Goal: Task Accomplishment & Management: Complete application form

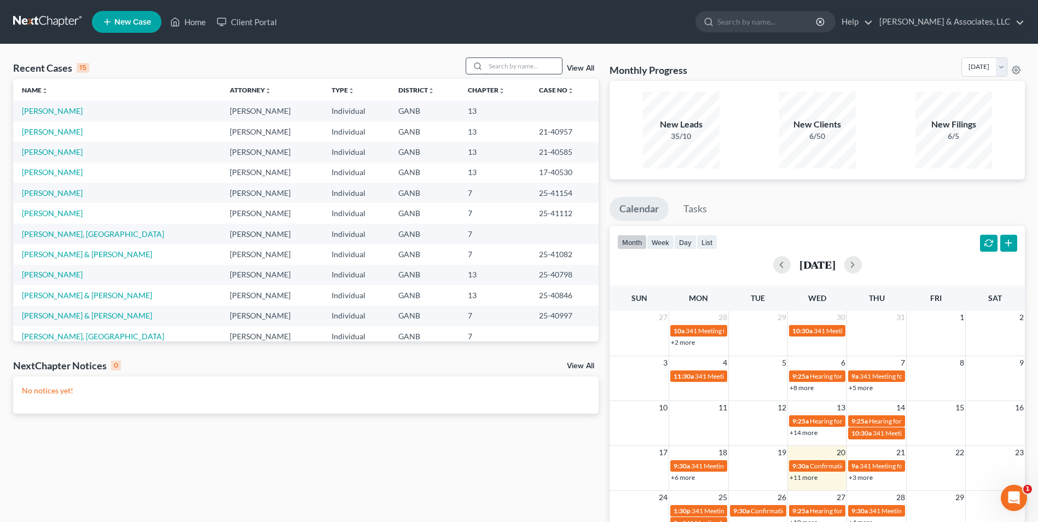
click at [550, 59] on input "search" at bounding box center [523, 66] width 77 height 16
type input "hale"
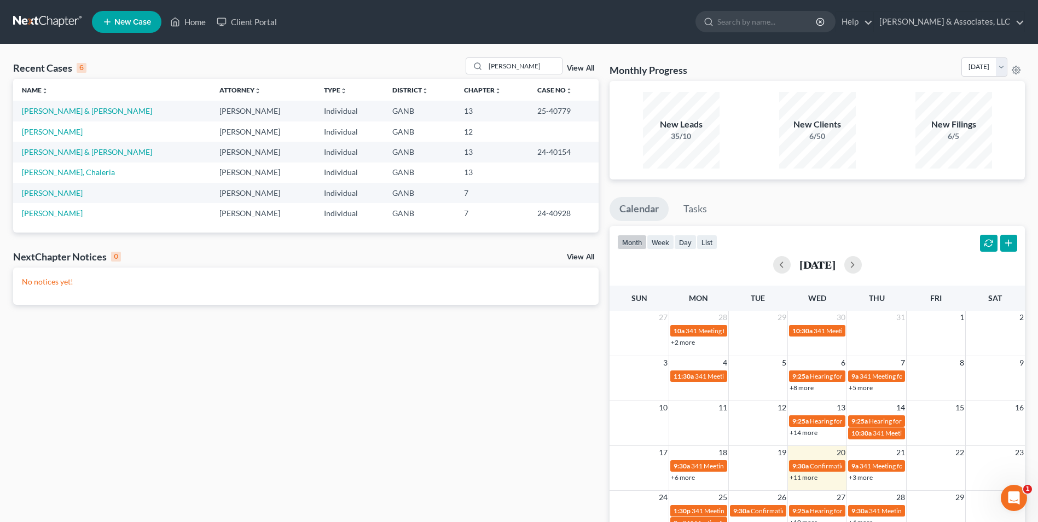
click at [62, 119] on td "[PERSON_NAME] & [PERSON_NAME]" at bounding box center [112, 111] width 198 height 20
click at [80, 112] on link "[PERSON_NAME] & [PERSON_NAME]" at bounding box center [87, 110] width 130 height 9
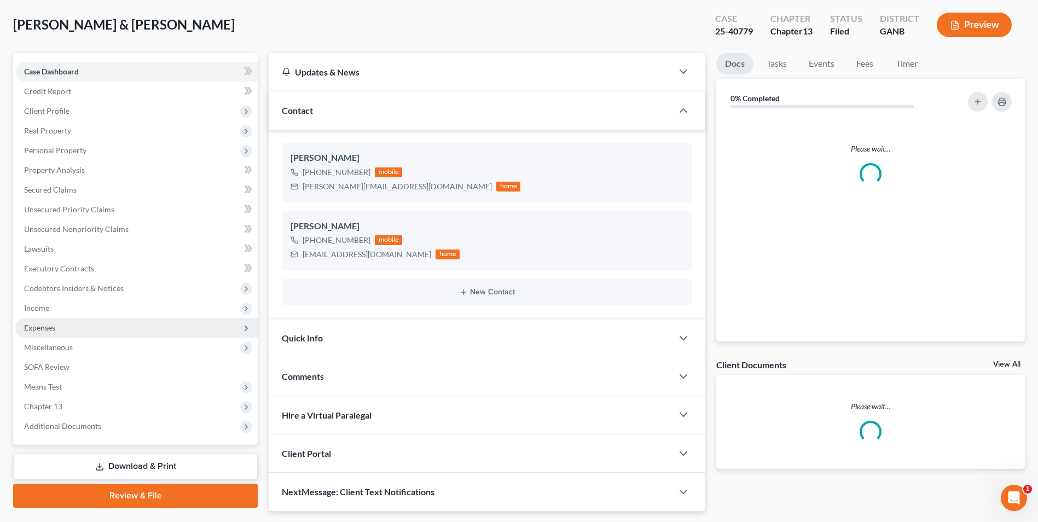
scroll to position [83, 0]
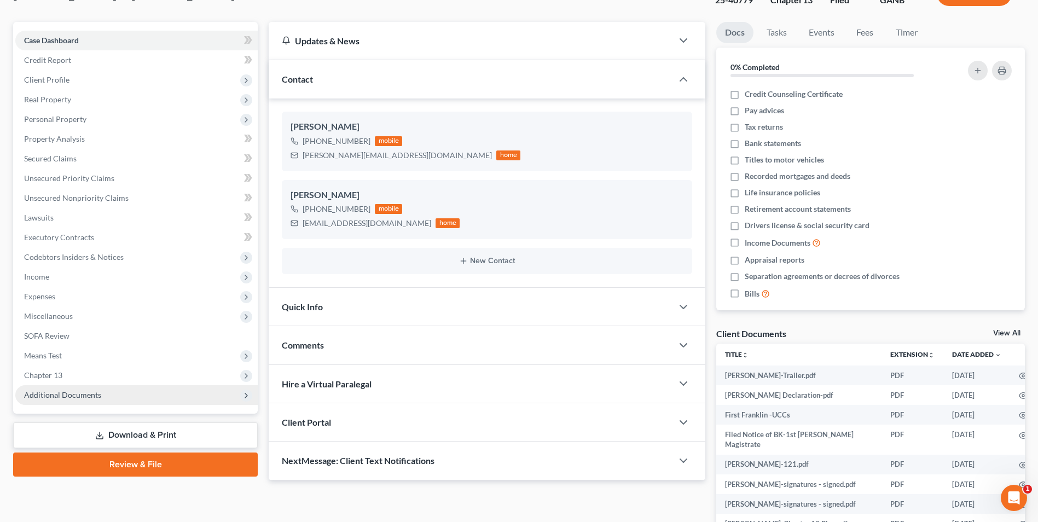
click at [83, 390] on span "Additional Documents" at bounding box center [62, 394] width 77 height 9
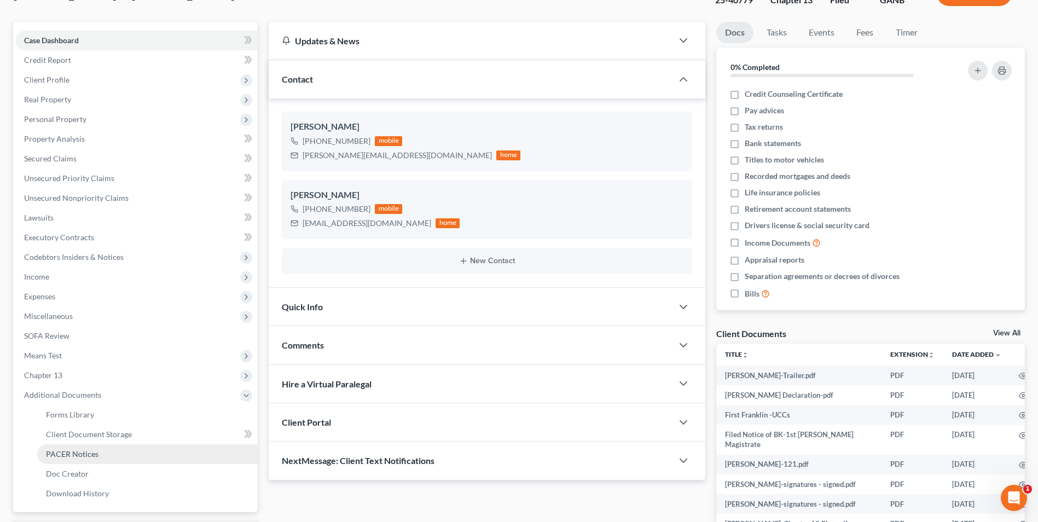
click at [76, 459] on link "PACER Notices" at bounding box center [147, 454] width 221 height 20
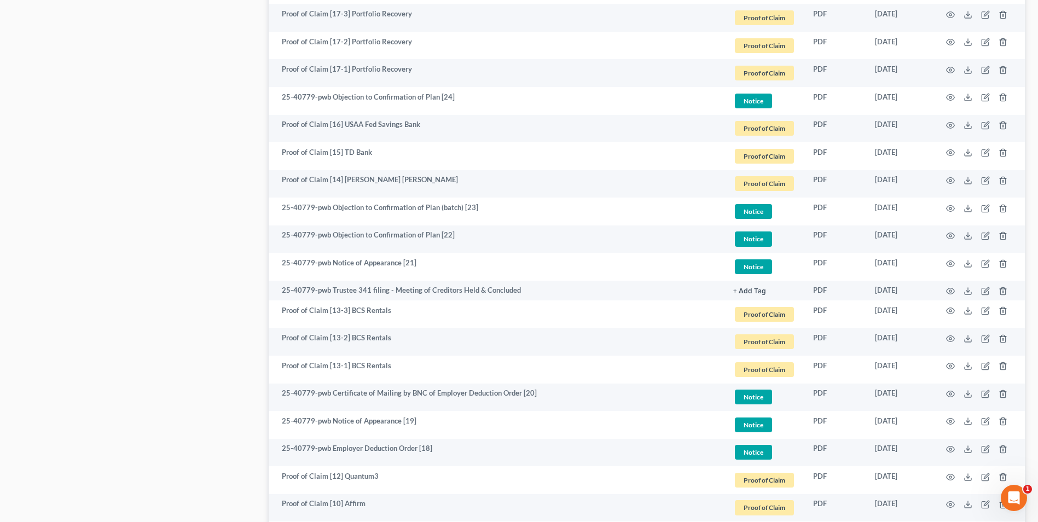
scroll to position [1094, 0]
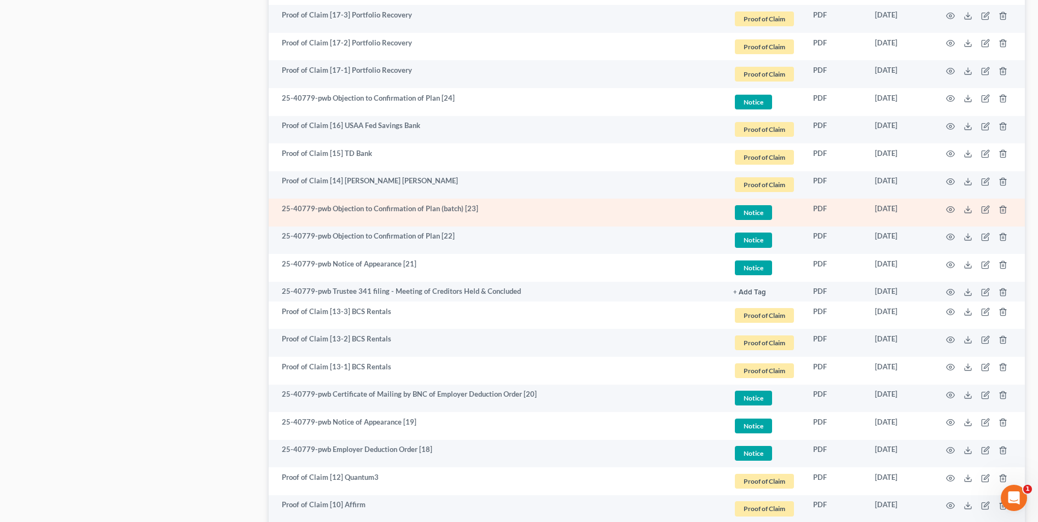
click at [945, 207] on td at bounding box center [979, 213] width 92 height 28
click at [950, 210] on icon "button" at bounding box center [950, 209] width 9 height 9
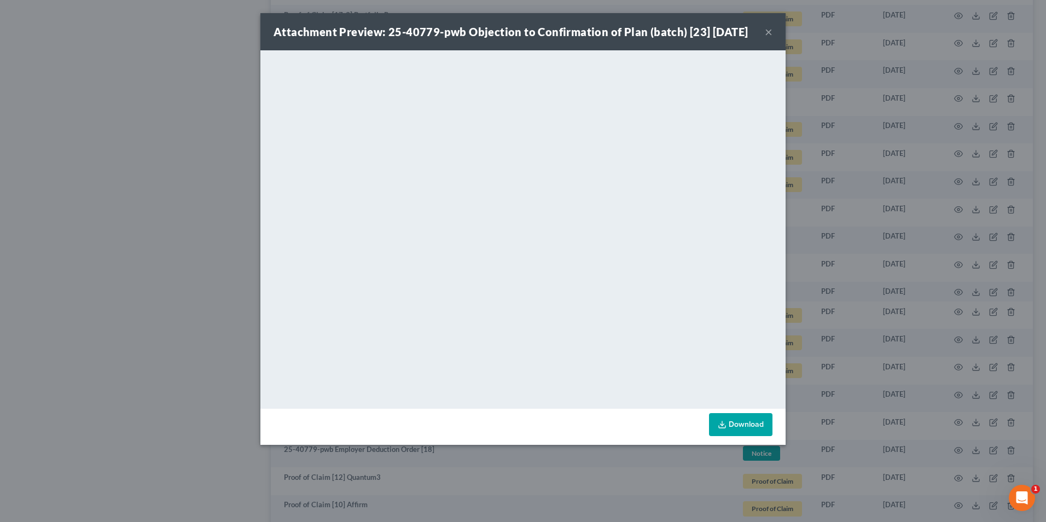
click at [766, 38] on button "×" at bounding box center [769, 31] width 8 height 13
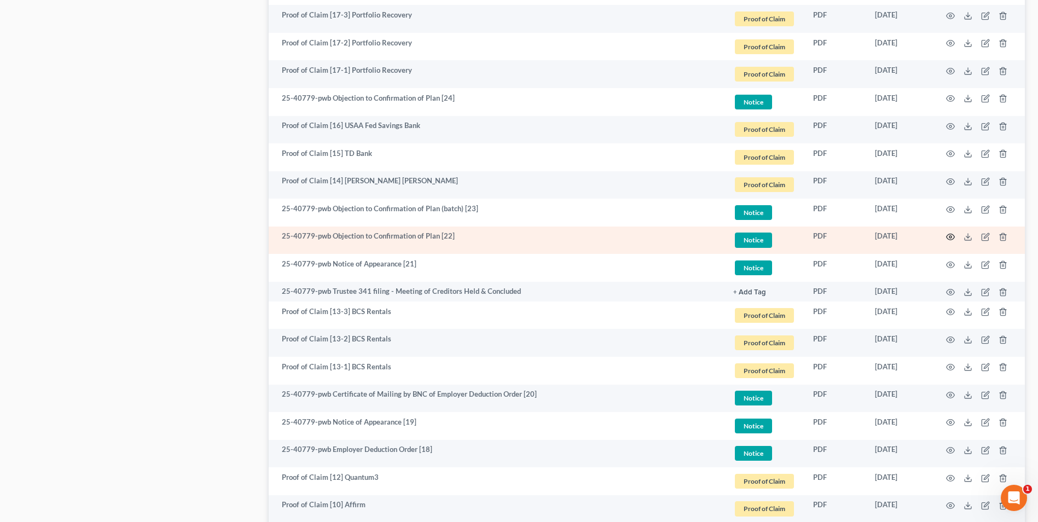
click at [951, 236] on circle "button" at bounding box center [950, 237] width 2 height 2
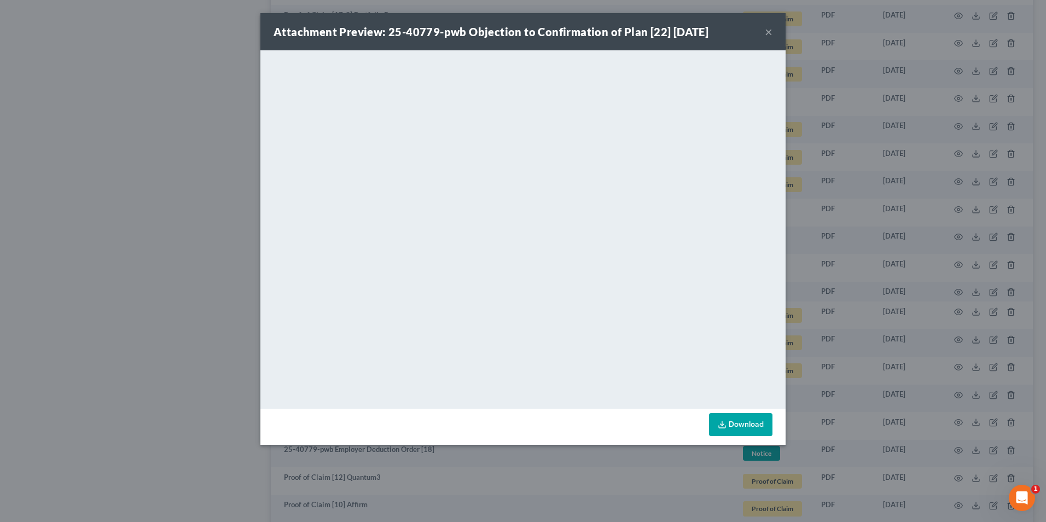
click at [767, 32] on button "×" at bounding box center [769, 31] width 8 height 13
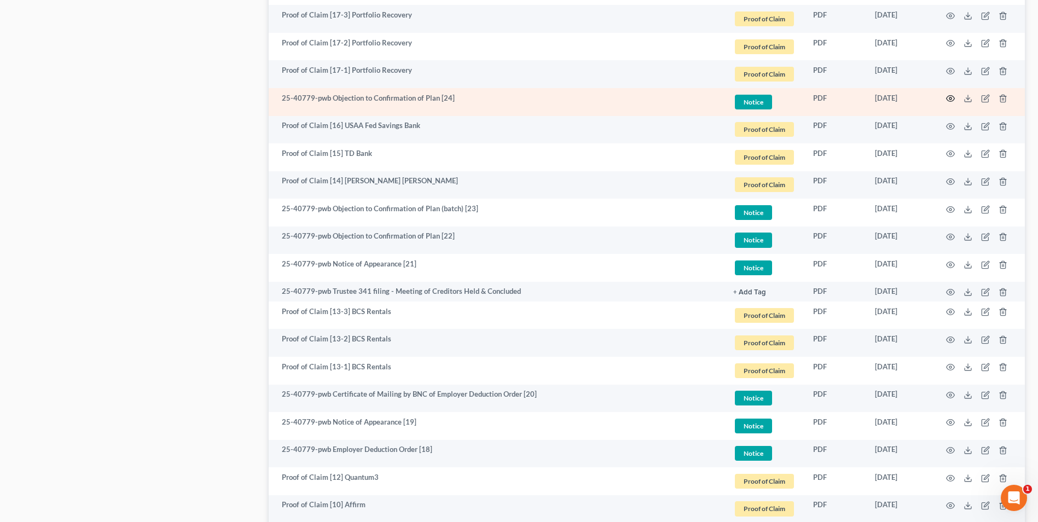
click at [952, 100] on circle "button" at bounding box center [950, 98] width 2 height 2
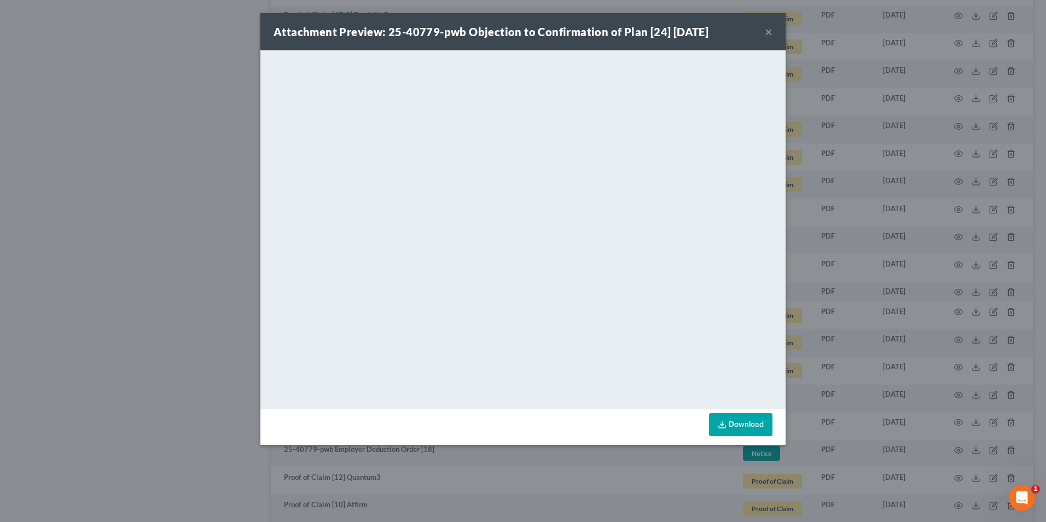
click at [766, 31] on button "×" at bounding box center [769, 31] width 8 height 13
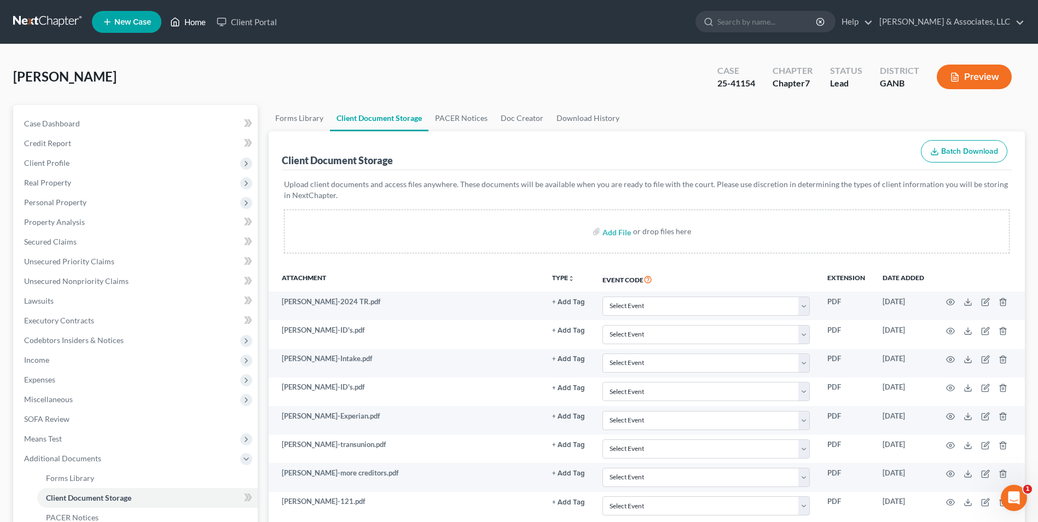
click at [188, 27] on link "Home" at bounding box center [188, 22] width 47 height 20
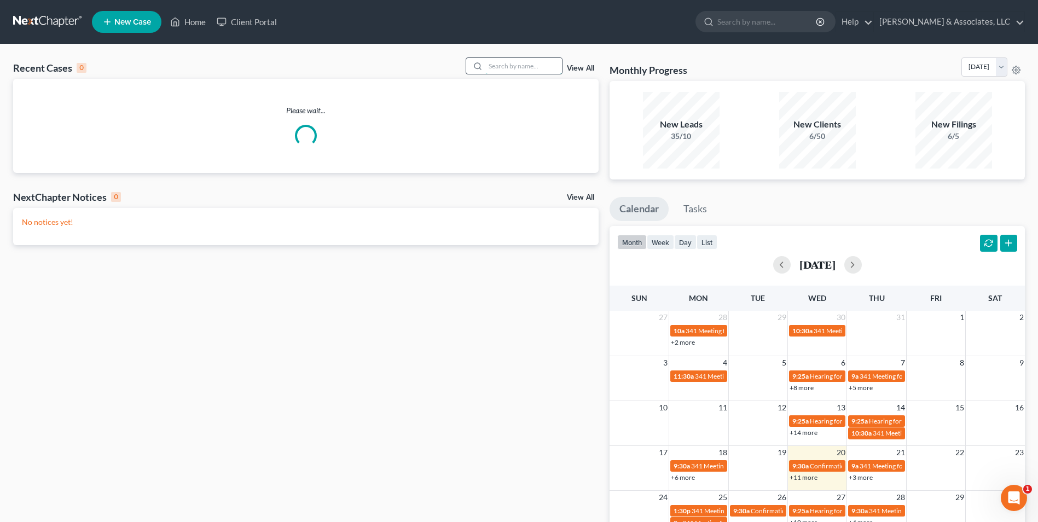
click at [507, 73] on input "search" at bounding box center [523, 66] width 77 height 16
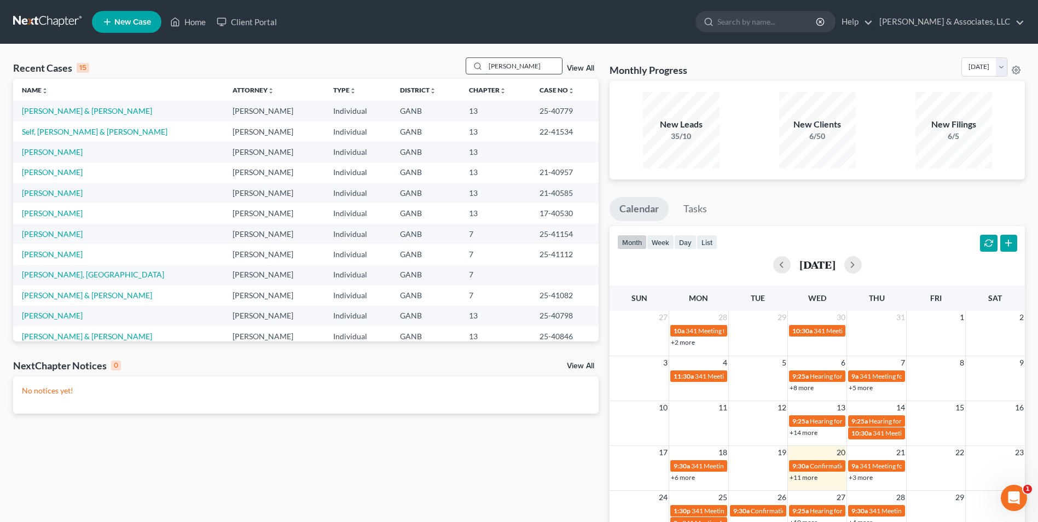
type input "winston"
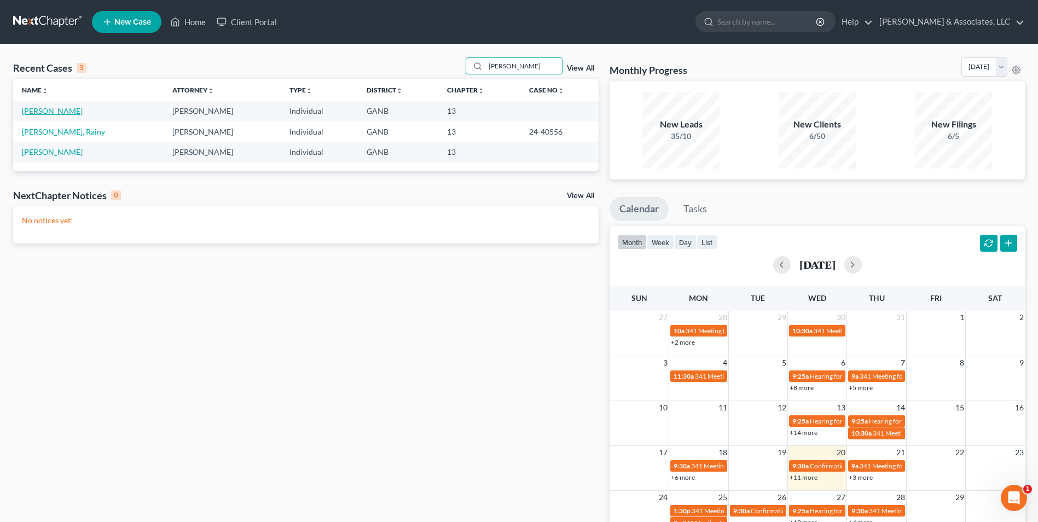
click at [59, 111] on link "[PERSON_NAME]" at bounding box center [52, 110] width 61 height 9
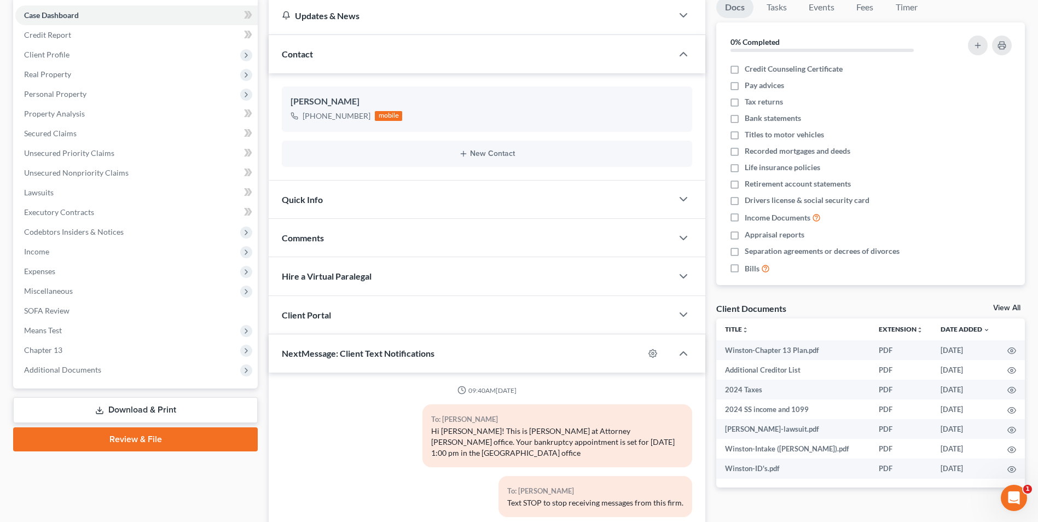
scroll to position [109, 0]
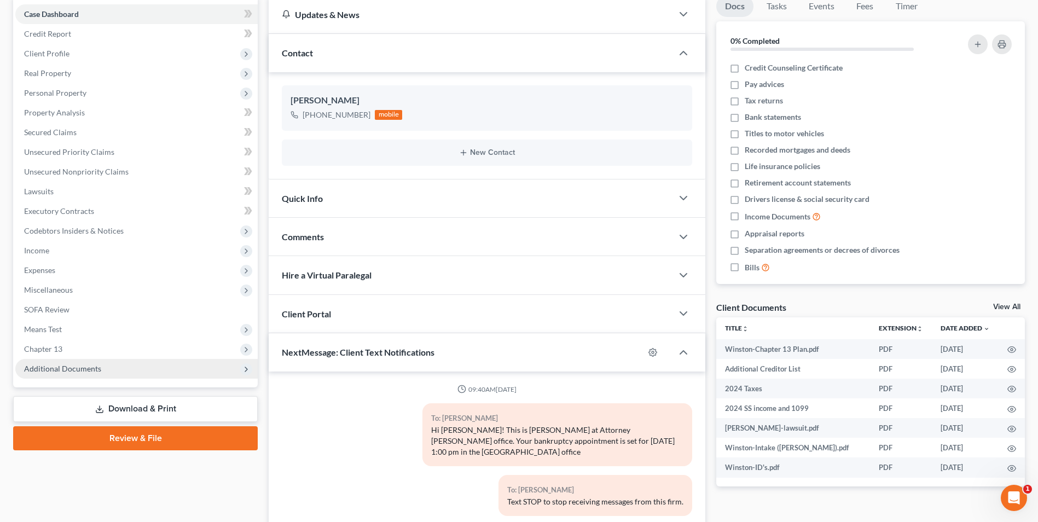
click at [93, 375] on span "Additional Documents" at bounding box center [136, 369] width 242 height 20
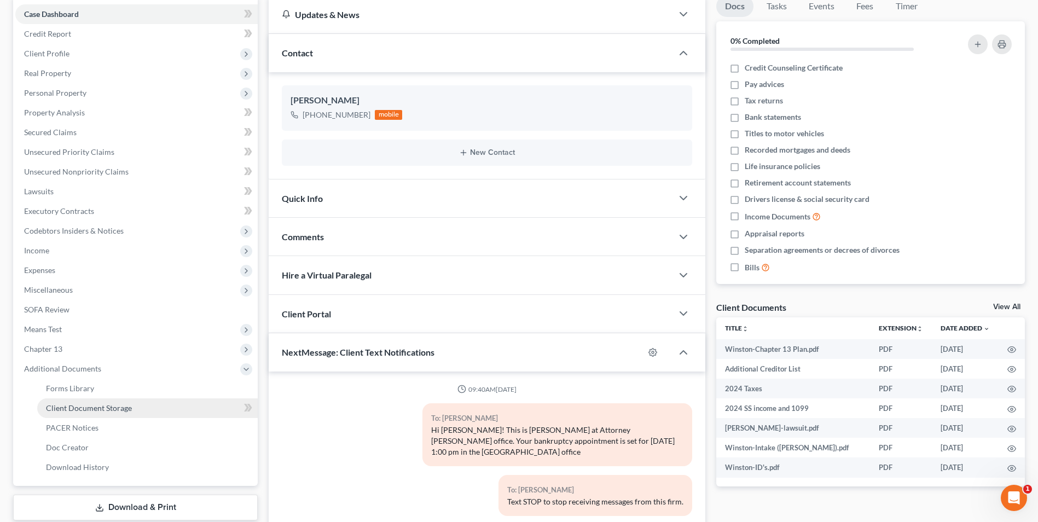
click at [103, 413] on link "Client Document Storage" at bounding box center [147, 408] width 221 height 20
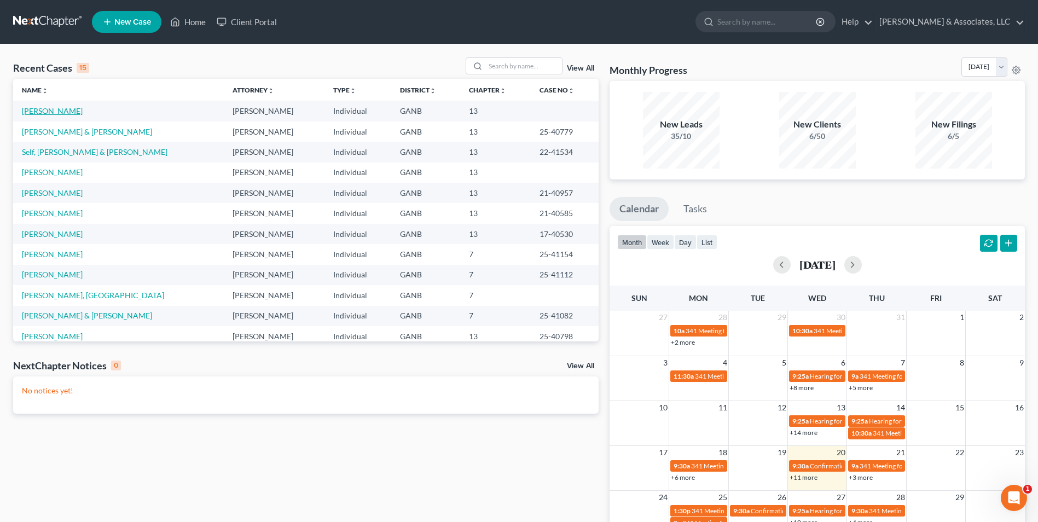
click at [44, 113] on link "[PERSON_NAME]" at bounding box center [52, 110] width 61 height 9
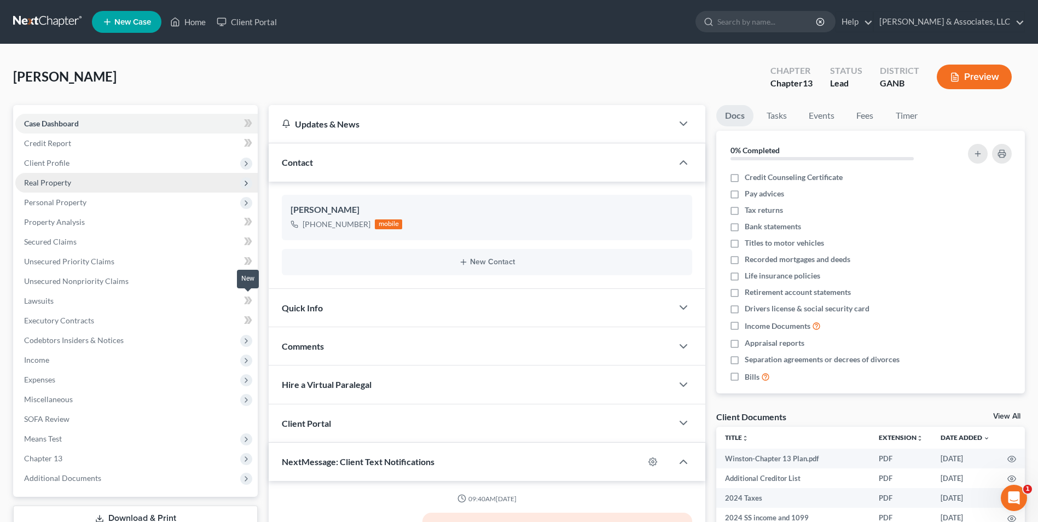
scroll to position [133, 0]
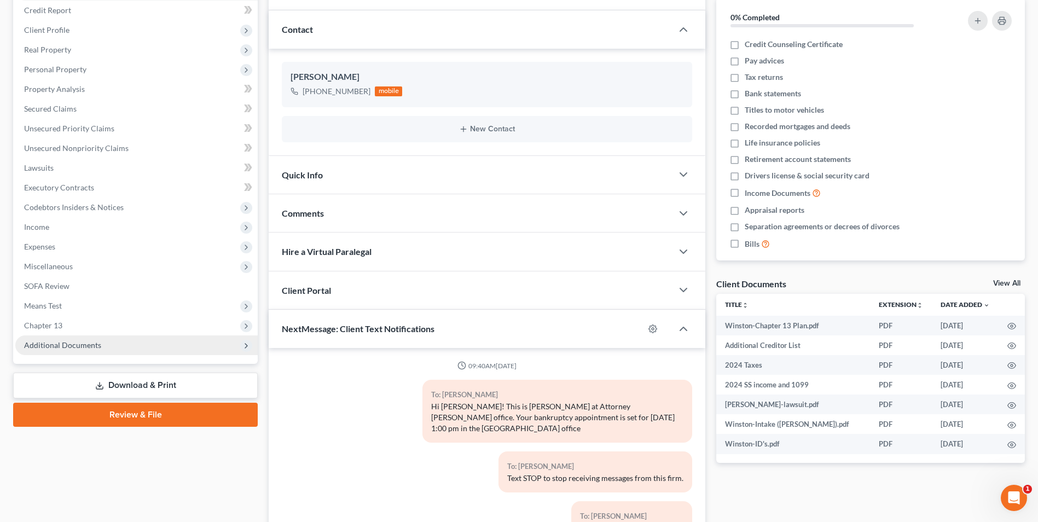
click at [73, 348] on span "Additional Documents" at bounding box center [62, 344] width 77 height 9
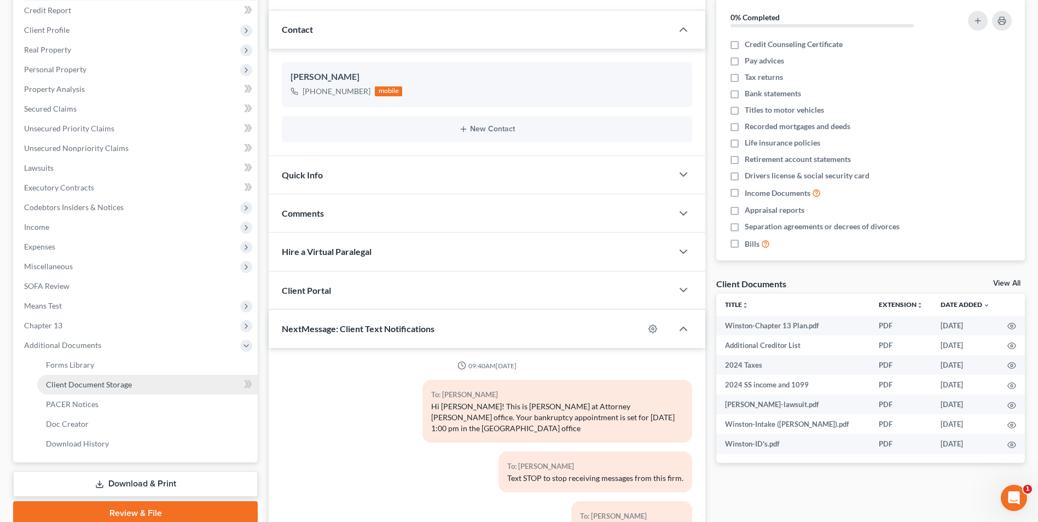
click at [105, 389] on link "Client Document Storage" at bounding box center [147, 385] width 221 height 20
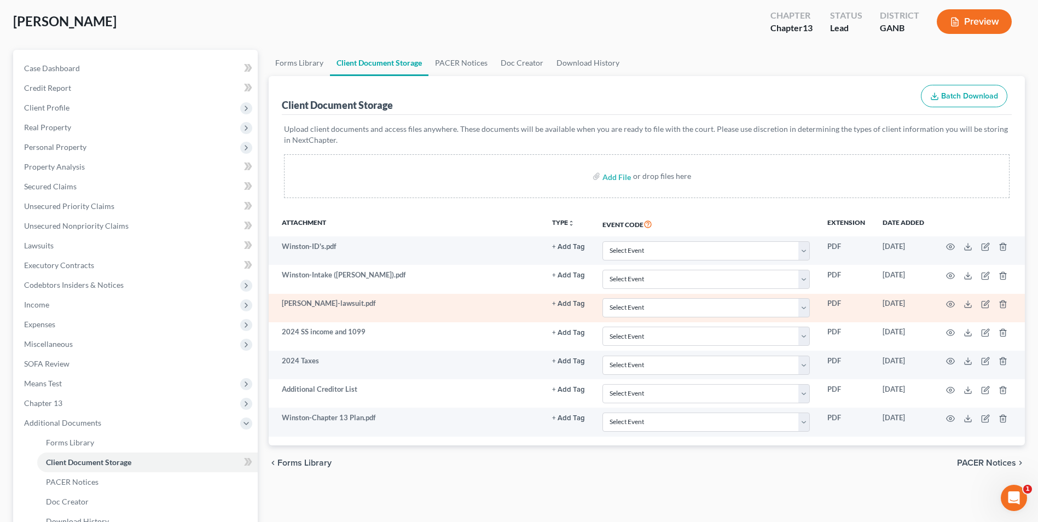
scroll to position [178, 0]
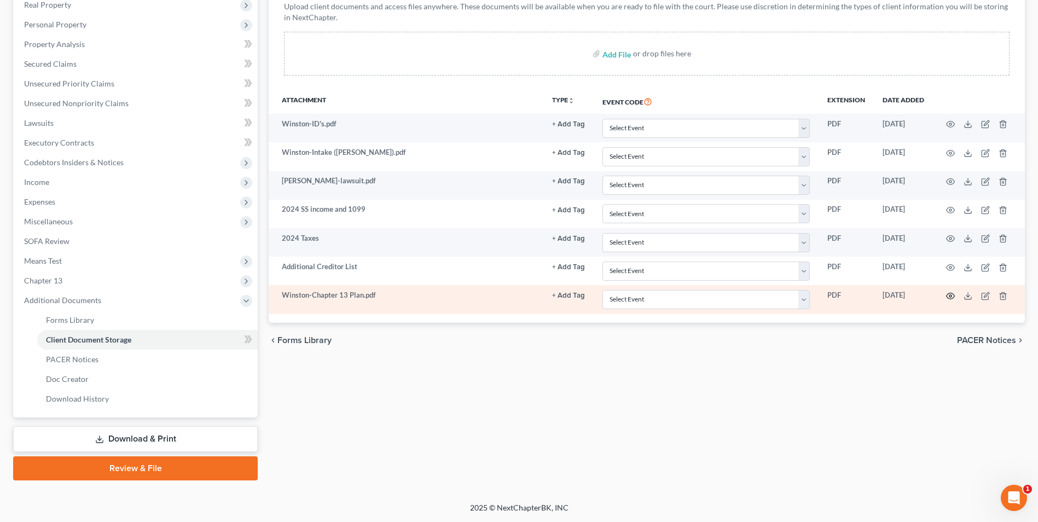
click at [952, 297] on icon "button" at bounding box center [950, 296] width 9 height 9
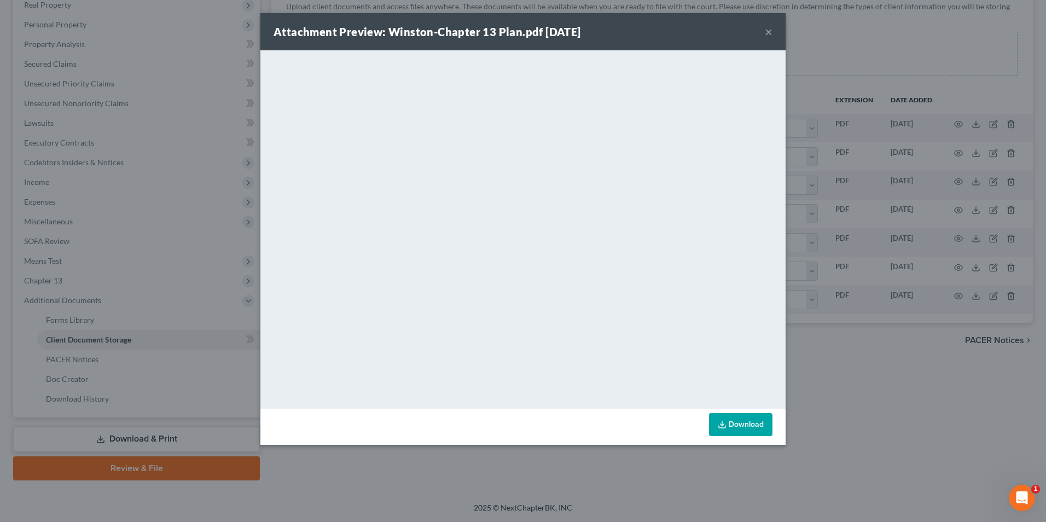
click at [770, 31] on button "×" at bounding box center [769, 31] width 8 height 13
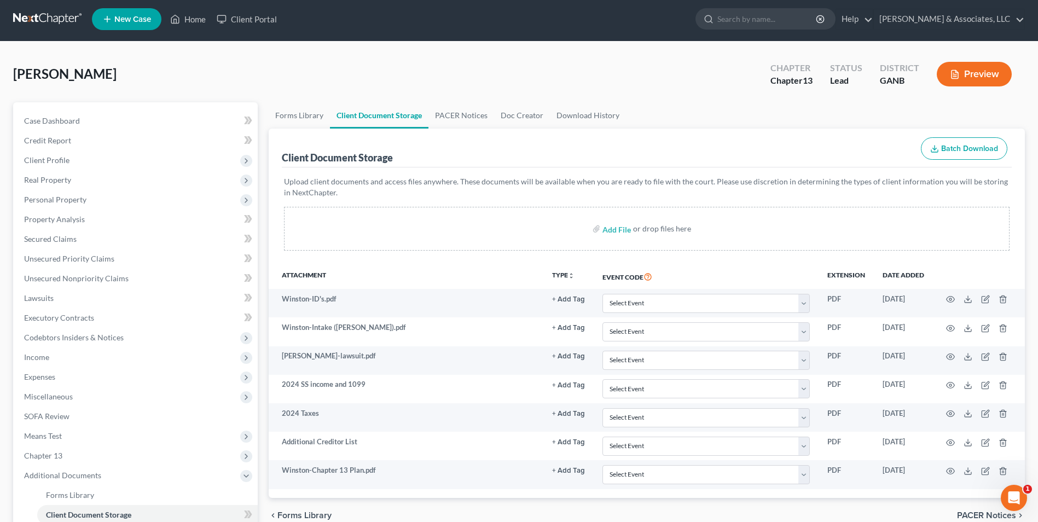
scroll to position [0, 0]
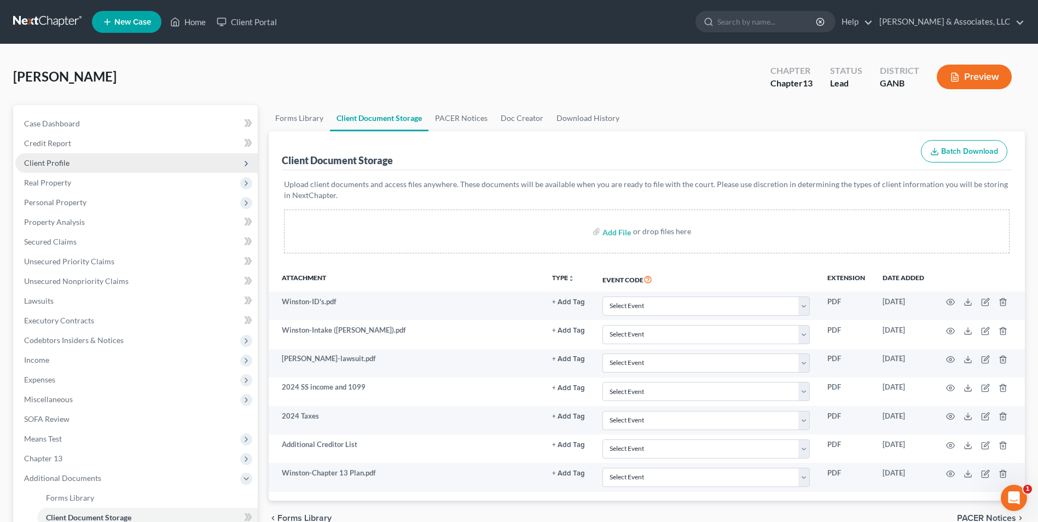
click at [58, 163] on span "Client Profile" at bounding box center [46, 162] width 45 height 9
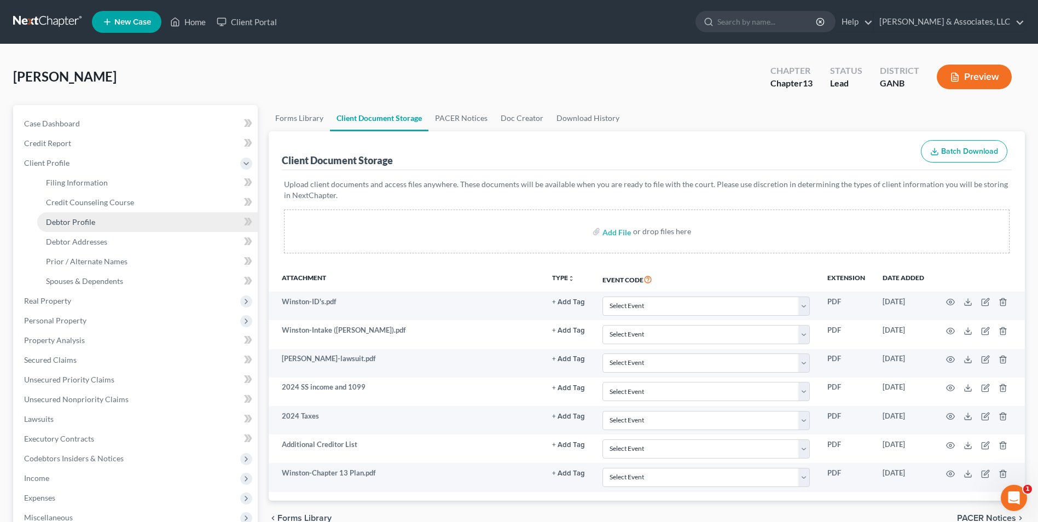
click at [83, 223] on span "Debtor Profile" at bounding box center [70, 221] width 49 height 9
select select "0"
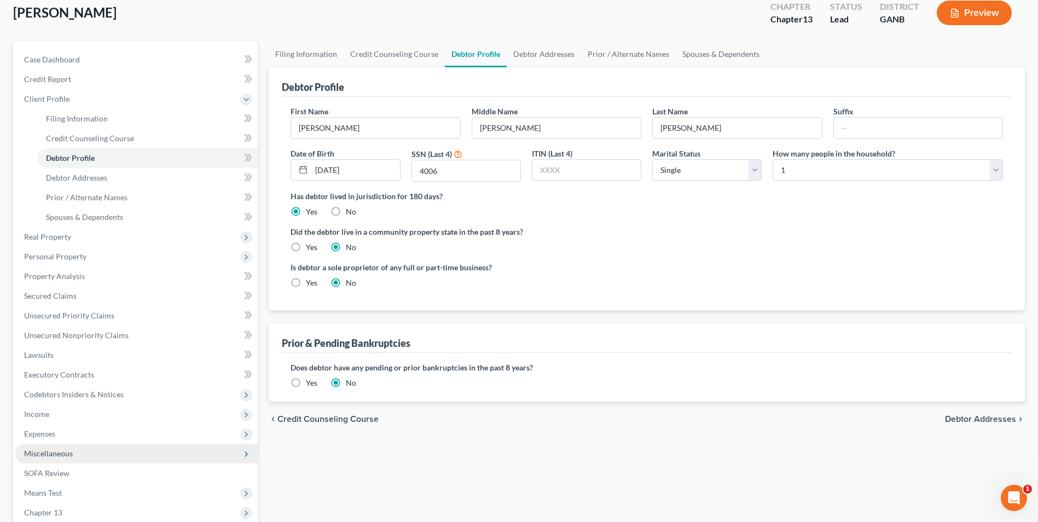
scroll to position [109, 0]
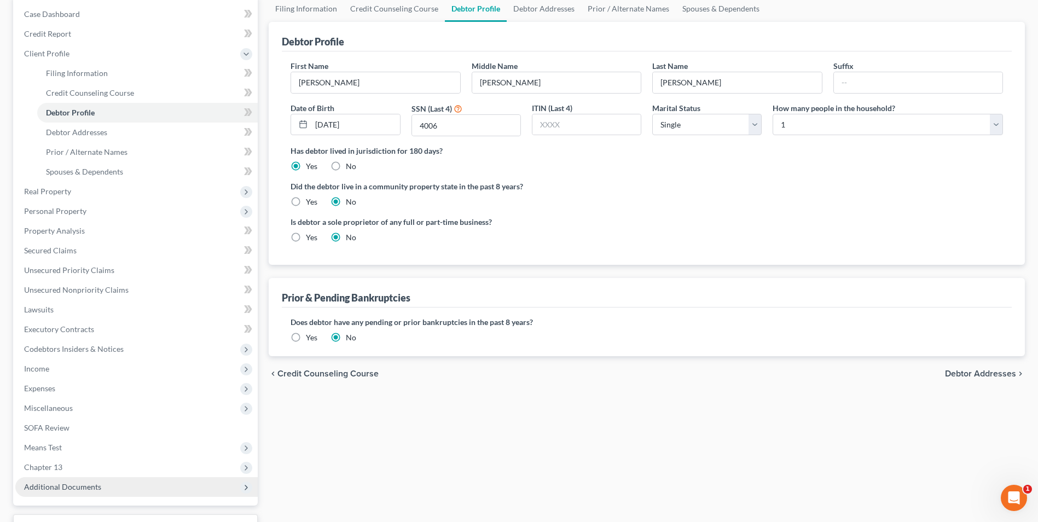
click at [100, 489] on span "Additional Documents" at bounding box center [136, 487] width 242 height 20
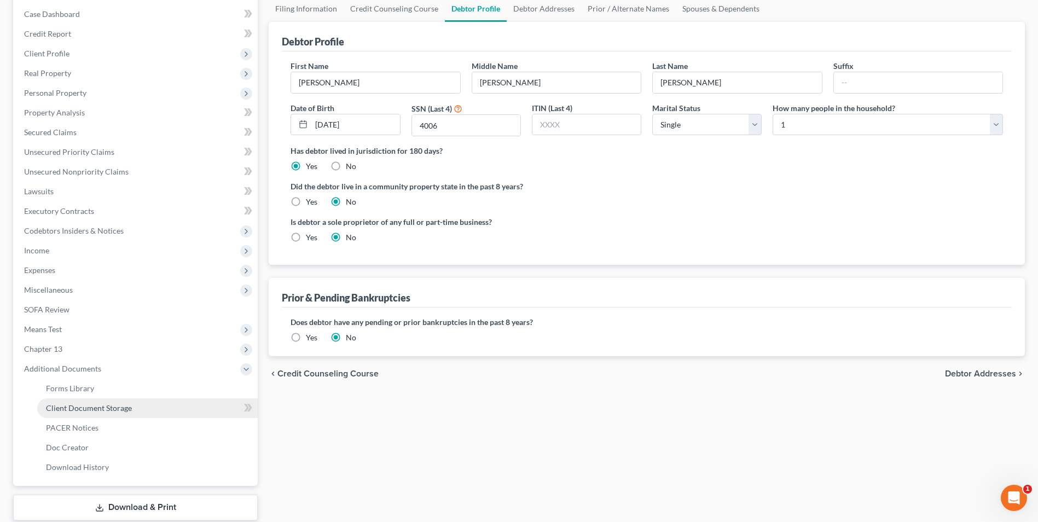
click at [128, 408] on span "Client Document Storage" at bounding box center [89, 407] width 86 height 9
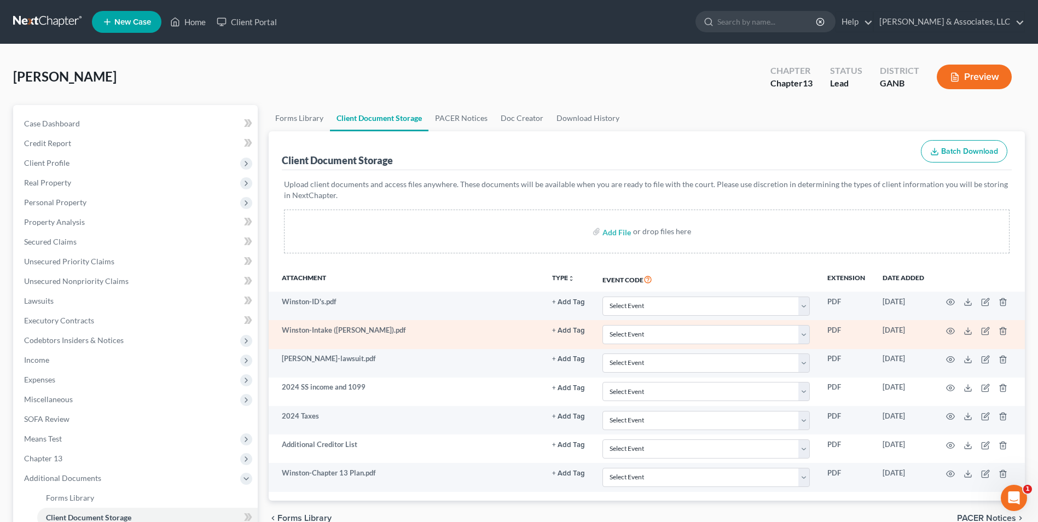
scroll to position [164, 0]
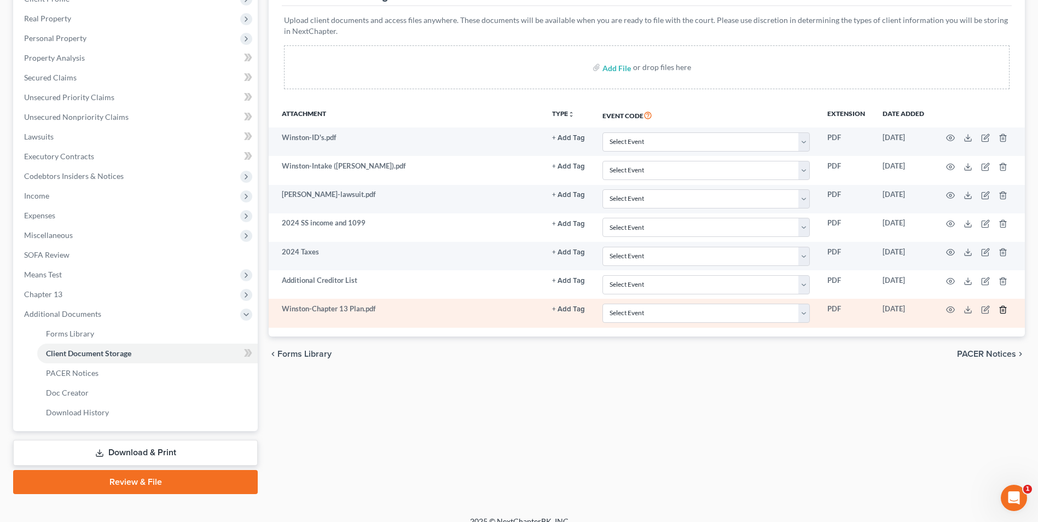
click at [1004, 309] on icon "button" at bounding box center [1003, 309] width 9 height 9
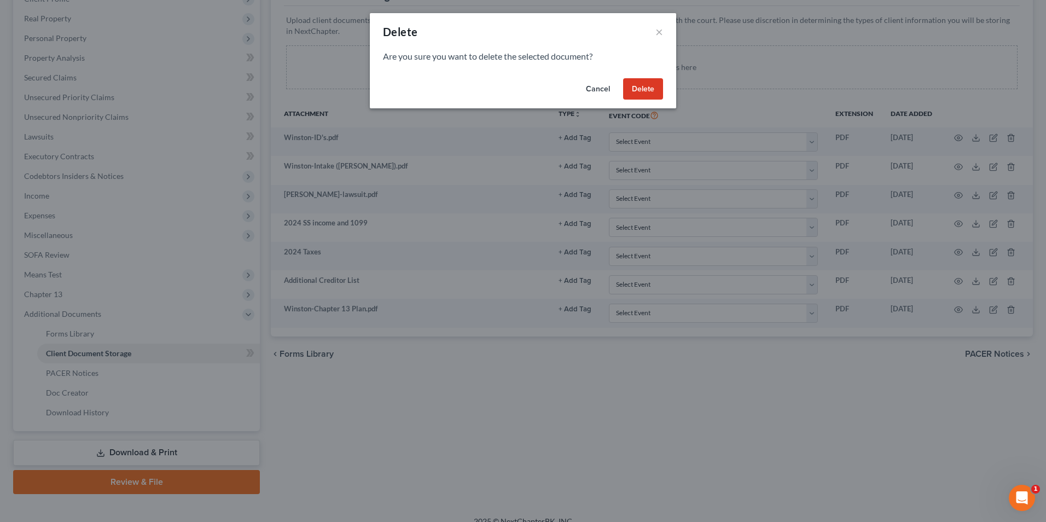
click at [651, 92] on button "Delete" at bounding box center [643, 89] width 40 height 22
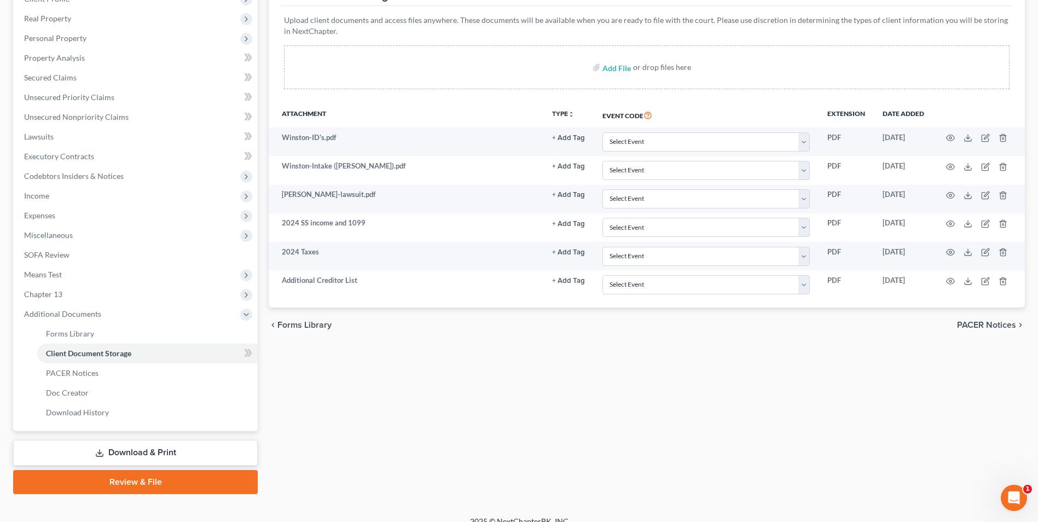
scroll to position [0, 0]
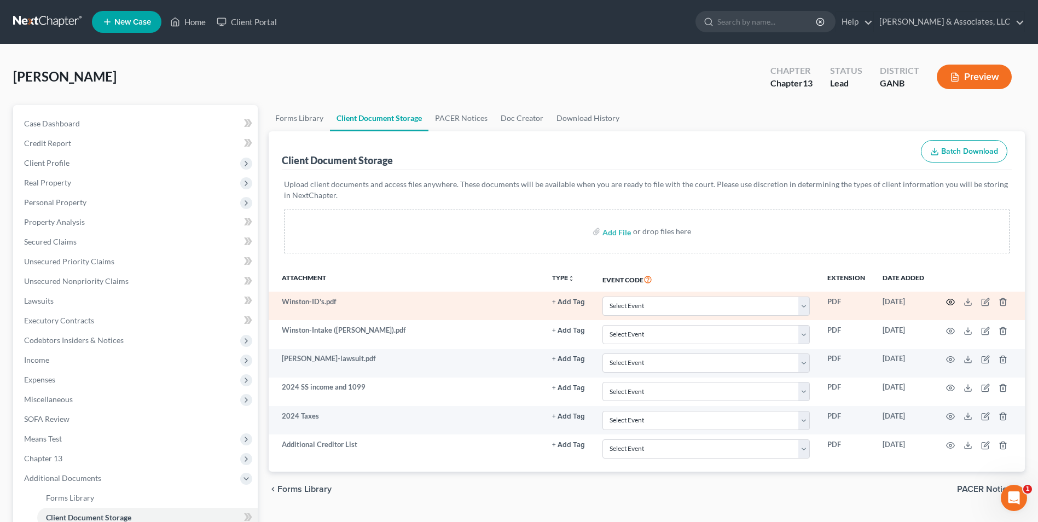
click at [954, 302] on icon "button" at bounding box center [951, 302] width 8 height 6
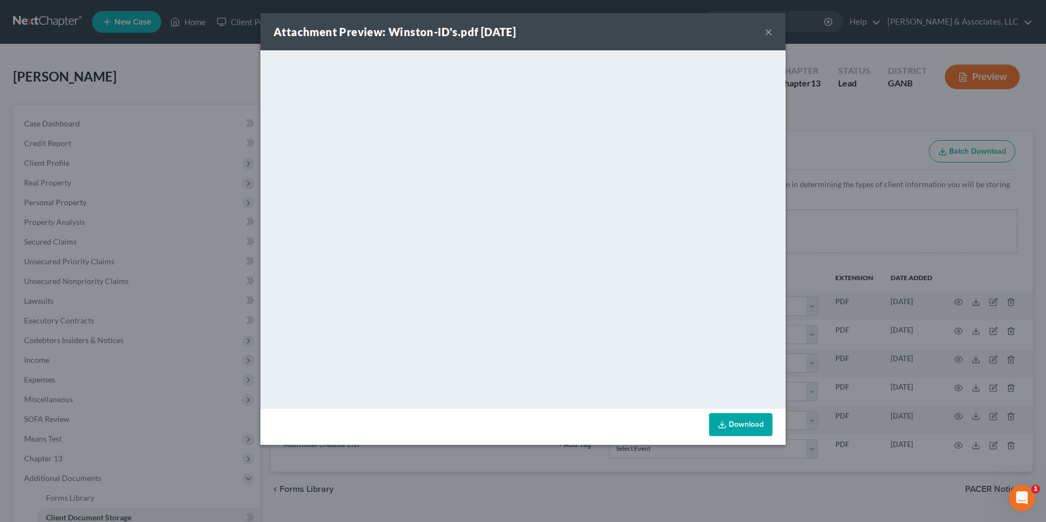
click at [771, 32] on button "×" at bounding box center [769, 31] width 8 height 13
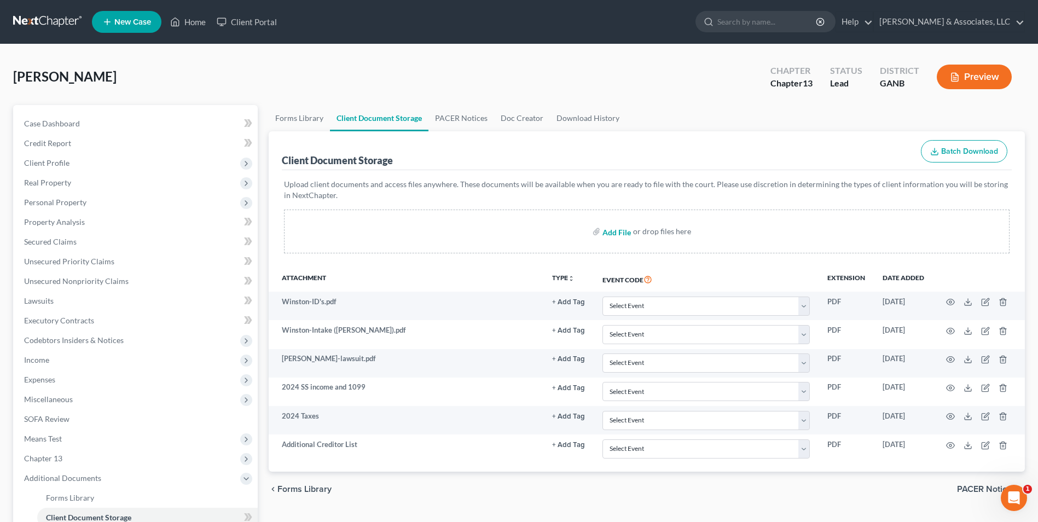
click at [619, 235] on input "file" at bounding box center [615, 232] width 26 height 20
type input "C:\fakepath\[PERSON_NAME].121.pdf"
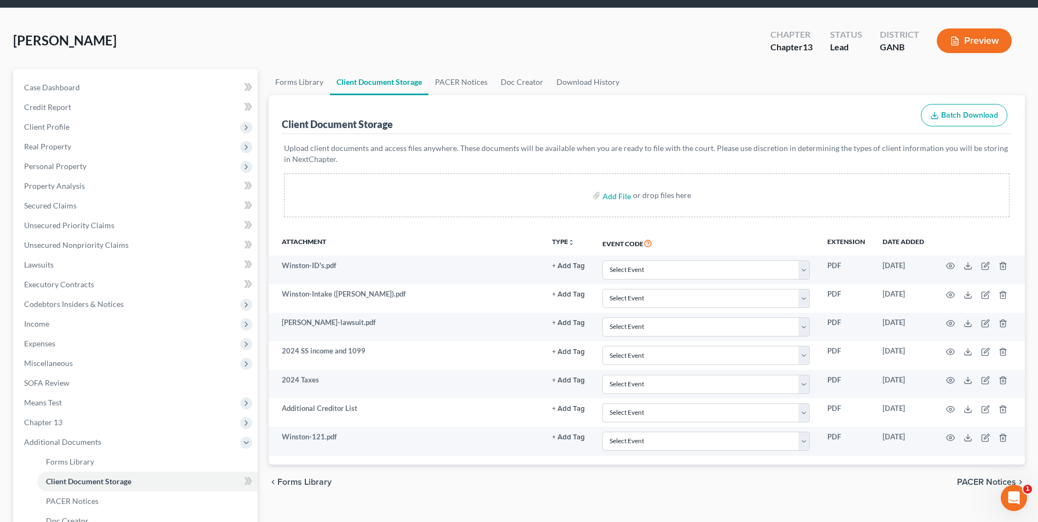
scroll to position [109, 0]
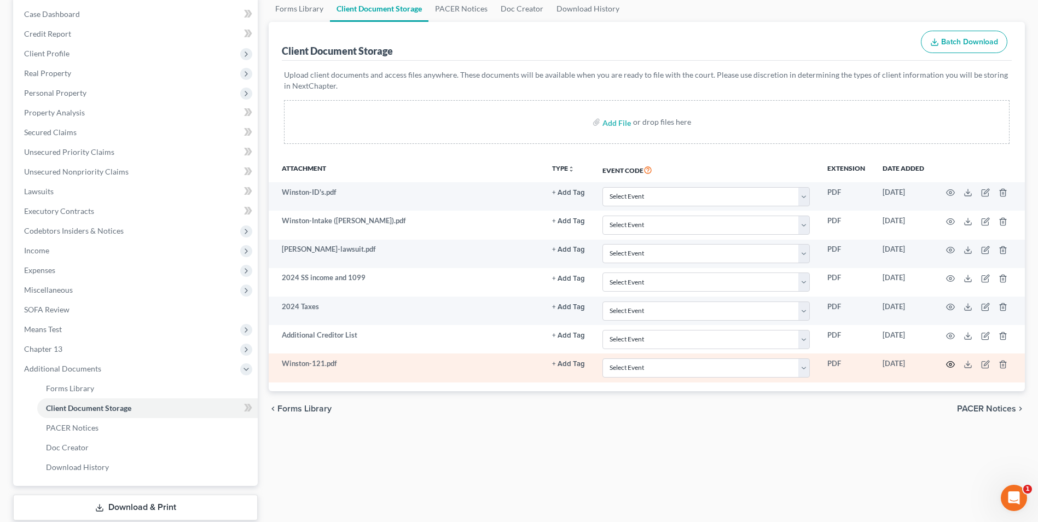
click at [947, 364] on icon "button" at bounding box center [951, 365] width 8 height 6
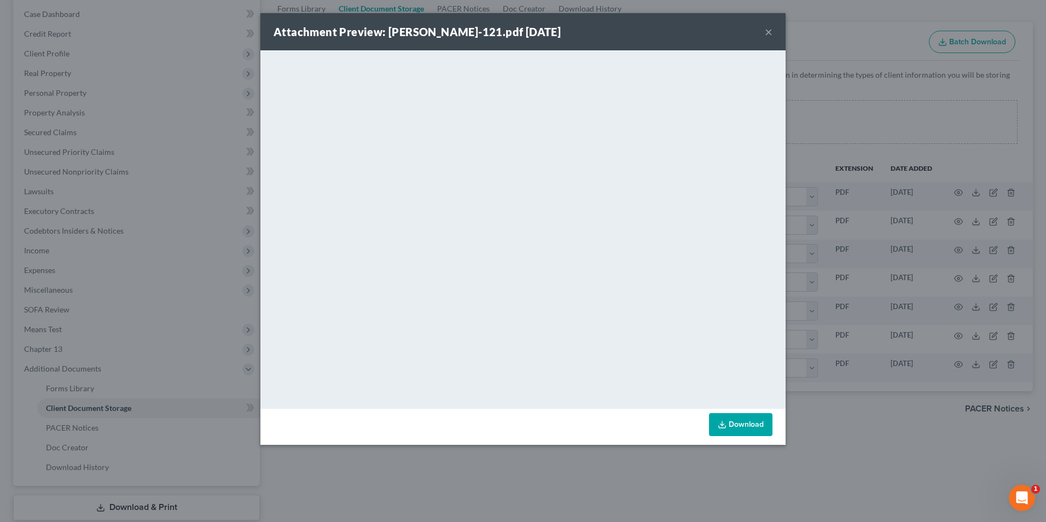
click at [772, 30] on button "×" at bounding box center [769, 31] width 8 height 13
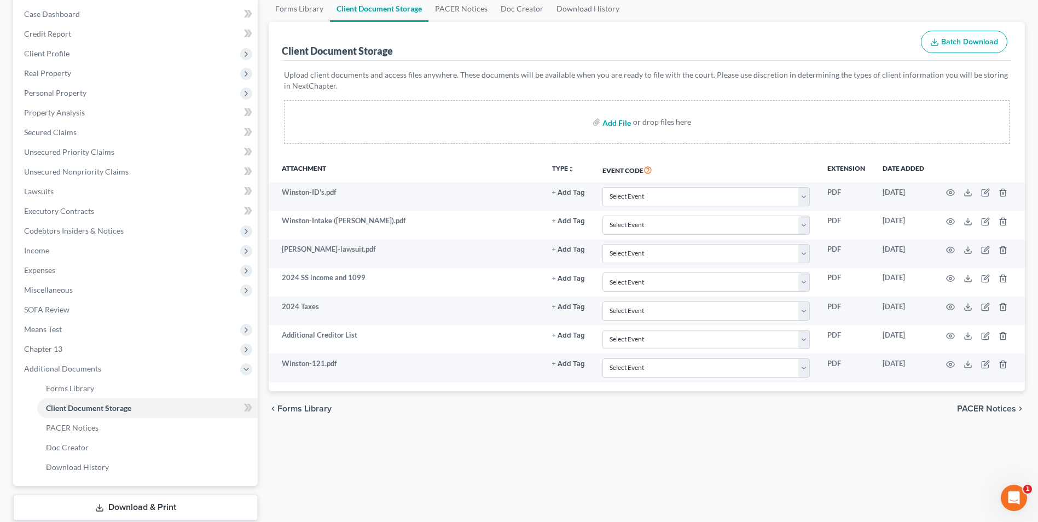
click at [623, 123] on input "file" at bounding box center [615, 122] width 26 height 20
type input "C:\fakepath\Winston.CH 13 Plan.pdf"
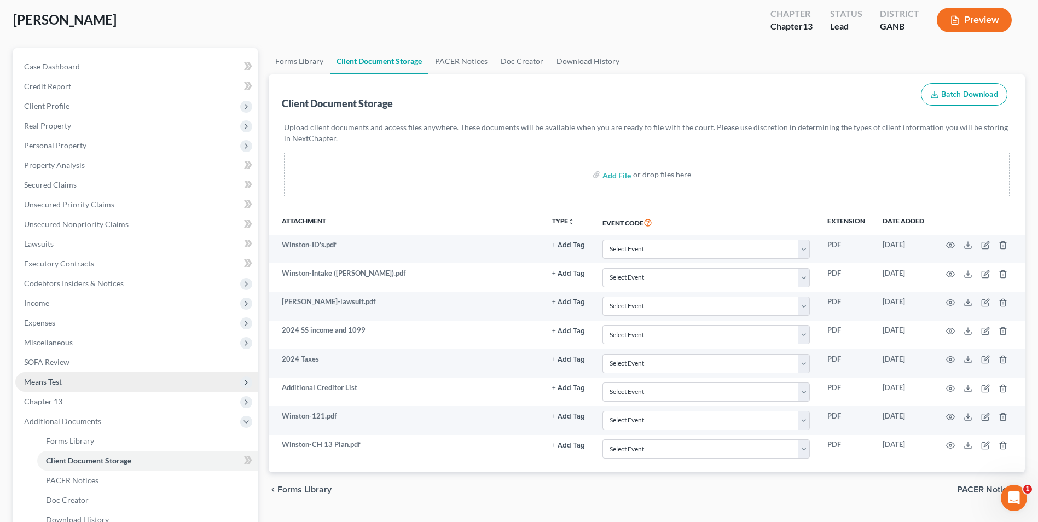
scroll to position [0, 0]
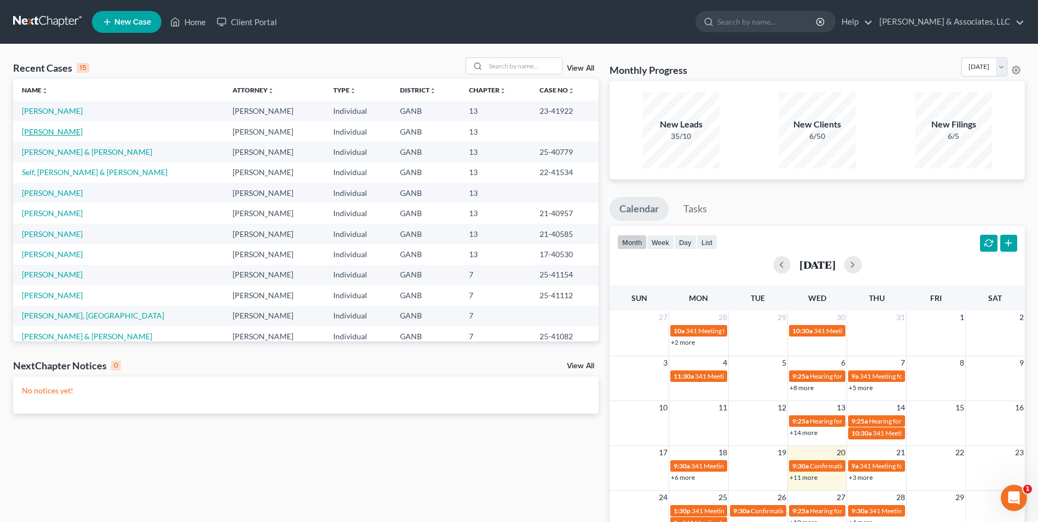
click at [62, 134] on link "[PERSON_NAME]" at bounding box center [52, 131] width 61 height 9
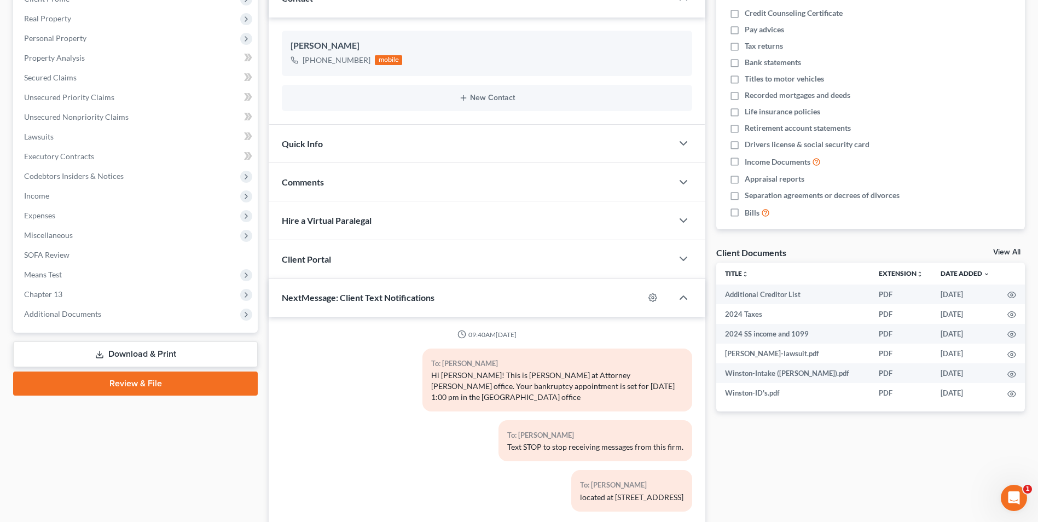
click at [160, 351] on link "Download & Print" at bounding box center [135, 354] width 245 height 26
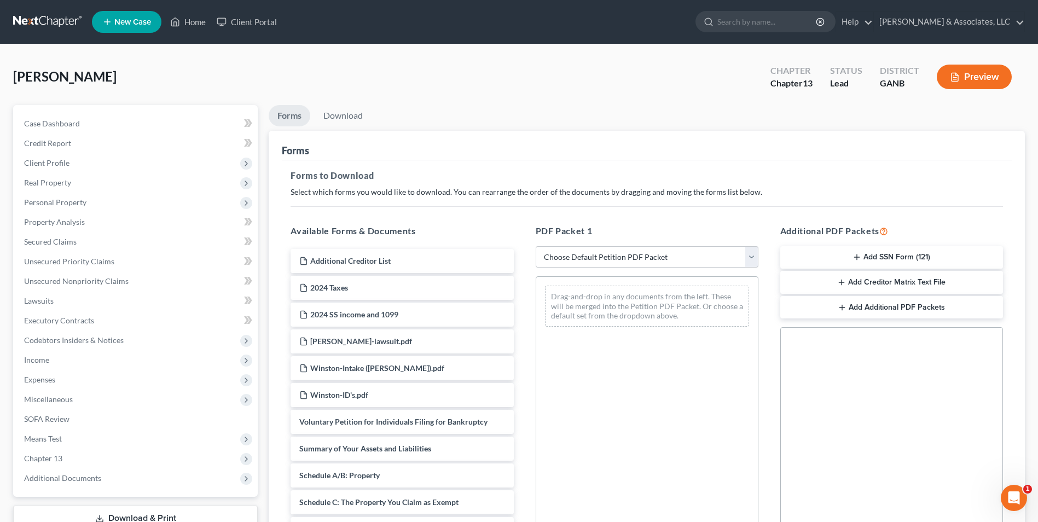
click at [758, 258] on div "PDF Packet 1 Choose Default Petition PDF Packet Complete Bankruptcy Petition (a…" at bounding box center [647, 401] width 245 height 371
click at [753, 259] on select "Choose Default Petition PDF Packet Complete Bankruptcy Petition (all forms and …" at bounding box center [647, 257] width 223 height 22
select select "0"
click at [536, 246] on select "Choose Default Petition PDF Packet Complete Bankruptcy Petition (all forms and …" at bounding box center [647, 257] width 223 height 22
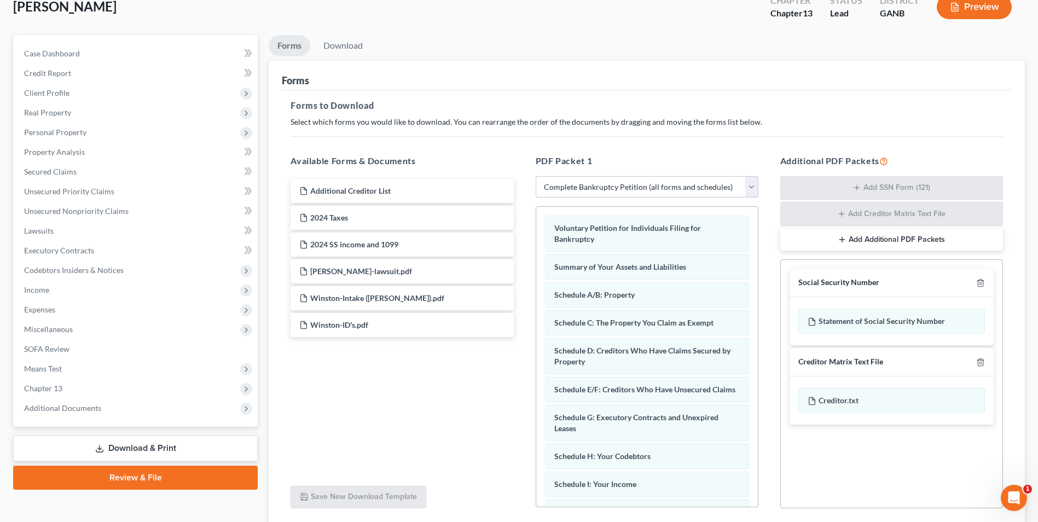
scroll to position [155, 0]
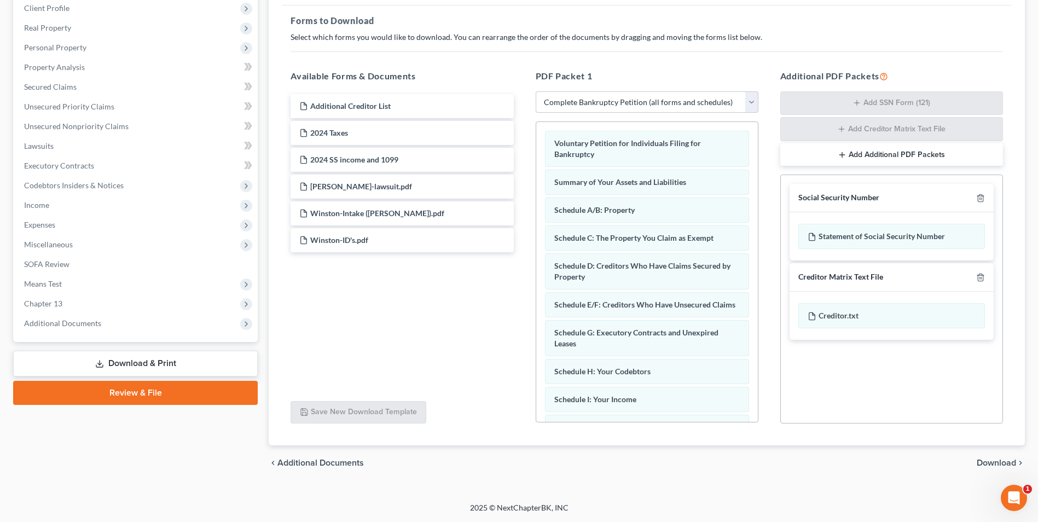
click at [998, 463] on span "Download" at bounding box center [996, 463] width 39 height 9
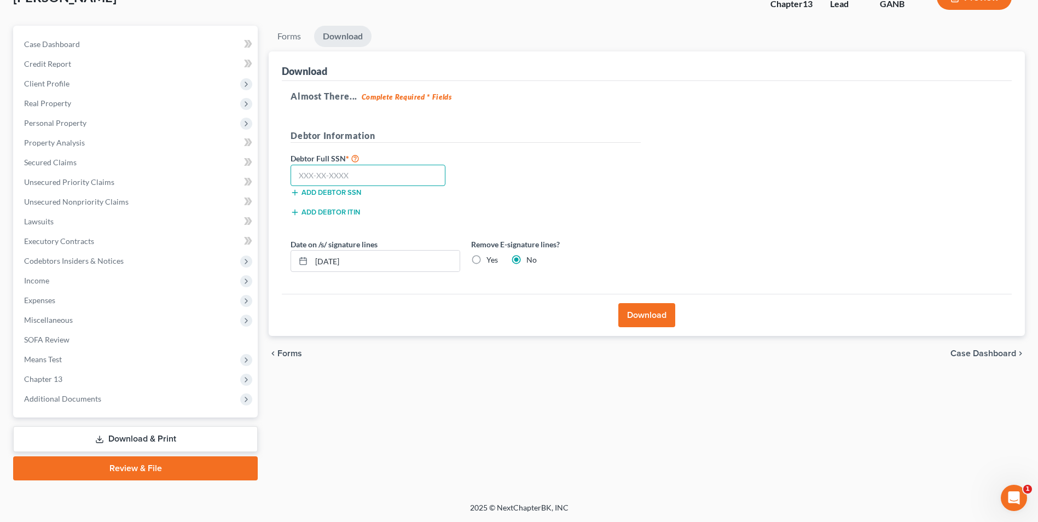
click at [336, 183] on input "text" at bounding box center [368, 176] width 155 height 22
type input "253-04-4006"
click at [648, 314] on button "Download" at bounding box center [646, 315] width 57 height 24
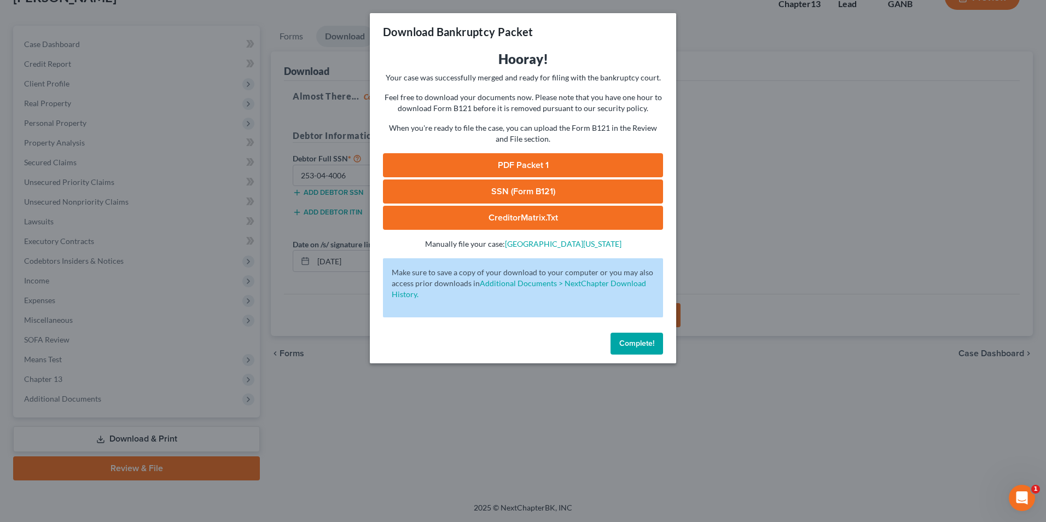
click at [580, 186] on link "SSN (Form B121)" at bounding box center [523, 191] width 280 height 24
click at [640, 352] on button "Complete!" at bounding box center [637, 344] width 53 height 22
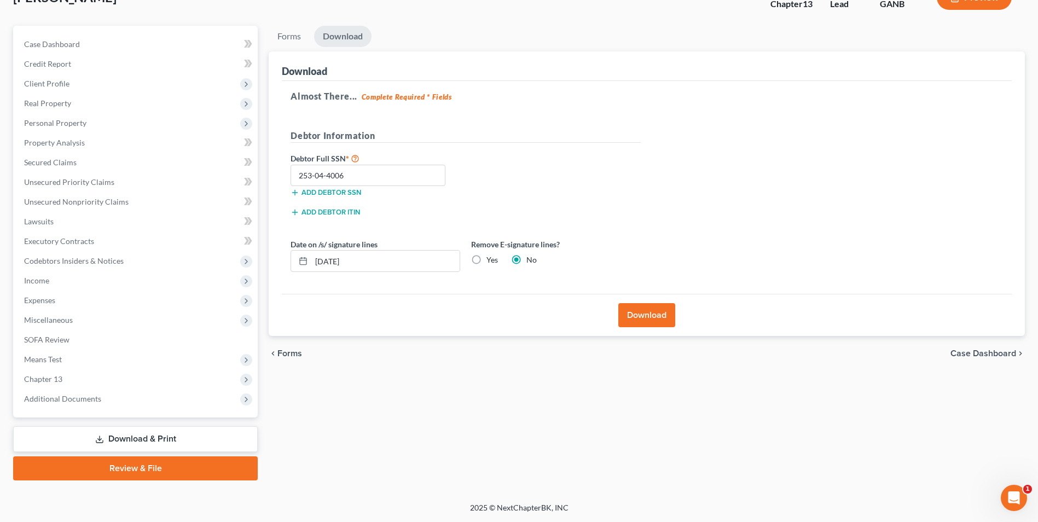
click at [200, 472] on link "Review & File" at bounding box center [135, 468] width 245 height 24
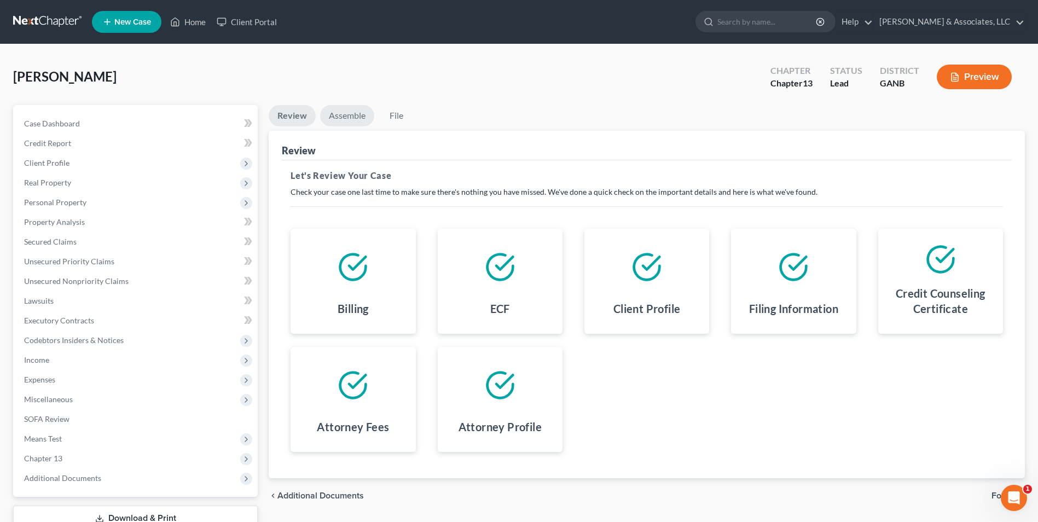
click at [344, 117] on link "Assemble" at bounding box center [347, 115] width 54 height 21
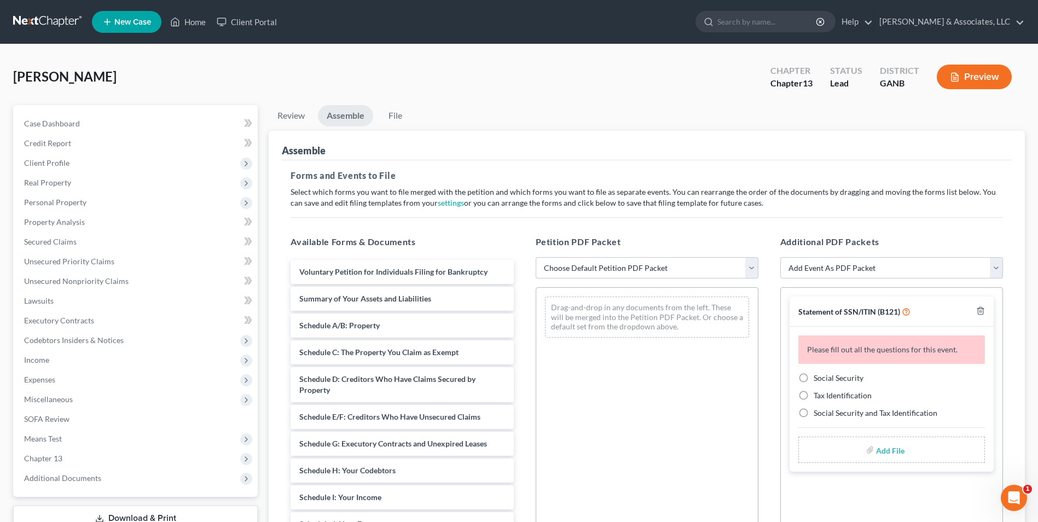
click at [749, 271] on select "Choose Default Petition PDF Packet Complete Bankruptcy Petition (all forms and …" at bounding box center [647, 268] width 223 height 22
select select "0"
click at [536, 257] on select "Choose Default Petition PDF Packet Complete Bankruptcy Petition (all forms and …" at bounding box center [647, 268] width 223 height 22
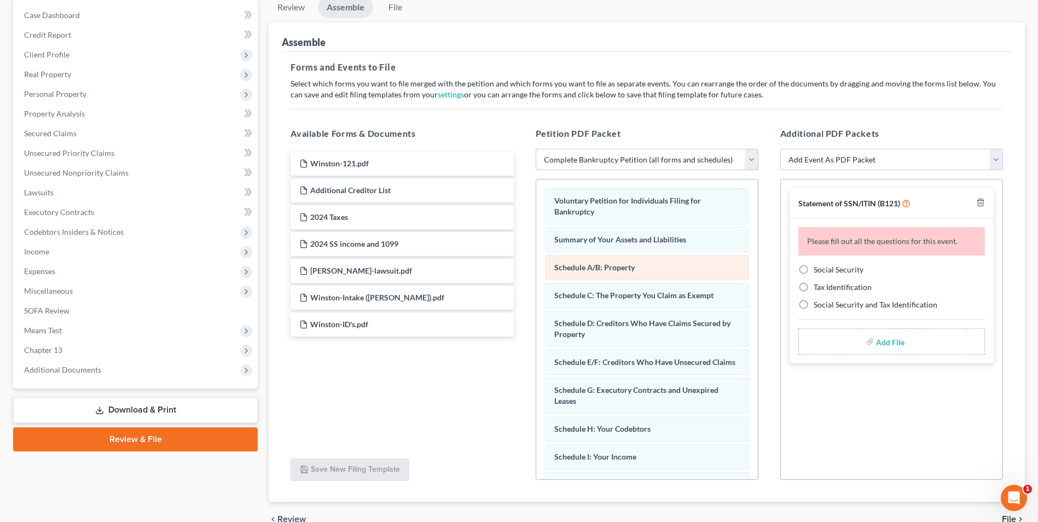
scroll to position [109, 0]
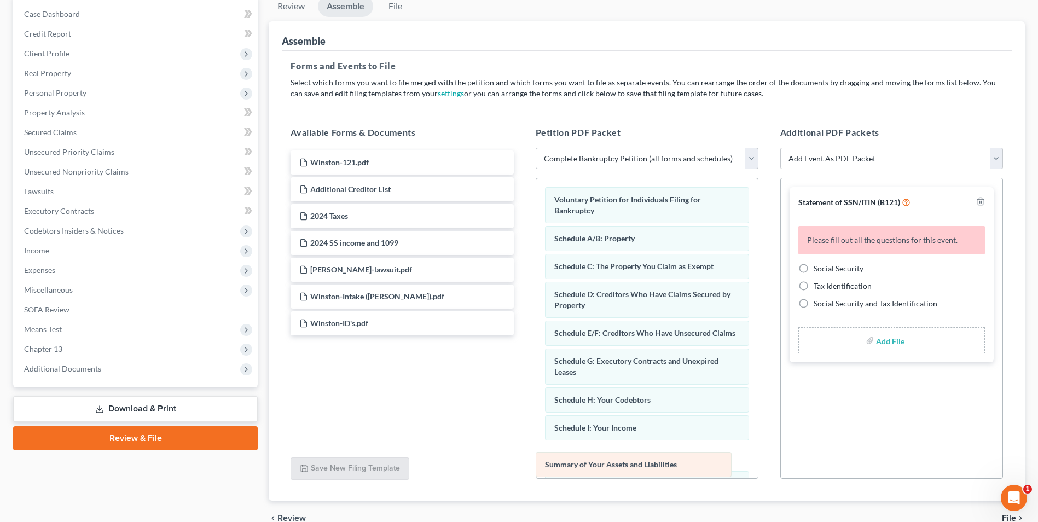
drag, startPoint x: 635, startPoint y: 239, endPoint x: 625, endPoint y: 465, distance: 226.2
click at [625, 465] on div "Summary of Your Assets and Liabilities Voluntary Petition for Individuals Filin…" at bounding box center [647, 477] width 222 height 599
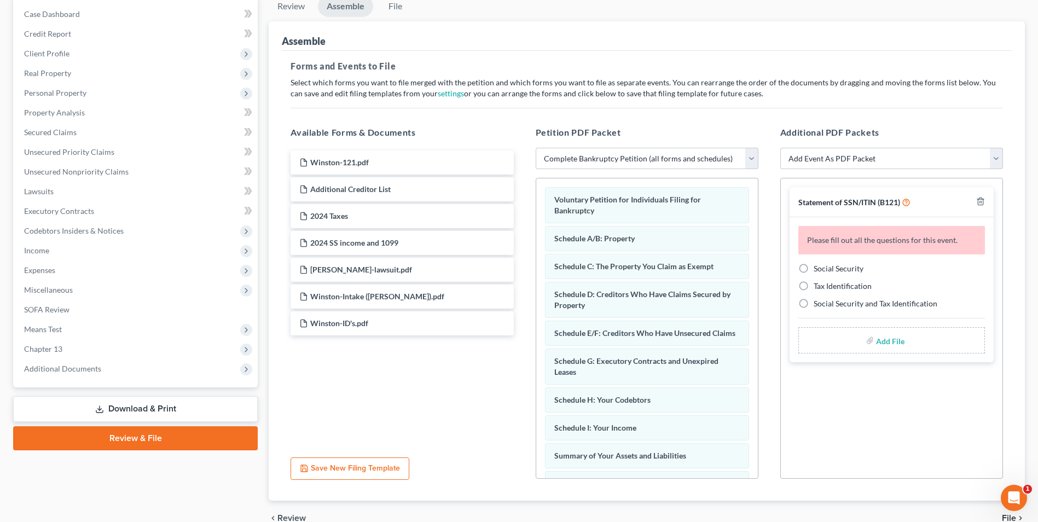
scroll to position [55, 0]
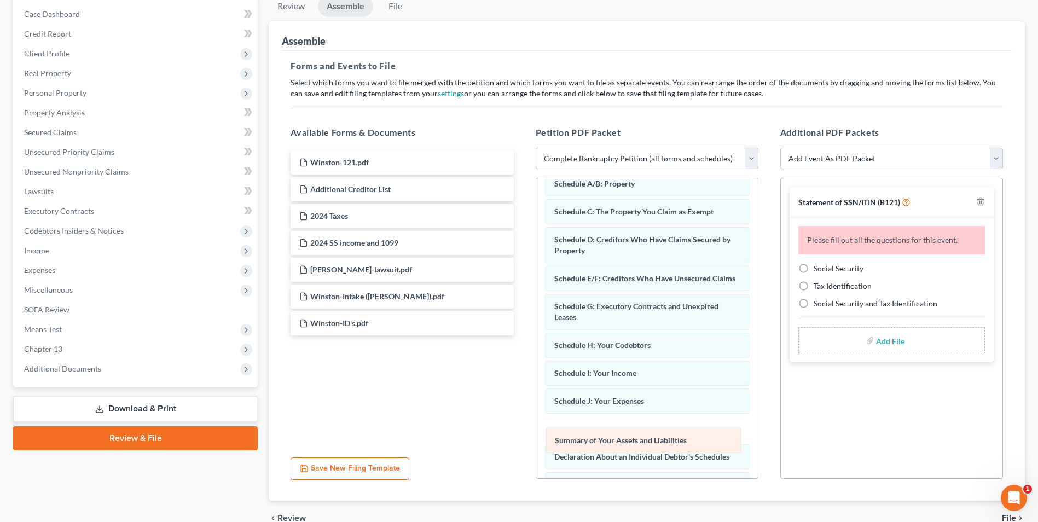
drag, startPoint x: 625, startPoint y: 410, endPoint x: 625, endPoint y: 438, distance: 28.5
click at [625, 438] on div "Summary of Your Assets and Liabilities Voluntary Petition for Individuals Filin…" at bounding box center [647, 423] width 222 height 599
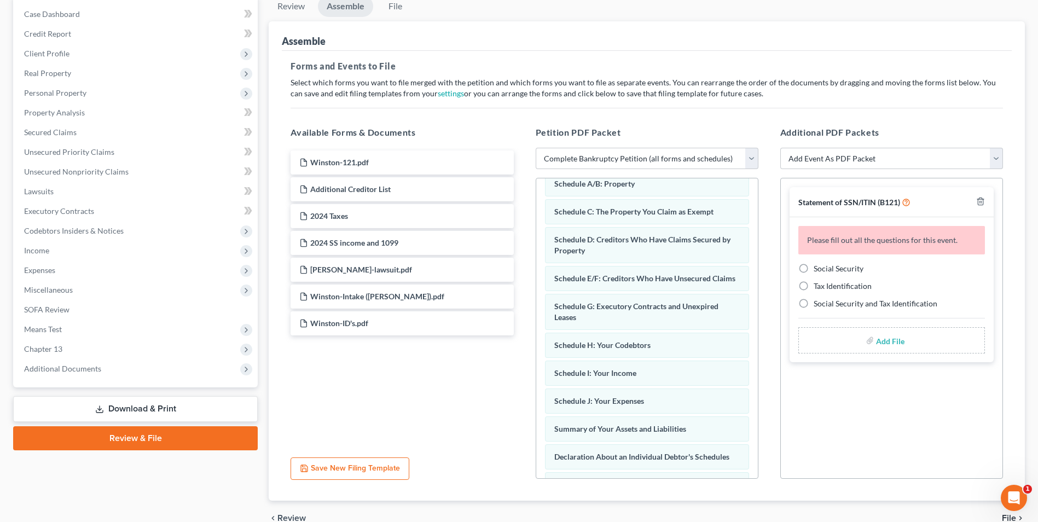
click at [814, 269] on label "Social Security" at bounding box center [839, 268] width 50 height 11
click at [818, 269] on input "Social Security" at bounding box center [821, 266] width 7 height 7
radio input "true"
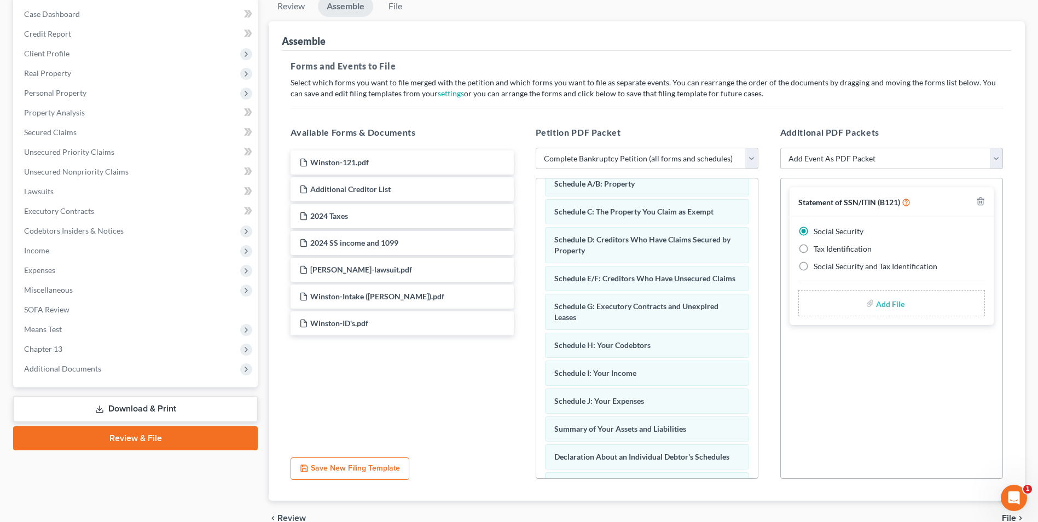
click at [895, 306] on input "file" at bounding box center [889, 303] width 26 height 20
type input "C:\fakepath\Winston.121.pdf"
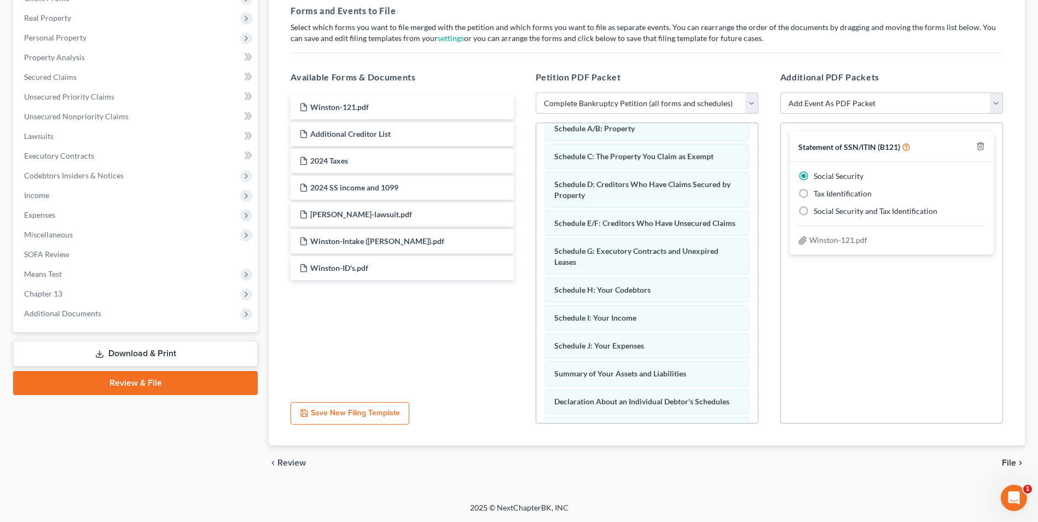
click at [1013, 463] on span "File" at bounding box center [1009, 463] width 14 height 9
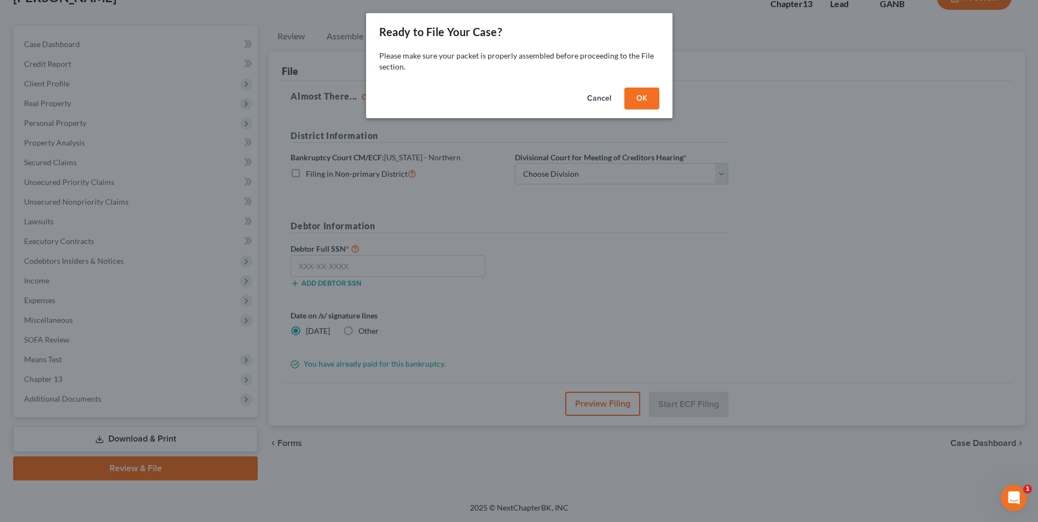
scroll to position [79, 0]
click at [652, 100] on button "OK" at bounding box center [645, 99] width 35 height 22
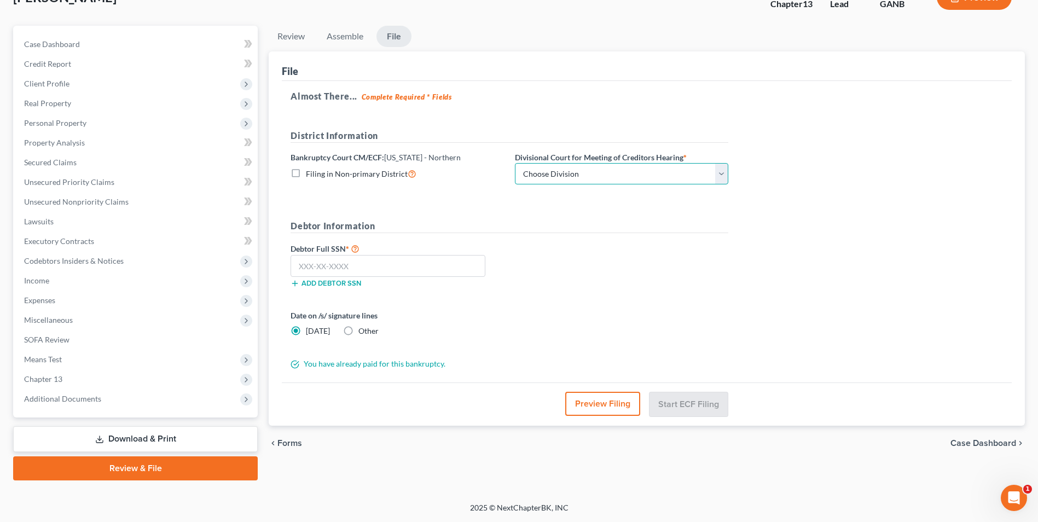
click at [718, 173] on select "Choose Division Atlanta Gainesville Newnan Rome" at bounding box center [621, 174] width 213 height 22
select select "3"
click at [515, 163] on select "Choose Division Atlanta Gainesville Newnan Rome" at bounding box center [621, 174] width 213 height 22
click at [406, 269] on input "text" at bounding box center [388, 266] width 195 height 22
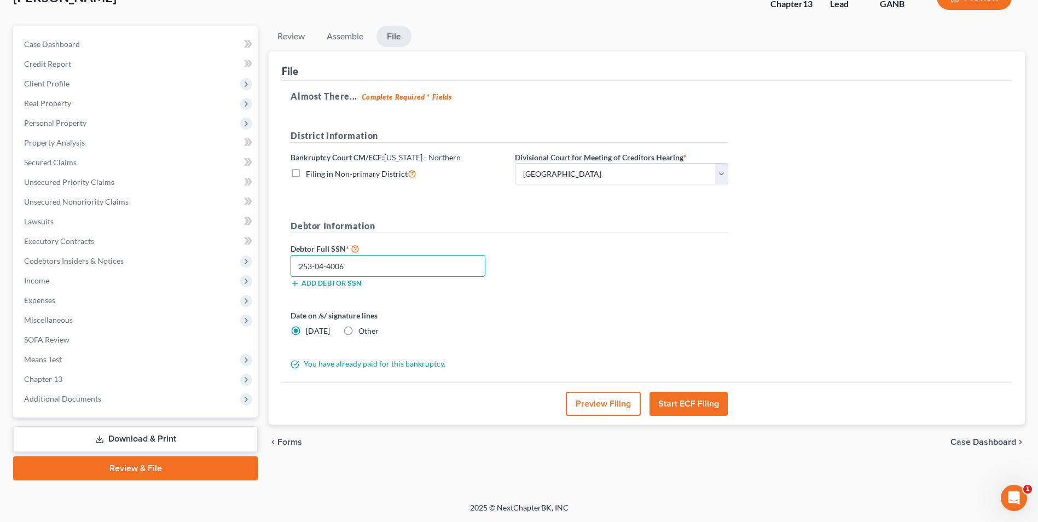
type input "253-04-4006"
click at [689, 403] on button "Start ECF Filing" at bounding box center [689, 404] width 78 height 24
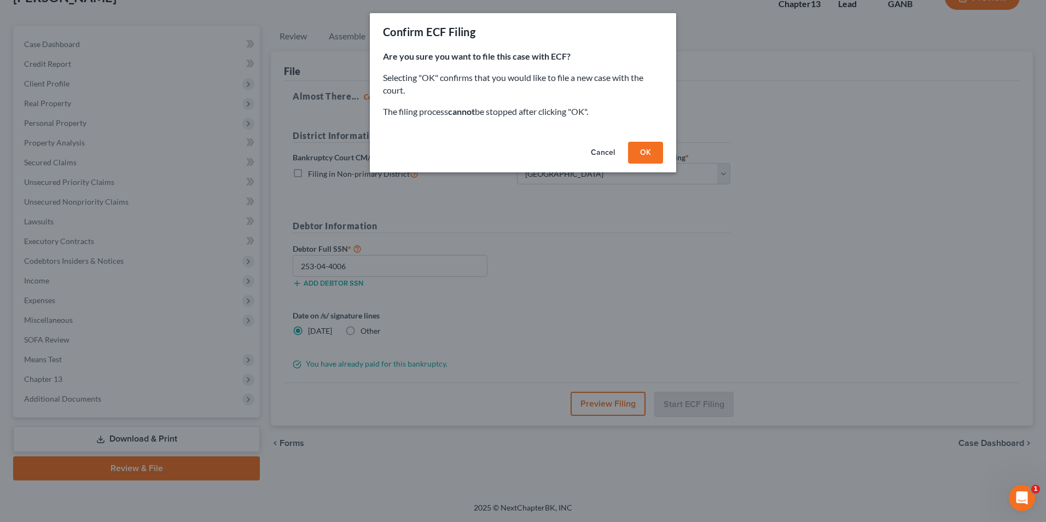
click at [652, 152] on button "OK" at bounding box center [645, 153] width 35 height 22
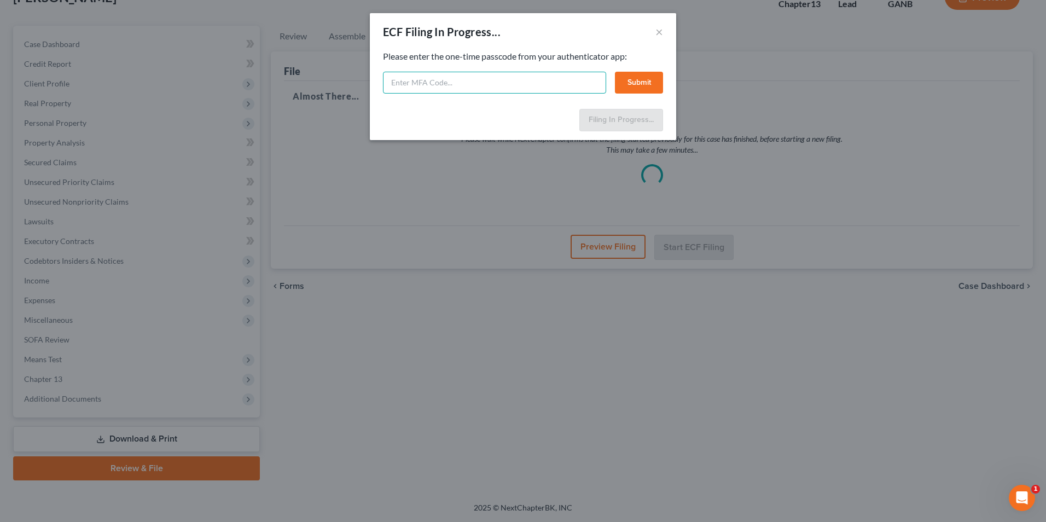
click at [526, 87] on input "text" at bounding box center [494, 83] width 223 height 22
type input "341402"
click at [633, 83] on button "Submit" at bounding box center [639, 83] width 48 height 22
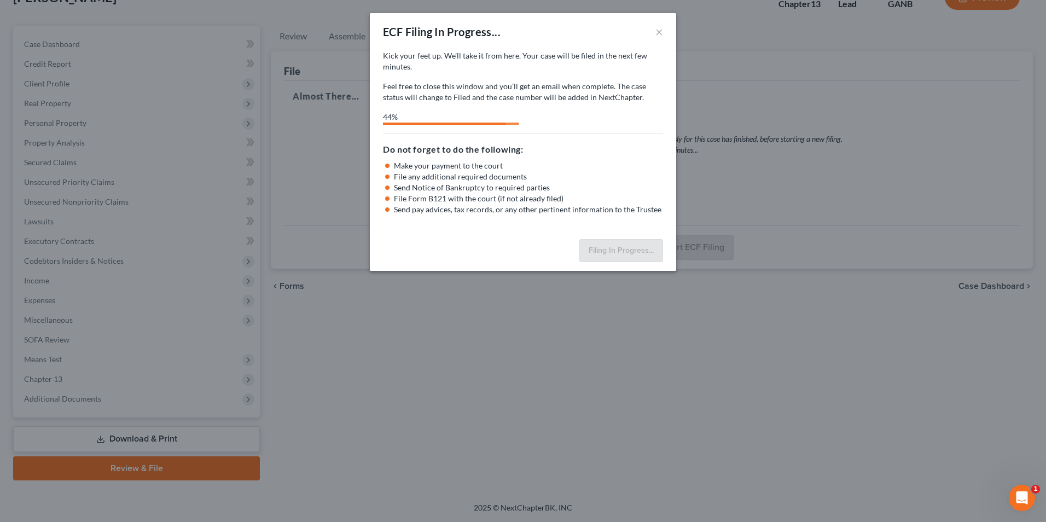
select select "3"
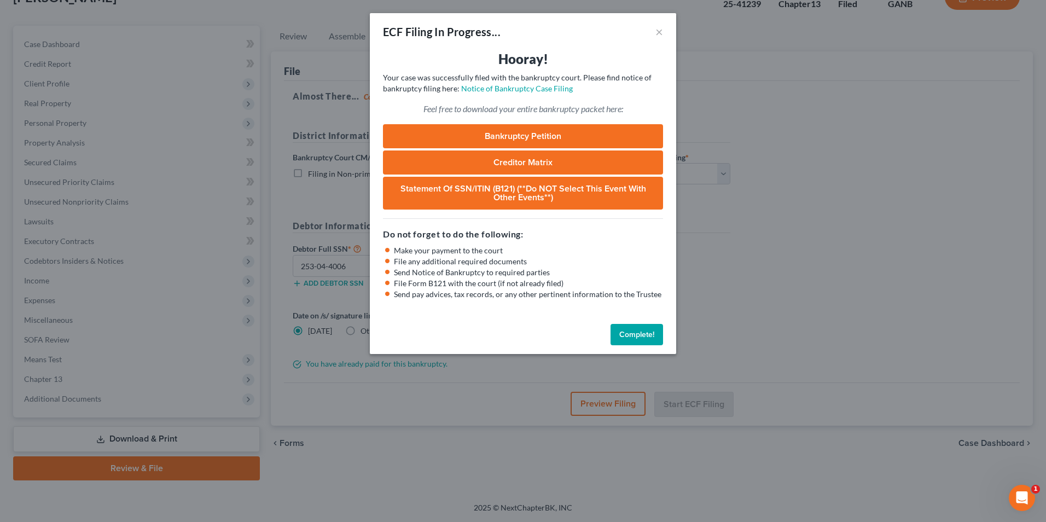
click at [647, 335] on button "Complete!" at bounding box center [637, 335] width 53 height 22
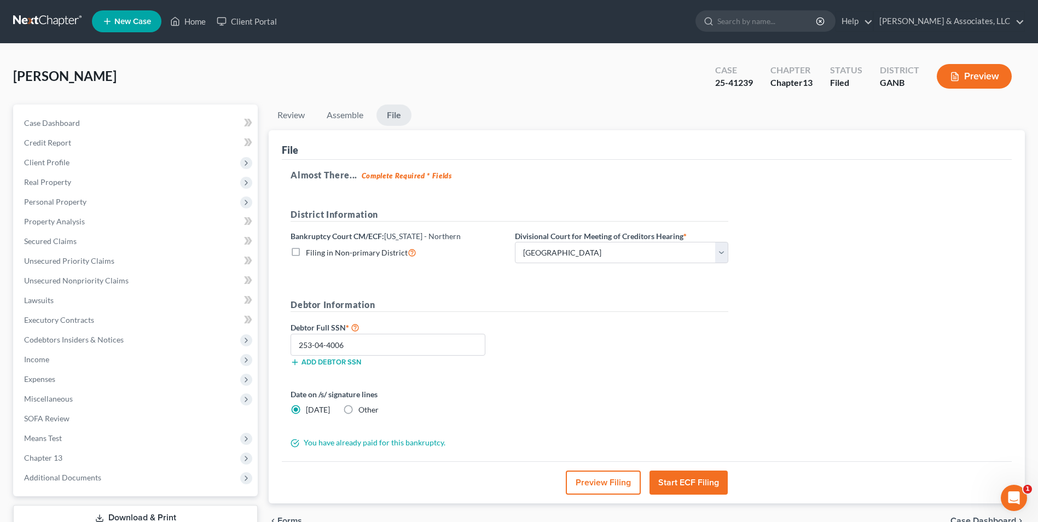
scroll to position [0, 0]
click at [76, 119] on span "Case Dashboard" at bounding box center [52, 123] width 56 height 9
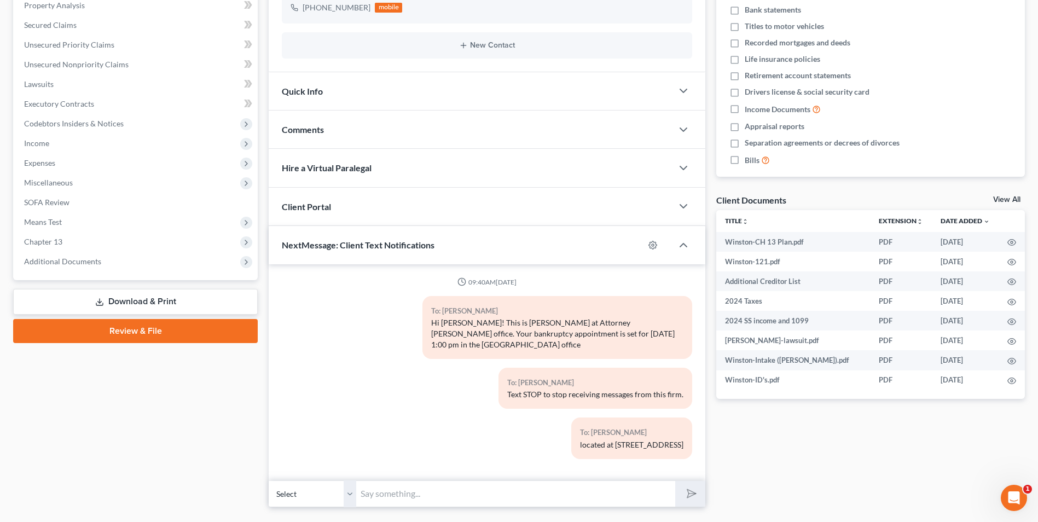
scroll to position [233, 0]
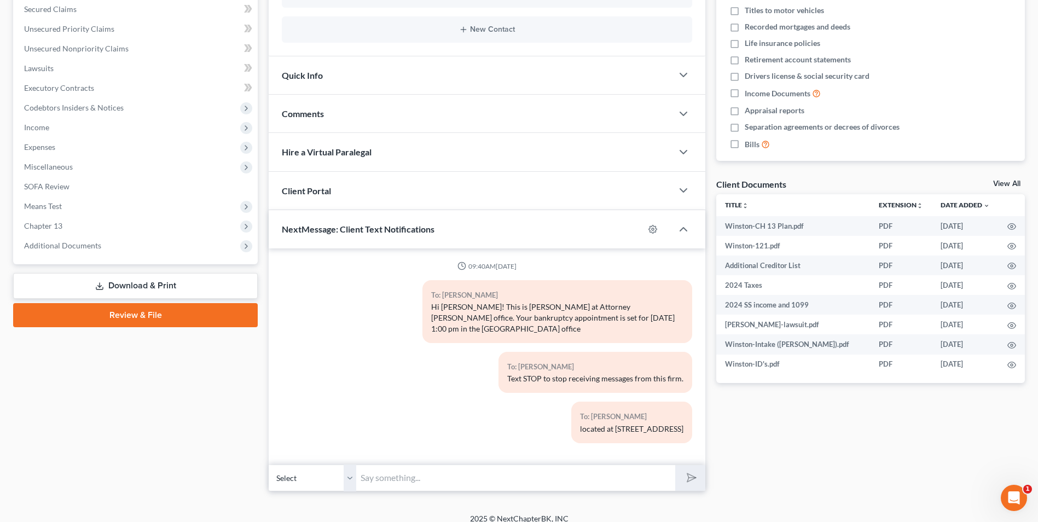
click at [402, 465] on input "text" at bounding box center [515, 478] width 319 height 27
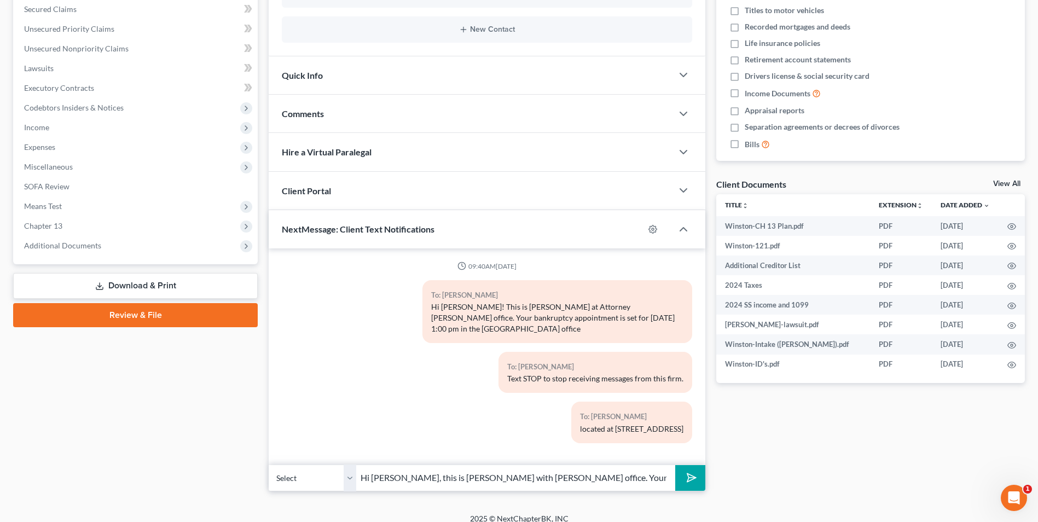
click at [657, 470] on input "Hi Mary, this is Mike with Brian Cahn's office. Your case has been filed, number" at bounding box center [515, 478] width 319 height 27
type input "Hi Mary, this is Mike with Brian Cahn's office. Your case has been filed, numbe…"
click at [687, 473] on icon "submit" at bounding box center [689, 477] width 15 height 15
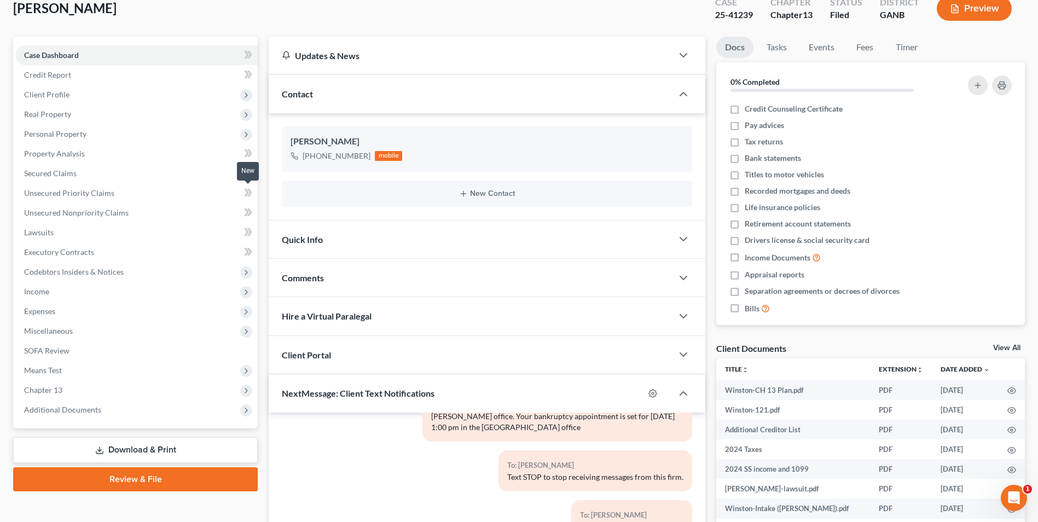
scroll to position [0, 0]
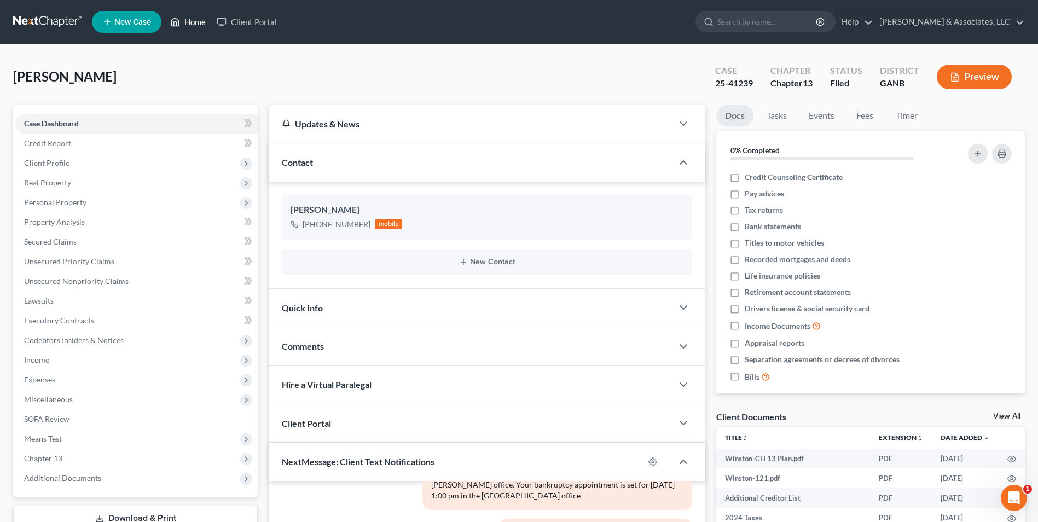
click at [186, 21] on link "Home" at bounding box center [188, 22] width 47 height 20
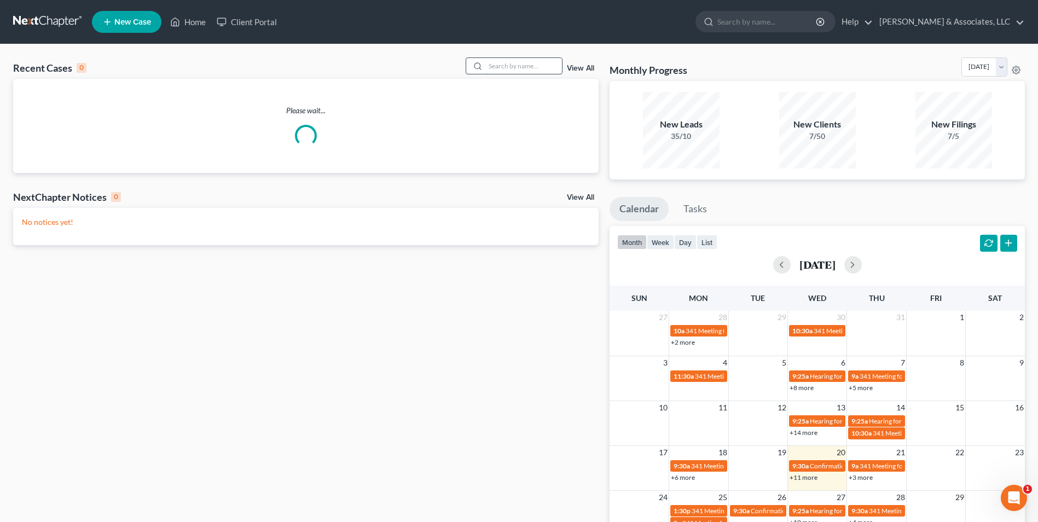
click at [530, 66] on input "search" at bounding box center [523, 66] width 77 height 16
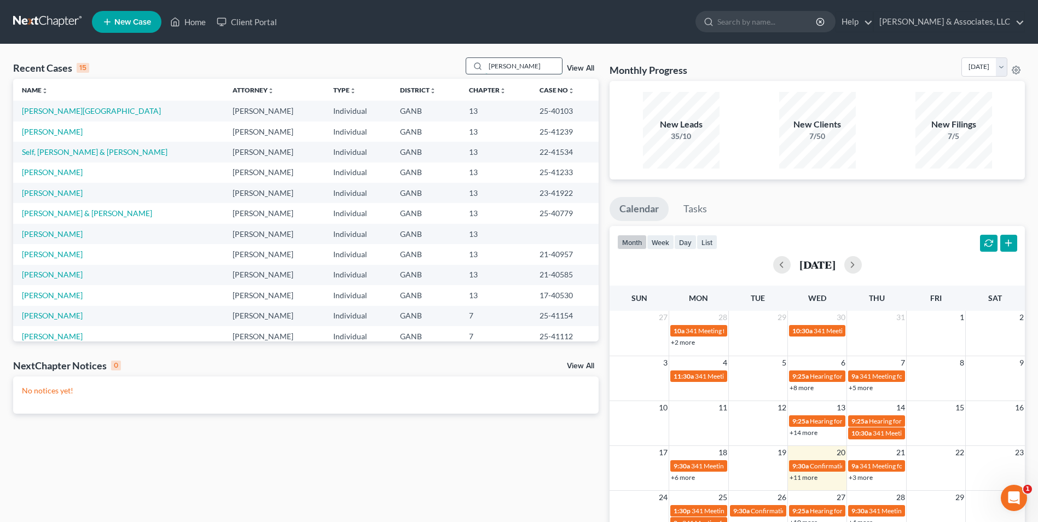
type input "leo"
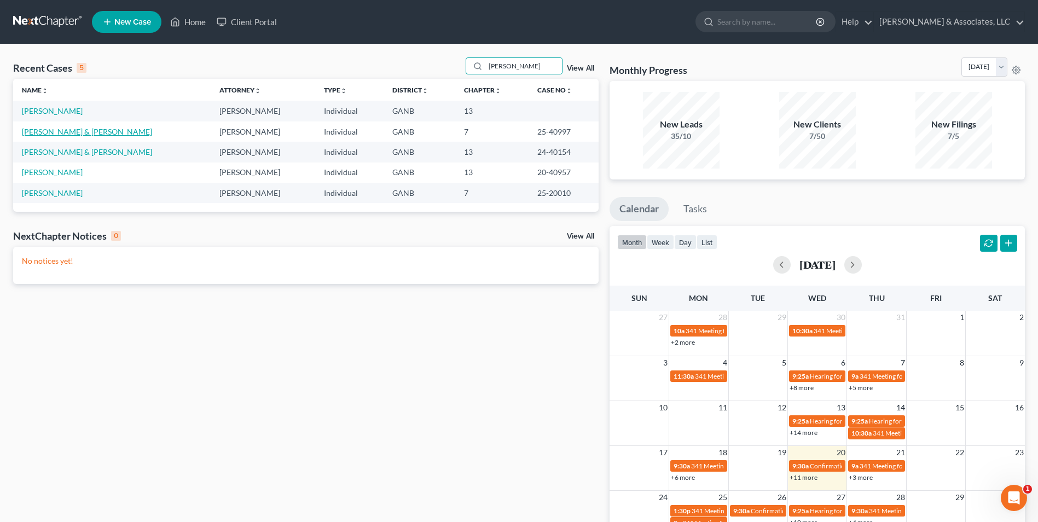
click at [66, 136] on link "[PERSON_NAME] & [PERSON_NAME]" at bounding box center [87, 131] width 130 height 9
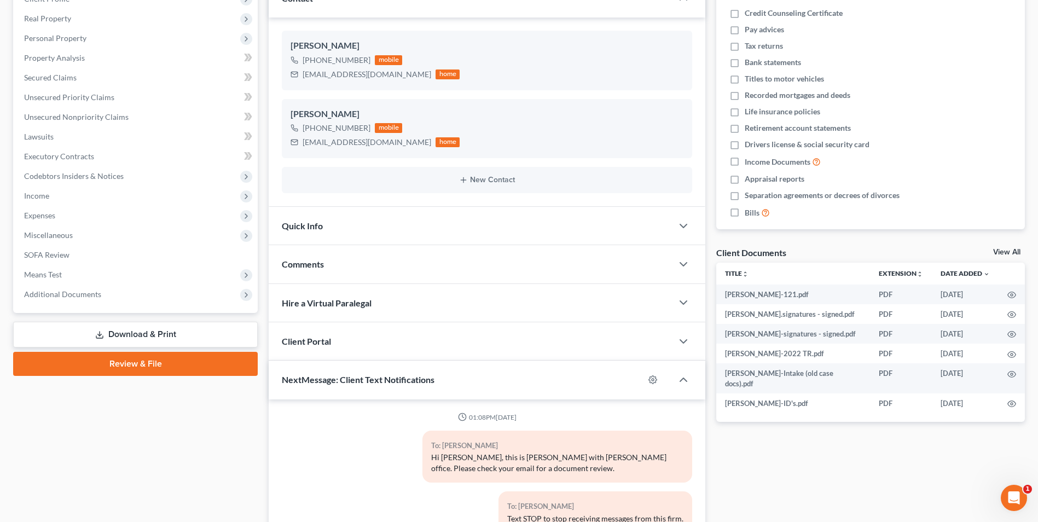
scroll to position [126, 0]
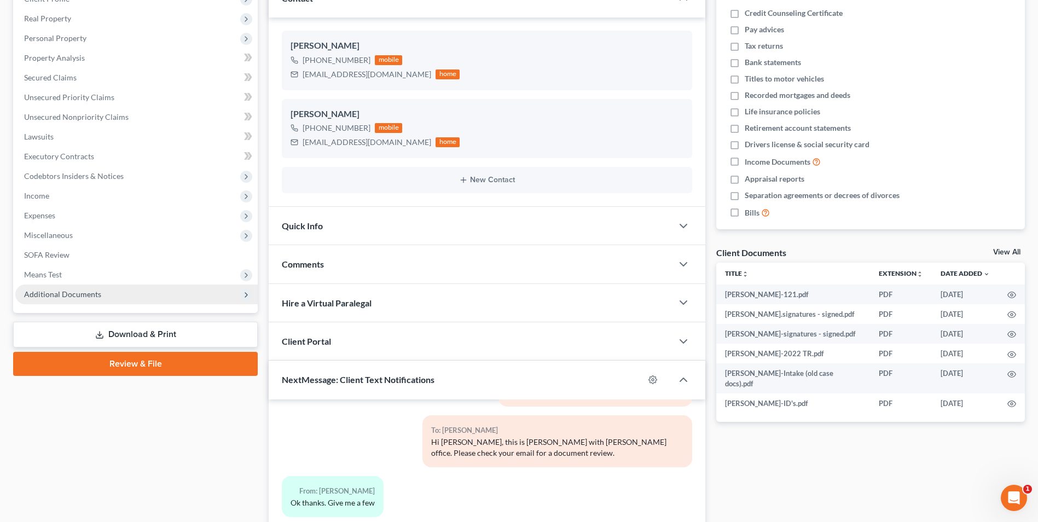
click at [90, 297] on span "Additional Documents" at bounding box center [62, 293] width 77 height 9
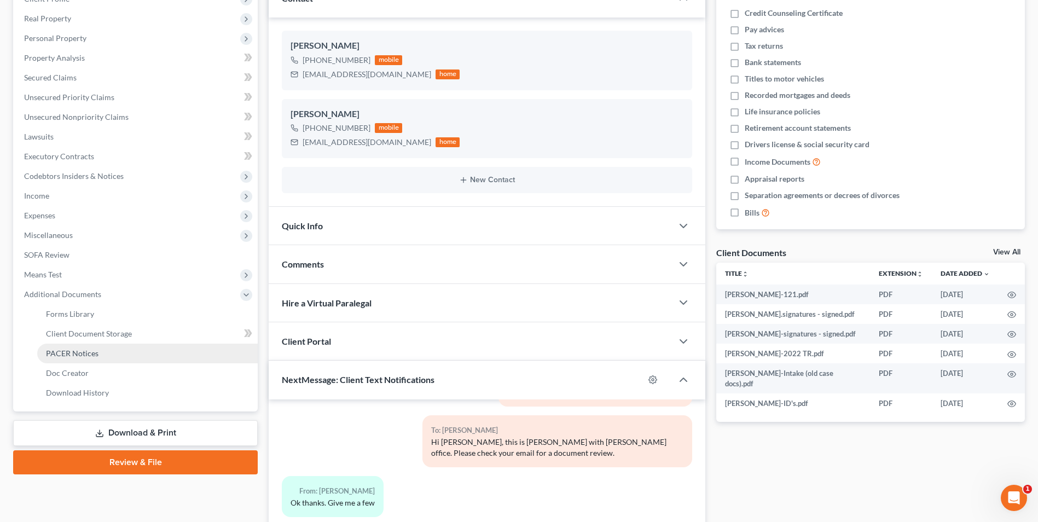
click at [71, 357] on span "PACER Notices" at bounding box center [72, 353] width 53 height 9
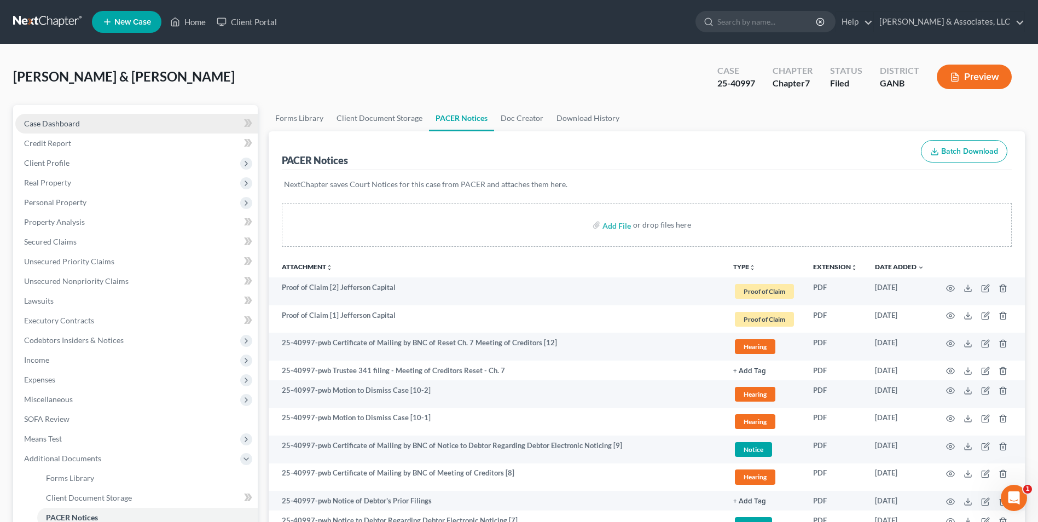
click at [31, 124] on span "Case Dashboard" at bounding box center [52, 123] width 56 height 9
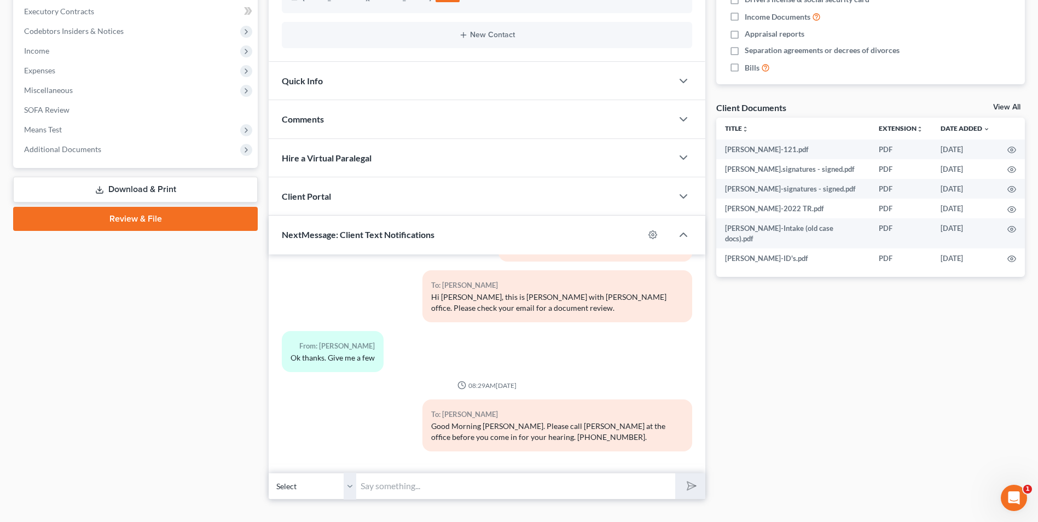
scroll to position [328, 0]
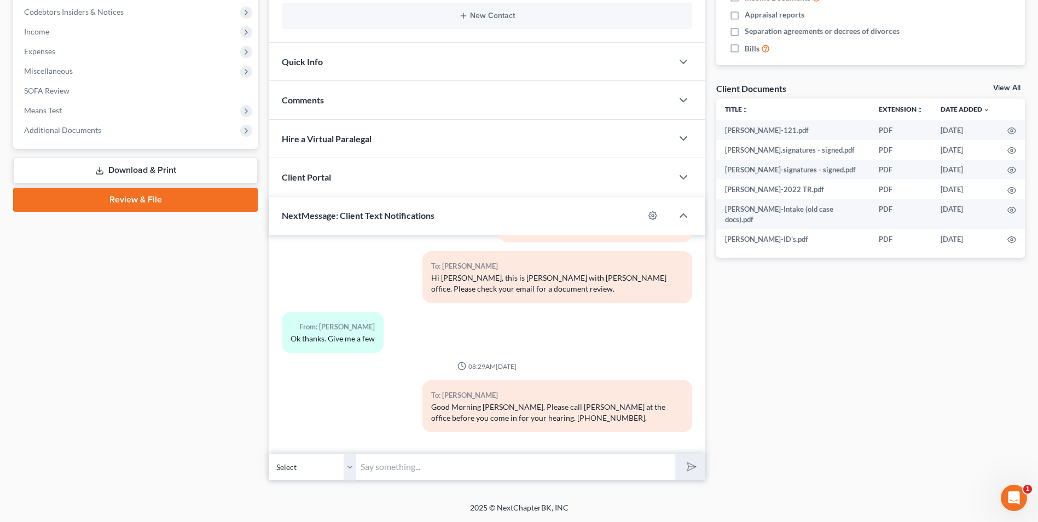
click at [430, 466] on input "text" at bounding box center [515, 467] width 319 height 27
type input "Hi Jimmy, this is Mike with Brian Cahn's office sending a reminder about your h…"
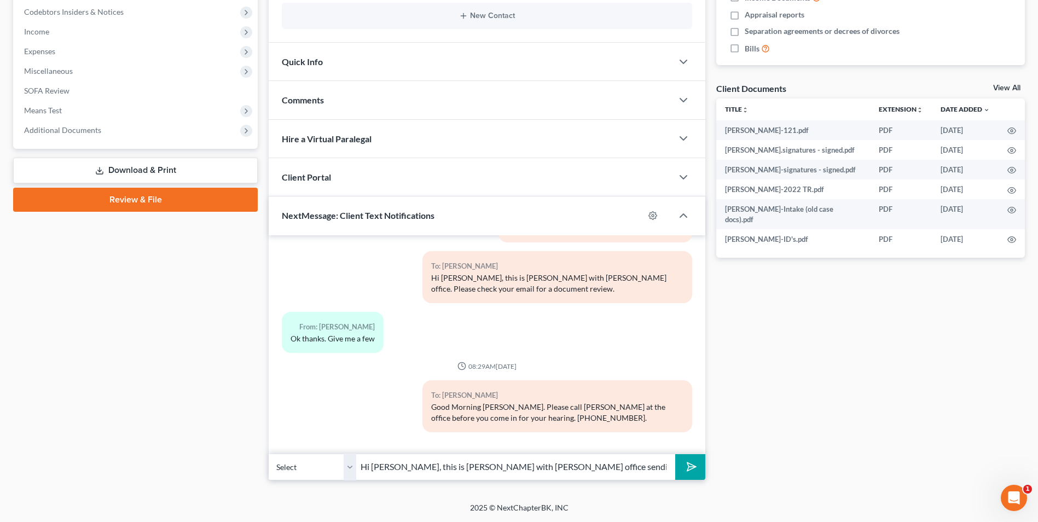
click at [687, 465] on icon "submit" at bounding box center [689, 466] width 15 height 15
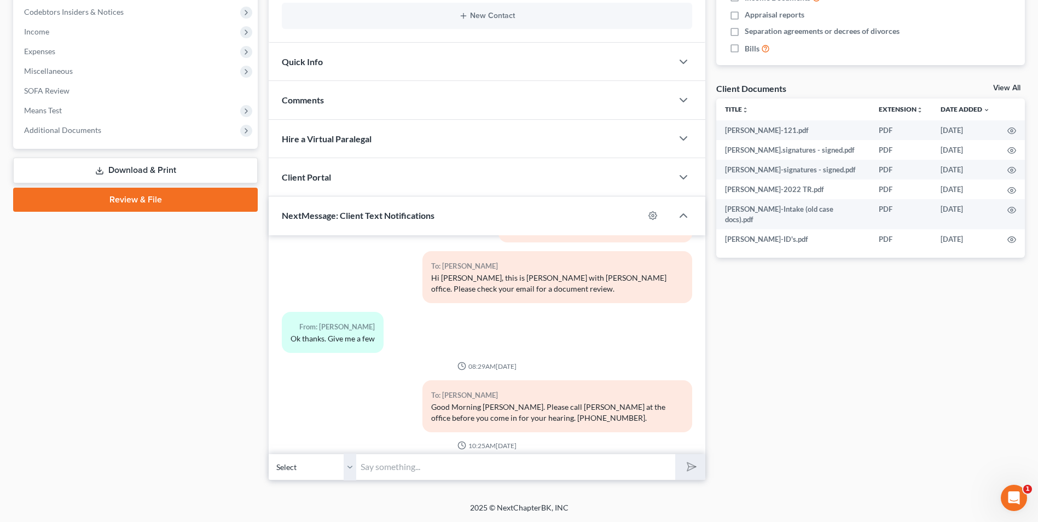
scroll to position [206, 0]
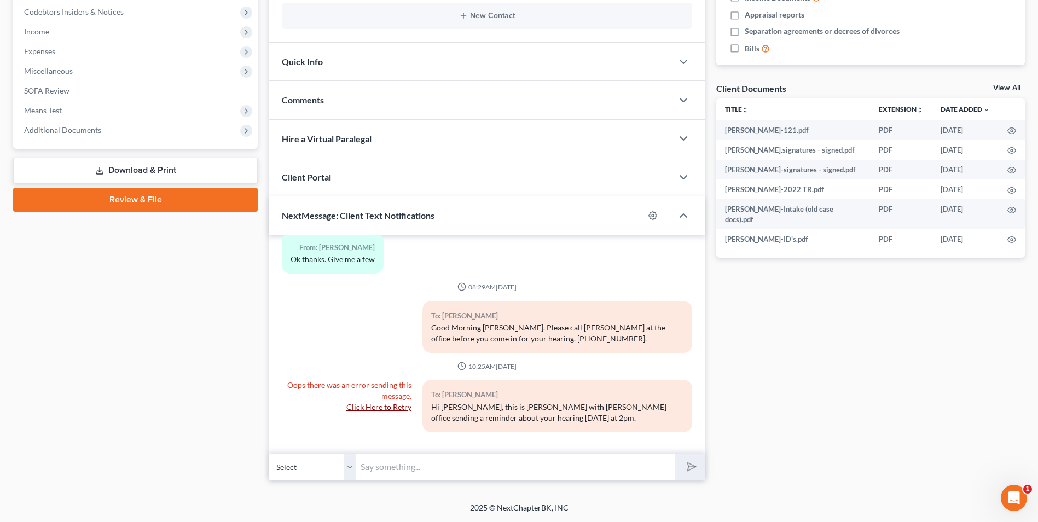
click at [366, 408] on link "Click Here to Retry" at bounding box center [378, 406] width 65 height 9
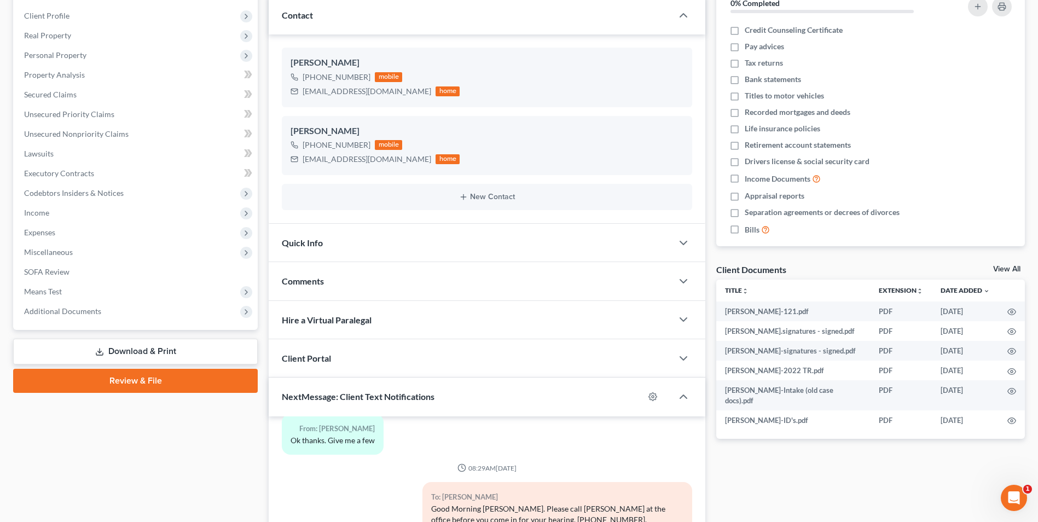
scroll to position [0, 0]
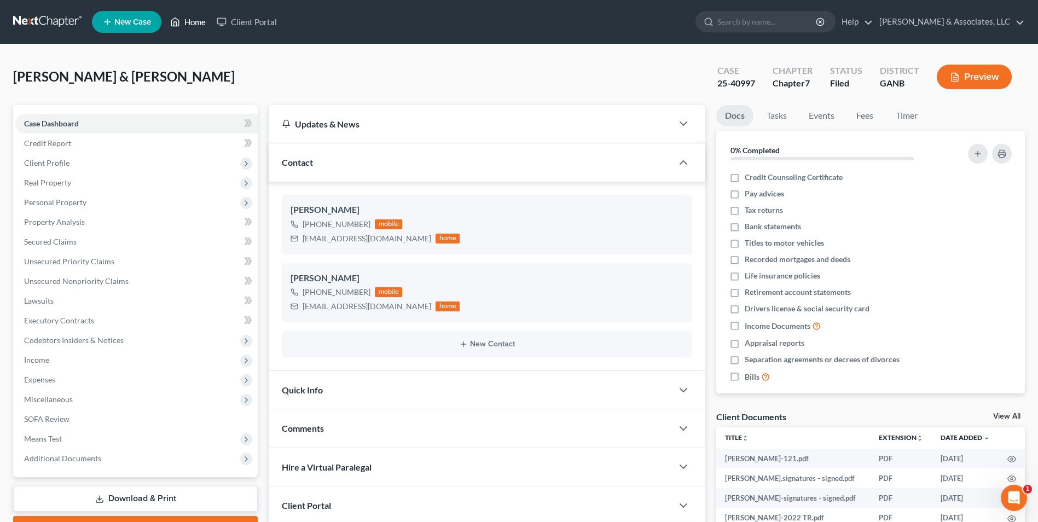
click at [194, 19] on link "Home" at bounding box center [188, 22] width 47 height 20
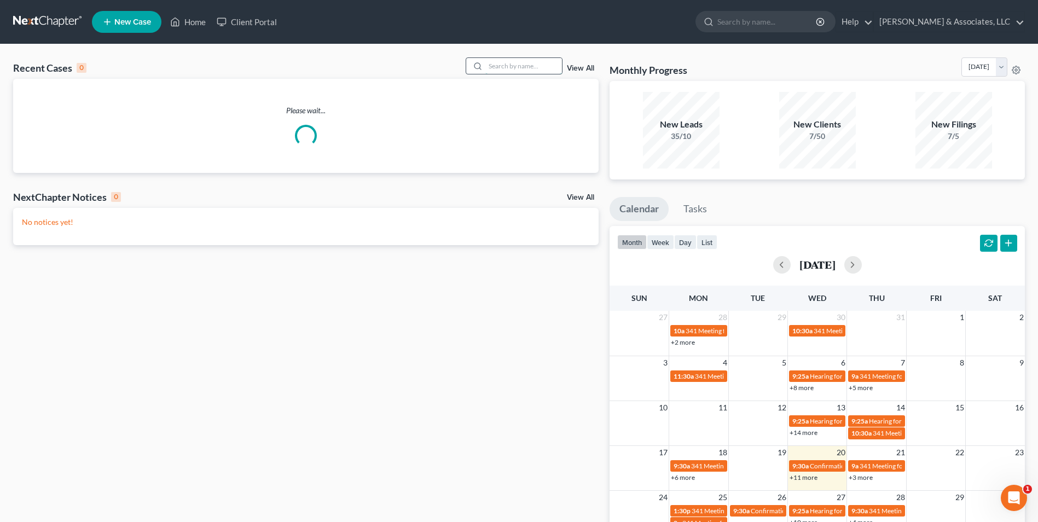
click at [529, 64] on input "search" at bounding box center [523, 66] width 77 height 16
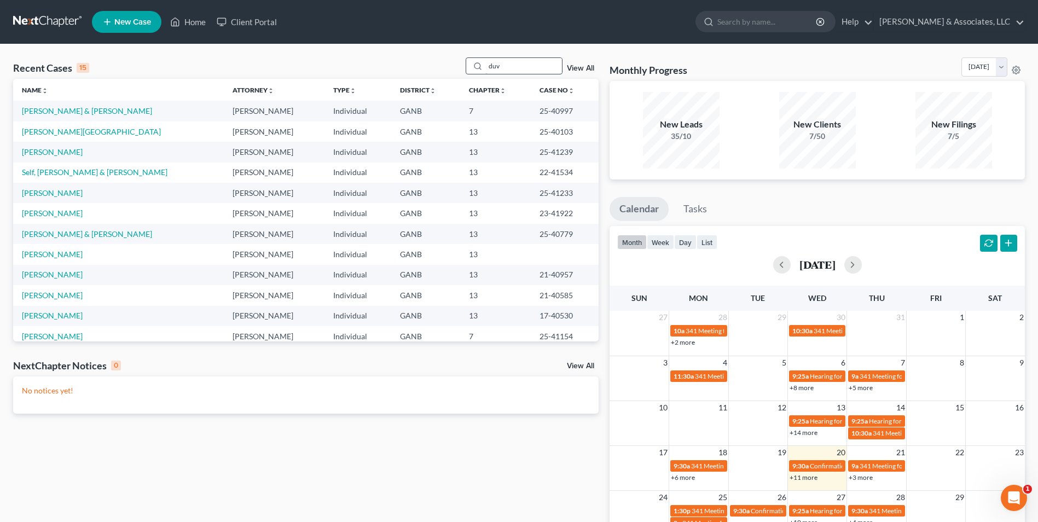
type input "duv"
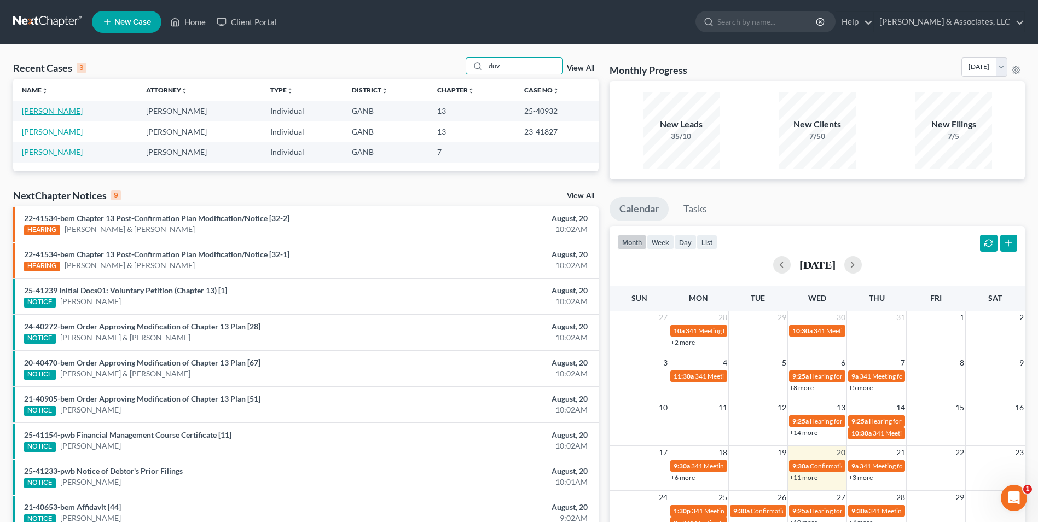
click at [59, 114] on link "Duvall, Jeremy" at bounding box center [52, 110] width 61 height 9
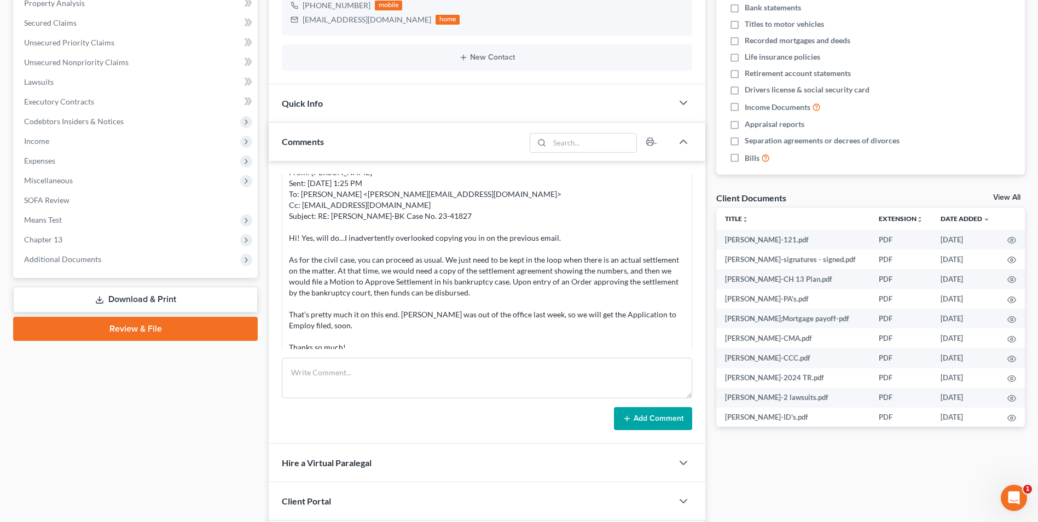
scroll to position [1267, 0]
click at [82, 260] on span "Additional Documents" at bounding box center [62, 258] width 77 height 9
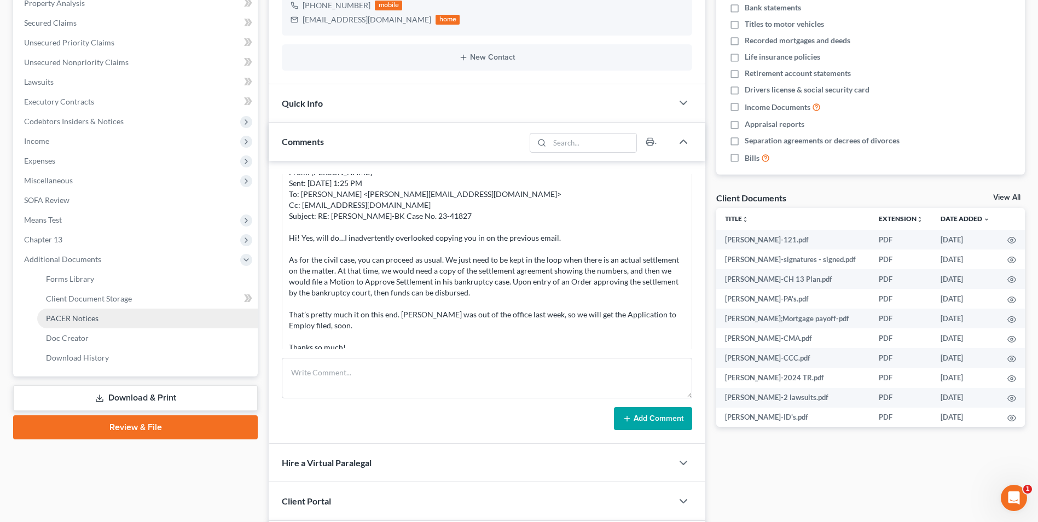
click at [69, 317] on span "PACER Notices" at bounding box center [72, 318] width 53 height 9
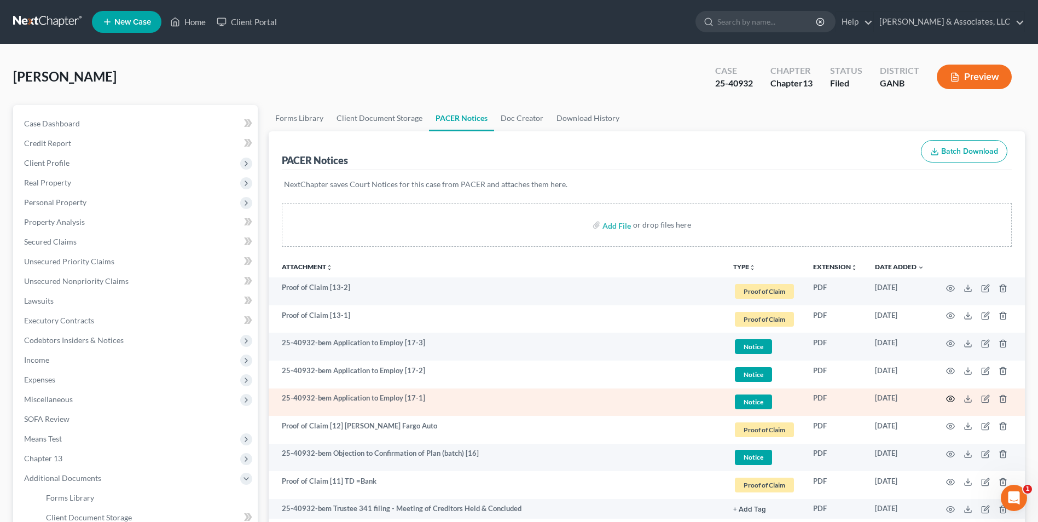
click at [952, 399] on circle "button" at bounding box center [950, 399] width 2 height 2
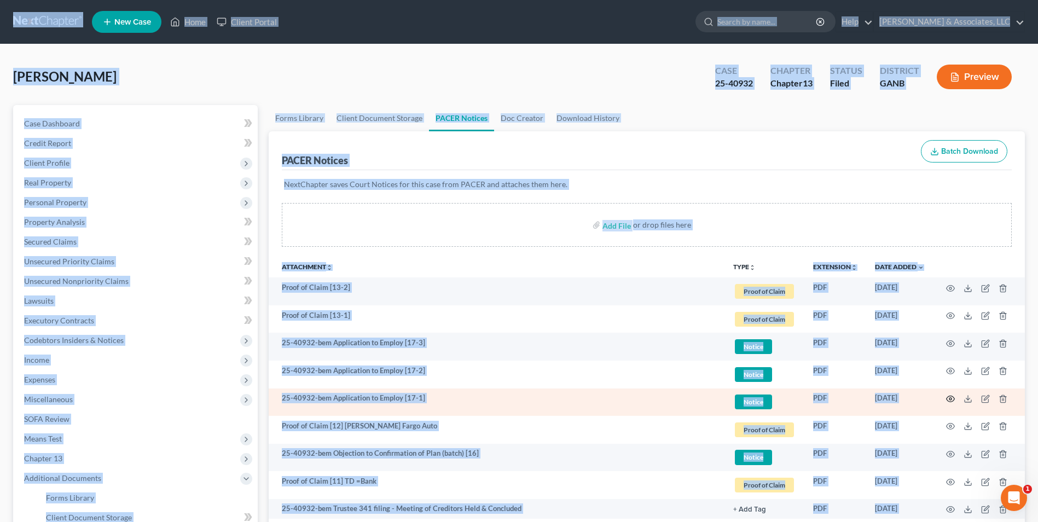
click at [949, 400] on icon "button" at bounding box center [950, 399] width 9 height 9
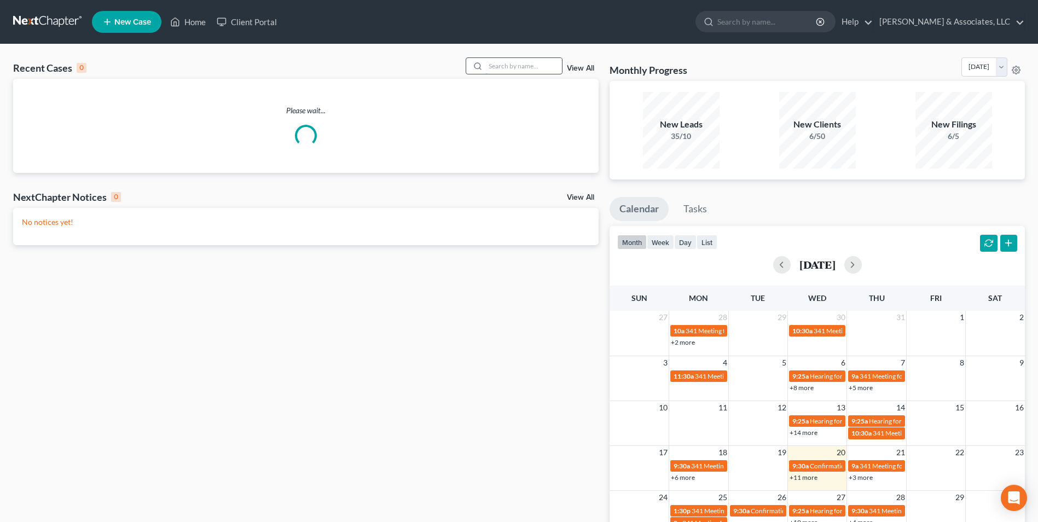
click at [522, 61] on input "search" at bounding box center [523, 66] width 77 height 16
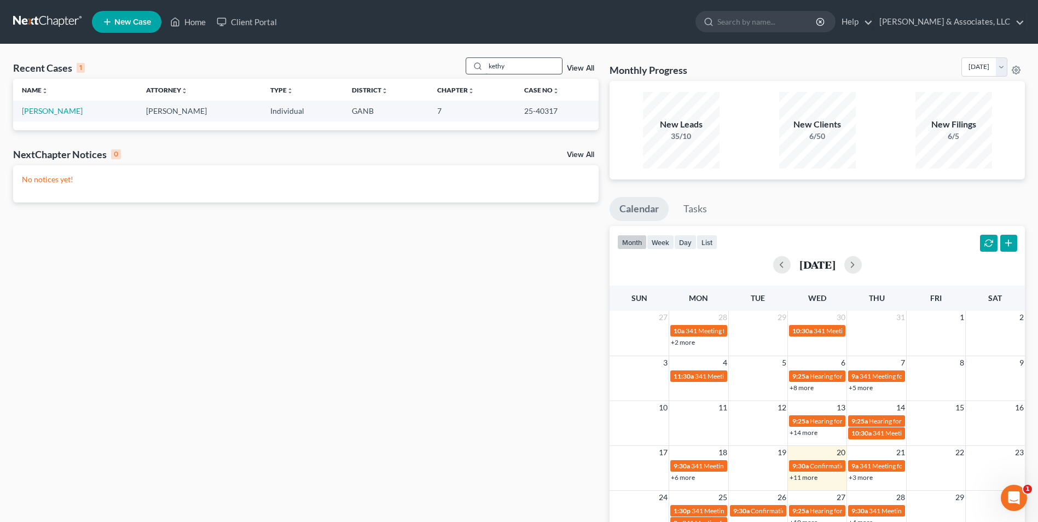
type input "kethy"
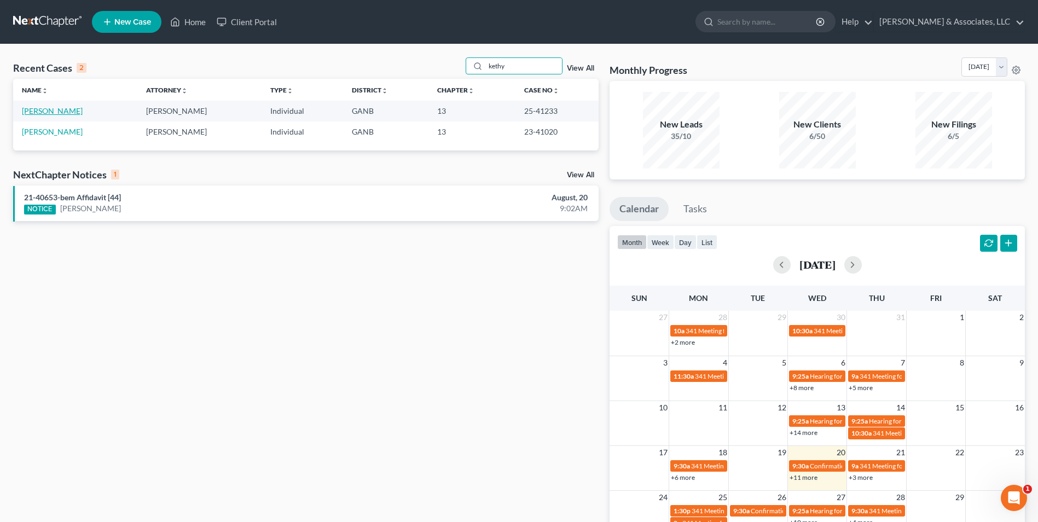
click at [55, 112] on link "[PERSON_NAME]" at bounding box center [52, 110] width 61 height 9
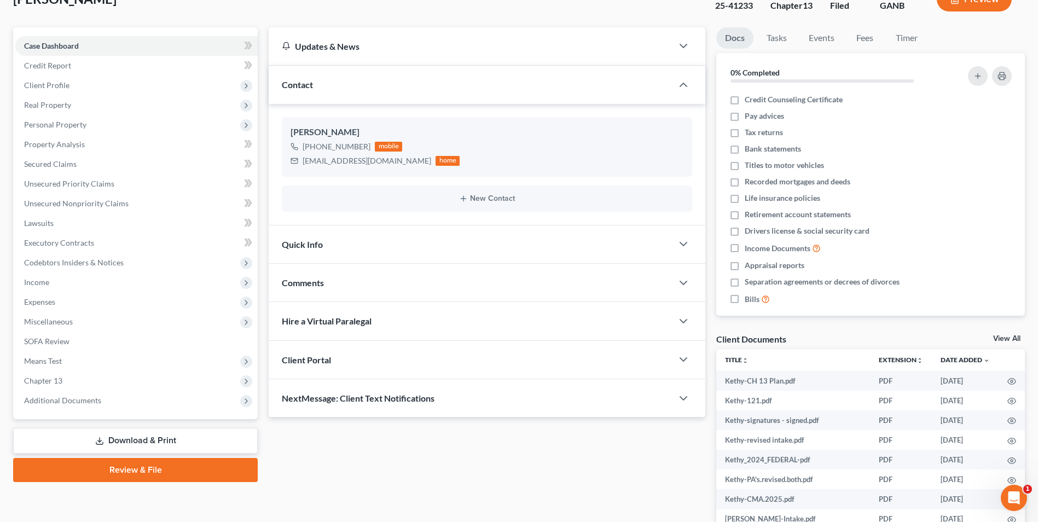
scroll to position [79, 0]
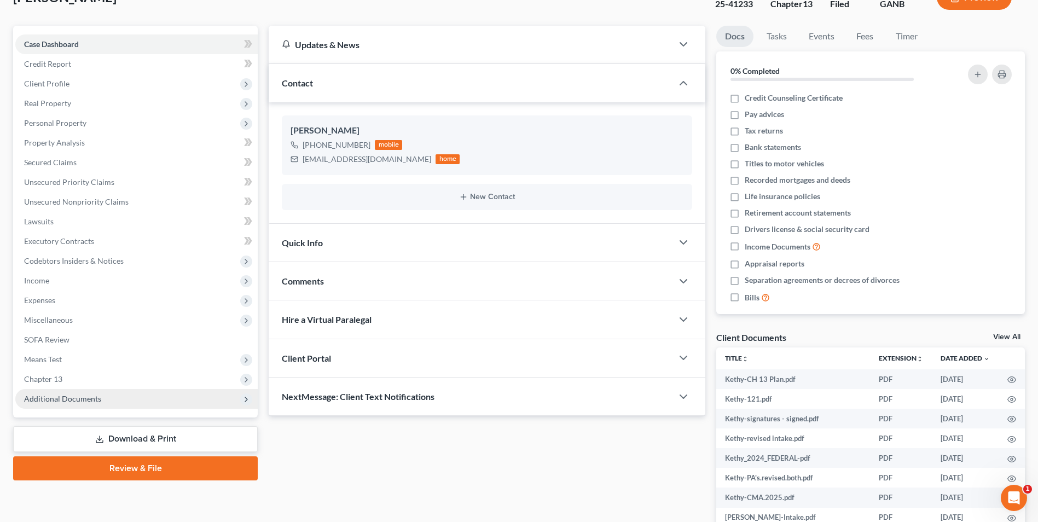
click at [73, 408] on span "Additional Documents" at bounding box center [136, 399] width 242 height 20
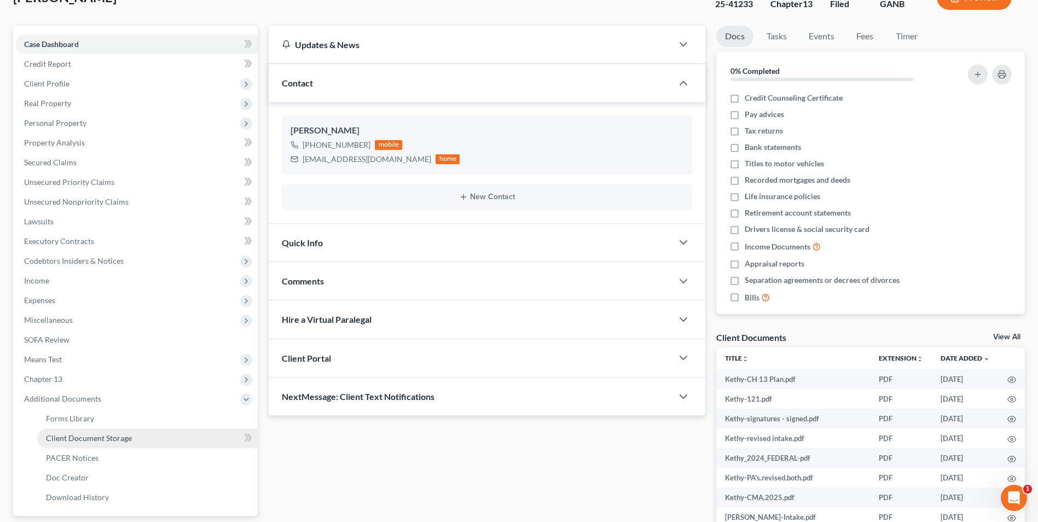
click at [92, 438] on span "Client Document Storage" at bounding box center [89, 437] width 86 height 9
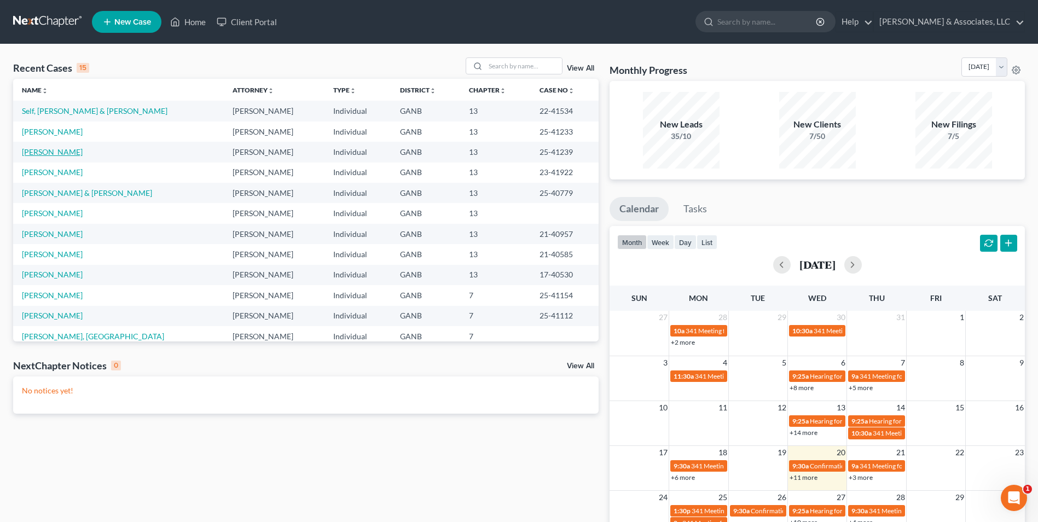
click at [52, 151] on link "[PERSON_NAME]" at bounding box center [52, 151] width 61 height 9
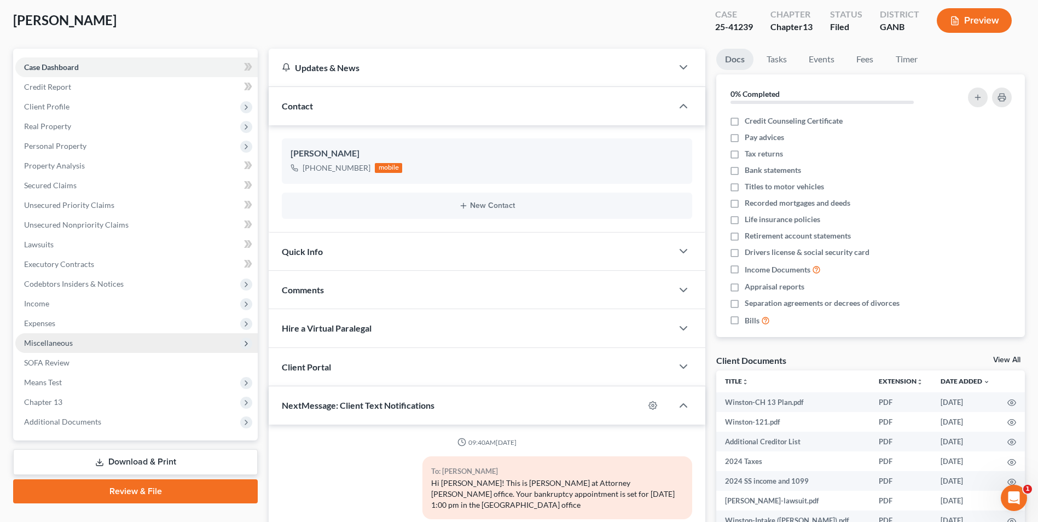
scroll to position [164, 0]
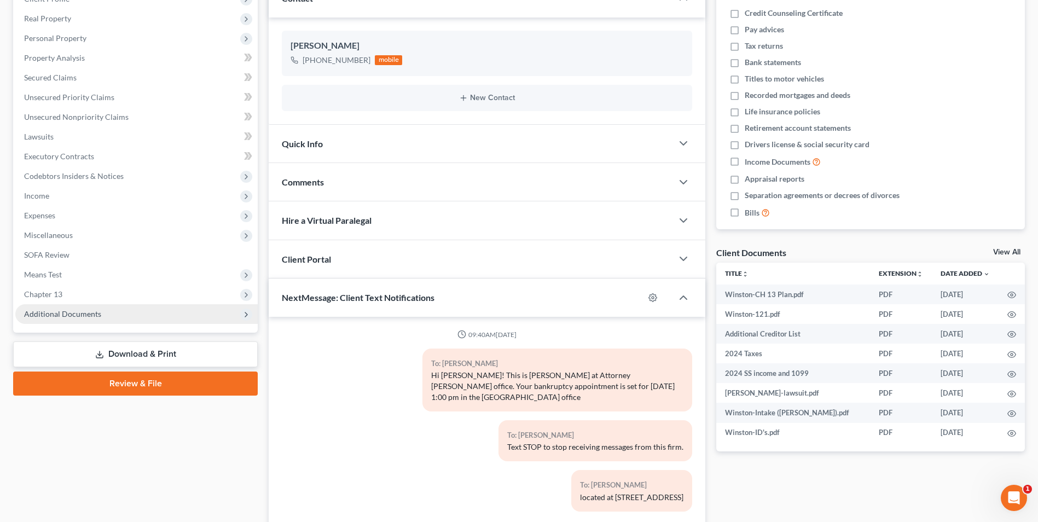
click at [65, 318] on span "Additional Documents" at bounding box center [62, 313] width 77 height 9
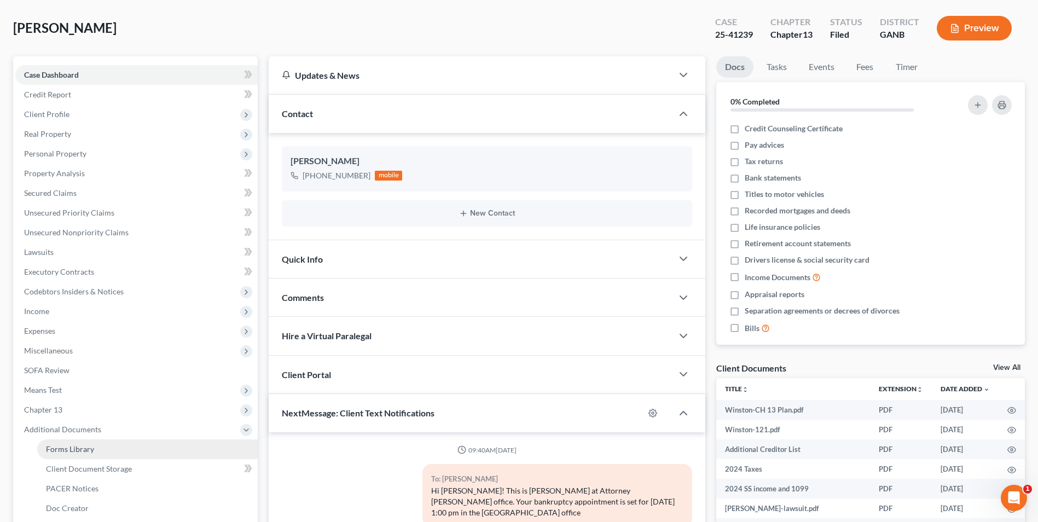
scroll to position [0, 0]
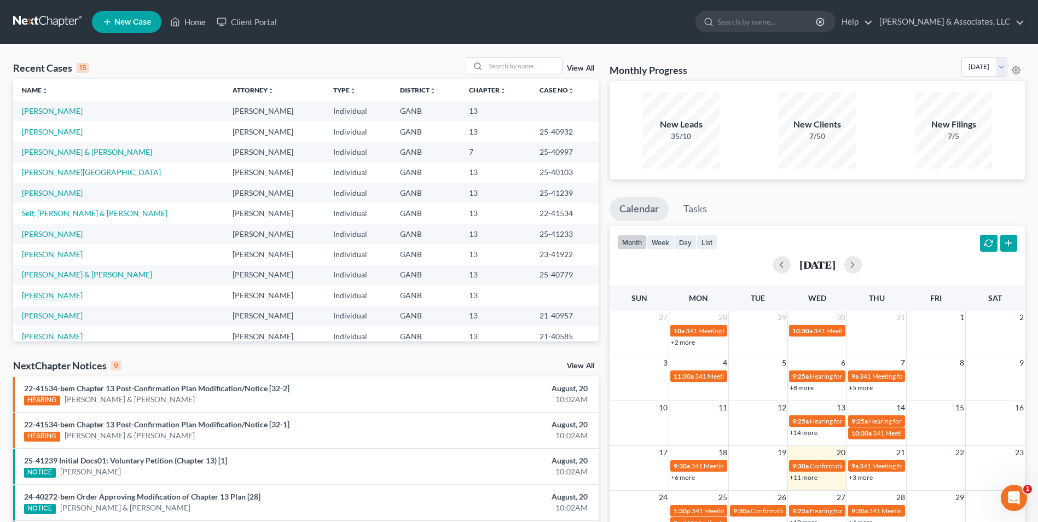
click at [30, 293] on link "[PERSON_NAME]" at bounding box center [52, 295] width 61 height 9
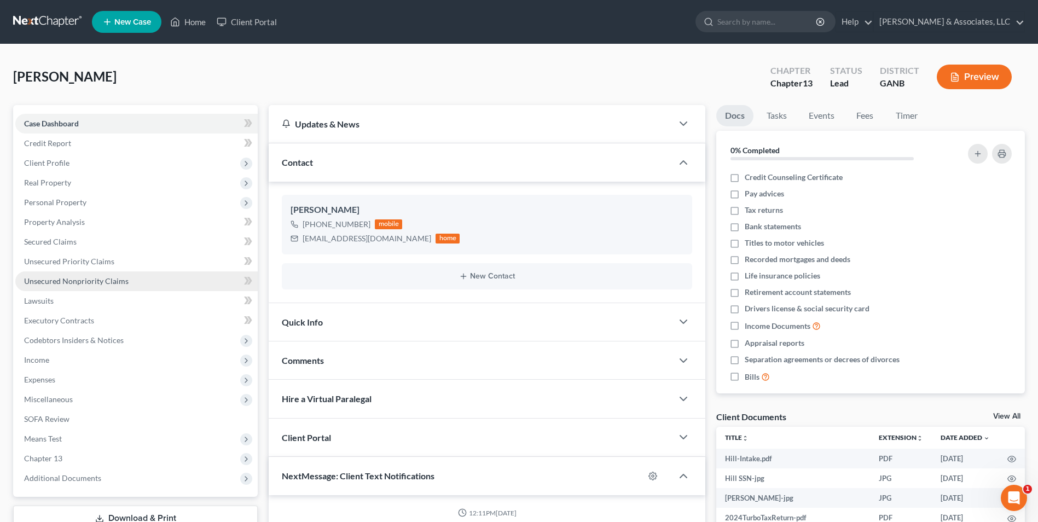
scroll to position [498, 0]
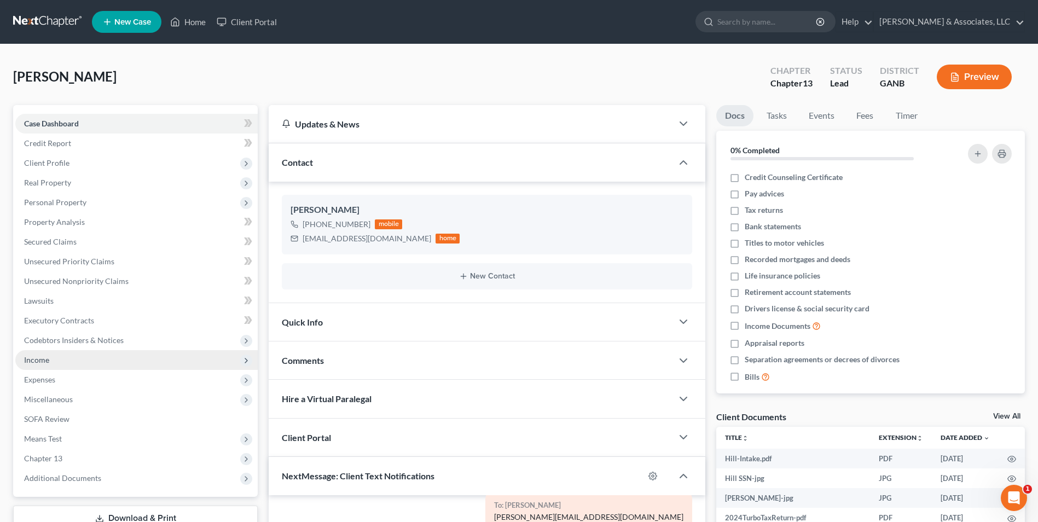
click at [53, 358] on span "Income" at bounding box center [136, 360] width 242 height 20
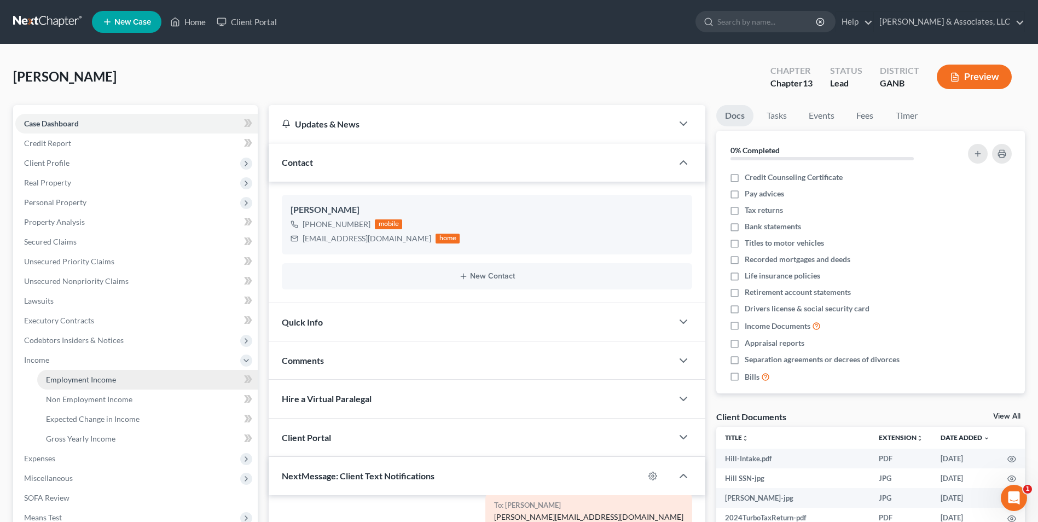
click at [83, 380] on span "Employment Income" at bounding box center [81, 379] width 70 height 9
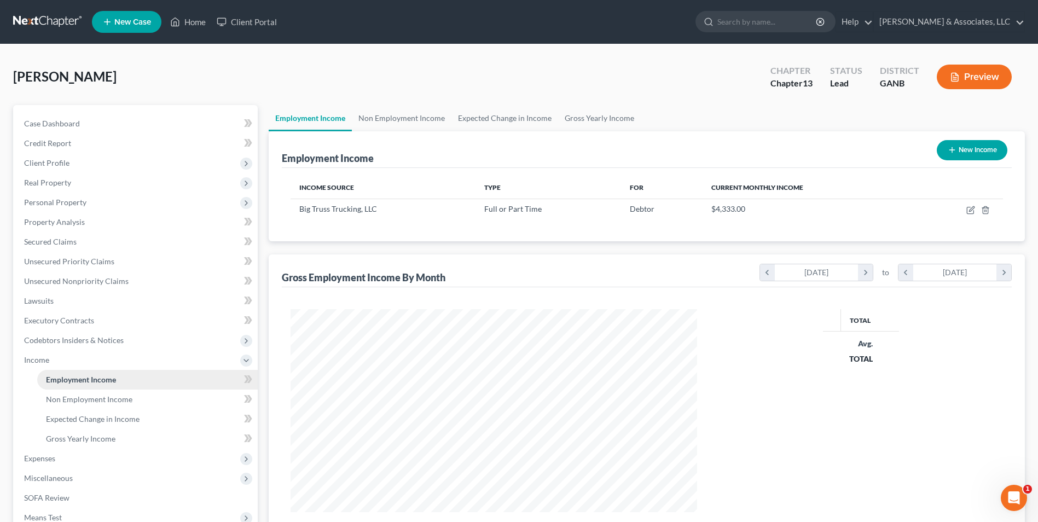
scroll to position [203, 428]
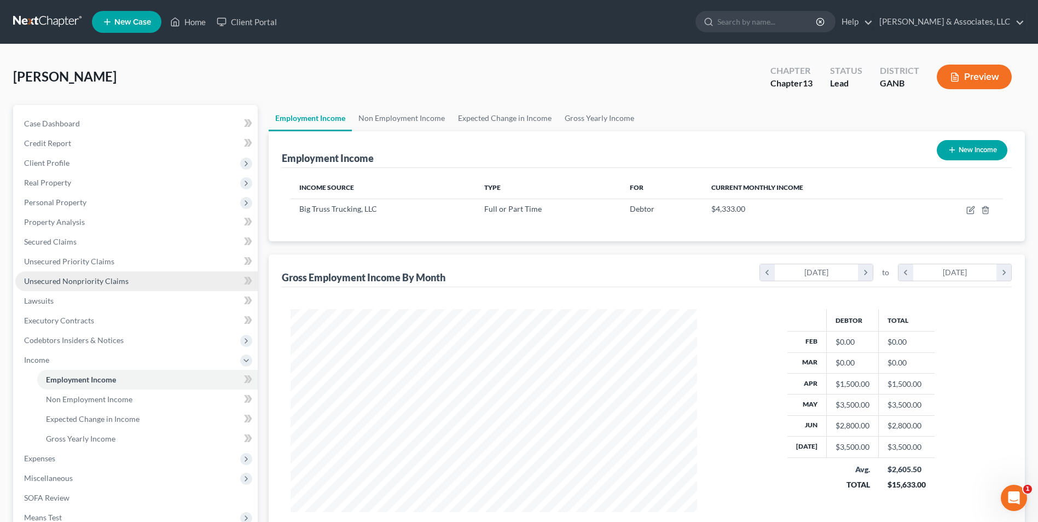
click at [101, 289] on link "Unsecured Nonpriority Claims" at bounding box center [136, 281] width 242 height 20
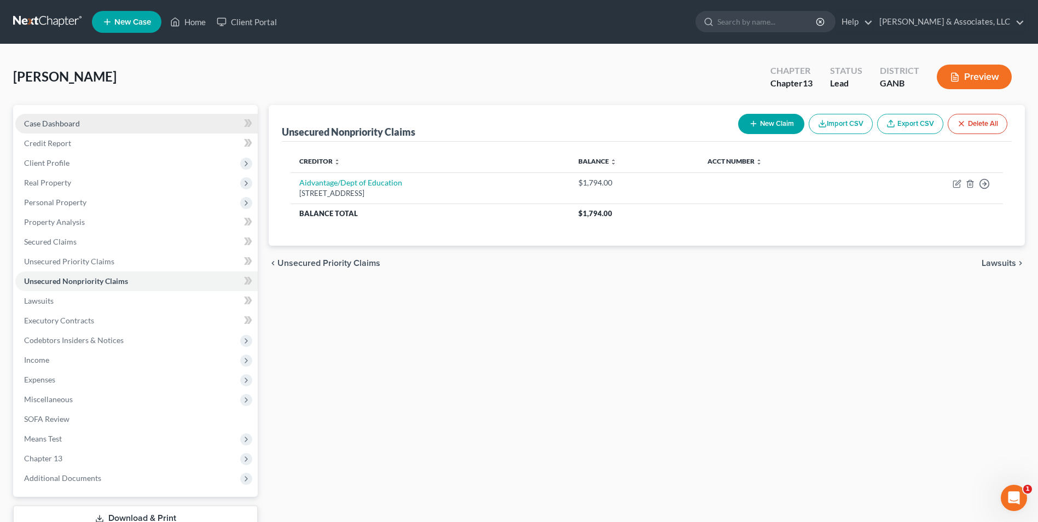
click at [75, 122] on span "Case Dashboard" at bounding box center [52, 123] width 56 height 9
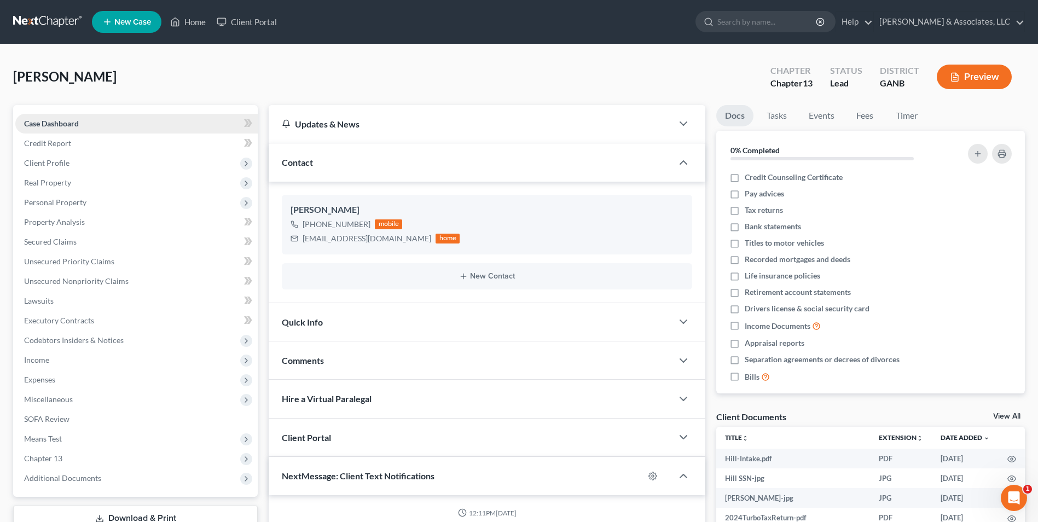
scroll to position [498, 0]
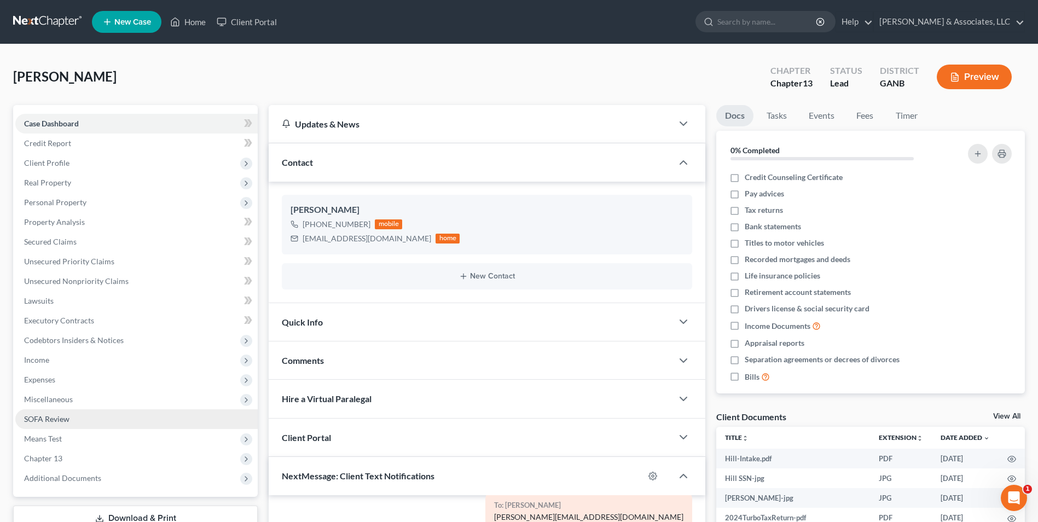
click at [48, 410] on link "SOFA Review" at bounding box center [136, 419] width 242 height 20
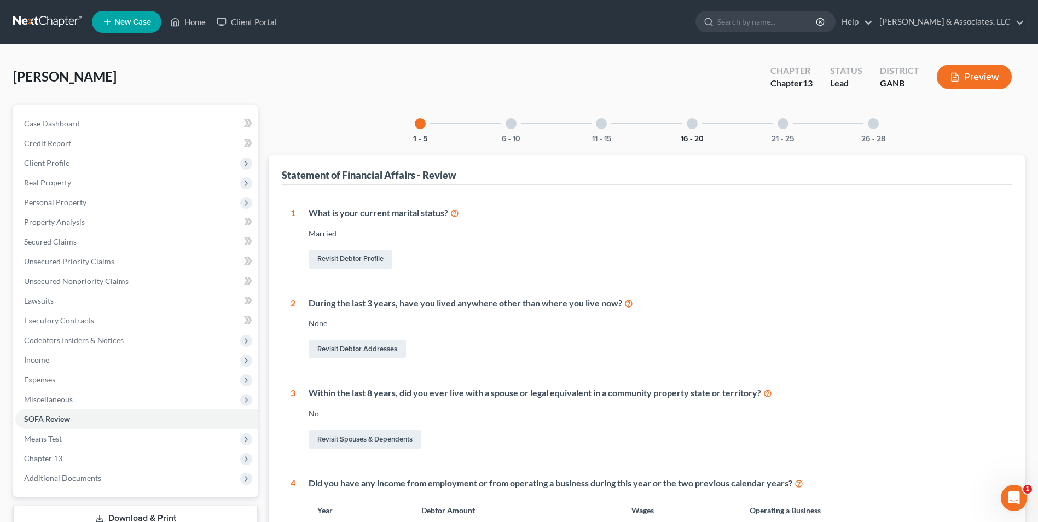
click at [685, 141] on button "16 - 20" at bounding box center [692, 139] width 23 height 8
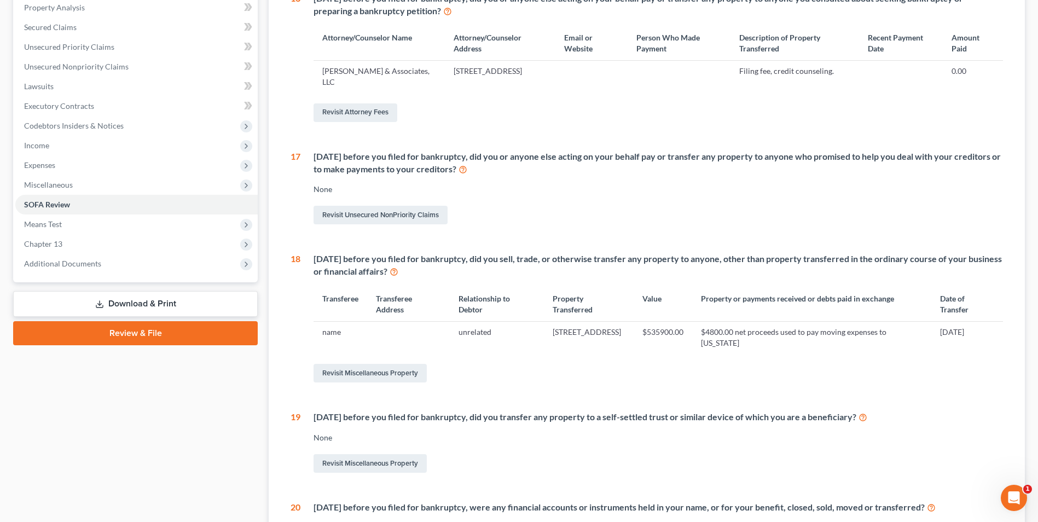
scroll to position [219, 0]
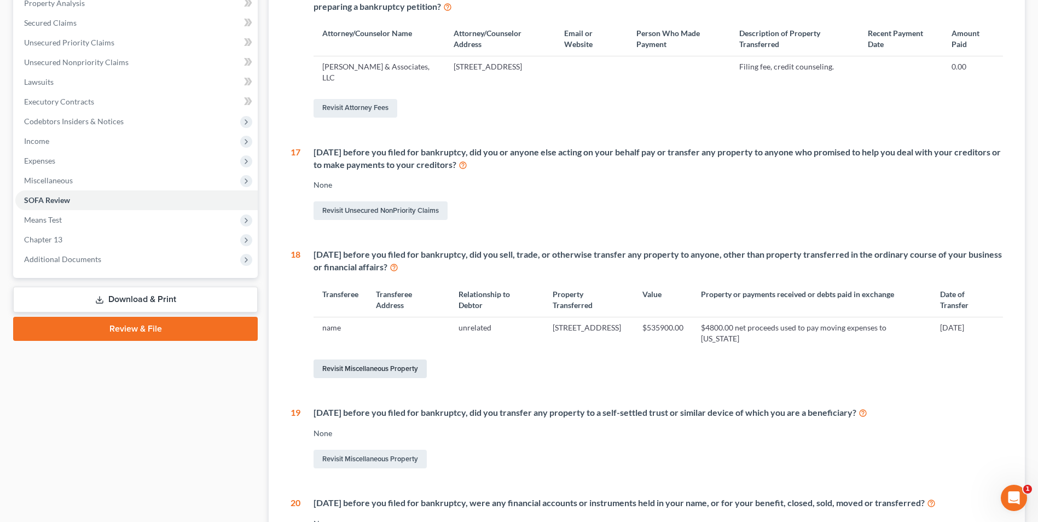
click at [401, 368] on link "Revisit Miscellaneous Property" at bounding box center [370, 369] width 113 height 19
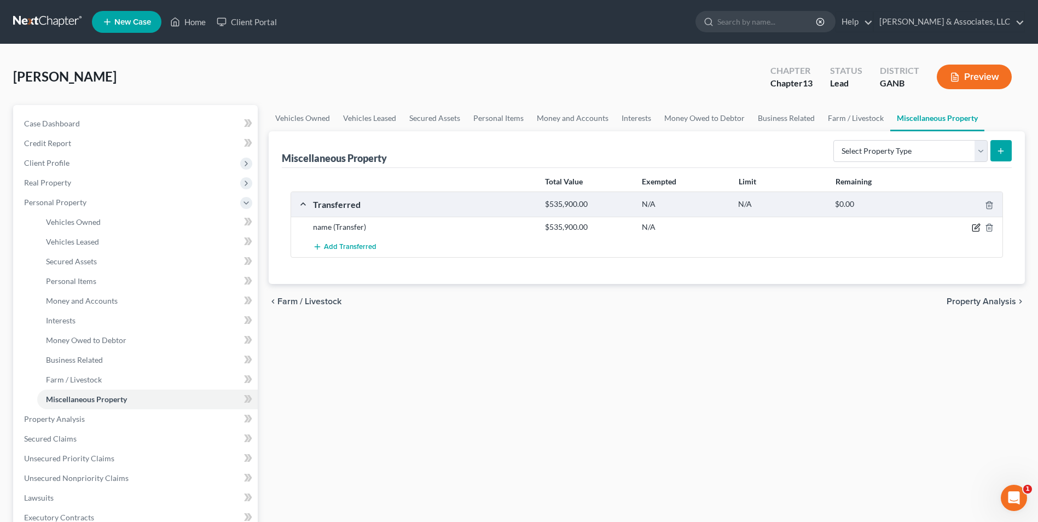
click at [977, 229] on icon "button" at bounding box center [976, 227] width 9 height 9
select select "Ordinary ([DATE])"
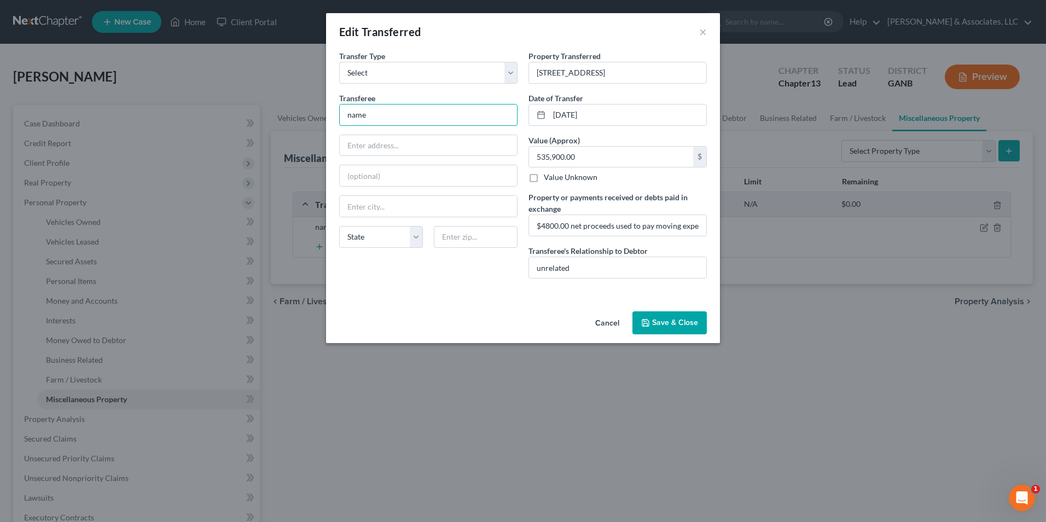
drag, startPoint x: 384, startPoint y: 115, endPoint x: 237, endPoint y: 132, distance: 147.0
click at [237, 132] on div "Edit Transferred × An exemption set must first be selected from the Filing Info…" at bounding box center [523, 261] width 1046 height 522
type input "[PERSON_NAME] Mikdads"
click at [369, 146] on input "text" at bounding box center [428, 145] width 177 height 21
type input "[STREET_ADDRESS]"
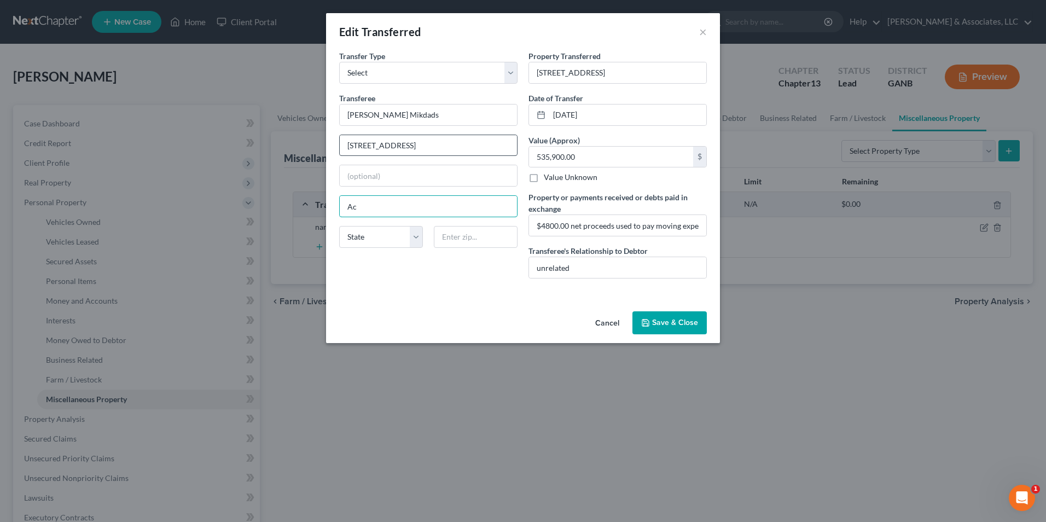
type input "Acworth"
select select "10"
type input "30101"
click at [405, 289] on div "An exemption set must first be selected from the Filing Information section. Tr…" at bounding box center [523, 178] width 394 height 257
click at [546, 224] on input "$4800.00 net proceeds used to pay moving expenses to [US_STATE]" at bounding box center [617, 225] width 177 height 21
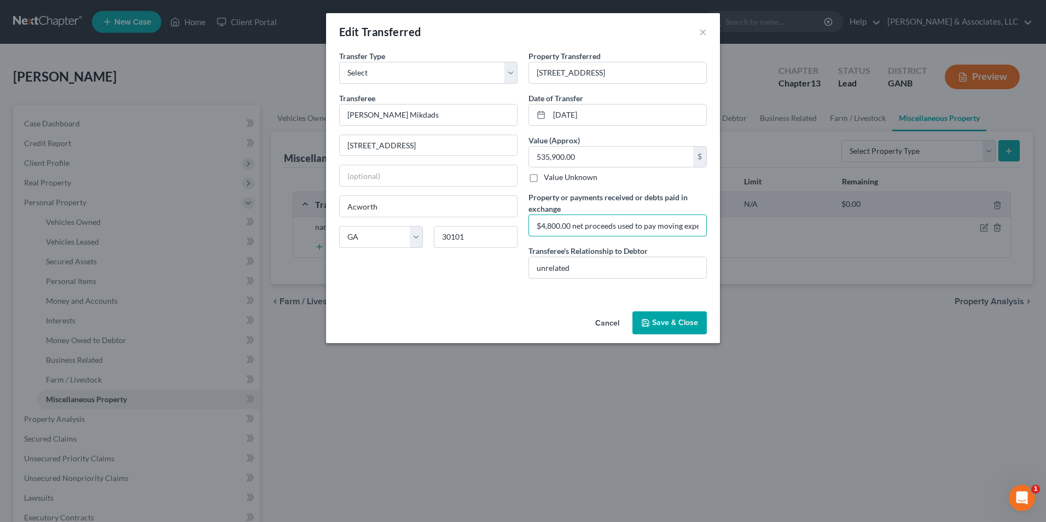
type input "$4,800.00 net proceeds used to pay moving expenses to [US_STATE]"
click at [689, 320] on button "Save & Close" at bounding box center [670, 322] width 74 height 23
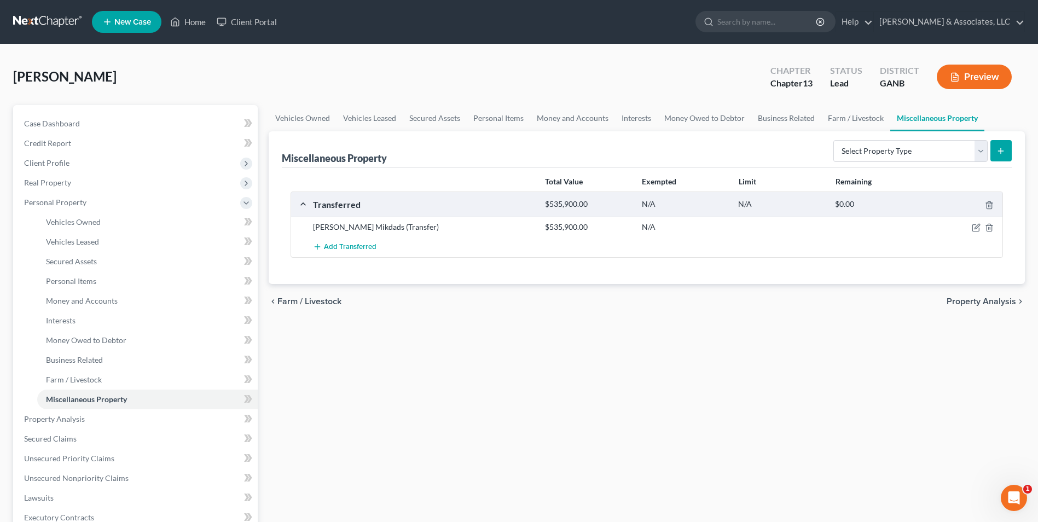
click at [30, 109] on div "Case Dashboard Payments Invoices Payments Payments Credit Report Client Profile…" at bounding box center [135, 399] width 245 height 589
click at [39, 130] on link "Case Dashboard" at bounding box center [136, 124] width 242 height 20
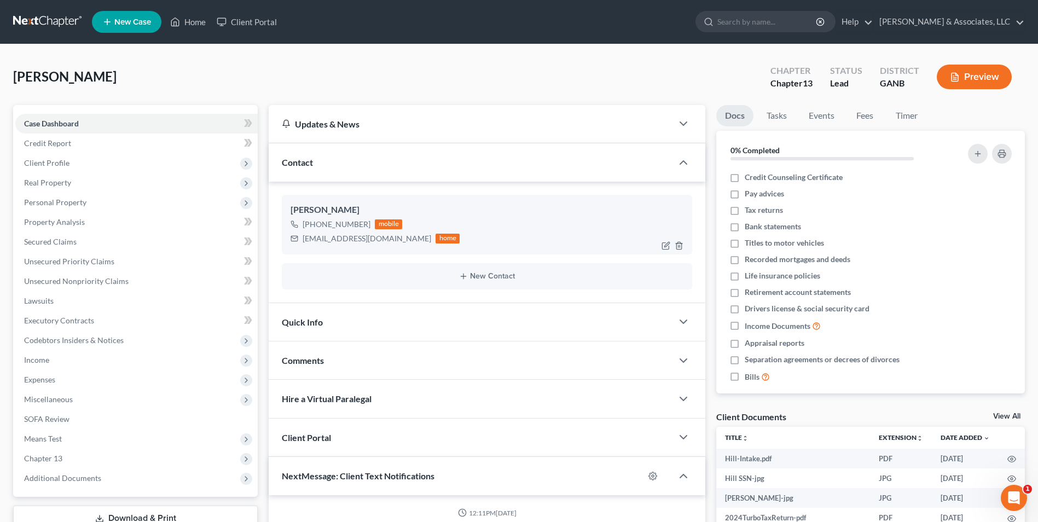
scroll to position [498, 0]
click at [666, 247] on icon "button" at bounding box center [666, 244] width 5 height 5
select select "0"
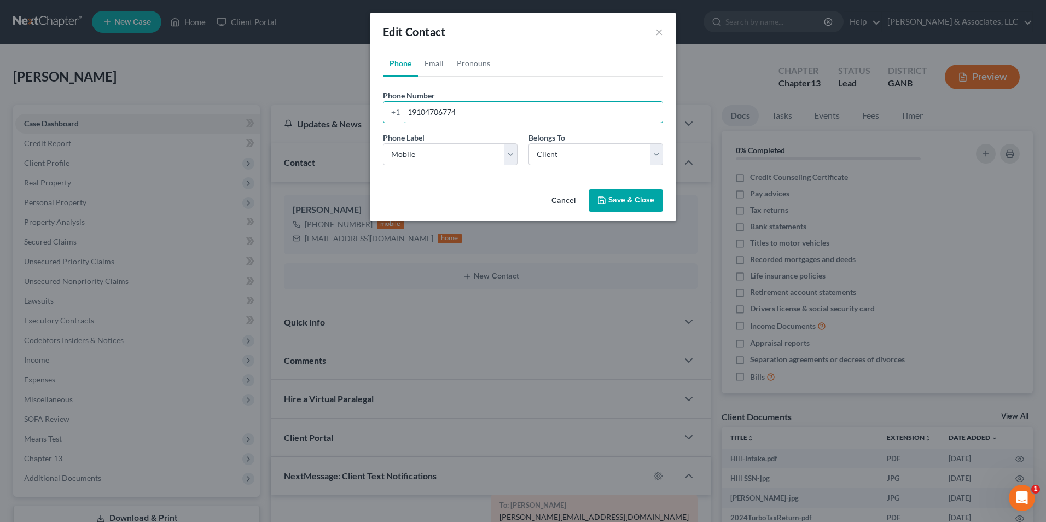
drag, startPoint x: 473, startPoint y: 112, endPoint x: 263, endPoint y: 115, distance: 209.6
click at [263, 115] on div "Edit Contact × Phone Email Pronouns Phone Number * [PHONE_NUMBER] Ext. Phone La…" at bounding box center [523, 261] width 1046 height 522
type input "[PHONE_NUMBER]"
click at [628, 195] on button "Save & Close" at bounding box center [626, 200] width 74 height 23
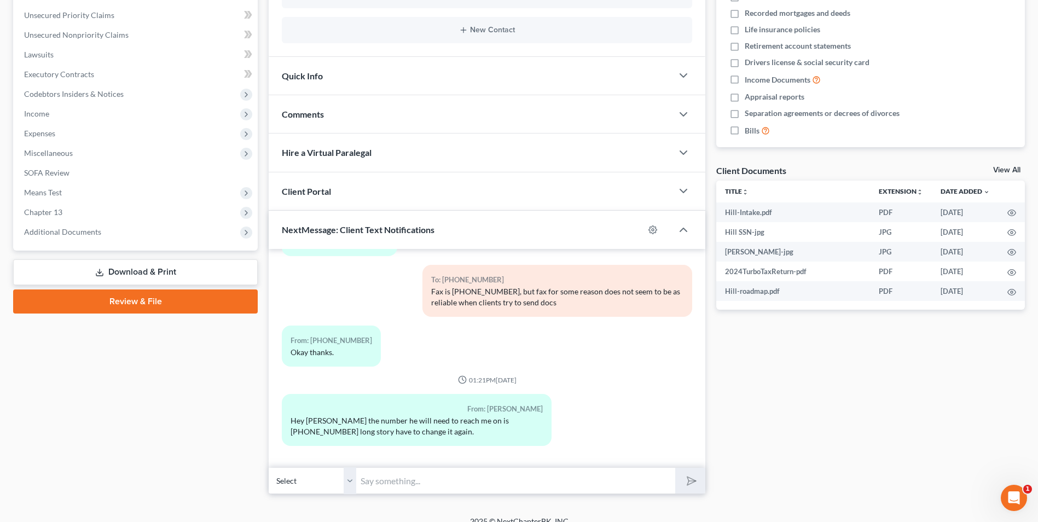
scroll to position [260, 0]
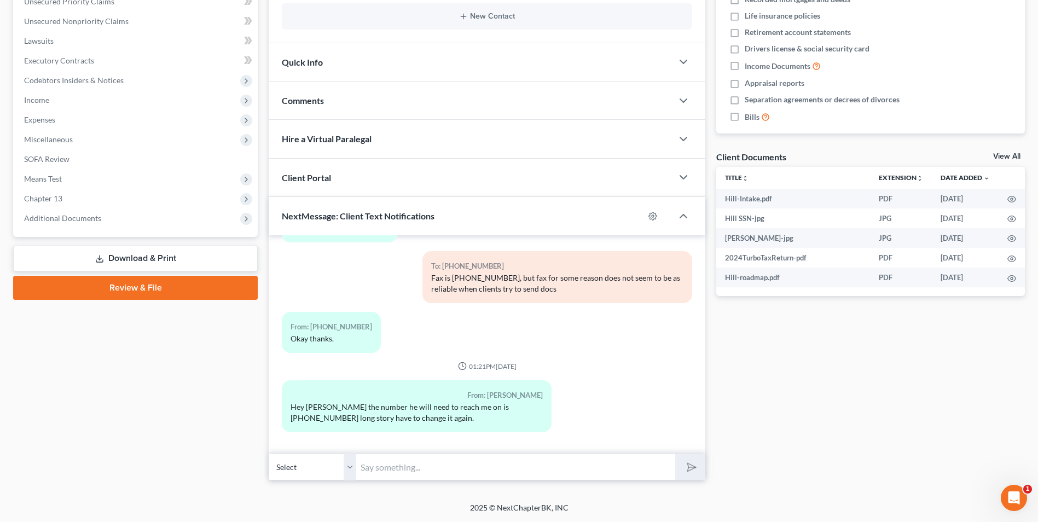
click at [387, 469] on input "text" at bounding box center [515, 467] width 319 height 27
type input "Hi Alfy, this is Mike with Brian Cahn's office. I have questions about your cas…"
click at [684, 471] on icon "submit" at bounding box center [689, 467] width 11 height 11
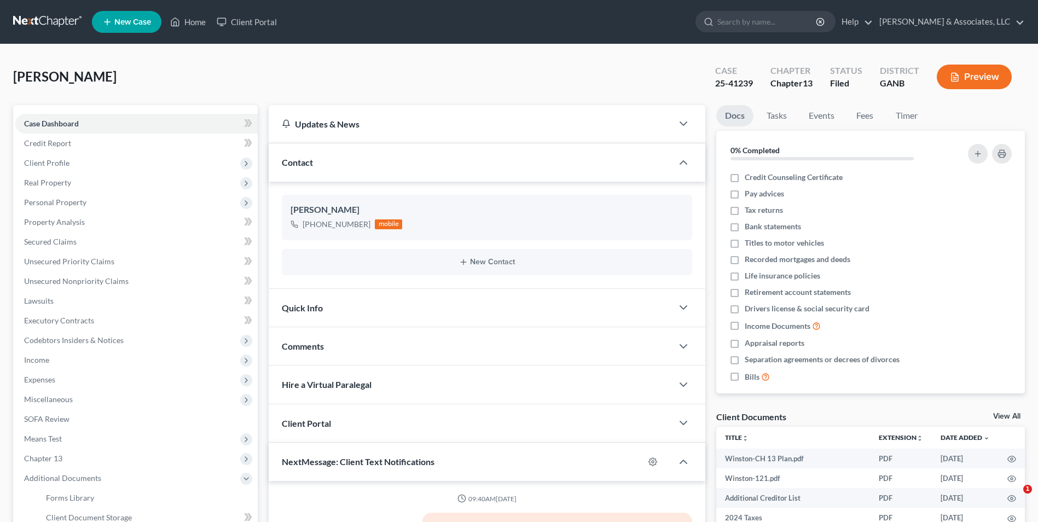
select select "0"
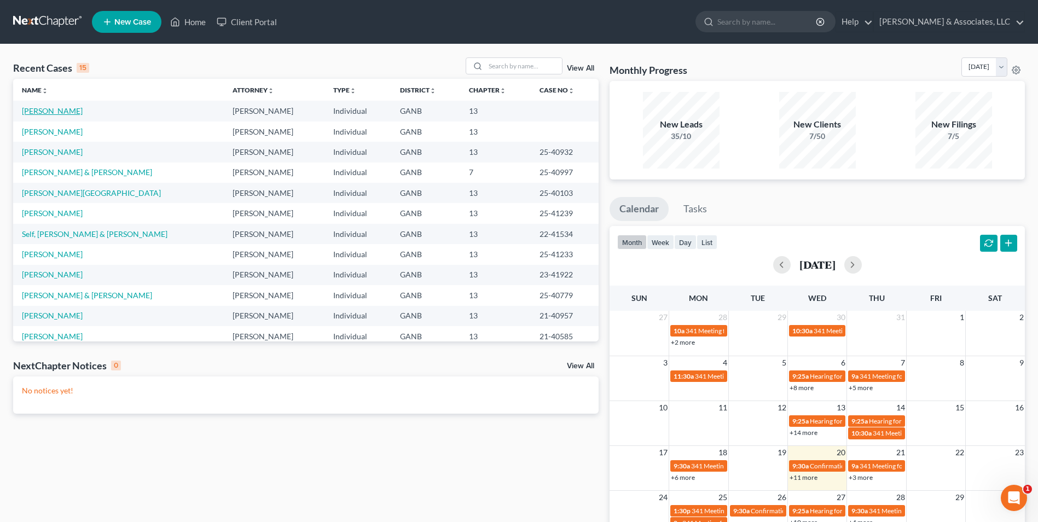
click at [32, 113] on link "[PERSON_NAME]" at bounding box center [52, 110] width 61 height 9
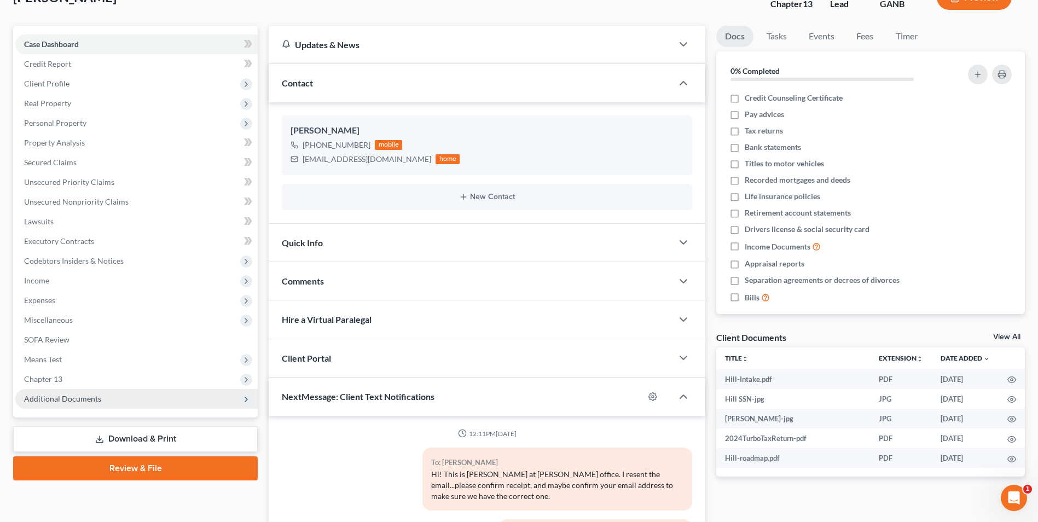
scroll to position [498, 0]
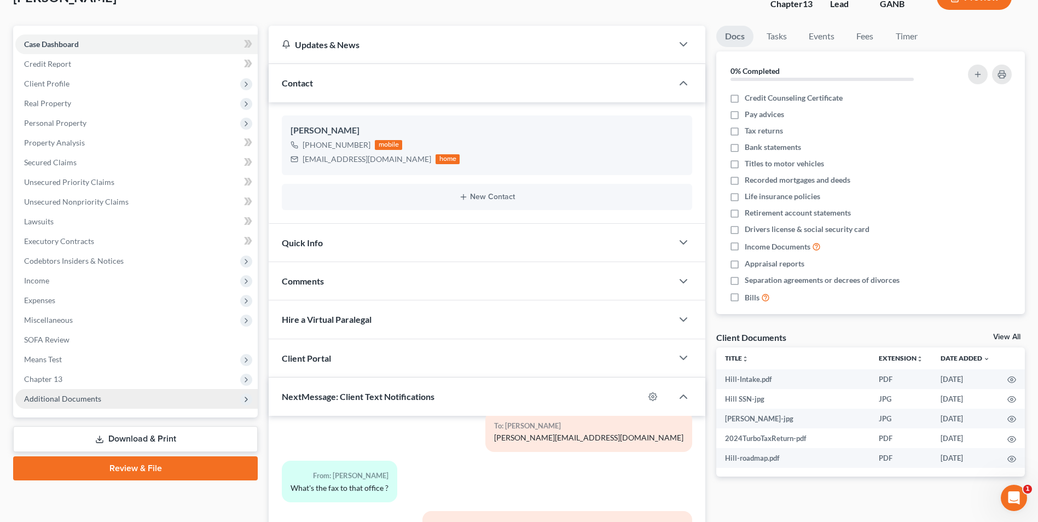
click at [73, 397] on span "Additional Documents" at bounding box center [62, 398] width 77 height 9
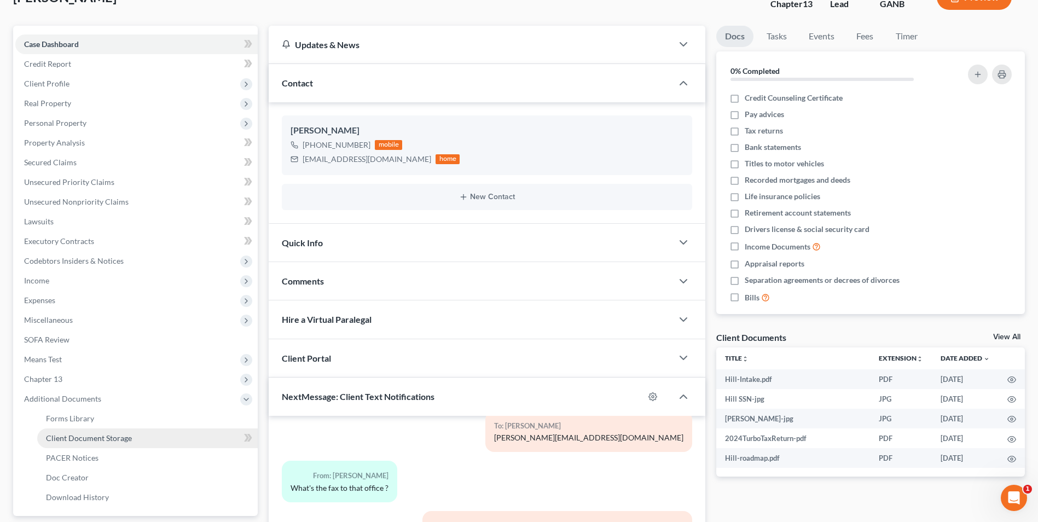
click at [102, 439] on span "Client Document Storage" at bounding box center [89, 437] width 86 height 9
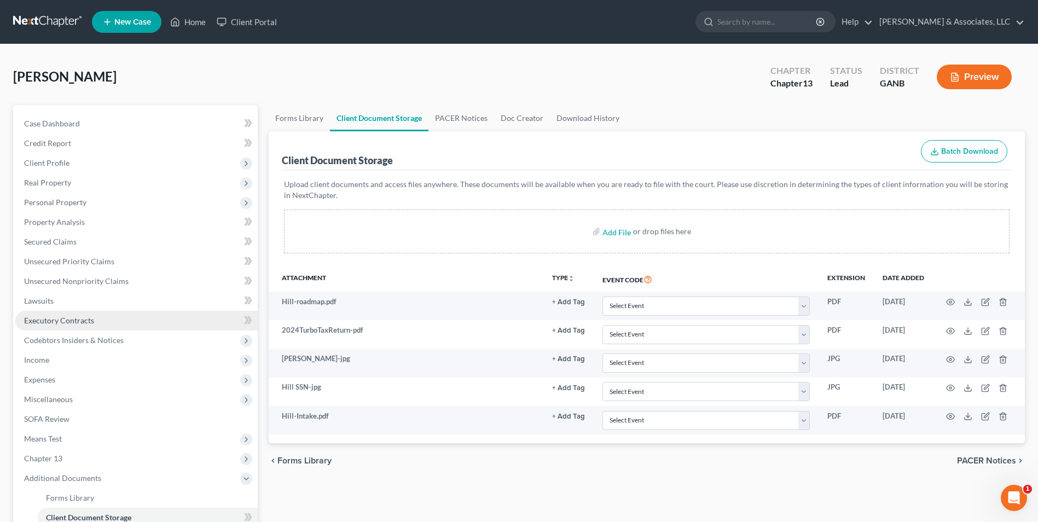
click at [57, 322] on span "Executory Contracts" at bounding box center [59, 320] width 70 height 9
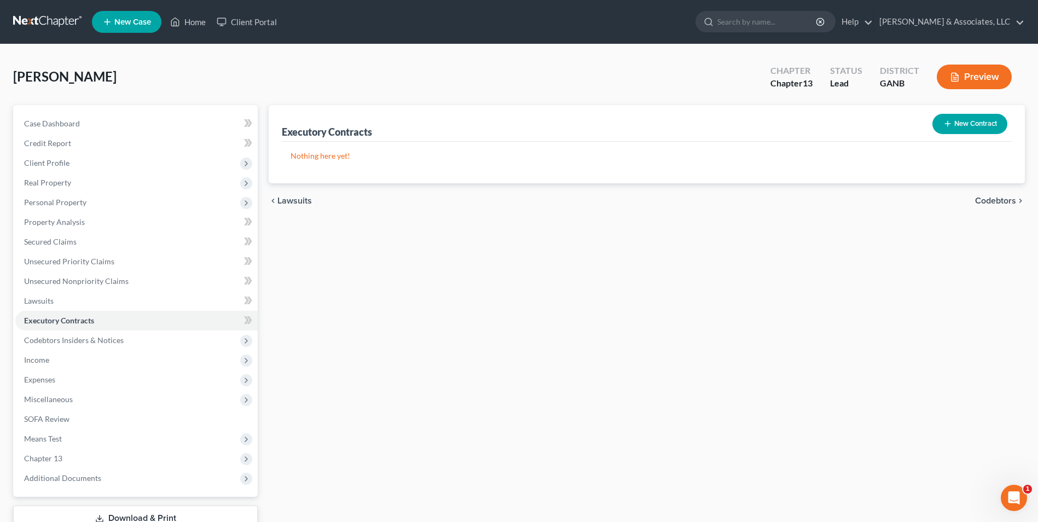
click at [971, 129] on button "New Contract" at bounding box center [969, 124] width 75 height 20
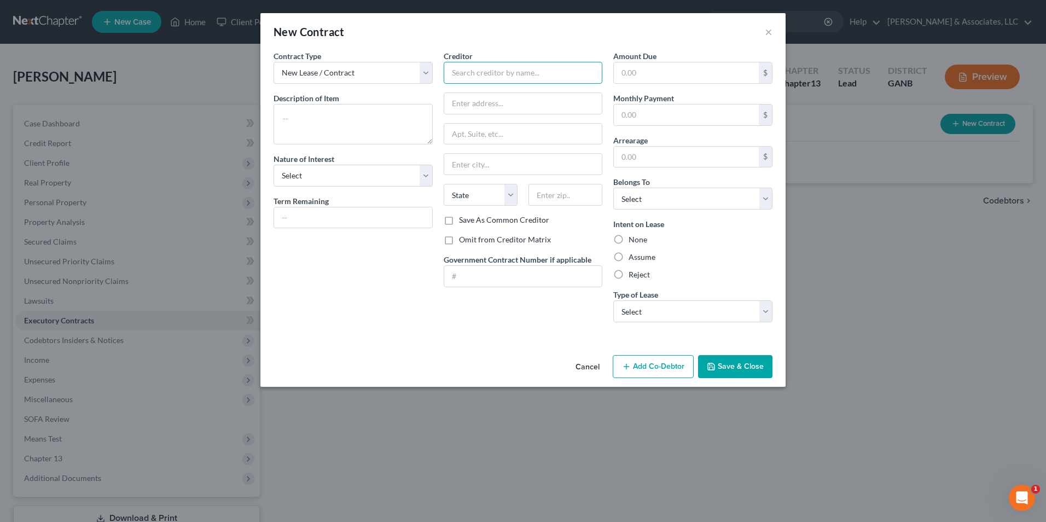
click at [499, 68] on input "text" at bounding box center [523, 73] width 159 height 22
type input "g"
type input "Graceland Portable Buidings"
type input "PO Box"
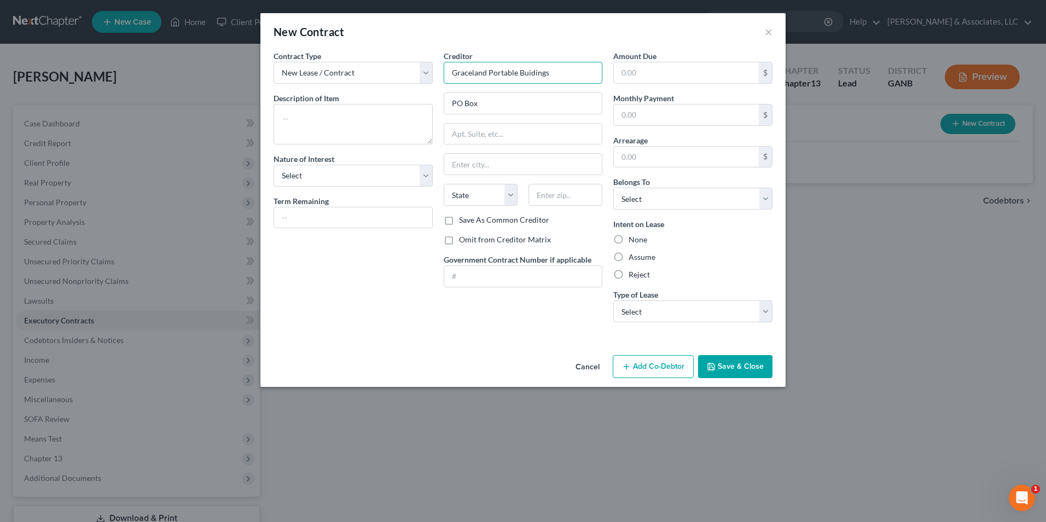
click at [527, 72] on input "Graceland Portable Buidings" at bounding box center [523, 73] width 159 height 22
type input "Graceland Portable Buildings"
click at [517, 107] on input "PO Box" at bounding box center [523, 103] width 158 height 21
type input "PO Box 1008"
type input "Memphis"
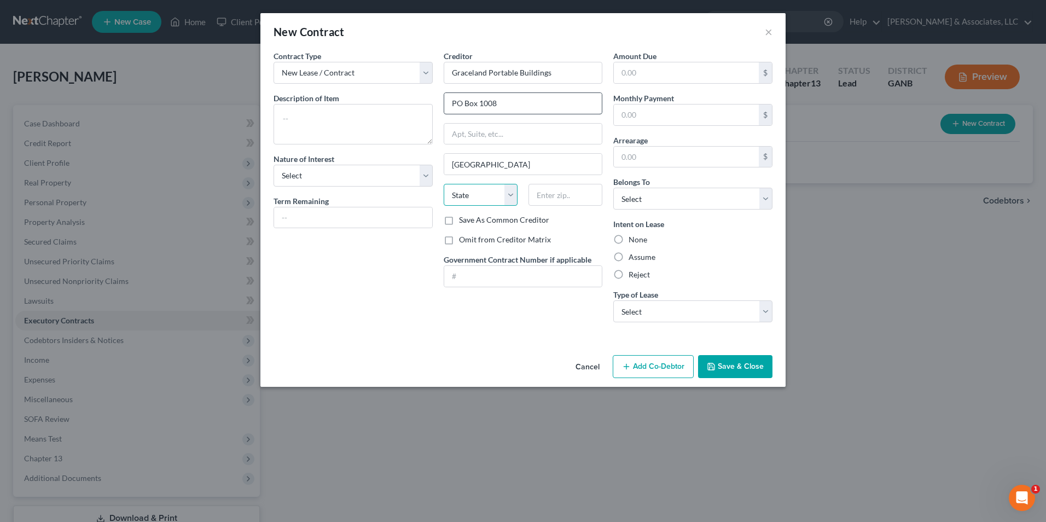
select select "44"
type input "38148"
click at [629, 257] on label "Assume" at bounding box center [642, 257] width 27 height 11
click at [633, 257] on input "Assume" at bounding box center [636, 255] width 7 height 7
radio input "true"
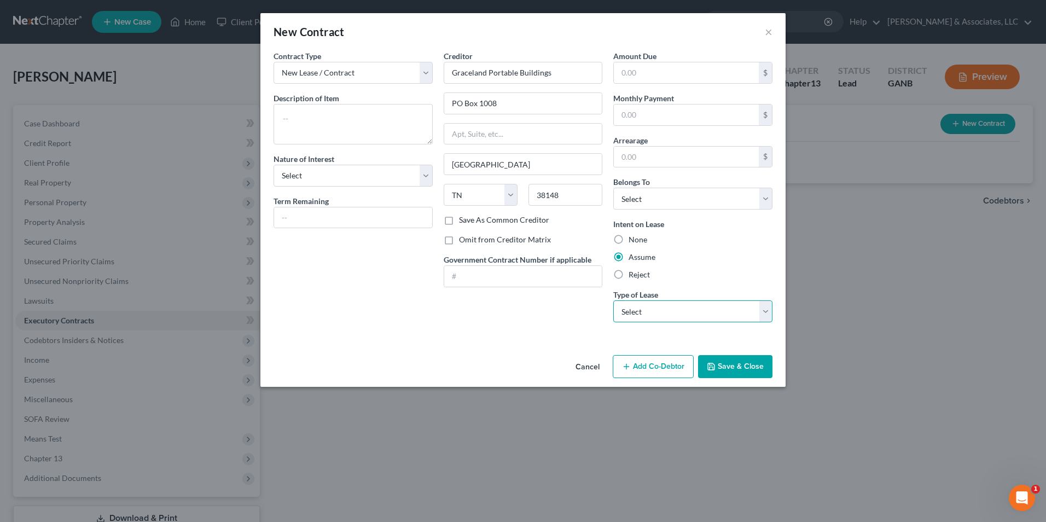
click at [762, 308] on select "Select Real Estate Car Other" at bounding box center [692, 311] width 159 height 22
select select "2"
click at [613, 300] on select "Select Real Estate Car Other" at bounding box center [692, 311] width 159 height 22
click at [763, 196] on select "Select Debtor 1 Only Debtor 2 Only Debtor 1 And Debtor 2 Only At Least One Of T…" at bounding box center [692, 199] width 159 height 22
select select "0"
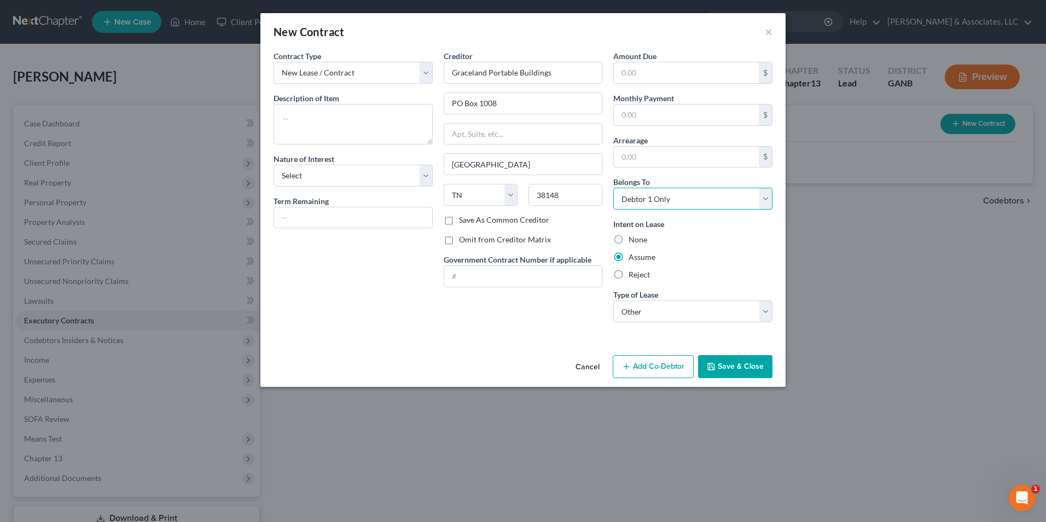
click at [613, 188] on select "Select Debtor 1 Only Debtor 2 Only Debtor 1 And Debtor 2 Only At Least One Of T…" at bounding box center [692, 199] width 159 height 22
click at [726, 366] on button "Save & Close" at bounding box center [735, 366] width 74 height 23
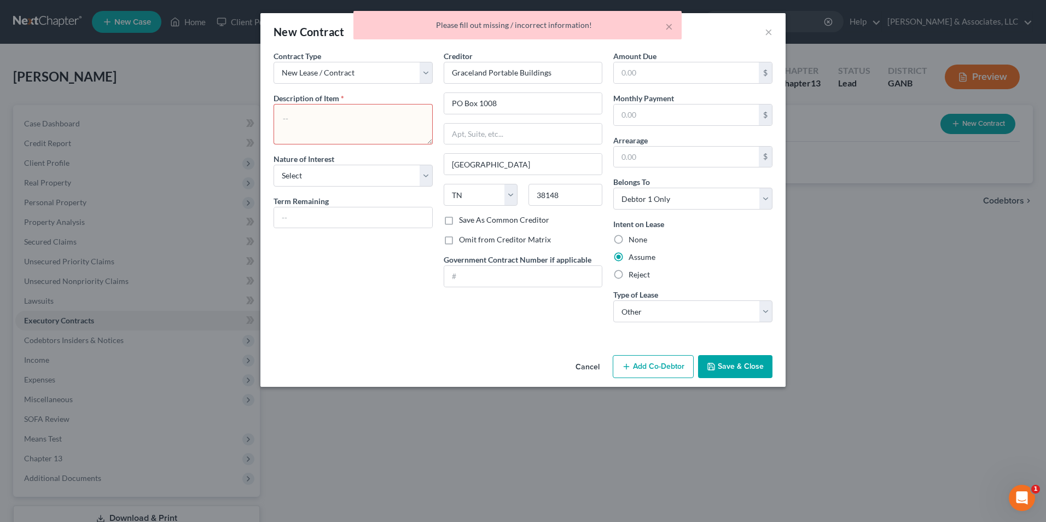
click at [335, 120] on textarea at bounding box center [353, 124] width 159 height 40
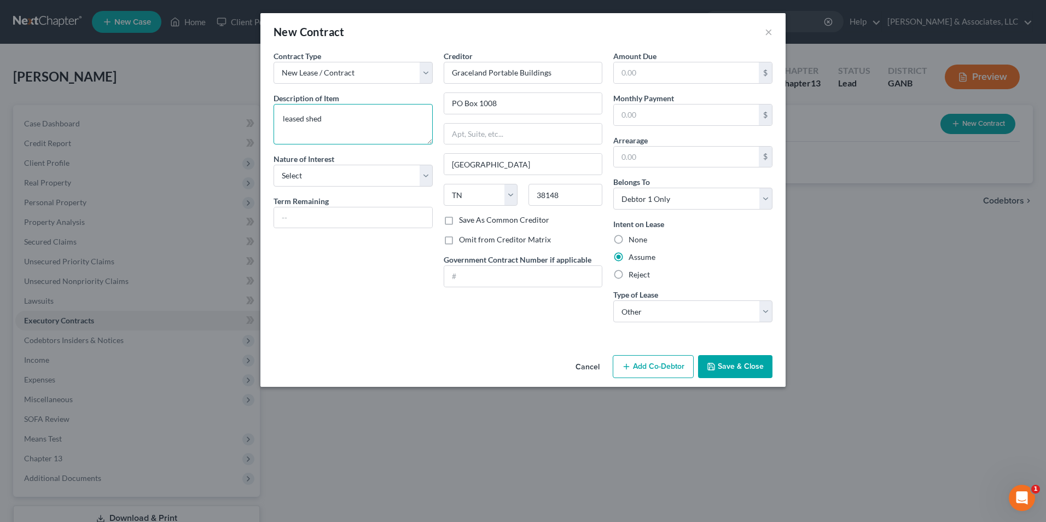
type textarea "leased shed"
click at [373, 317] on div "Contract Type New Lease / Contract New Timeshare Description of non-residential…" at bounding box center [353, 190] width 170 height 281
click at [729, 371] on button "Save & Close" at bounding box center [735, 366] width 74 height 23
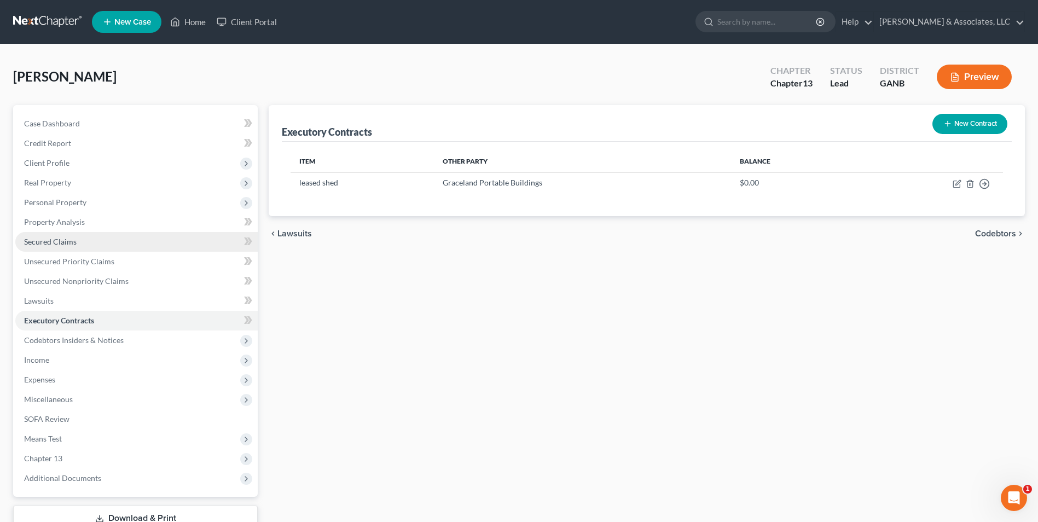
click at [59, 243] on span "Secured Claims" at bounding box center [50, 241] width 53 height 9
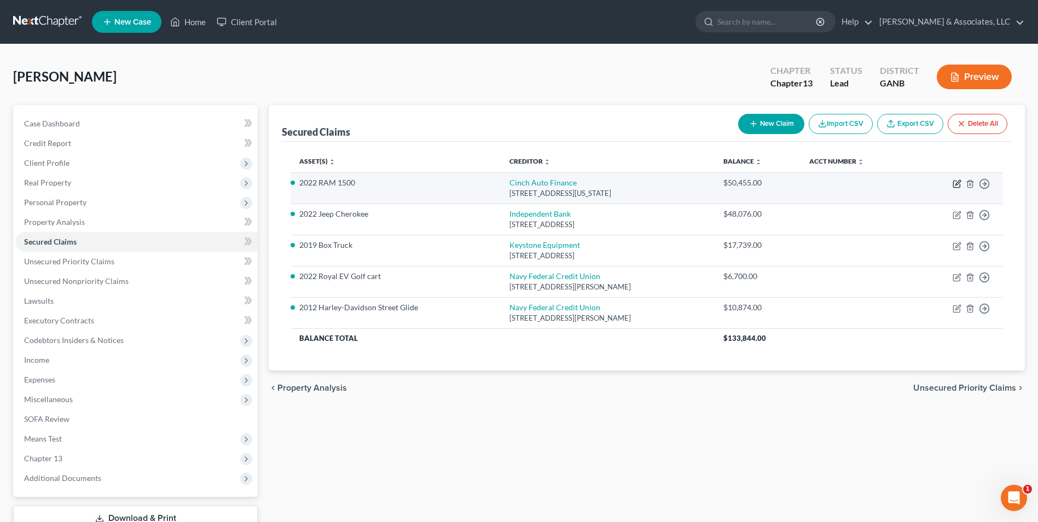
click at [955, 184] on icon "button" at bounding box center [957, 183] width 9 height 9
select select "10"
select select "0"
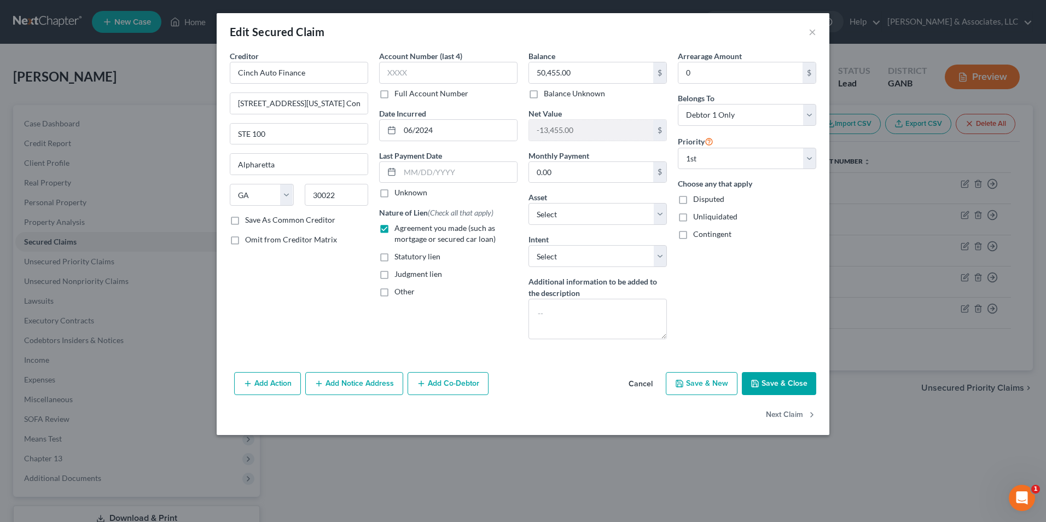
click at [818, 31] on div "Edit Secured Claim ×" at bounding box center [523, 31] width 613 height 37
click at [810, 33] on button "×" at bounding box center [813, 31] width 8 height 13
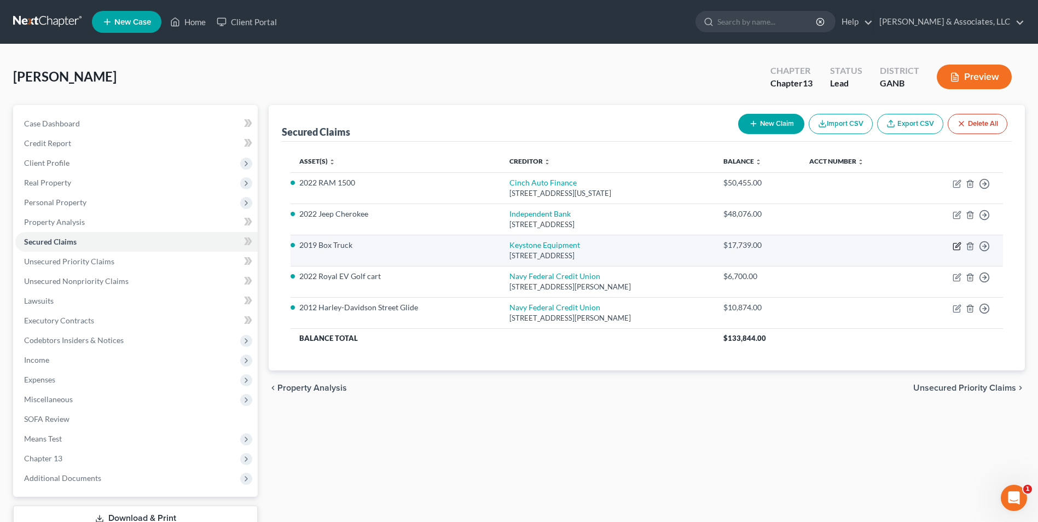
click at [958, 247] on icon "button" at bounding box center [957, 246] width 9 height 9
select select "6"
select select "12"
select select "0"
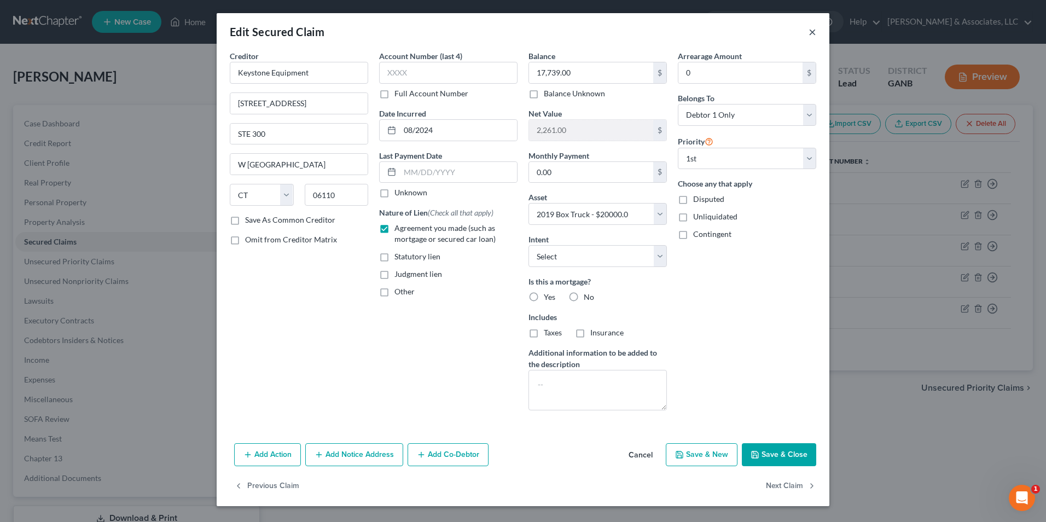
click at [811, 32] on button "×" at bounding box center [813, 31] width 8 height 13
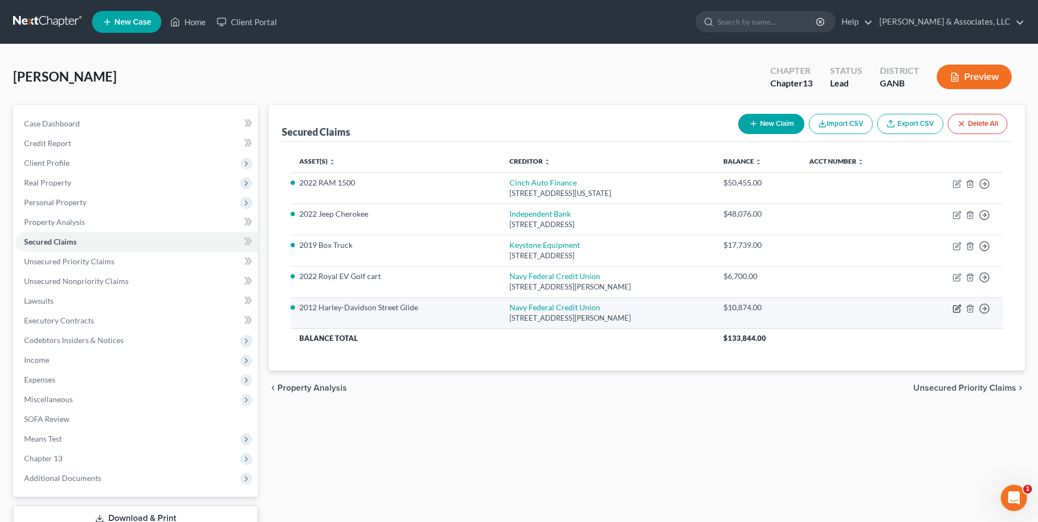
click at [954, 309] on icon "button" at bounding box center [956, 308] width 7 height 7
select select "48"
select select "4"
select select "0"
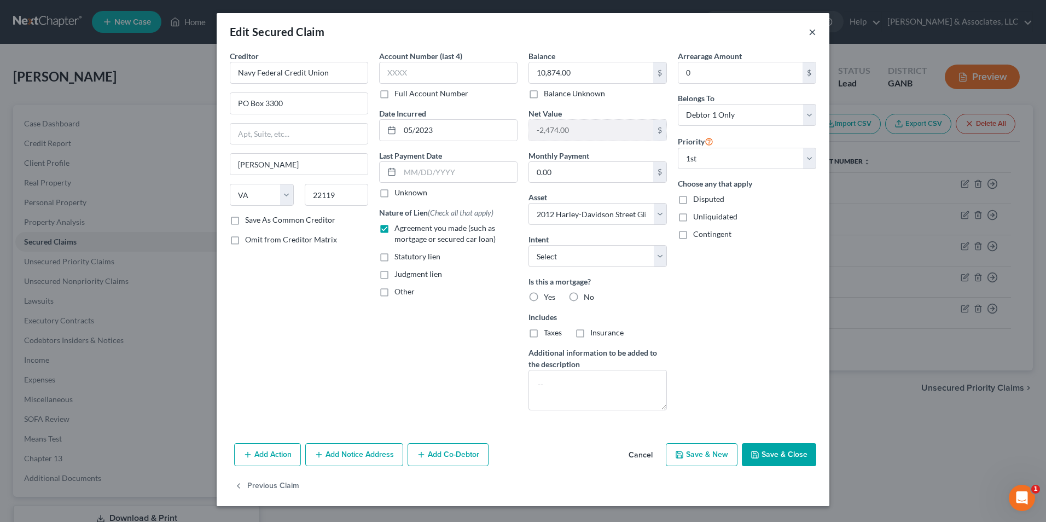
click at [813, 32] on button "×" at bounding box center [813, 31] width 8 height 13
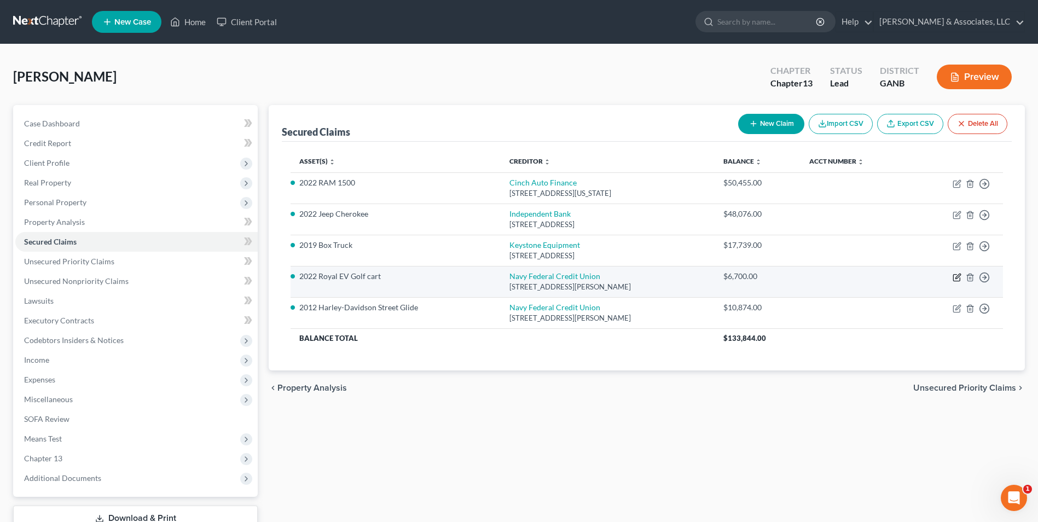
click at [957, 275] on icon "button" at bounding box center [957, 277] width 9 height 9
select select "48"
select select "5"
select select "0"
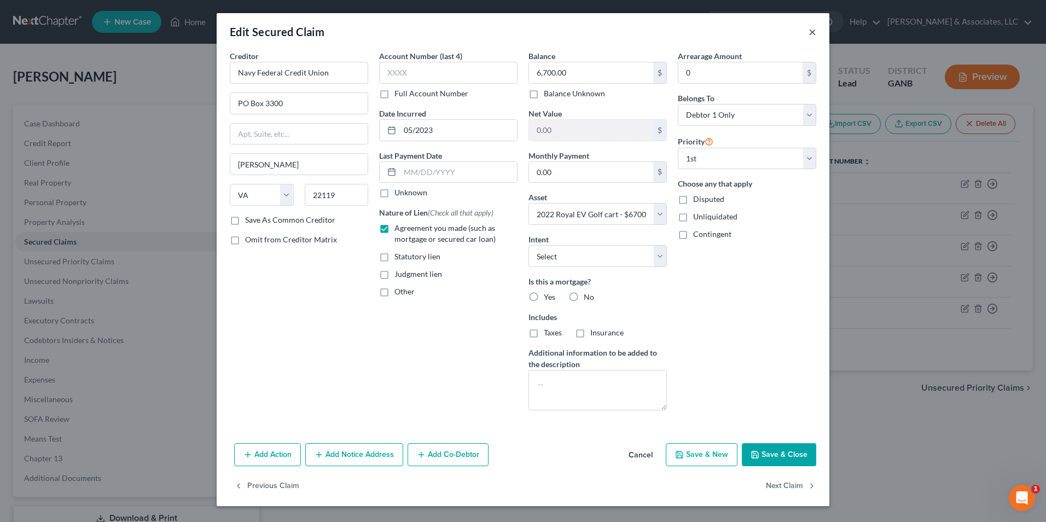
click at [813, 31] on button "×" at bounding box center [813, 31] width 8 height 13
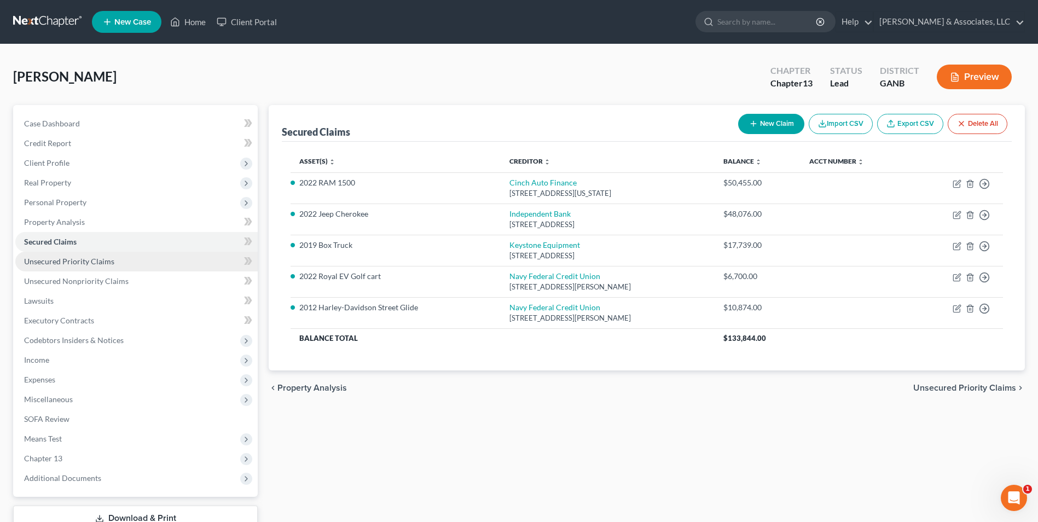
click at [86, 264] on span "Unsecured Priority Claims" at bounding box center [69, 261] width 90 height 9
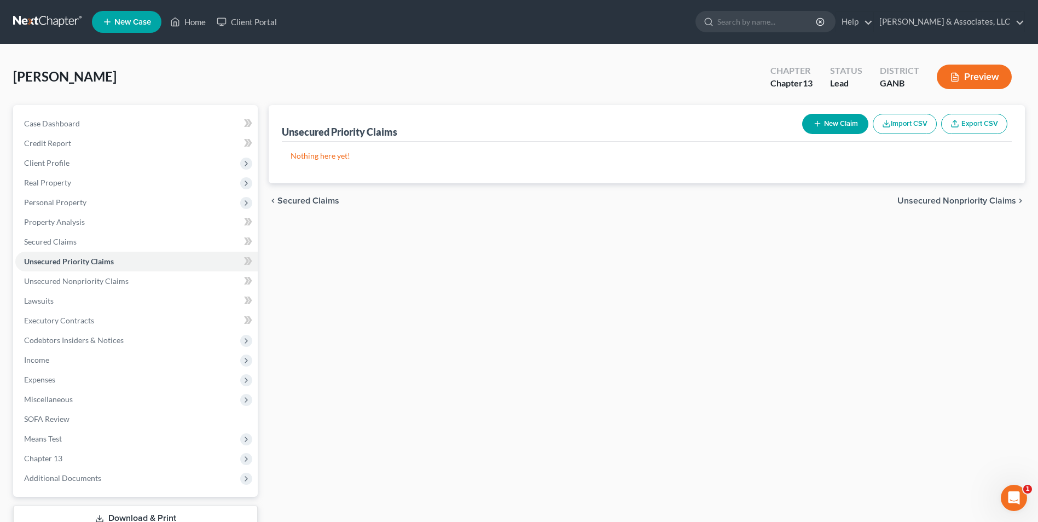
click at [840, 123] on button "New Claim" at bounding box center [835, 124] width 66 height 20
select select "0"
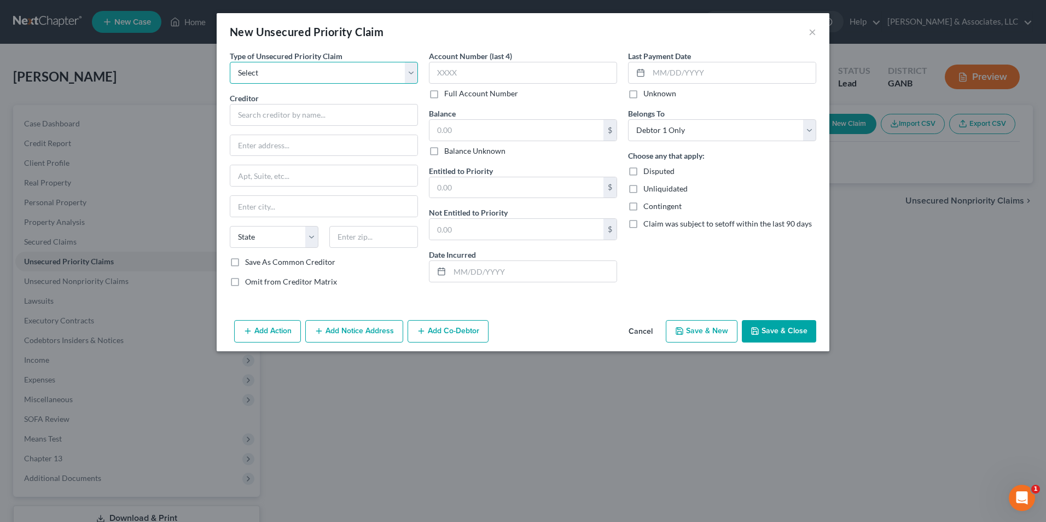
click at [410, 77] on select "Select Taxes & Other Government Units Domestic Support Obligations Extensions o…" at bounding box center [324, 73] width 188 height 22
select select "0"
click at [230, 62] on select "Select Taxes & Other Government Units Domestic Support Obligations Extensions o…" at bounding box center [324, 73] width 188 height 22
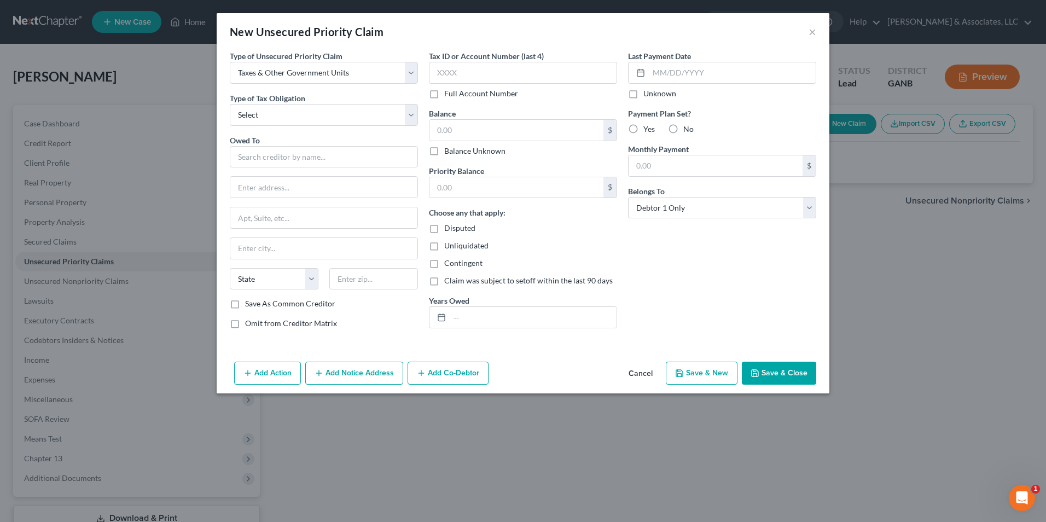
click at [418, 113] on div "Type of Unsecured Priority Claim * Select Taxes & Other Government Units Domest…" at bounding box center [323, 193] width 199 height 287
click at [410, 116] on select "Select Federal City State Franchise Tax Board Other" at bounding box center [324, 115] width 188 height 22
select select "0"
click at [230, 104] on select "Select Federal City State Franchise Tax Board Other" at bounding box center [324, 115] width 188 height 22
click at [286, 158] on input "text" at bounding box center [324, 157] width 188 height 22
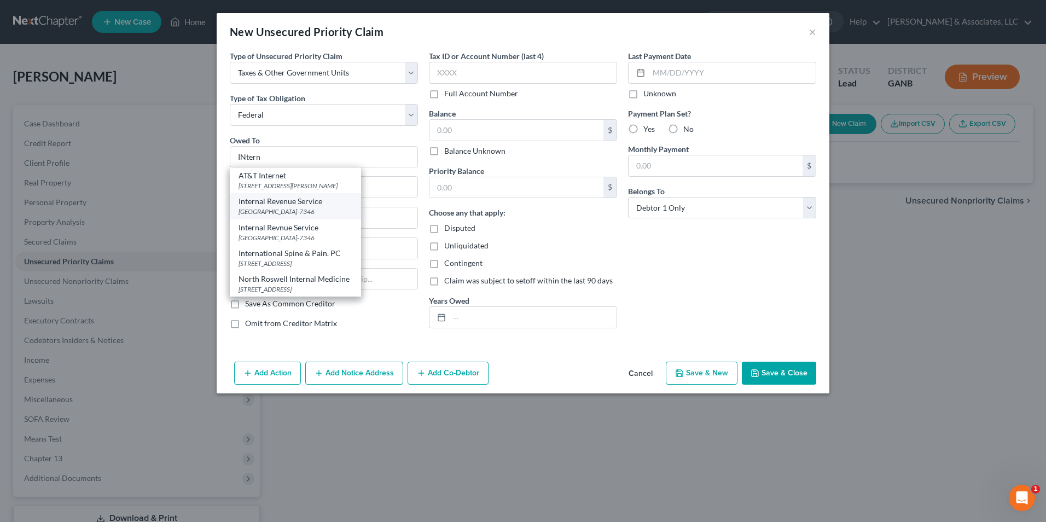
click at [288, 213] on div "PO Box 7346, Philadelphia, PA 19101-7346" at bounding box center [296, 211] width 114 height 9
type input "Internal Revenue Service"
type input "PO Box 7346"
type input "Philadelphia"
select select "39"
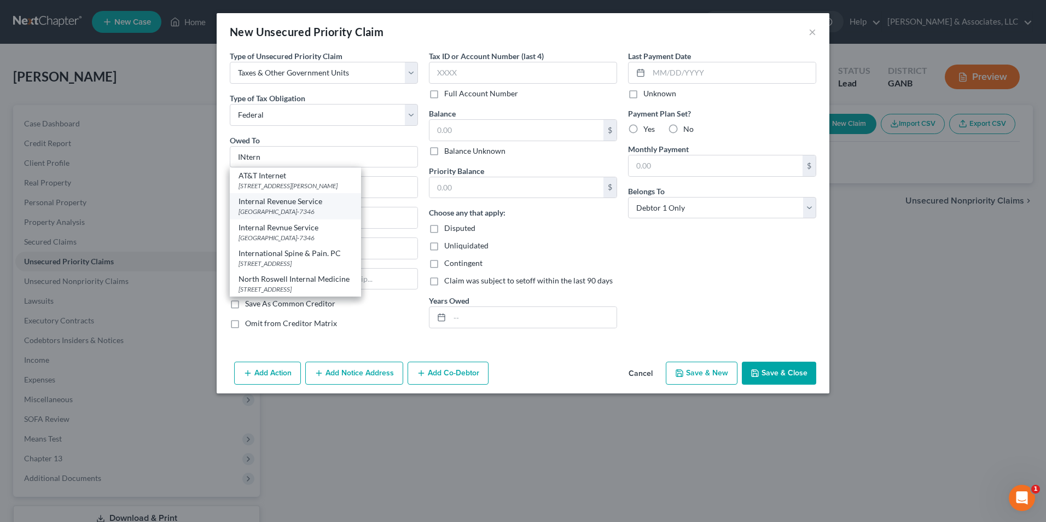
type input "19101-7346"
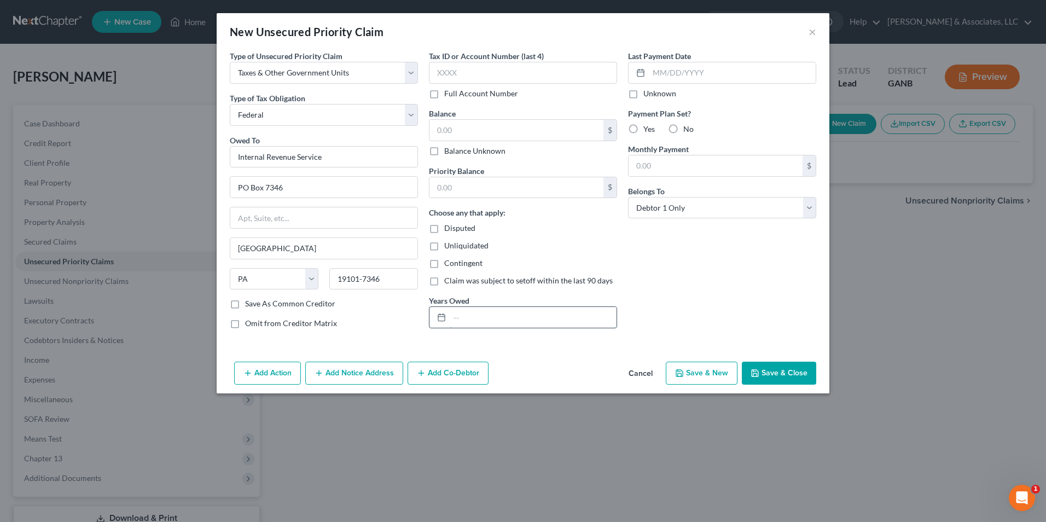
click at [470, 316] on input "text" at bounding box center [533, 317] width 167 height 21
type input "NOTICE ONLY"
click at [701, 370] on button "Save & New" at bounding box center [702, 373] width 72 height 23
select select "0"
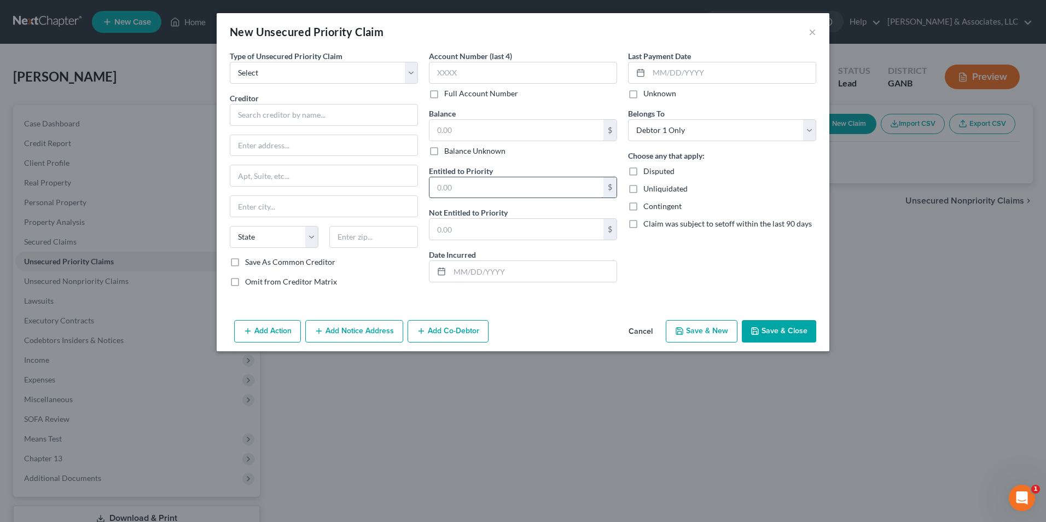
type input "0.00"
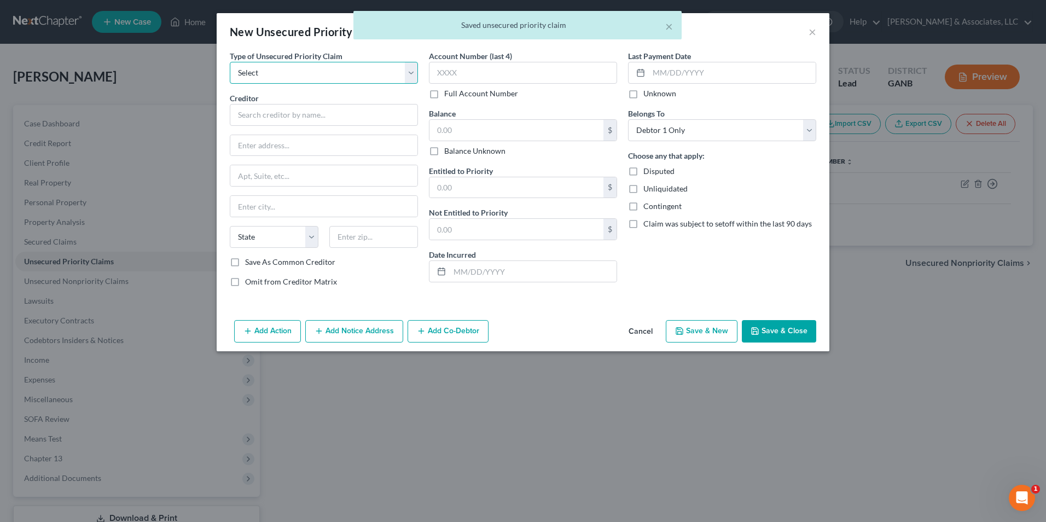
click at [409, 80] on select "Select Taxes & Other Government Units Domestic Support Obligations Extensions o…" at bounding box center [324, 73] width 188 height 22
select select "0"
click at [230, 62] on select "Select Taxes & Other Government Units Domestic Support Obligations Extensions o…" at bounding box center [324, 73] width 188 height 22
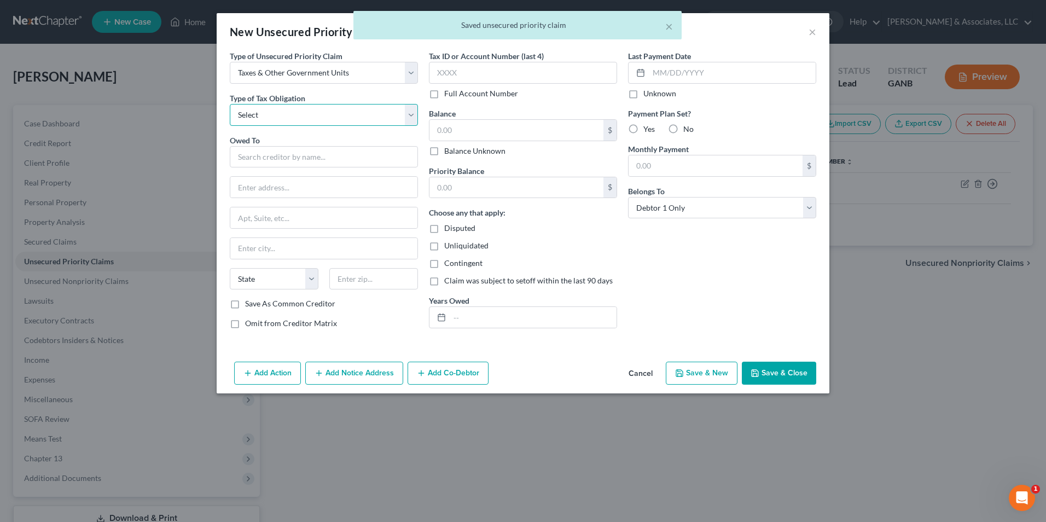
click at [415, 117] on select "Select Federal City State Franchise Tax Board Other" at bounding box center [324, 115] width 188 height 22
select select "2"
click at [230, 104] on select "Select Federal City State Franchise Tax Board Other" at bounding box center [324, 115] width 188 height 22
click at [336, 163] on input "text" at bounding box center [324, 157] width 188 height 22
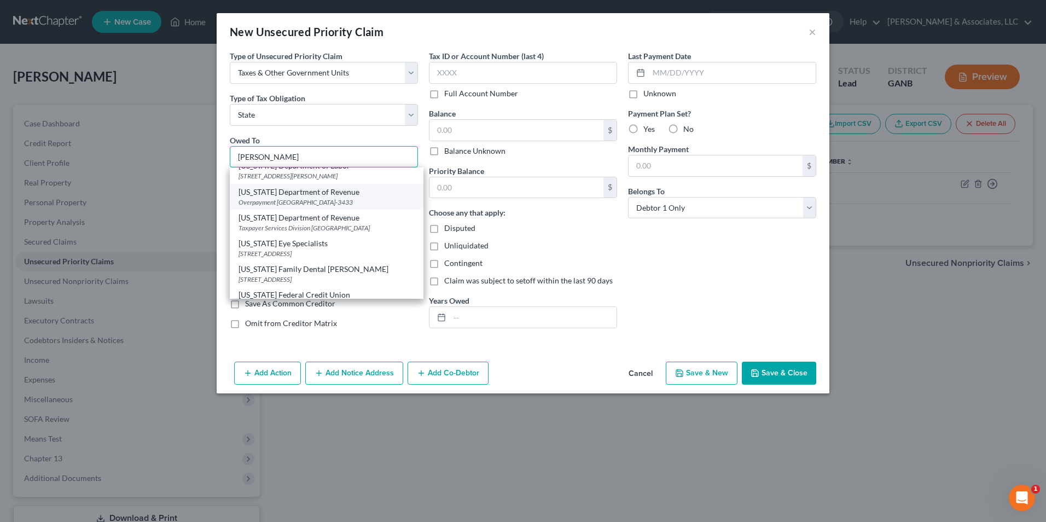
scroll to position [219, 0]
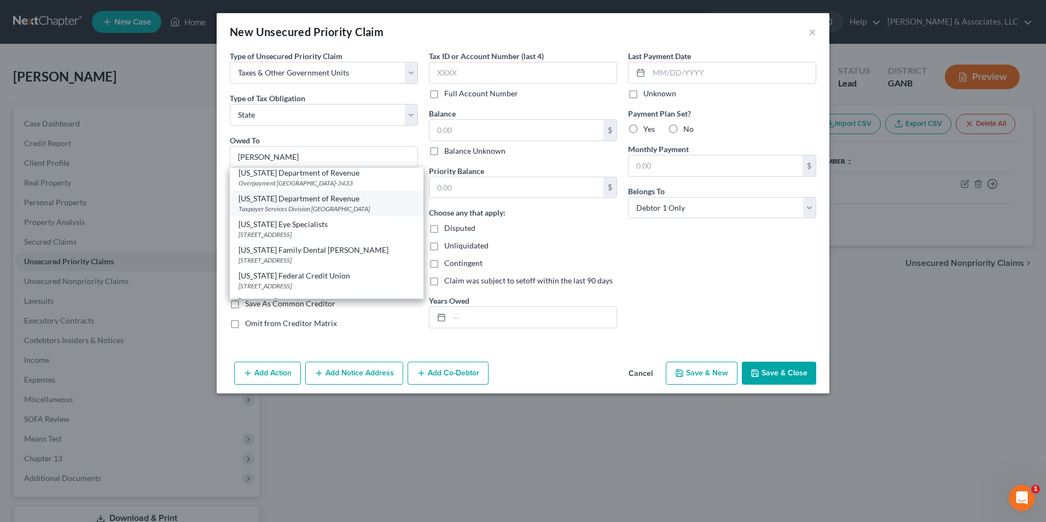
click at [328, 213] on div "Taxpayer Services Division PO Box 105499, Atlanta, GA 30348" at bounding box center [327, 208] width 176 height 9
type input "Georgia Department of Revenue"
type input "Taxpayer Services Division"
type input "PO Box 105499"
type input "Atlanta"
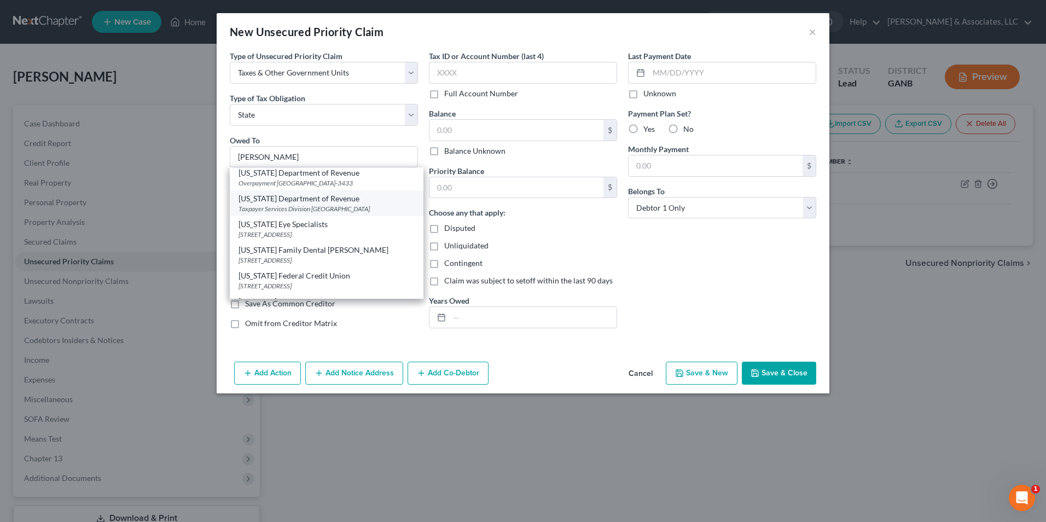
select select "10"
type input "30348"
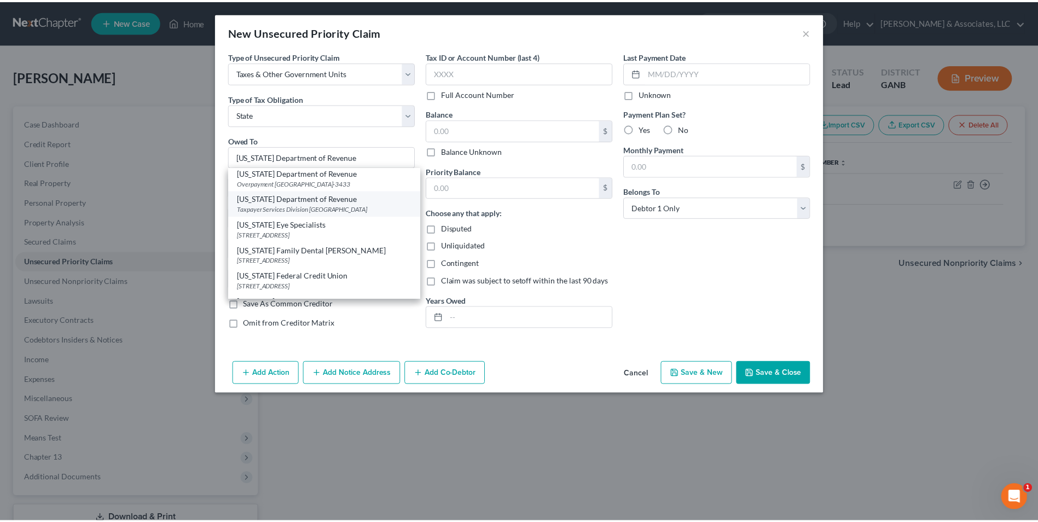
scroll to position [0, 0]
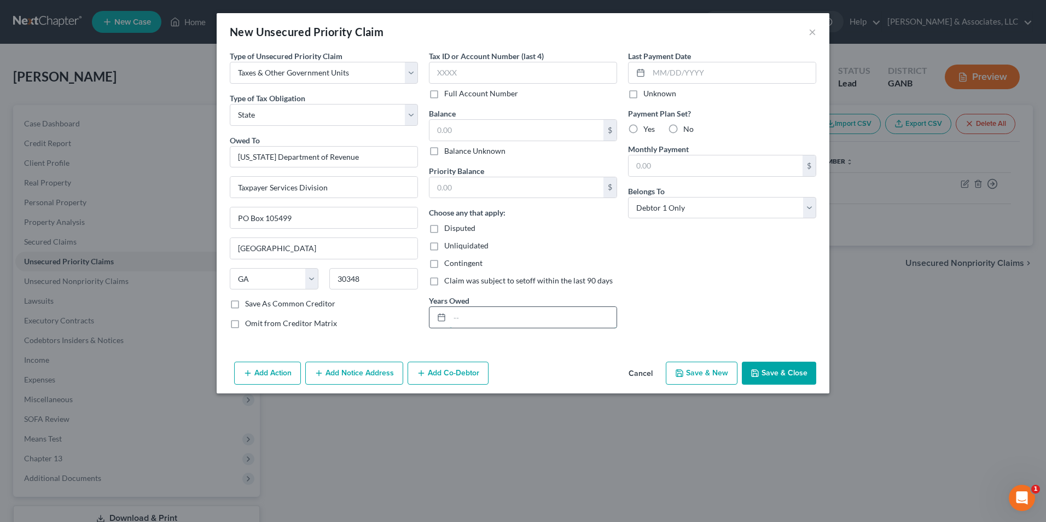
click at [479, 320] on input "text" at bounding box center [533, 317] width 167 height 21
type input "NOTICE ONLY"
click at [776, 374] on button "Save & Close" at bounding box center [779, 373] width 74 height 23
type input "0.00"
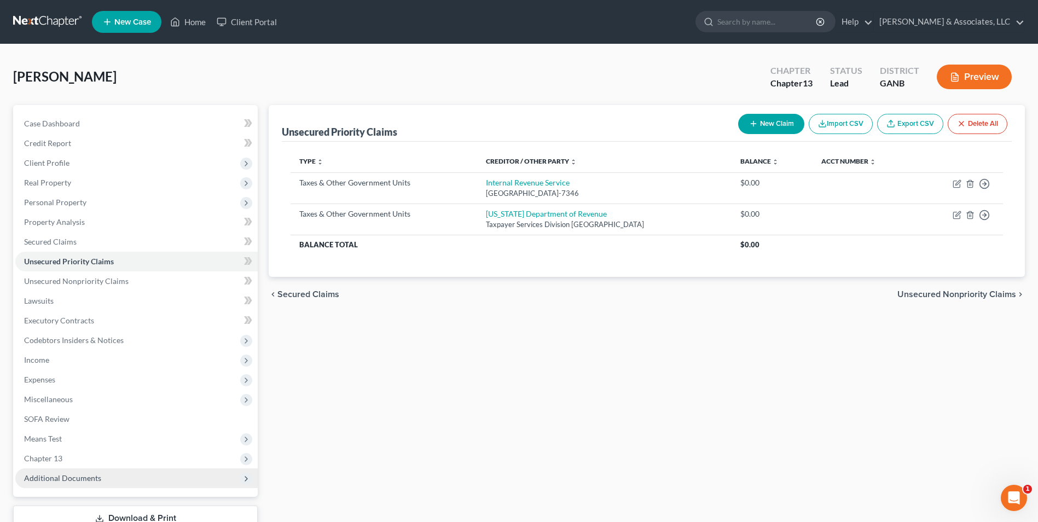
click at [96, 468] on span "Additional Documents" at bounding box center [136, 478] width 242 height 20
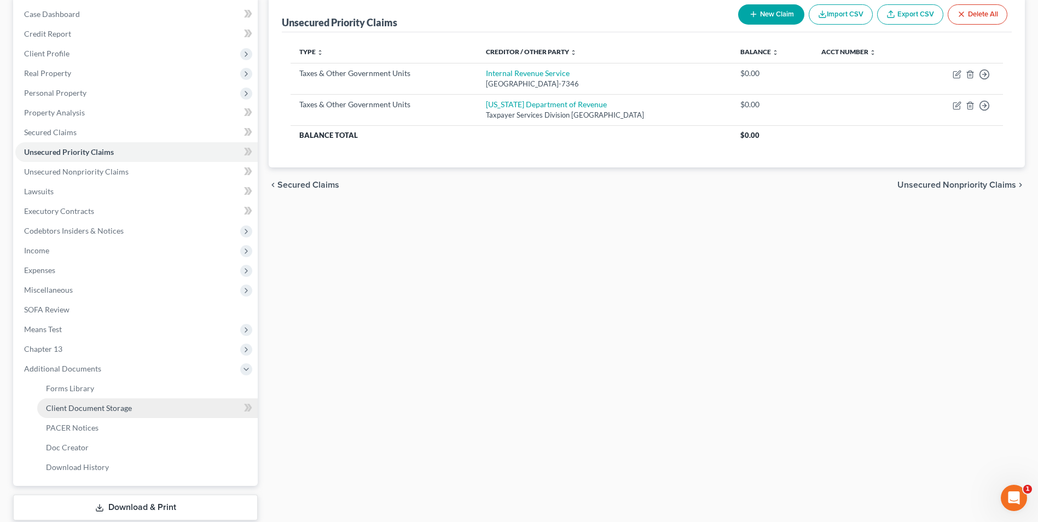
click at [109, 412] on span "Client Document Storage" at bounding box center [89, 407] width 86 height 9
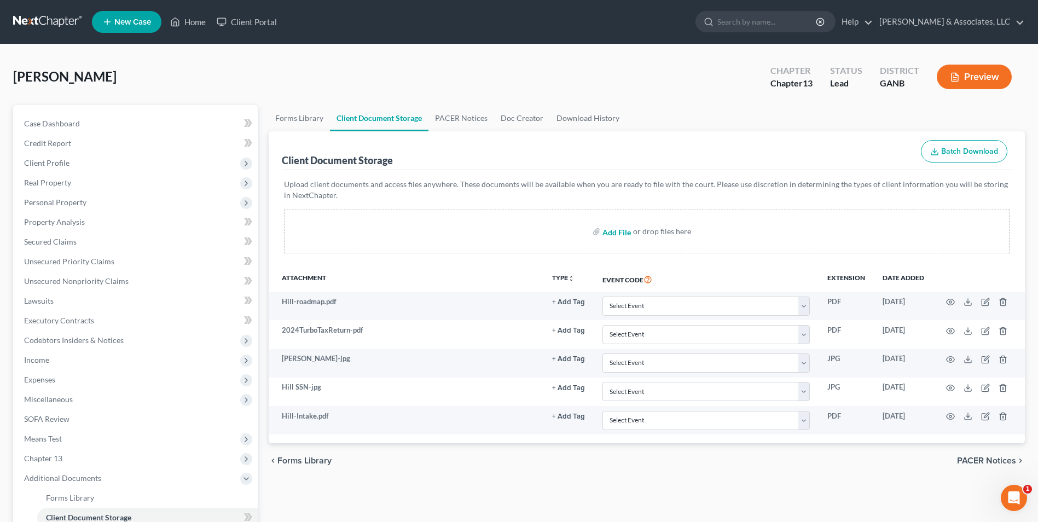
click at [617, 235] on input "file" at bounding box center [615, 232] width 26 height 20
type input "C:\fakepath\Hill.Chapter 13 Plan.pdf"
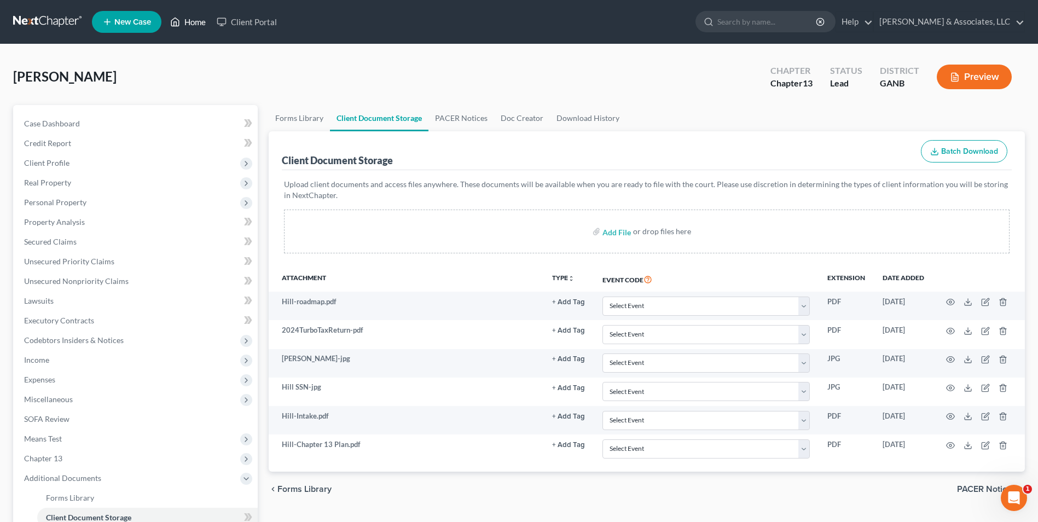
click at [189, 21] on link "Home" at bounding box center [188, 22] width 47 height 20
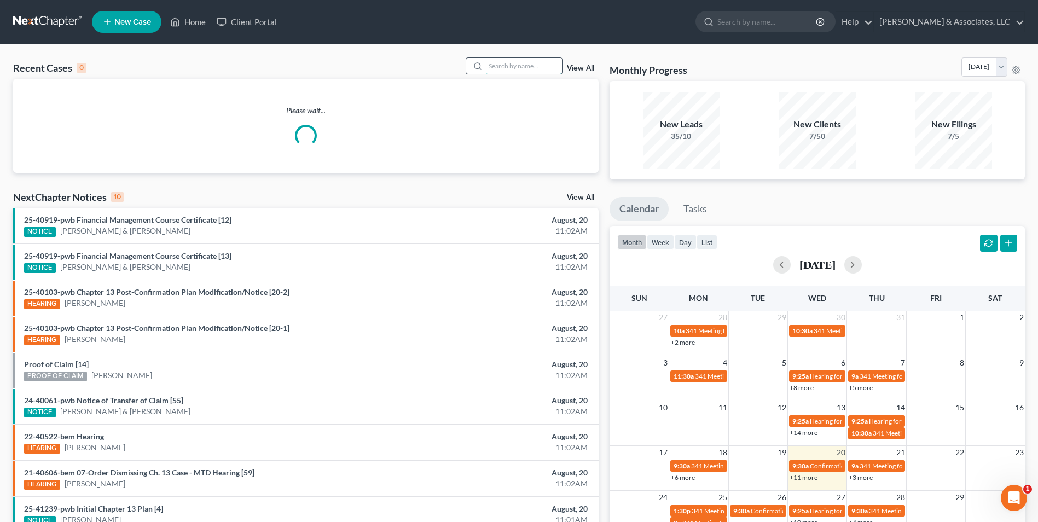
click at [532, 67] on input "search" at bounding box center [523, 66] width 77 height 16
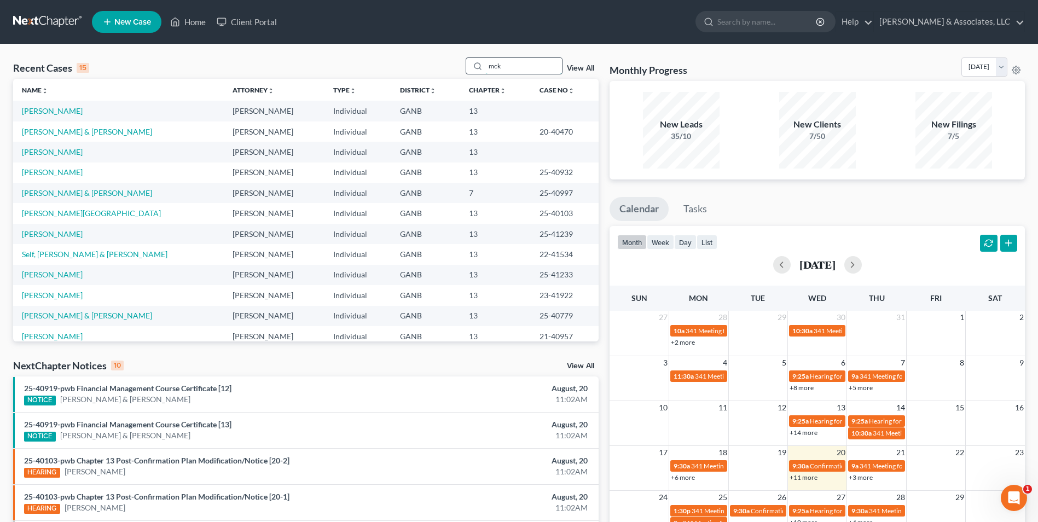
type input "mck"
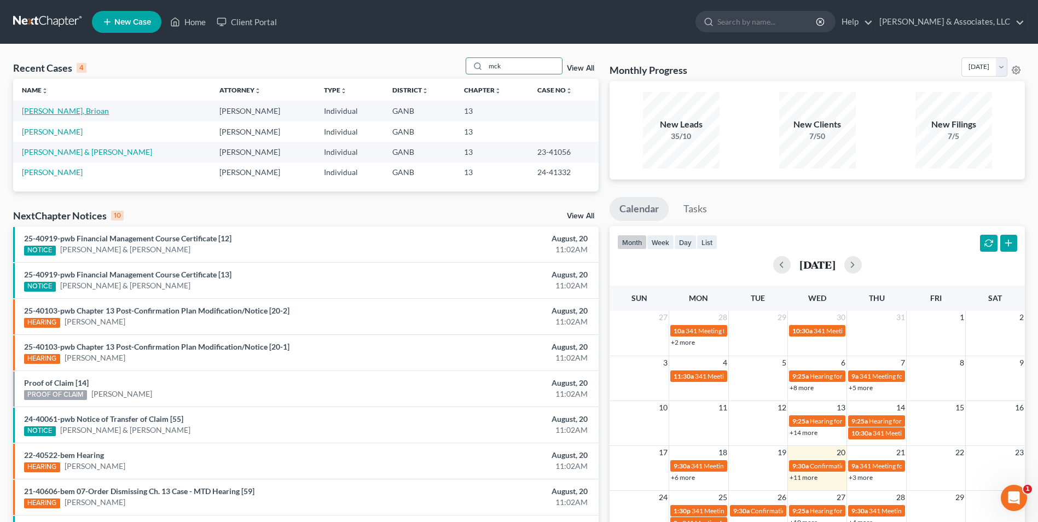
click at [57, 109] on link "McKee, Brioan" at bounding box center [65, 110] width 87 height 9
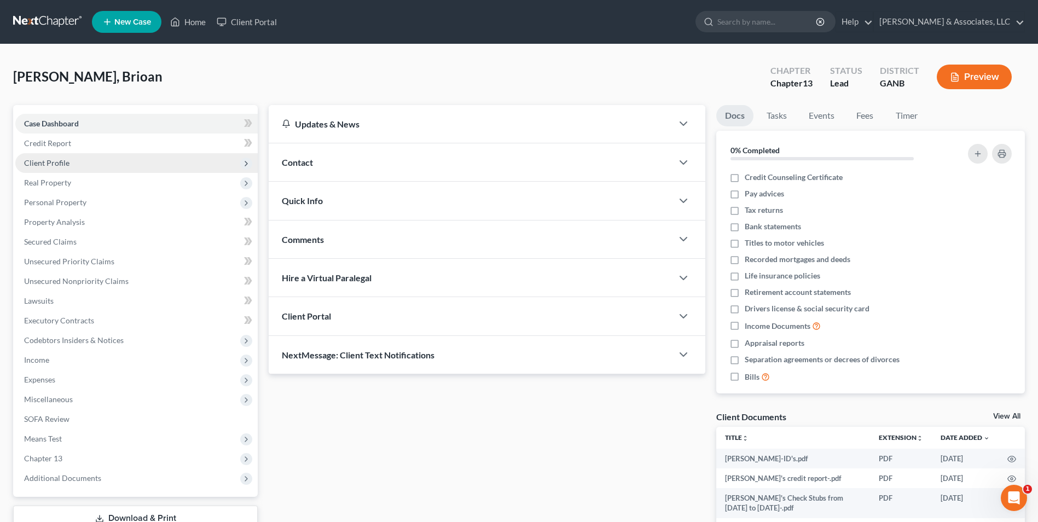
click at [64, 163] on span "Client Profile" at bounding box center [46, 162] width 45 height 9
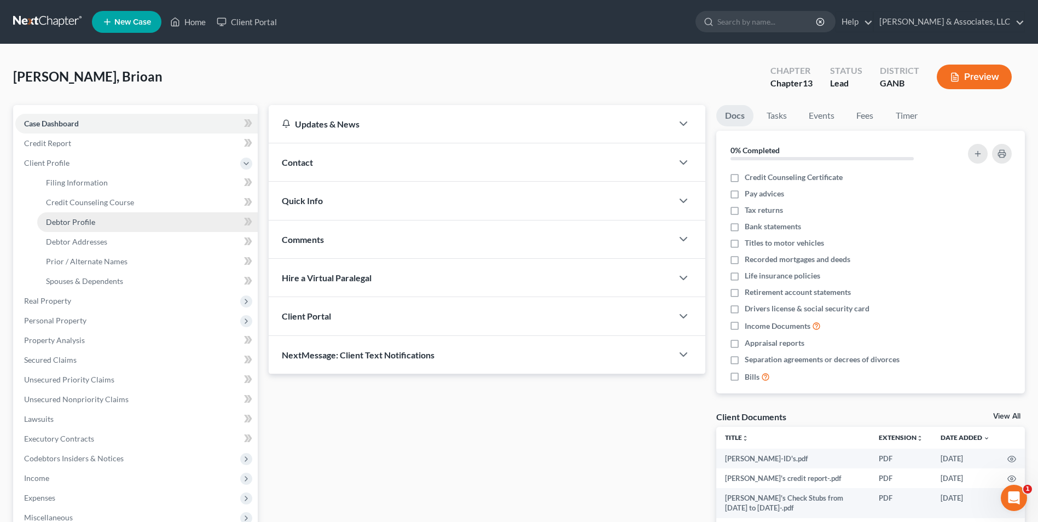
click at [80, 223] on span "Debtor Profile" at bounding box center [70, 221] width 49 height 9
select select "0"
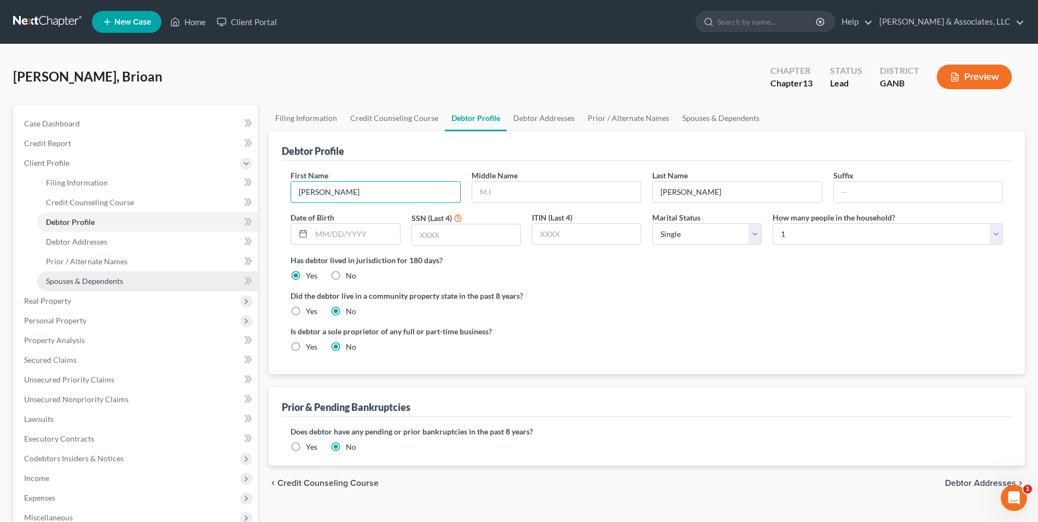
type input "Brian"
click at [222, 289] on link "Spouses & Dependents" at bounding box center [147, 281] width 221 height 20
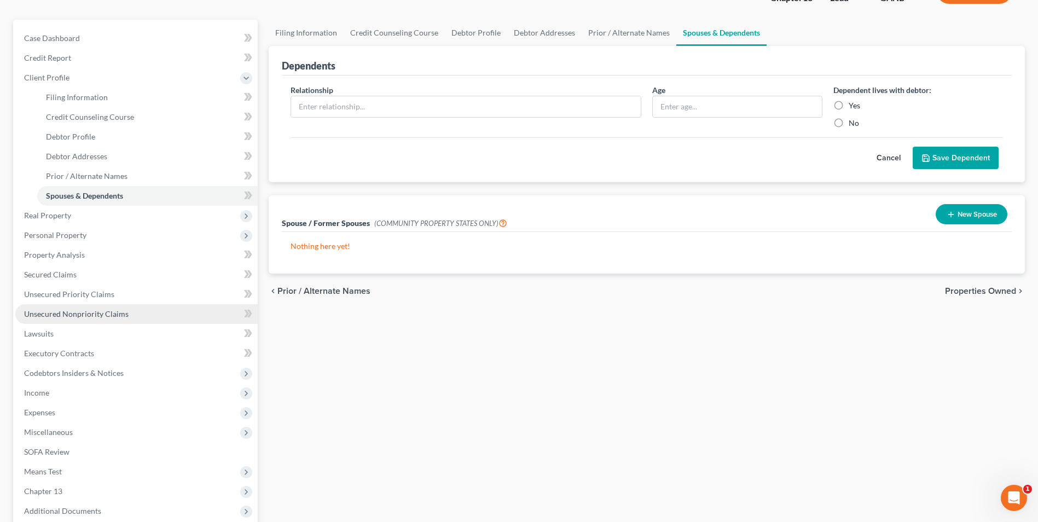
scroll to position [164, 0]
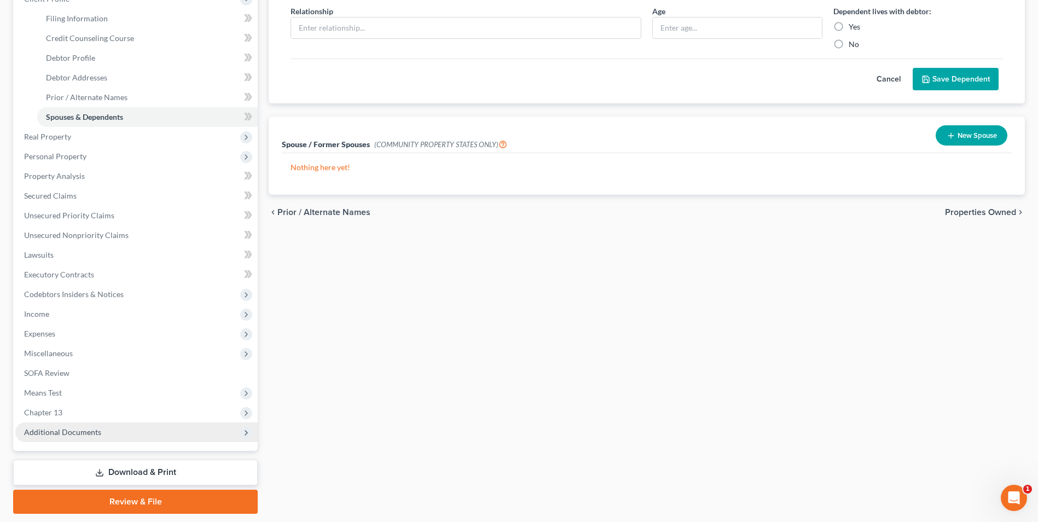
click at [91, 433] on span "Additional Documents" at bounding box center [62, 431] width 77 height 9
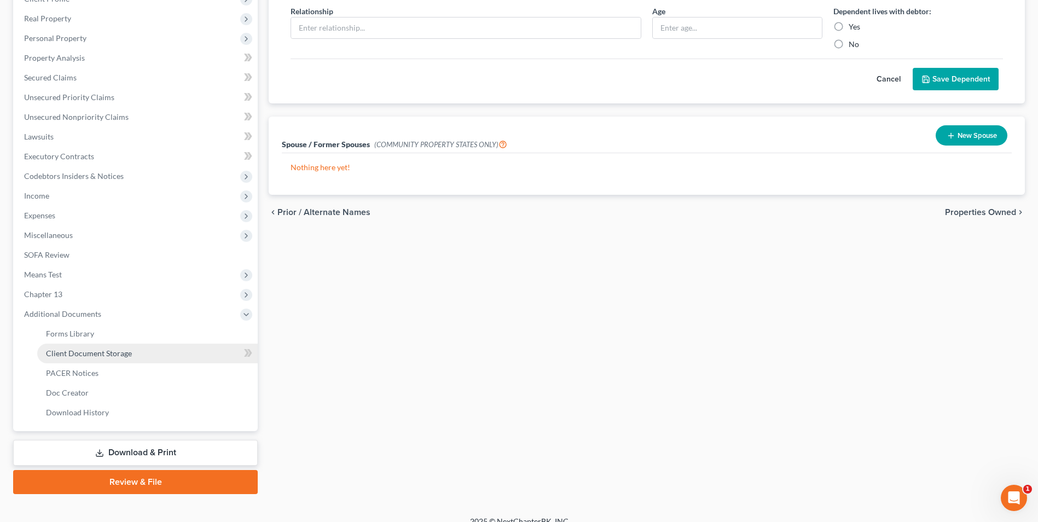
click at [129, 355] on span "Client Document Storage" at bounding box center [89, 353] width 86 height 9
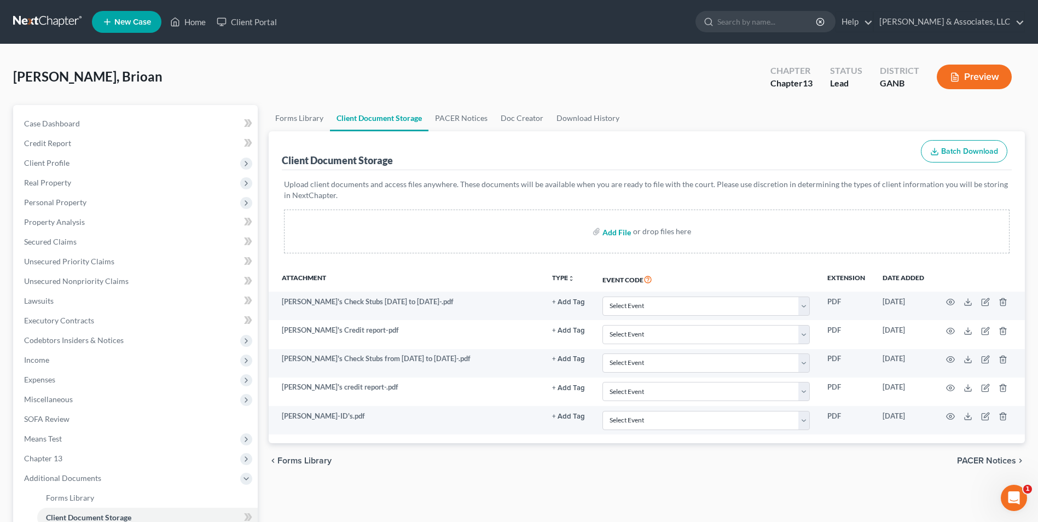
click at [621, 232] on input "file" at bounding box center [615, 232] width 26 height 20
type input "C:\fakepath\McKee.Intake.pdf"
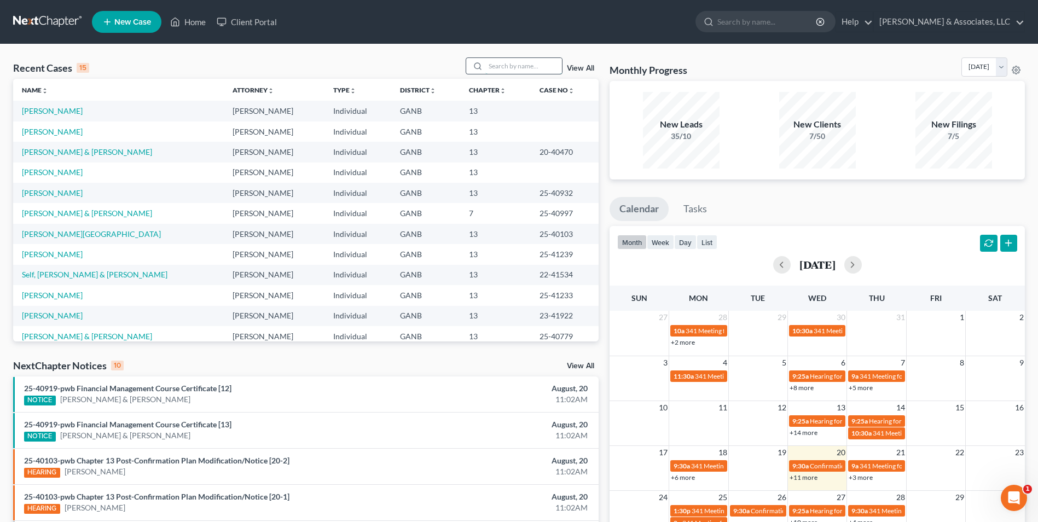
click at [508, 69] on input "search" at bounding box center [523, 66] width 77 height 16
type input "cohen"
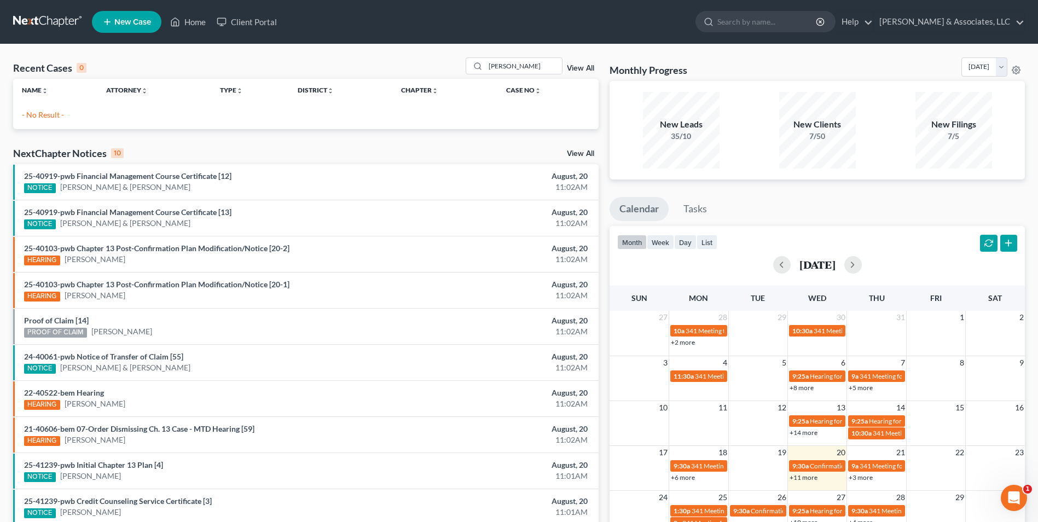
click at [138, 24] on span "New Case" at bounding box center [132, 22] width 37 height 8
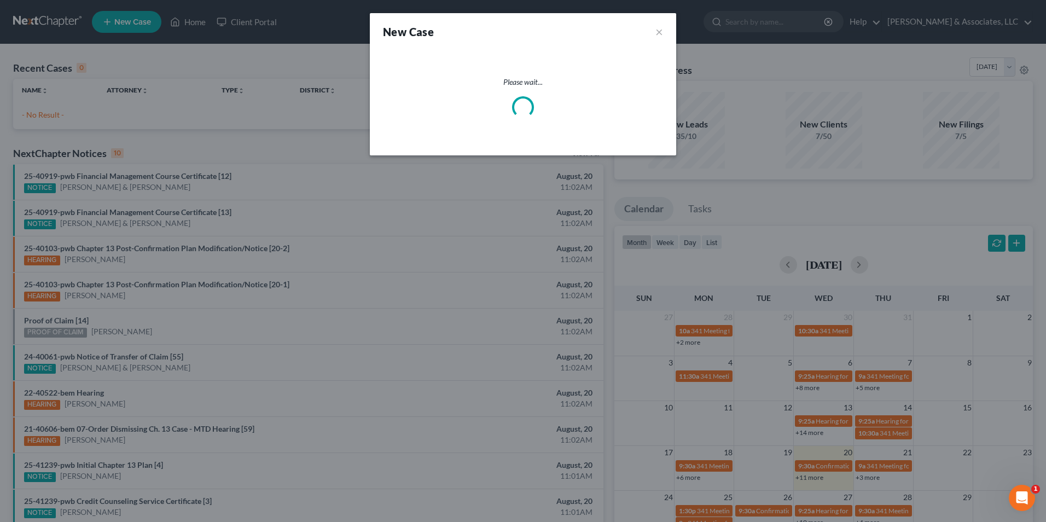
select select "19"
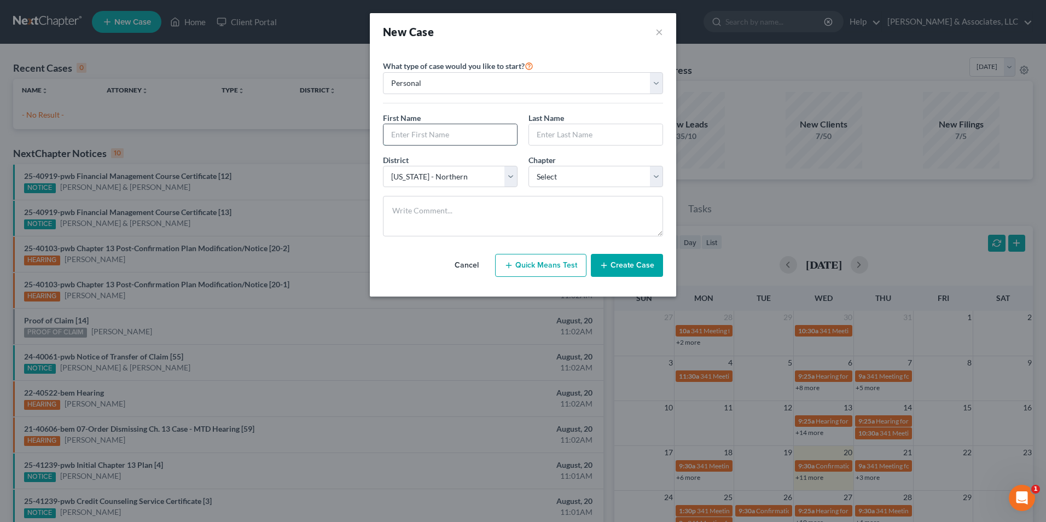
click at [459, 132] on input "text" at bounding box center [451, 134] width 134 height 21
type input "Joahua"
type input "Cohen"
click at [403, 136] on input "Joahua" at bounding box center [451, 134] width 134 height 21
type input "Joshua"
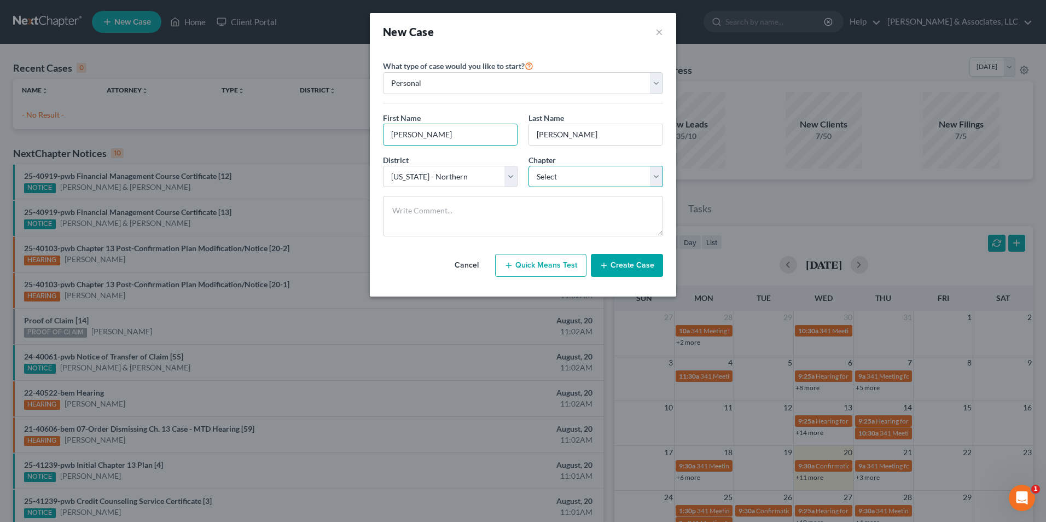
click at [654, 185] on select "Select 7 11 12 13" at bounding box center [596, 177] width 135 height 22
select select "1"
click at [529, 166] on select "Select 7 11 12 13" at bounding box center [596, 177] width 135 height 22
click at [637, 267] on button "Create Case" at bounding box center [627, 265] width 72 height 23
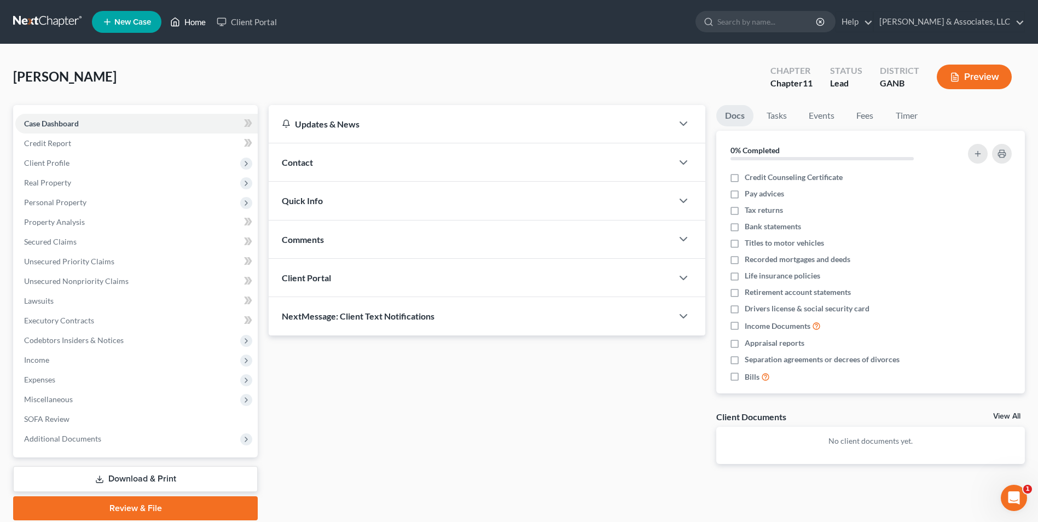
click at [194, 20] on link "Home" at bounding box center [188, 22] width 47 height 20
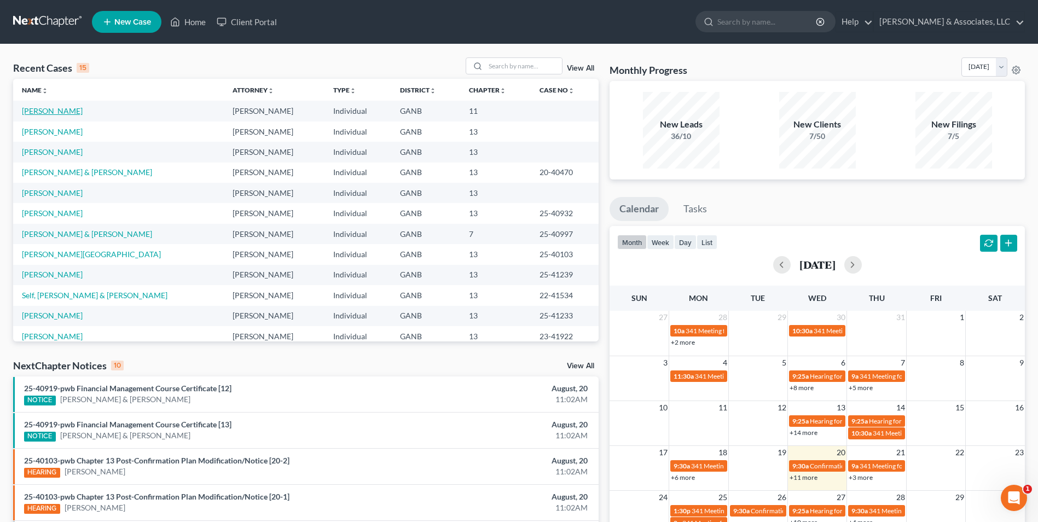
click at [55, 111] on link "Cohen, Joshua" at bounding box center [52, 110] width 61 height 9
click at [575, 66] on link "View All" at bounding box center [580, 69] width 27 height 8
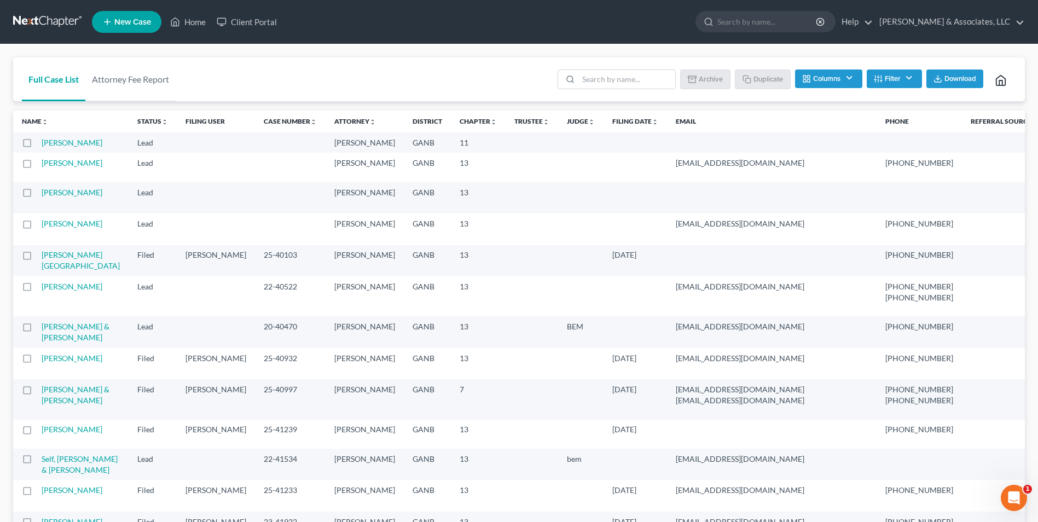
click at [37, 146] on label at bounding box center [37, 146] width 0 height 0
click at [42, 144] on input "checkbox" at bounding box center [45, 140] width 7 height 7
click at [716, 79] on button "Archive" at bounding box center [706, 78] width 49 height 19
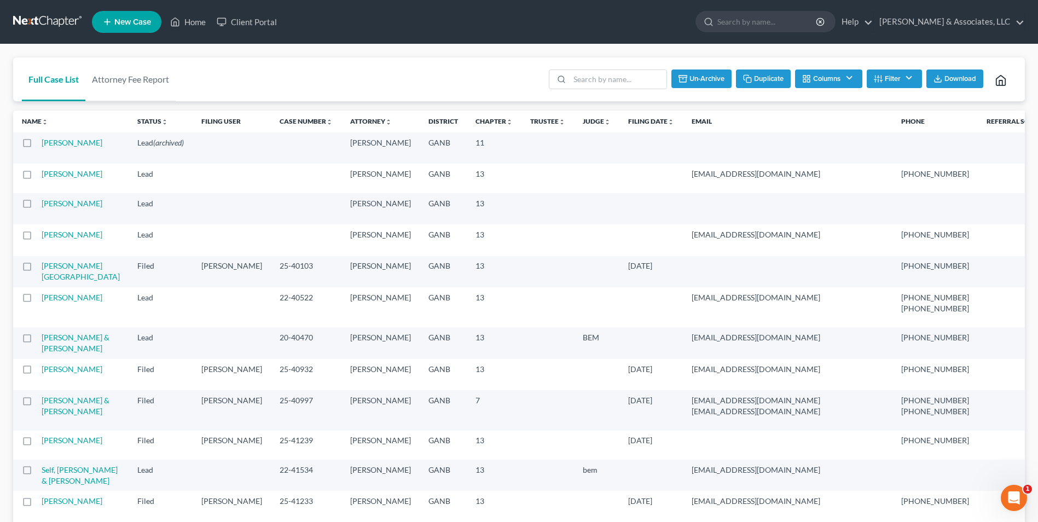
checkbox input "false"
click at [204, 19] on link "Home" at bounding box center [188, 22] width 47 height 20
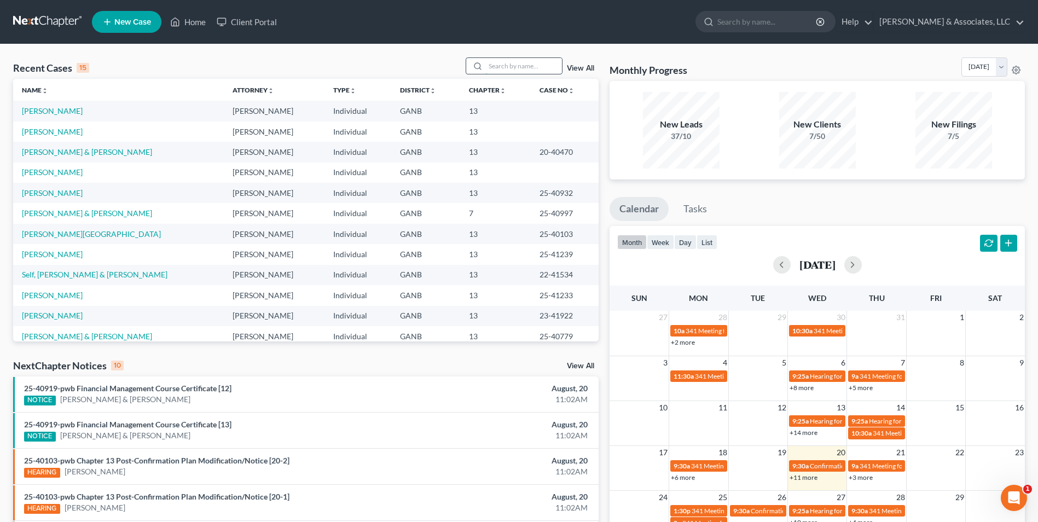
click at [535, 66] on input "search" at bounding box center [523, 66] width 77 height 16
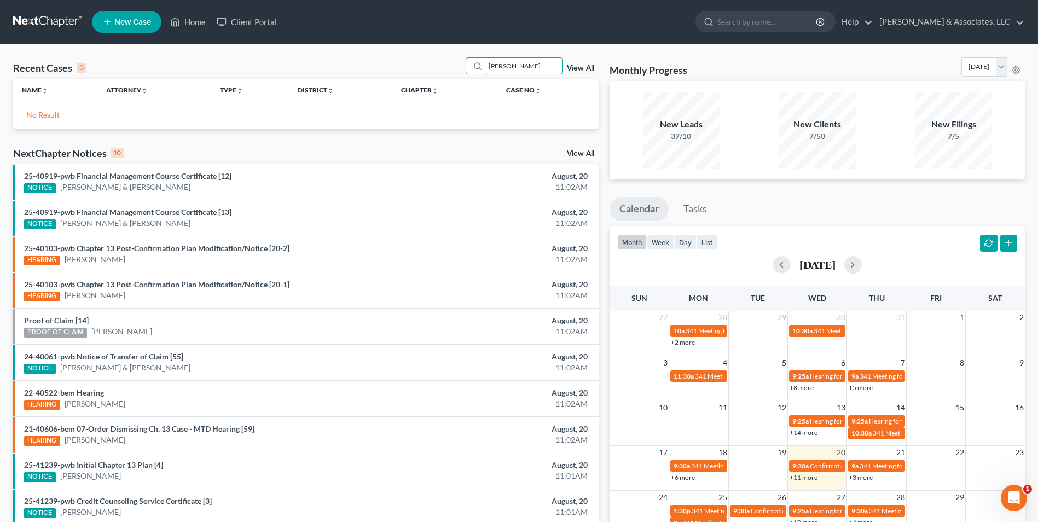
drag, startPoint x: 515, startPoint y: 65, endPoint x: 407, endPoint y: 76, distance: 108.9
click at [407, 76] on div "Recent Cases 0 cohen View All" at bounding box center [306, 67] width 586 height 21
type input "mark"
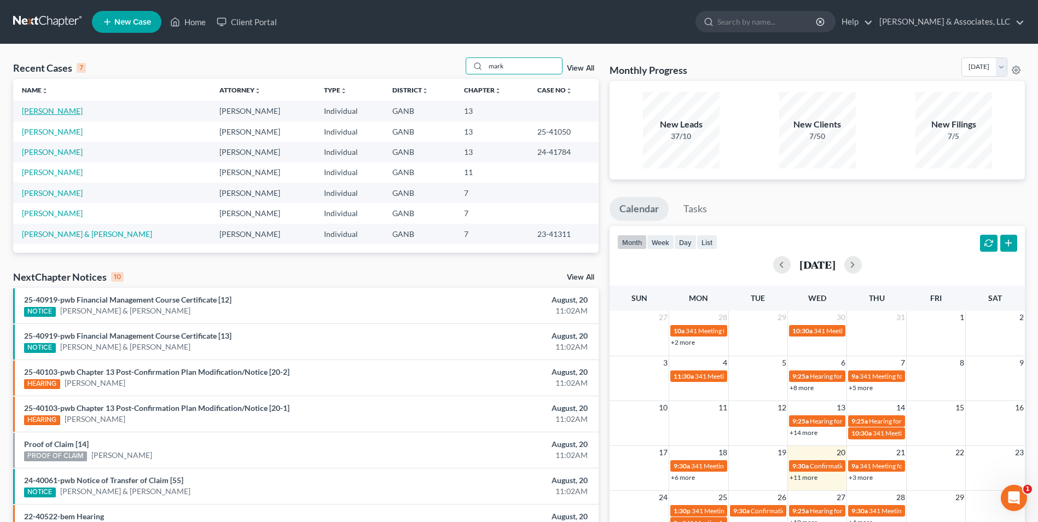
click at [56, 113] on link "[PERSON_NAME]" at bounding box center [52, 110] width 61 height 9
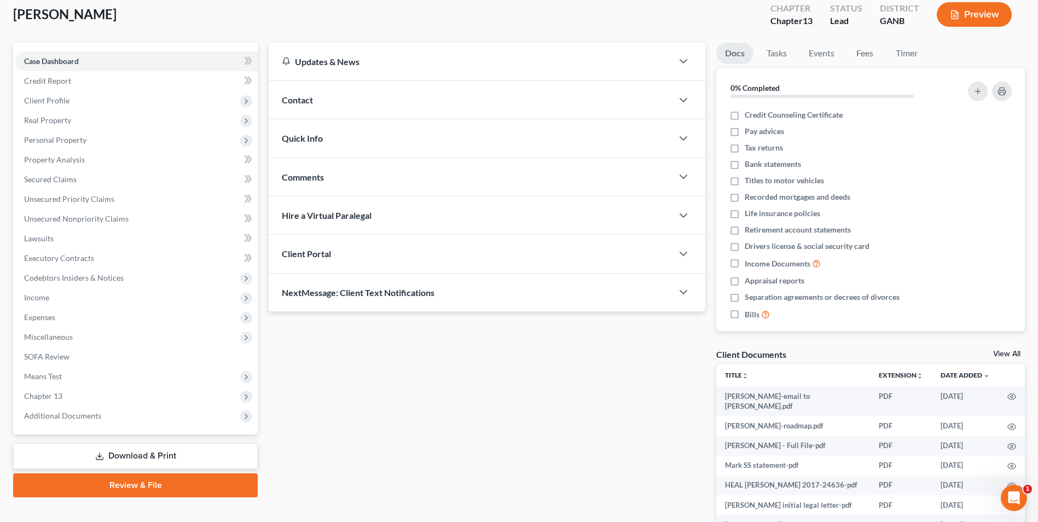
scroll to position [109, 0]
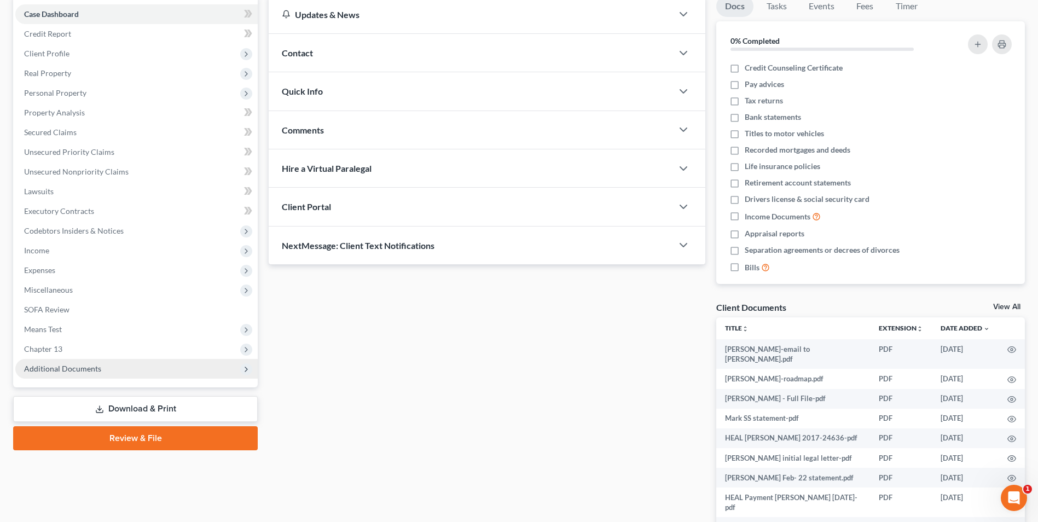
click at [61, 368] on span "Additional Documents" at bounding box center [62, 368] width 77 height 9
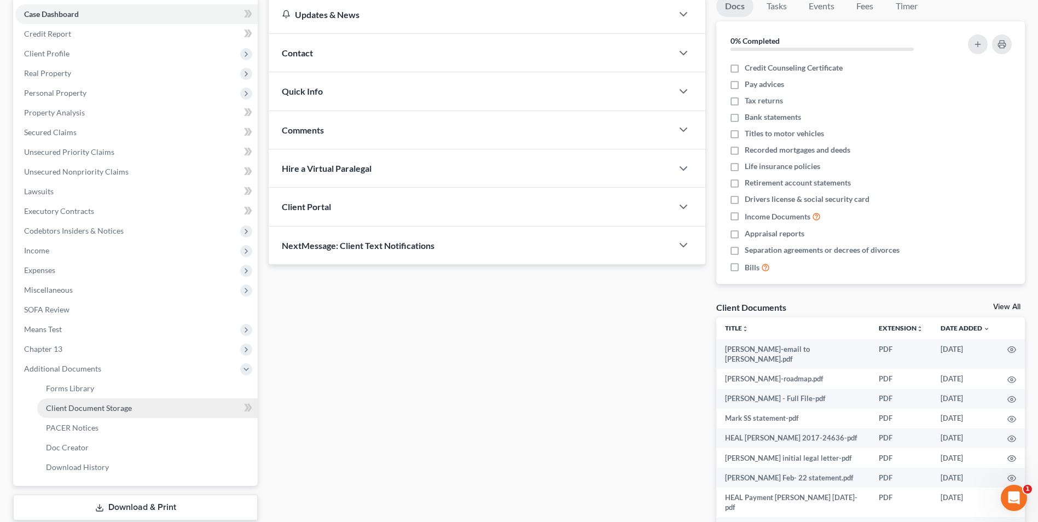
click at [85, 409] on span "Client Document Storage" at bounding box center [89, 407] width 86 height 9
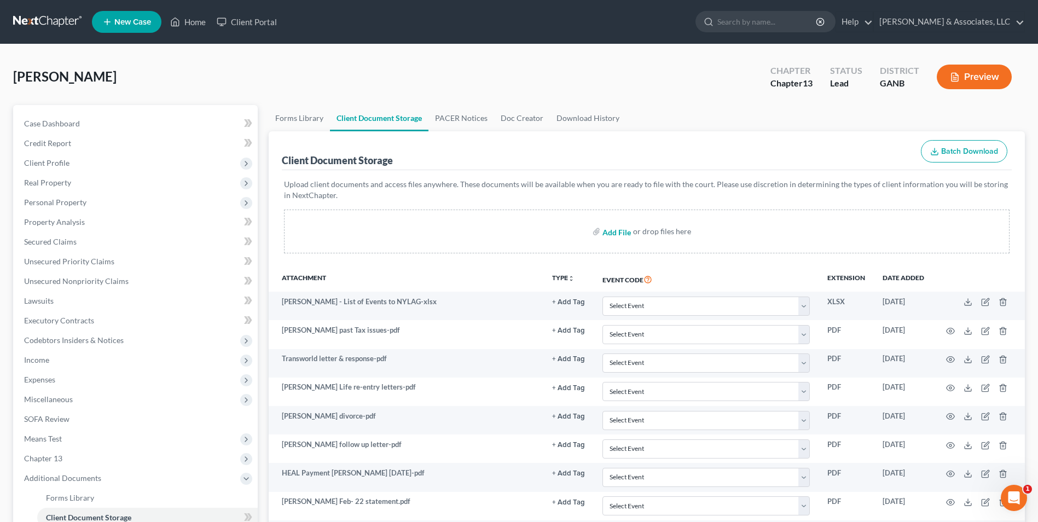
click at [628, 231] on input "file" at bounding box center [615, 232] width 26 height 20
type input "C:\fakepath\Patterson.roadmap.pdf"
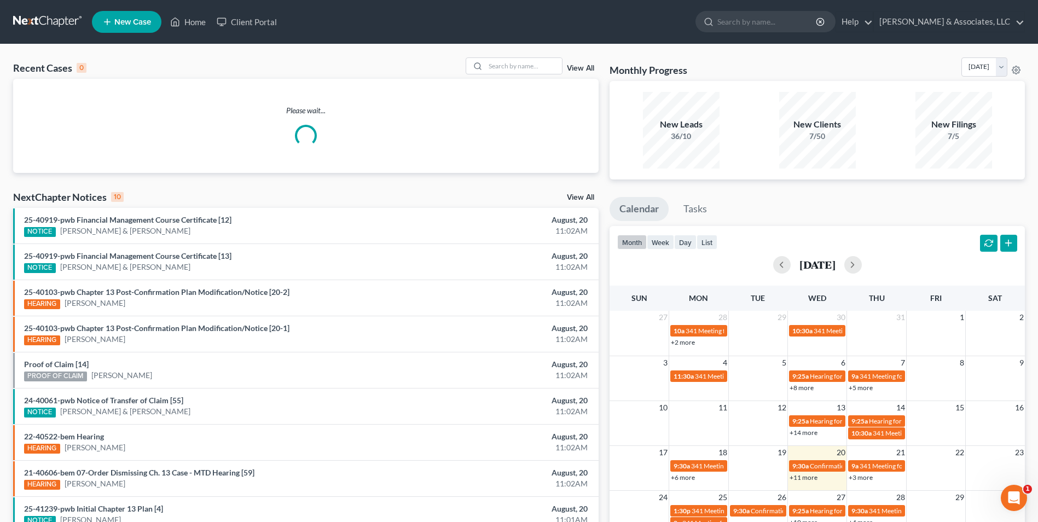
click at [129, 24] on span "New Case" at bounding box center [132, 22] width 37 height 8
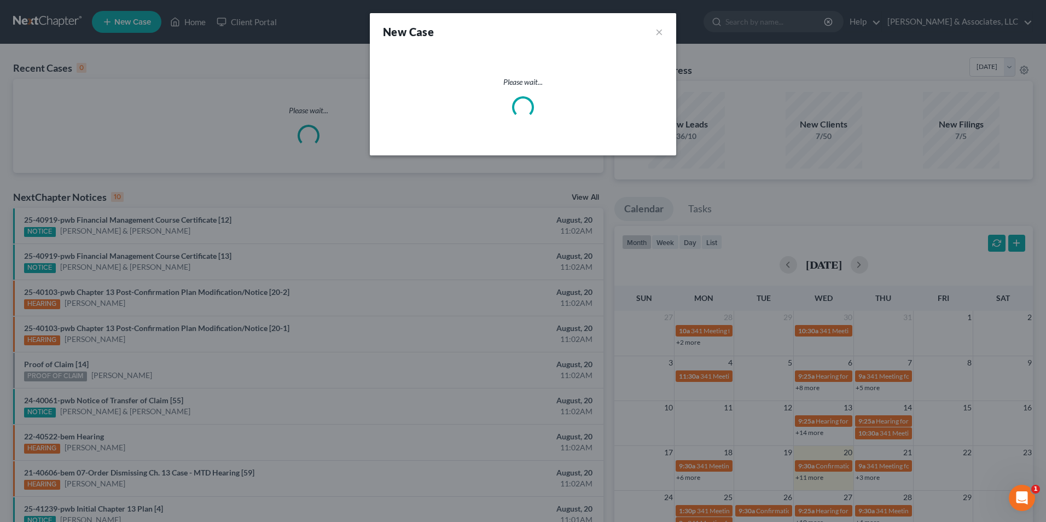
select select "19"
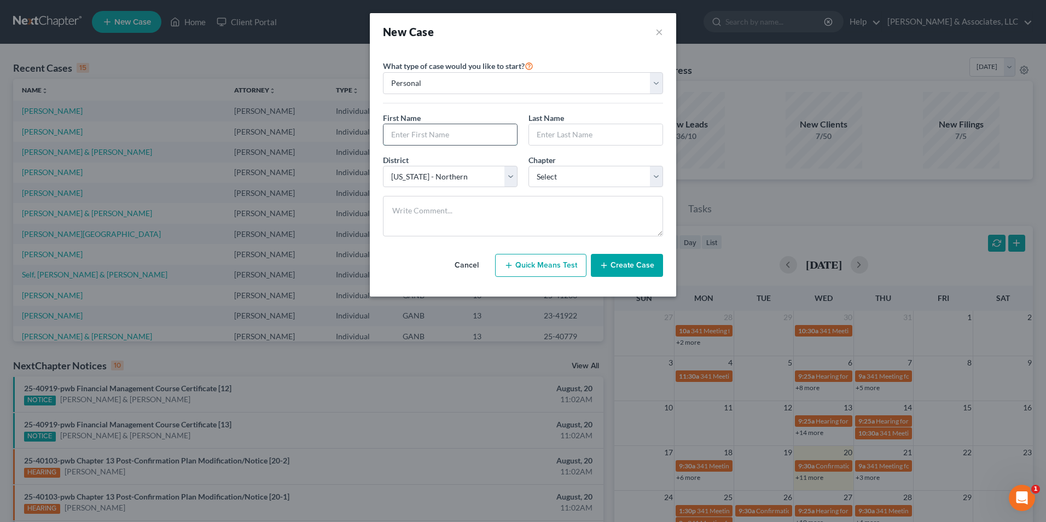
click at [428, 127] on input "text" at bounding box center [451, 134] width 134 height 21
type input "Mark"
type input "[PERSON_NAME]"
click at [652, 174] on select "Select 7 11 12 13" at bounding box center [596, 177] width 135 height 22
select select "1"
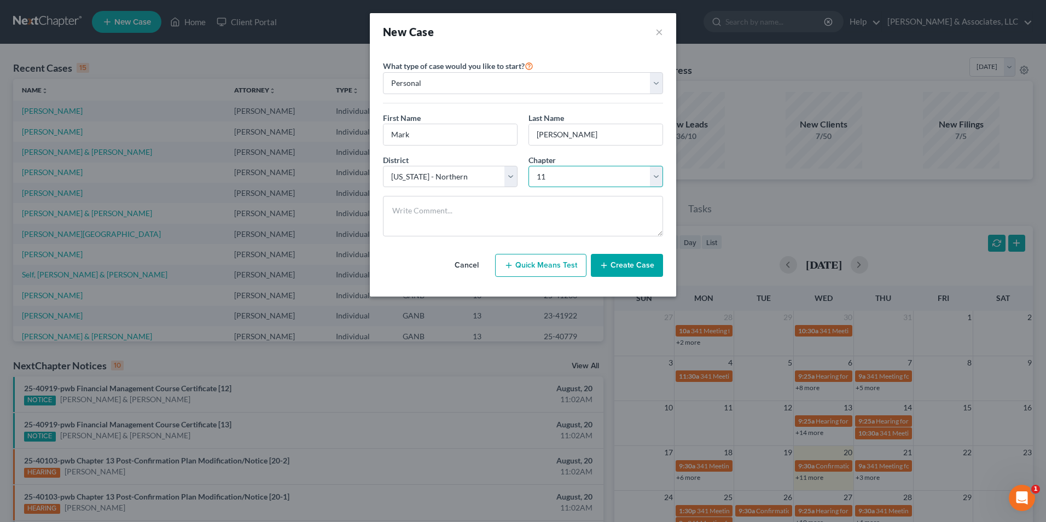
click at [529, 166] on select "Select 7 11 12 13" at bounding box center [596, 177] width 135 height 22
click at [631, 264] on button "Create Case" at bounding box center [627, 265] width 72 height 23
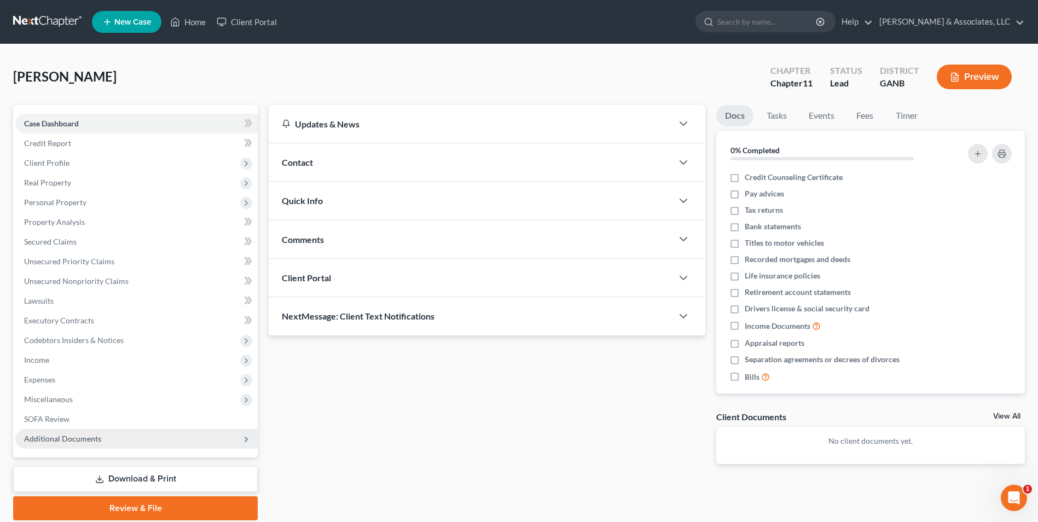
click at [97, 437] on span "Additional Documents" at bounding box center [62, 438] width 77 height 9
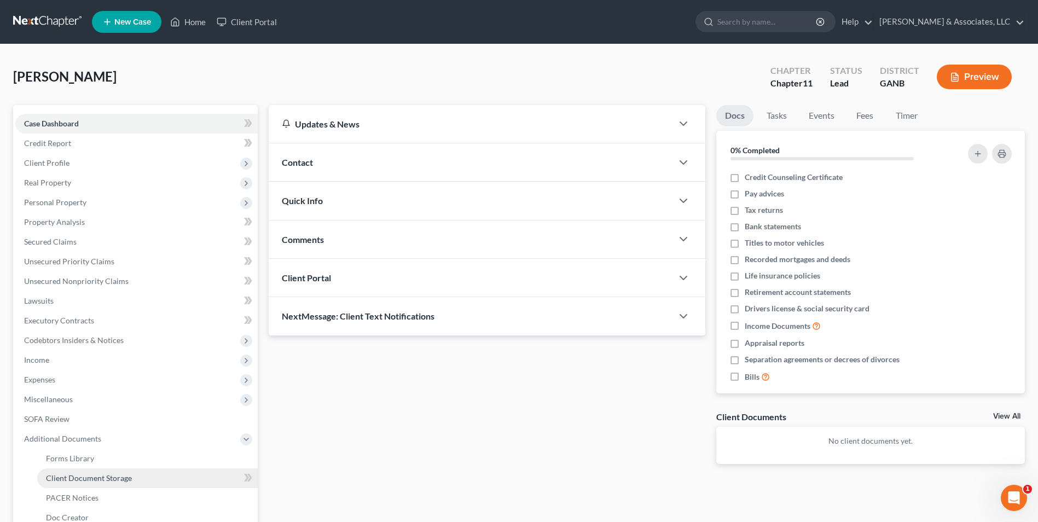
click at [107, 478] on span "Client Document Storage" at bounding box center [89, 477] width 86 height 9
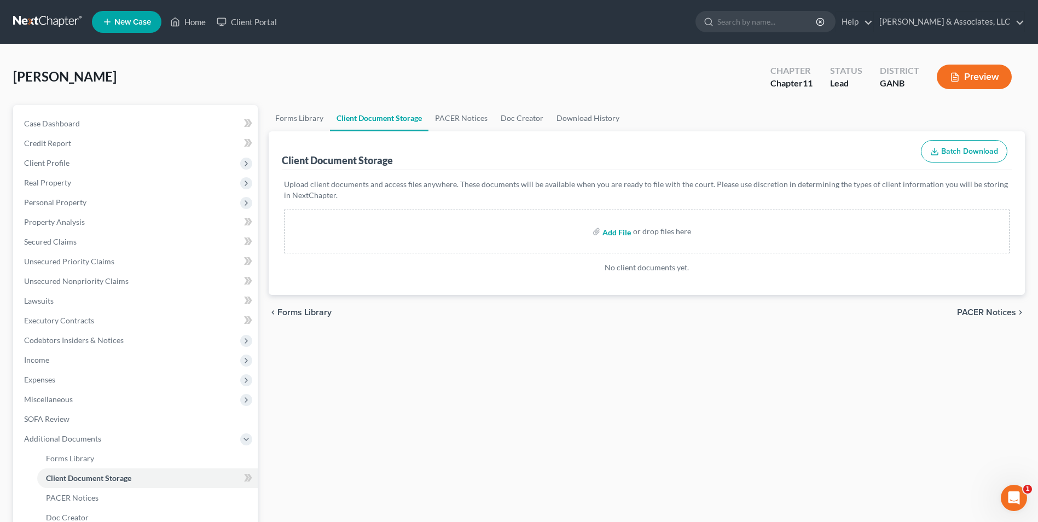
click at [625, 236] on input "file" at bounding box center [615, 232] width 26 height 20
type input "C:\fakepath\[PERSON_NAME].roadmap.pdf"
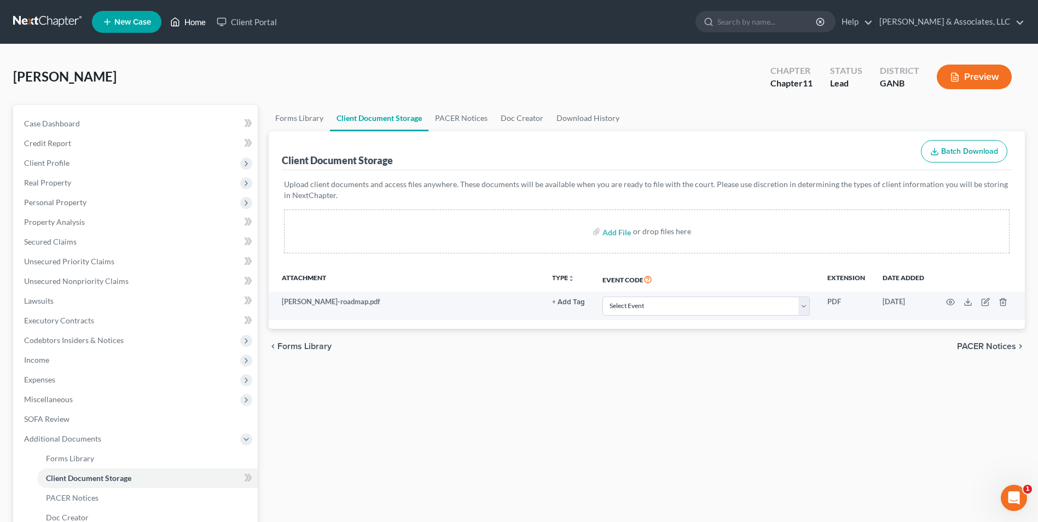
click at [198, 19] on link "Home" at bounding box center [188, 22] width 47 height 20
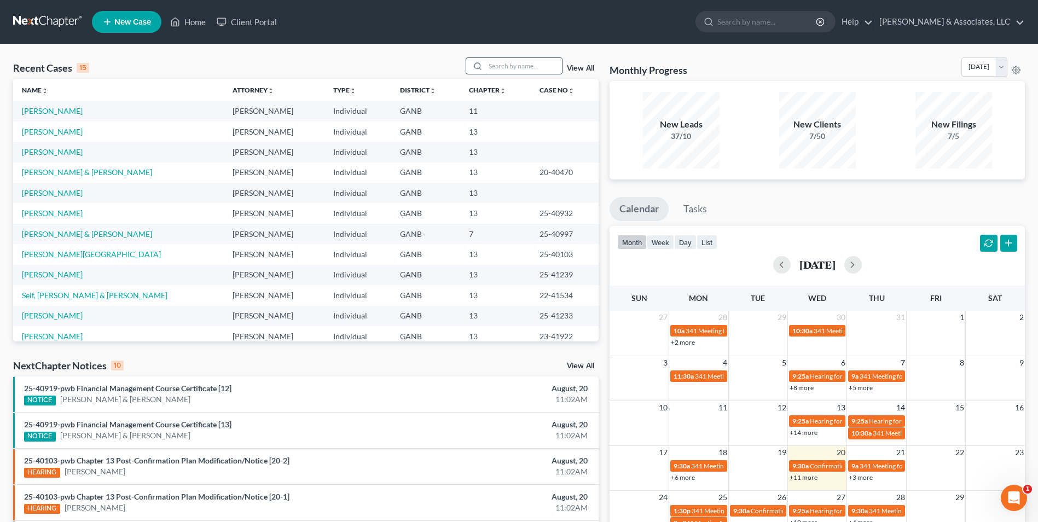
click at [550, 68] on input "search" at bounding box center [523, 66] width 77 height 16
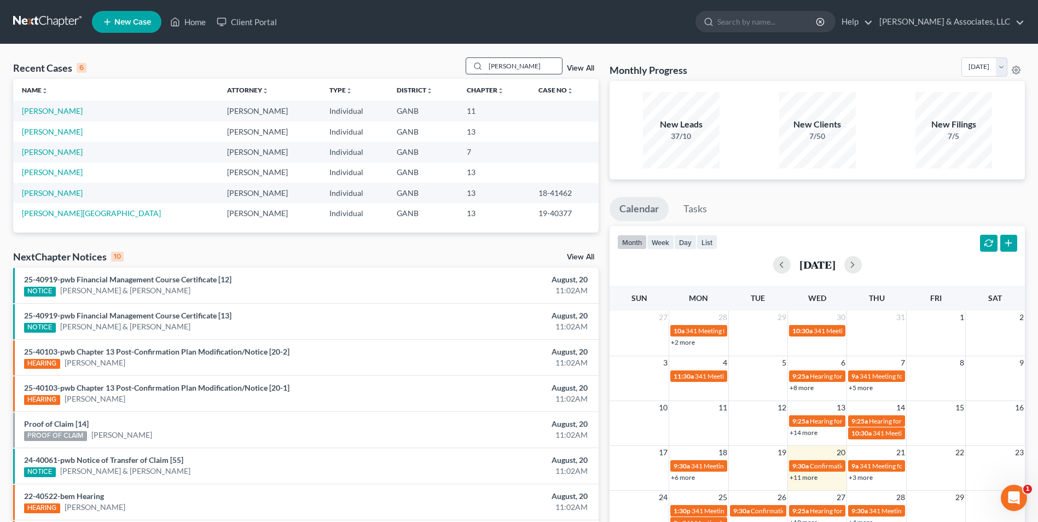
type input "[PERSON_NAME]"
click at [69, 107] on link "[PERSON_NAME]" at bounding box center [52, 110] width 61 height 9
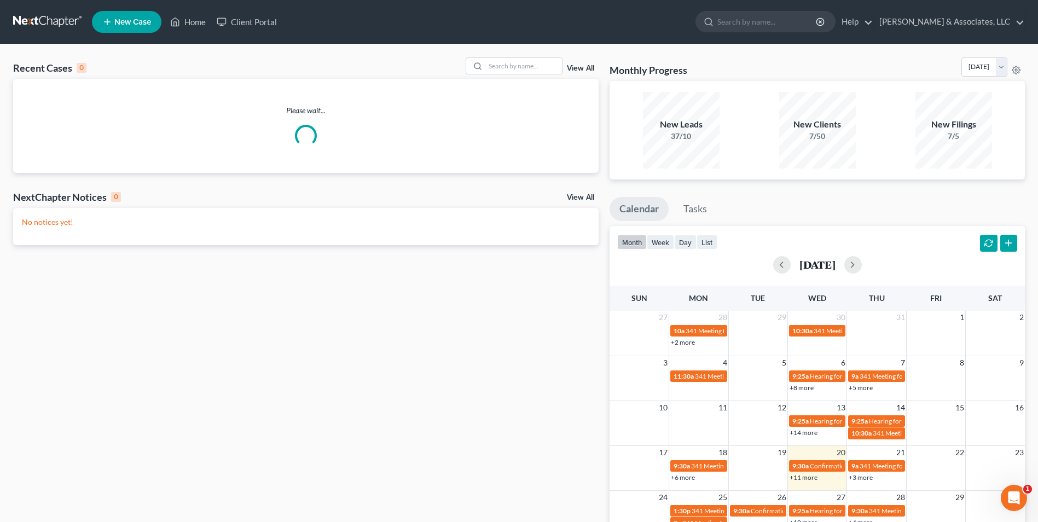
click at [587, 68] on link "View All" at bounding box center [580, 69] width 27 height 8
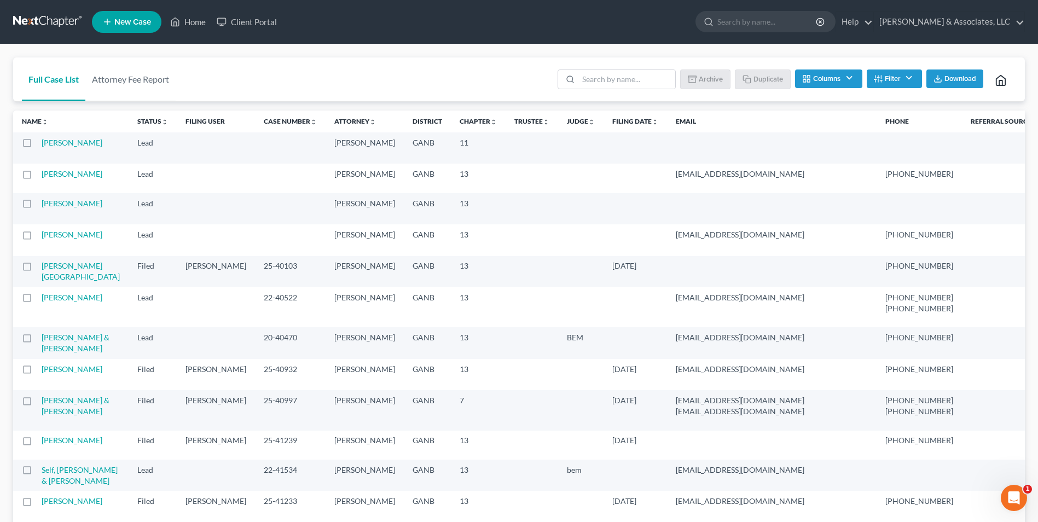
click at [37, 146] on label at bounding box center [37, 146] width 0 height 0
click at [42, 143] on input "checkbox" at bounding box center [45, 140] width 7 height 7
click at [720, 74] on button "Archive" at bounding box center [706, 78] width 49 height 19
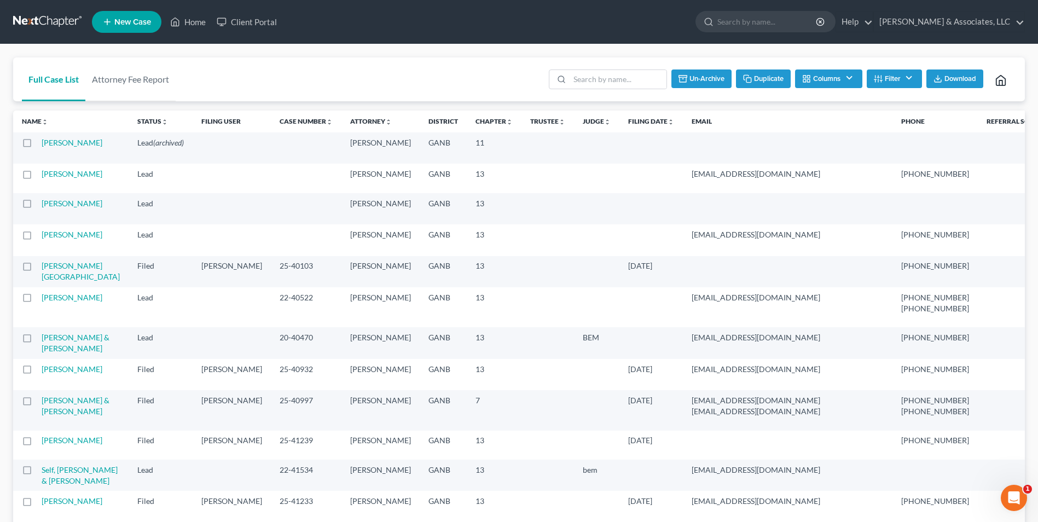
checkbox input "false"
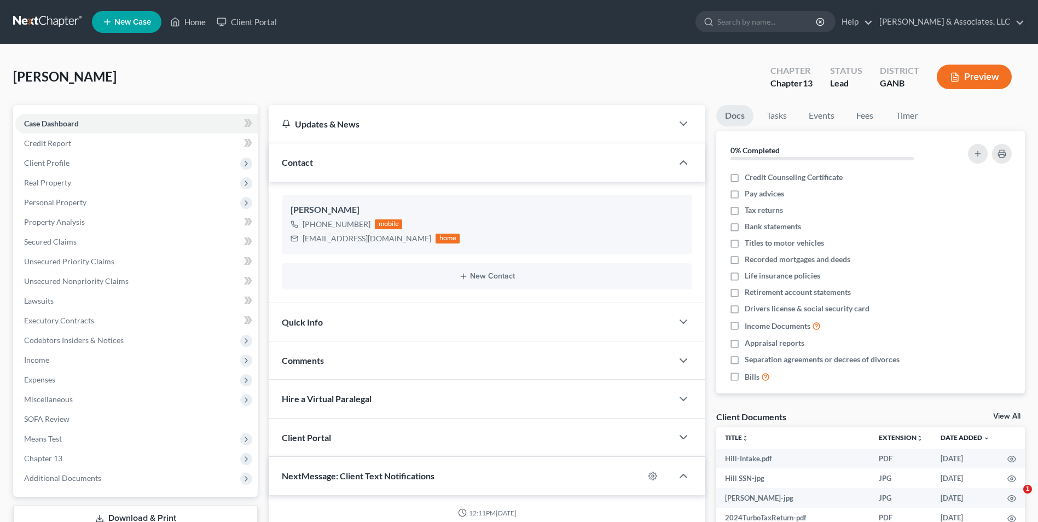
select select "0"
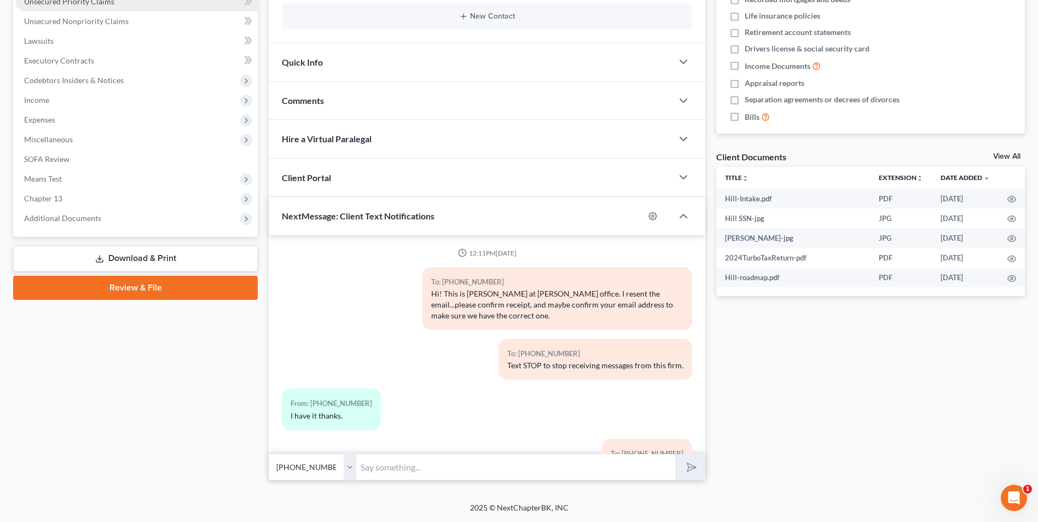
scroll to position [668, 0]
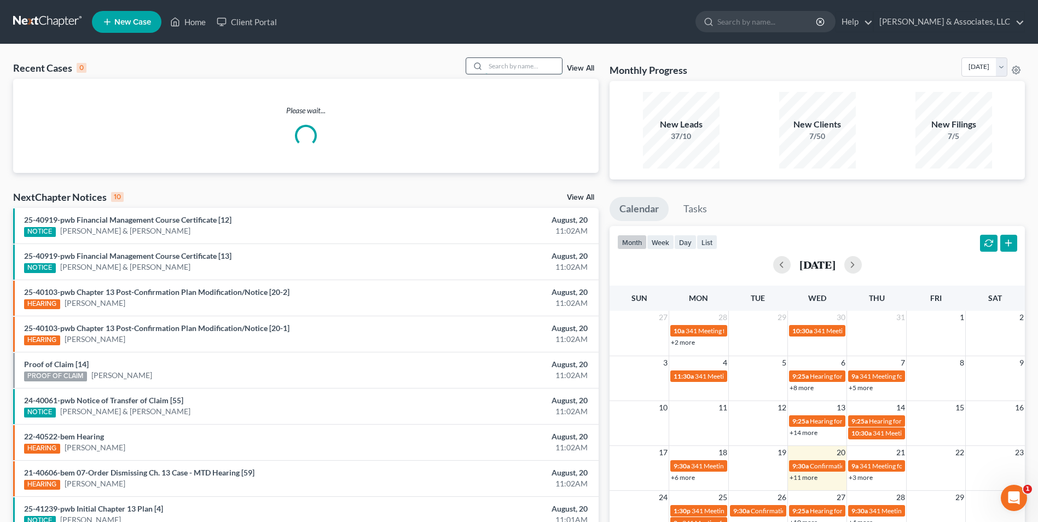
click at [552, 73] on input "search" at bounding box center [523, 66] width 77 height 16
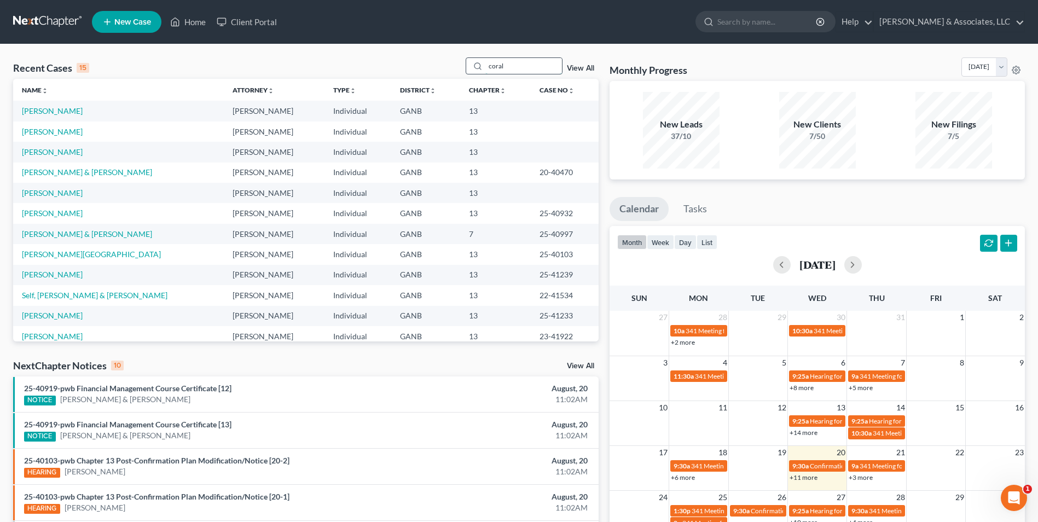
type input "coral"
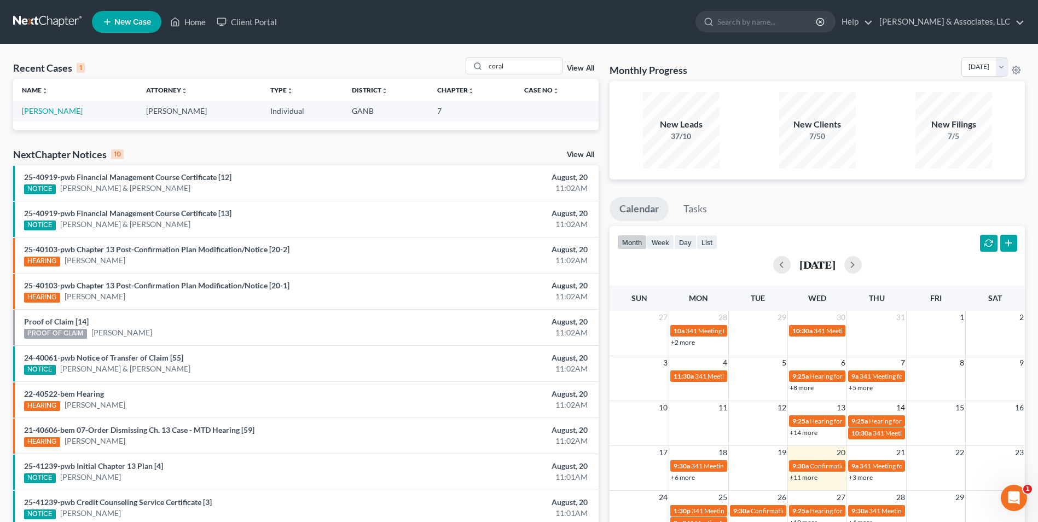
click at [60, 117] on td "[PERSON_NAME]" at bounding box center [75, 111] width 124 height 20
click at [68, 111] on link "[PERSON_NAME]" at bounding box center [52, 110] width 61 height 9
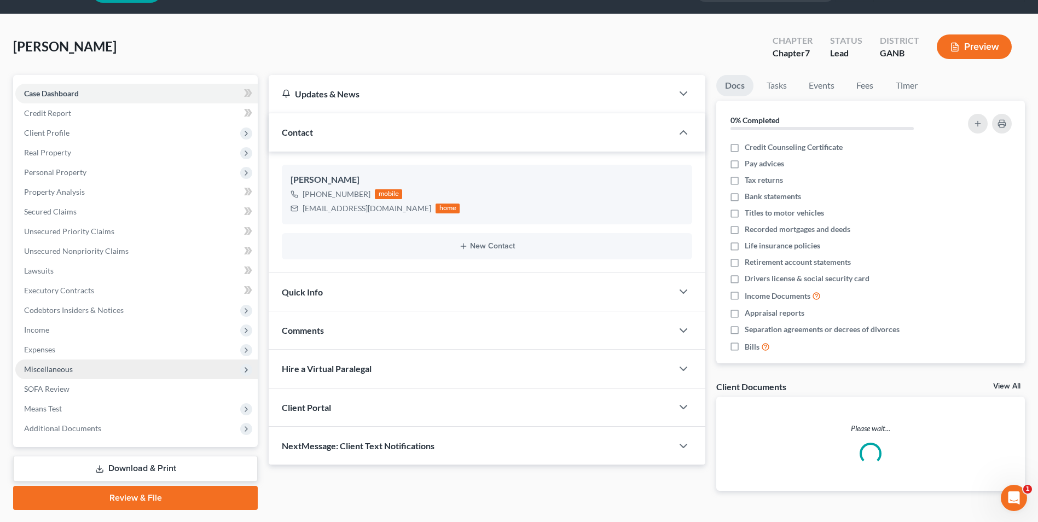
scroll to position [60, 0]
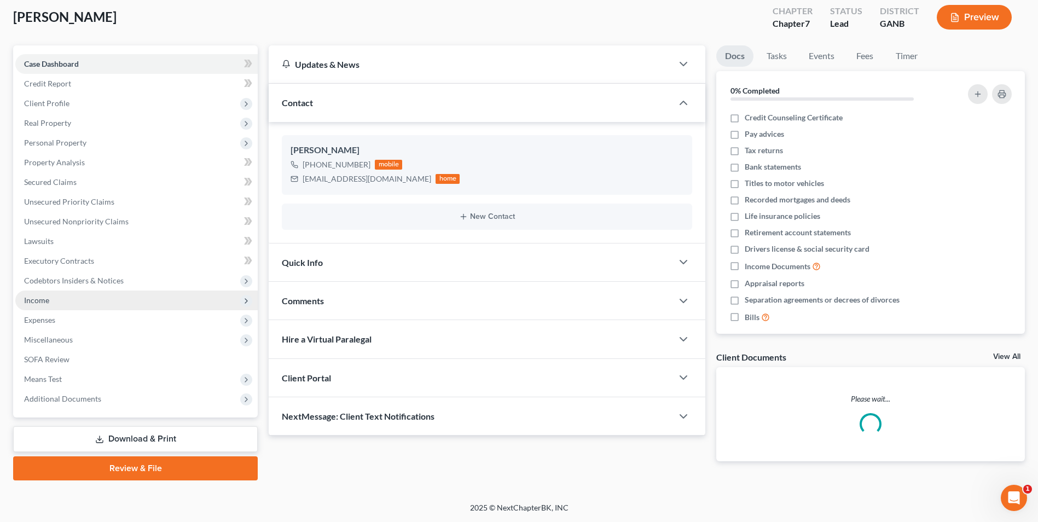
click at [34, 307] on span "Income" at bounding box center [136, 301] width 242 height 20
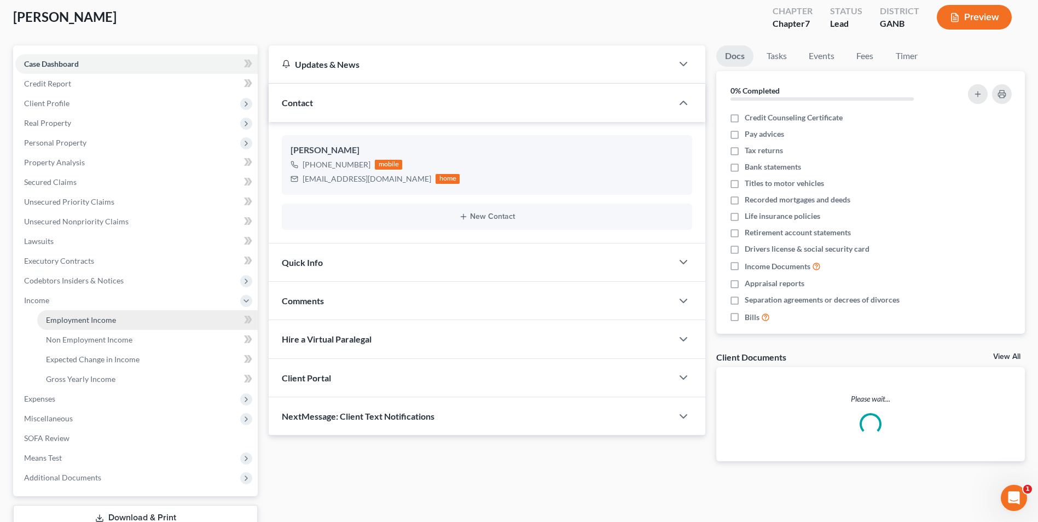
click at [85, 320] on span "Employment Income" at bounding box center [81, 319] width 70 height 9
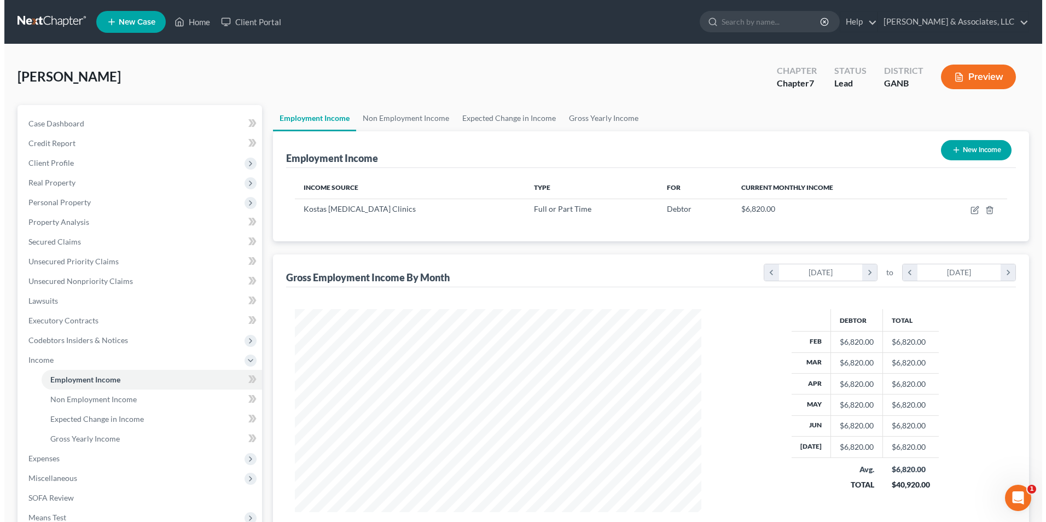
scroll to position [203, 428]
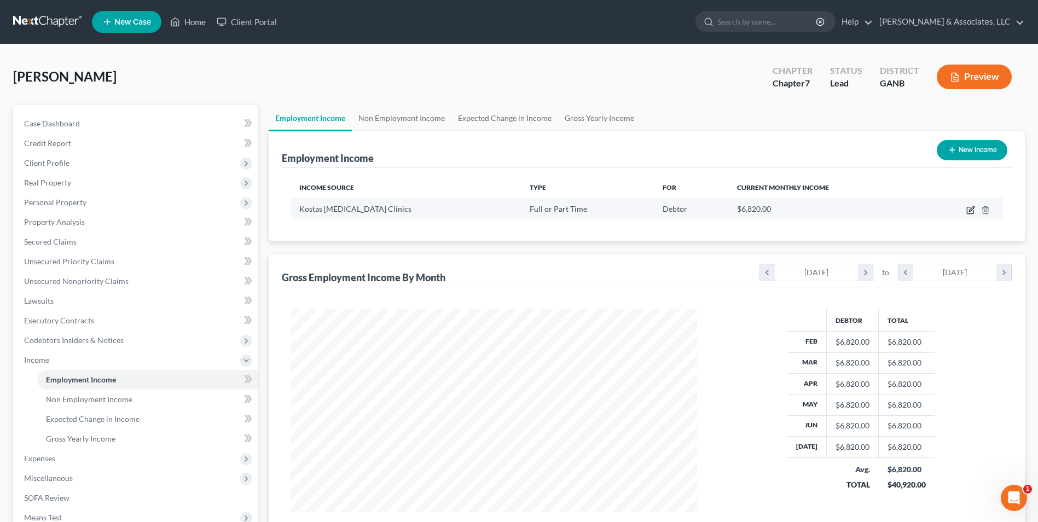
click at [971, 210] on icon "button" at bounding box center [970, 210] width 9 height 9
select select "0"
select select "10"
select select "0"
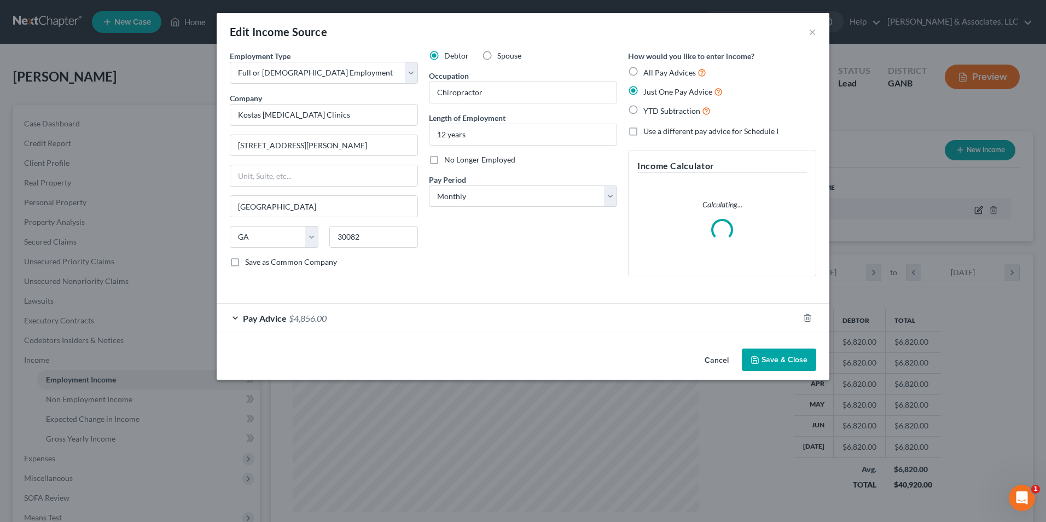
scroll to position [205, 432]
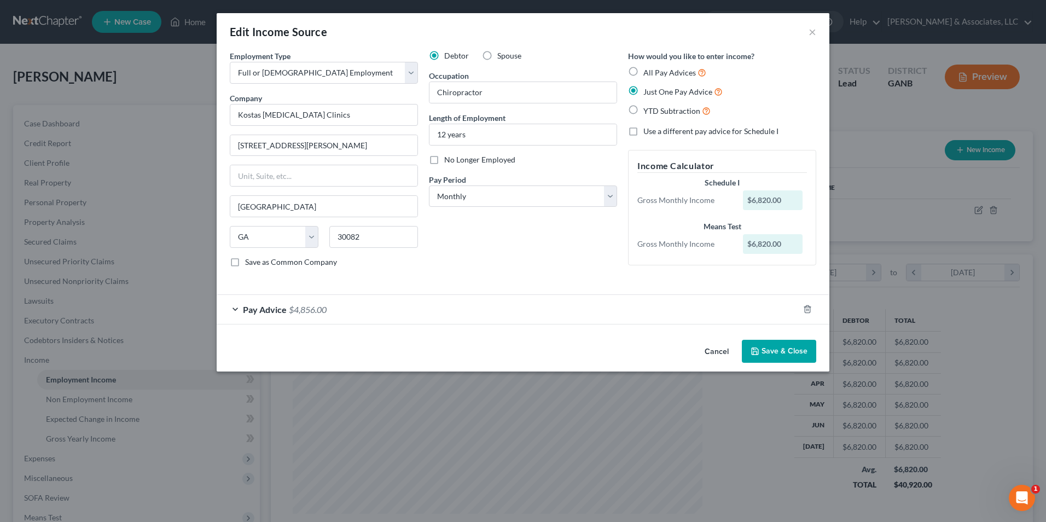
click at [231, 318] on div "Pay Advice $4,856.00" at bounding box center [508, 309] width 582 height 29
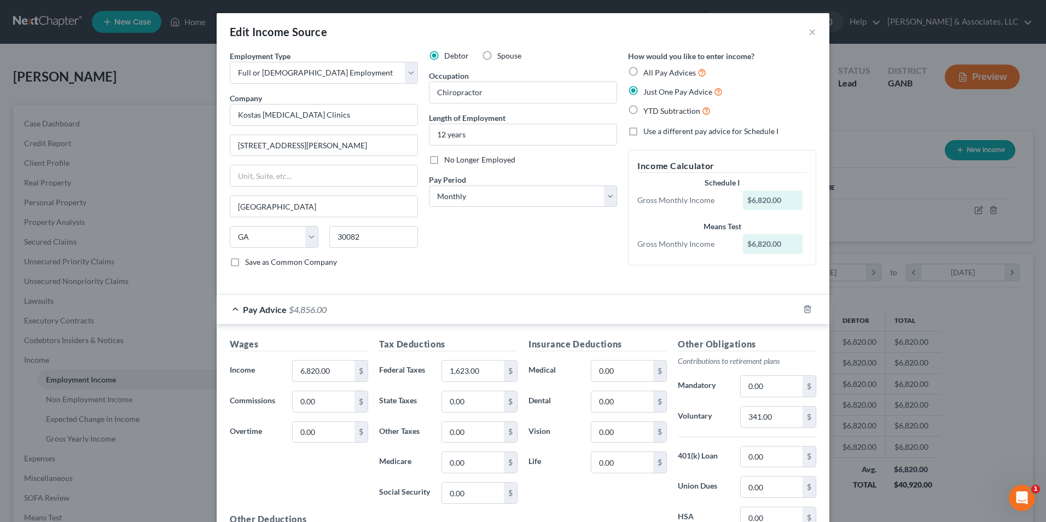
click at [644, 67] on label "All Pay Advices" at bounding box center [675, 72] width 63 height 13
click at [648, 67] on input "All Pay Advices" at bounding box center [651, 69] width 7 height 7
radio input "true"
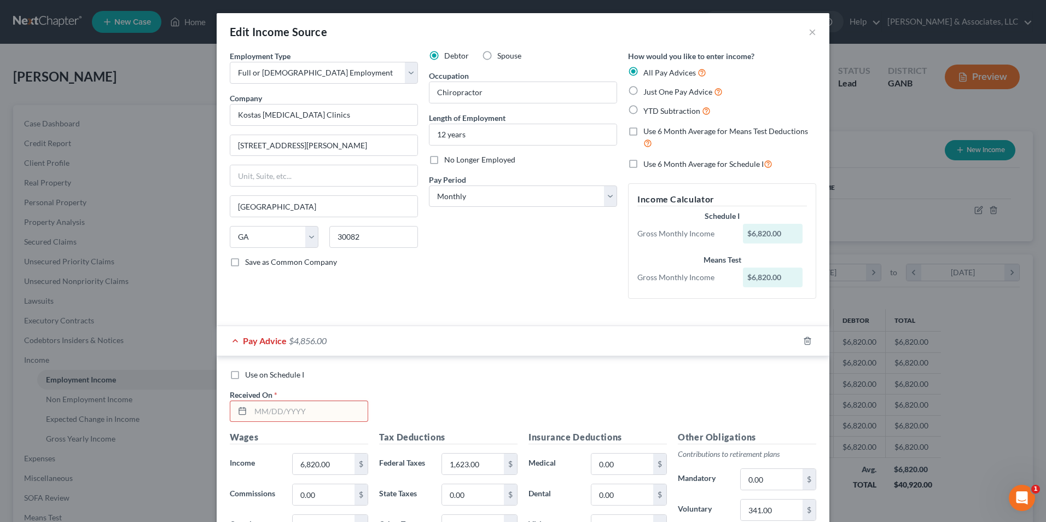
click at [305, 411] on input "text" at bounding box center [309, 411] width 117 height 21
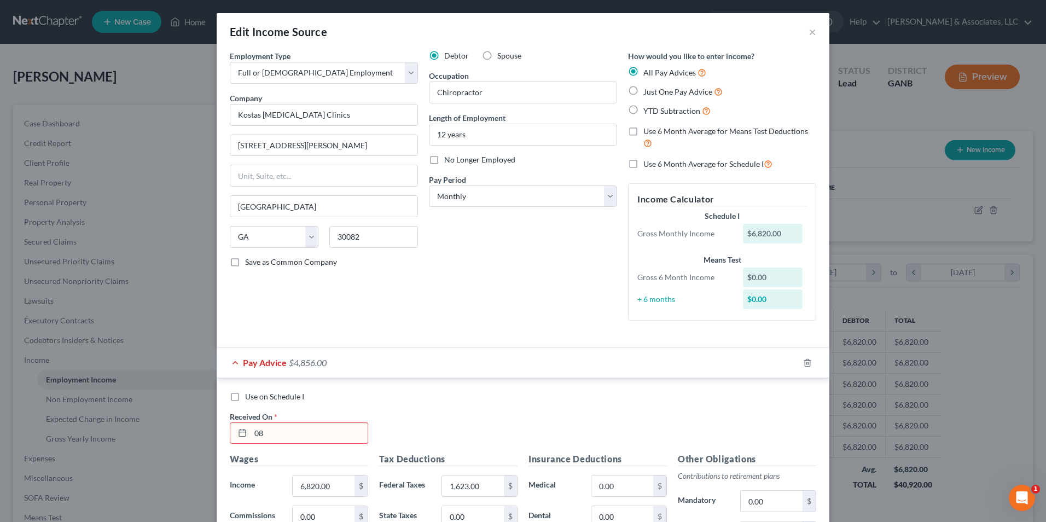
type input "08/01/2025"
click at [344, 486] on input "6,820.00" at bounding box center [324, 486] width 62 height 21
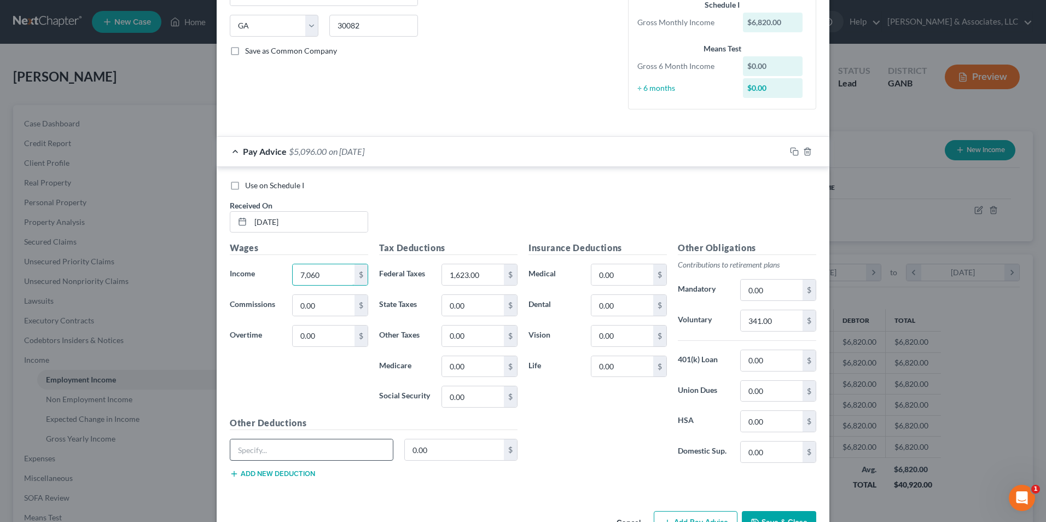
scroll to position [219, 0]
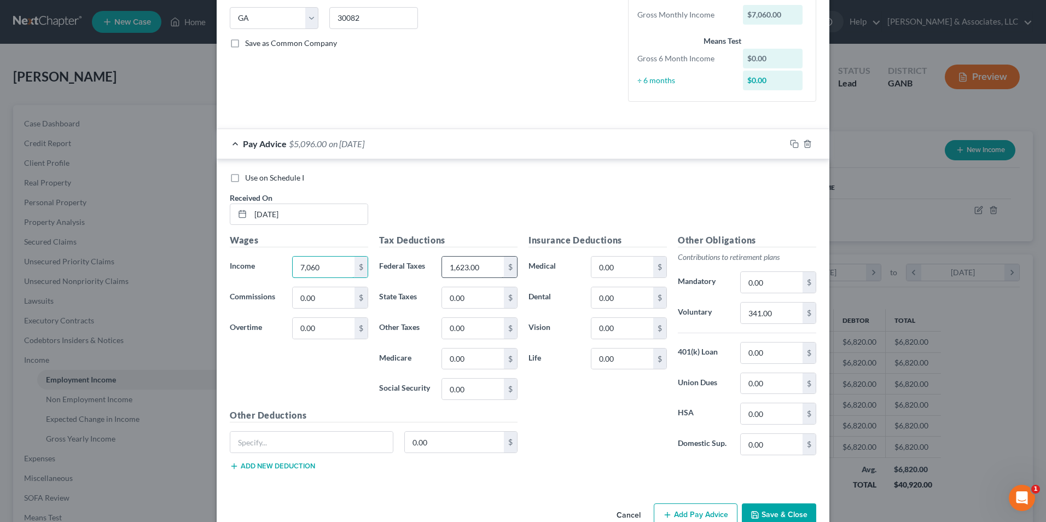
type input "7,060"
click at [479, 274] on input "1,623.00" at bounding box center [473, 267] width 62 height 21
type input "1,679"
click at [780, 310] on input "341.00" at bounding box center [772, 313] width 62 height 21
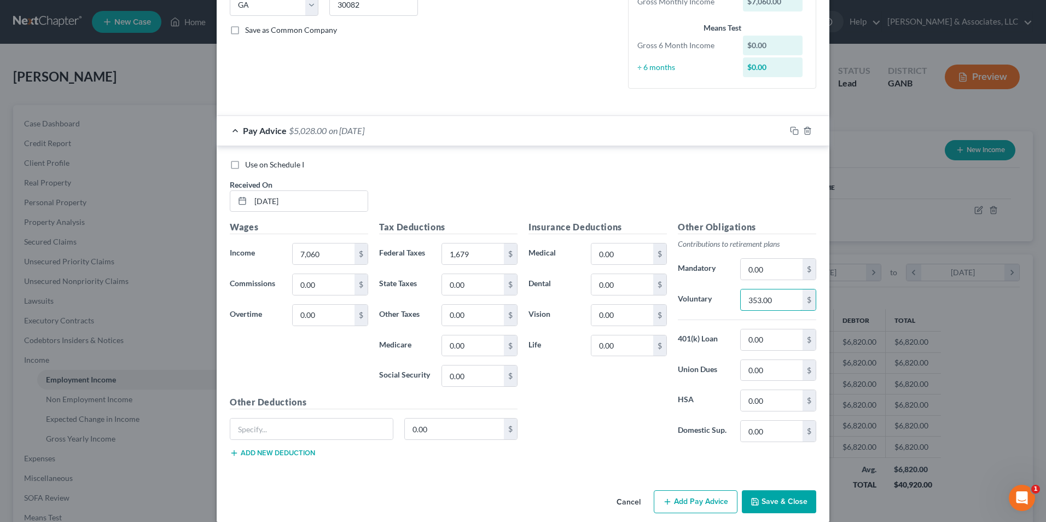
scroll to position [245, 0]
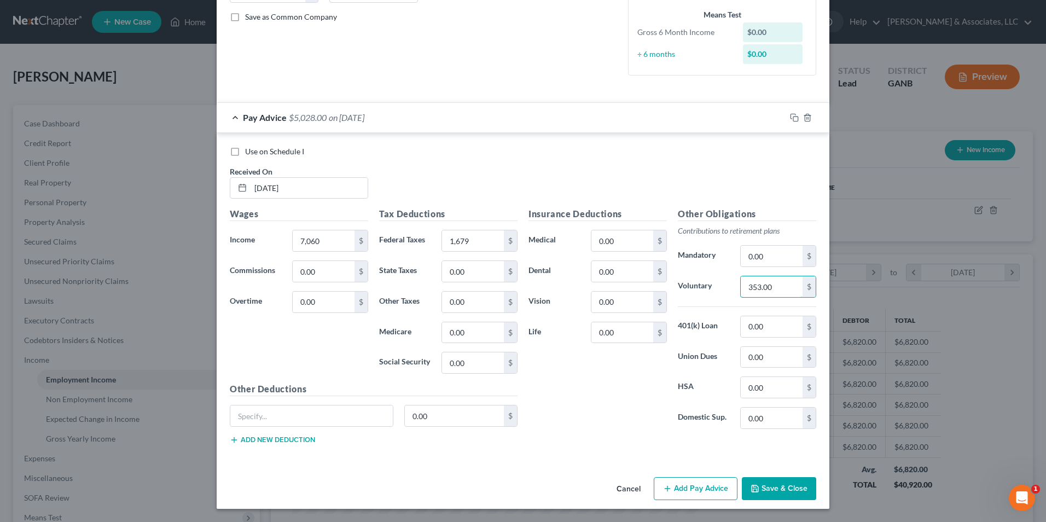
type input "353.00"
click at [695, 492] on button "Add Pay Advice" at bounding box center [696, 488] width 84 height 23
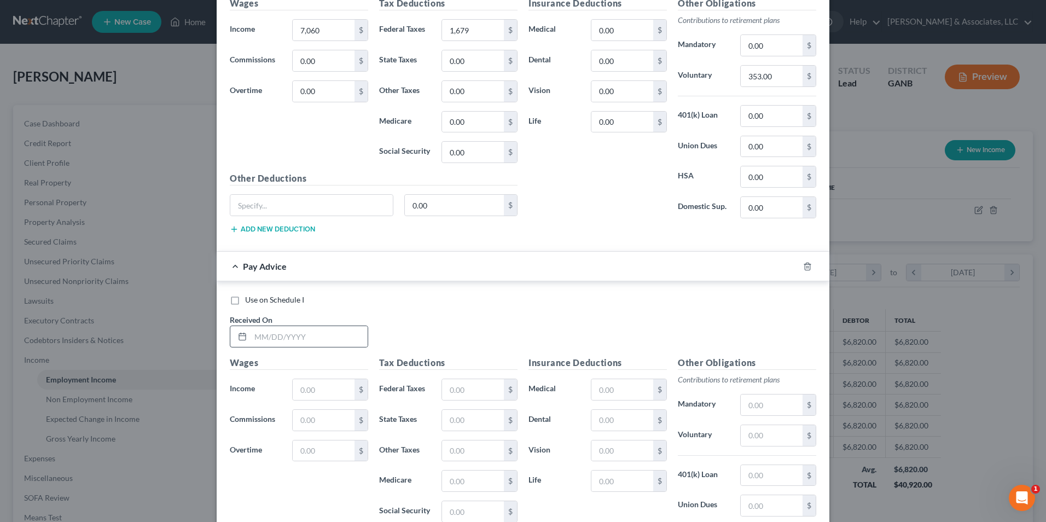
scroll to position [464, 0]
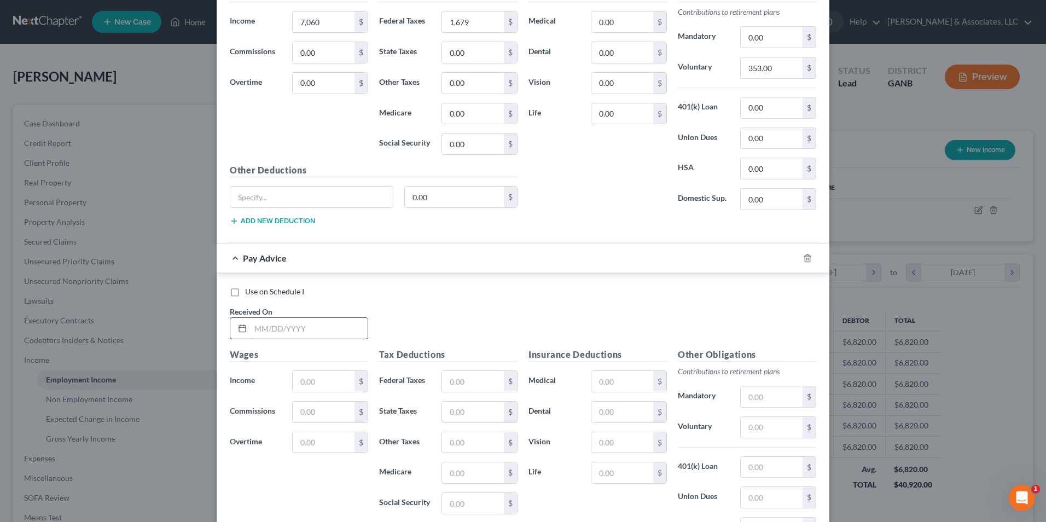
click at [274, 329] on input "text" at bounding box center [309, 328] width 117 height 21
type input "07/01/2025"
click at [321, 381] on input "text" at bounding box center [324, 381] width 62 height 21
drag, startPoint x: 332, startPoint y: 385, endPoint x: 229, endPoint y: 384, distance: 102.9
click at [229, 384] on div "Income * 6,562.50 $" at bounding box center [298, 381] width 149 height 22
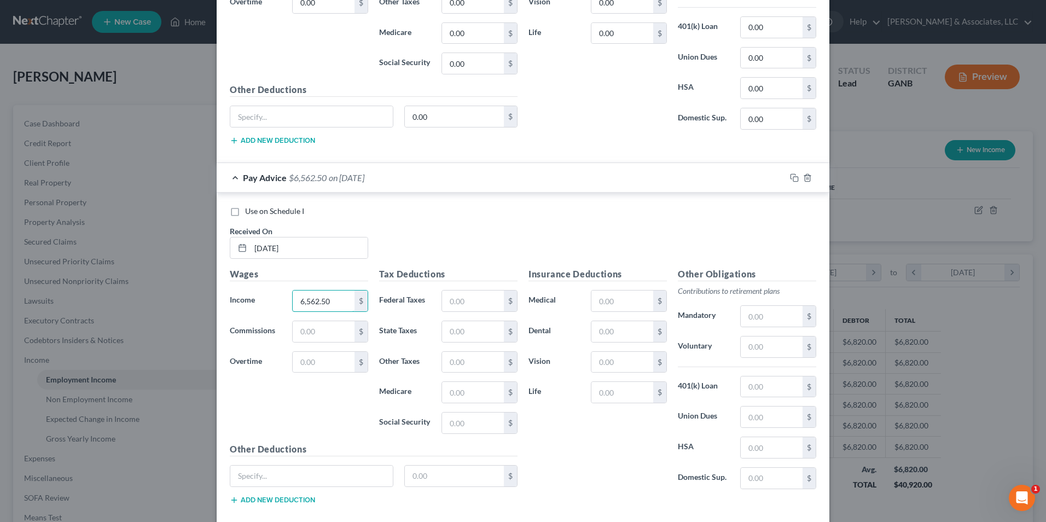
scroll to position [604, 0]
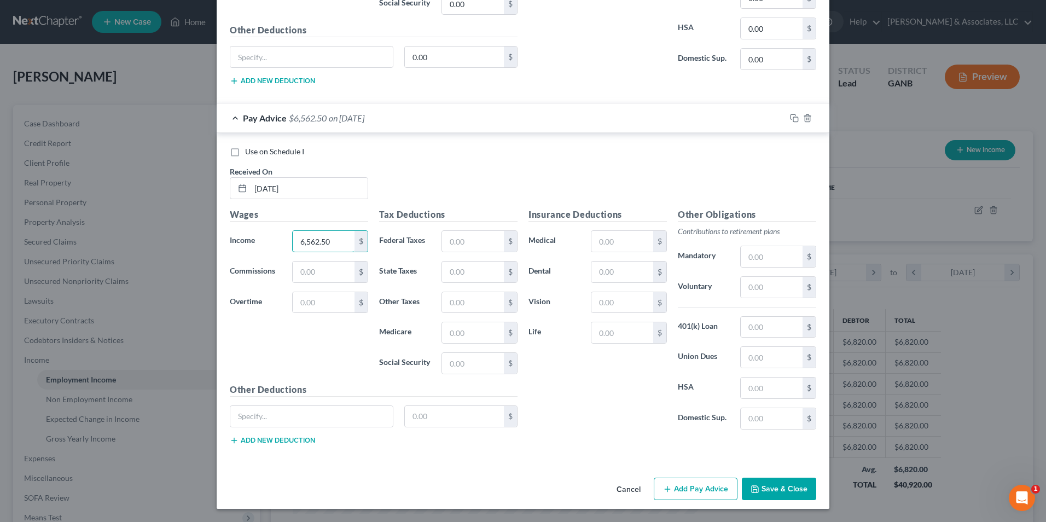
type input "6,562.50"
click at [682, 491] on button "Add Pay Advice" at bounding box center [696, 489] width 84 height 23
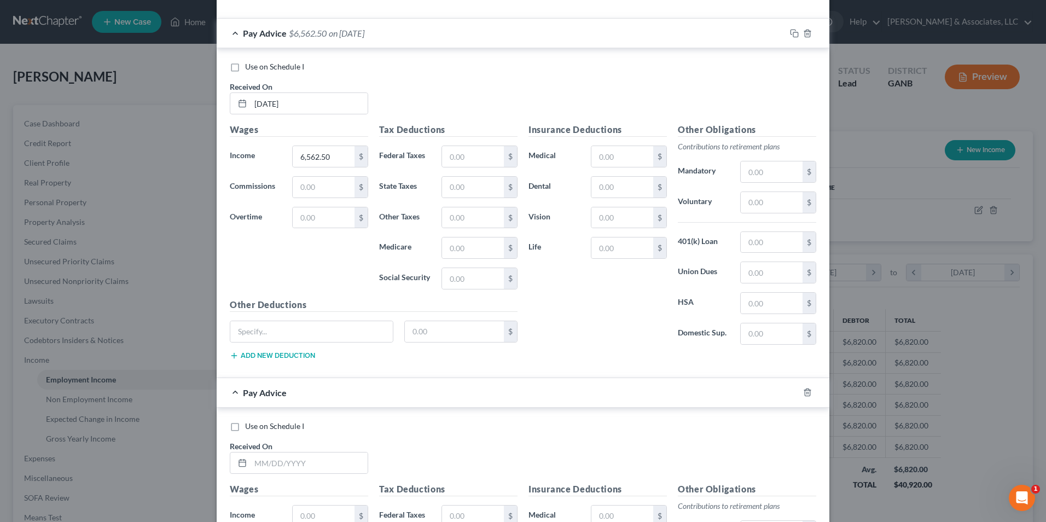
scroll to position [768, 0]
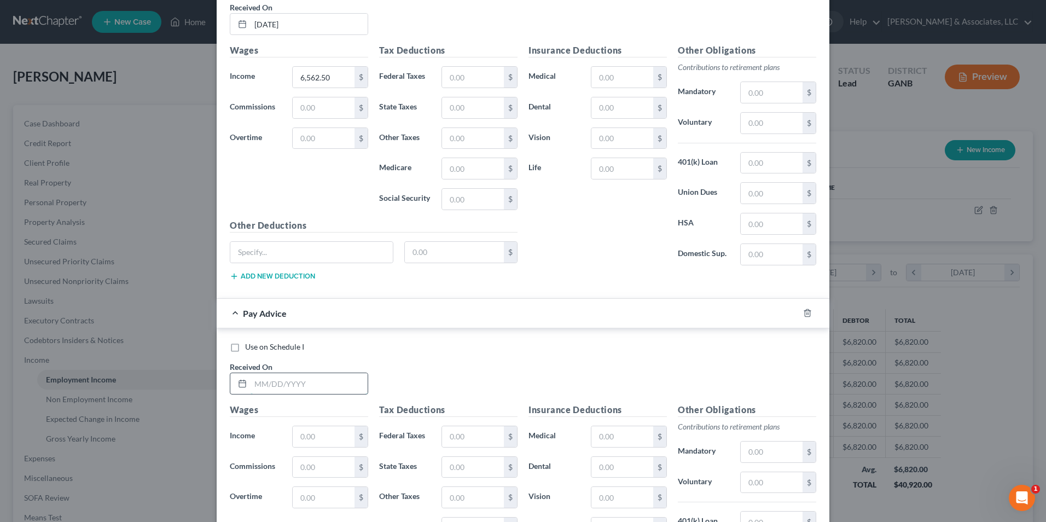
click at [287, 382] on input "text" at bounding box center [309, 383] width 117 height 21
type input "06/01/2025"
paste input "6,562.50"
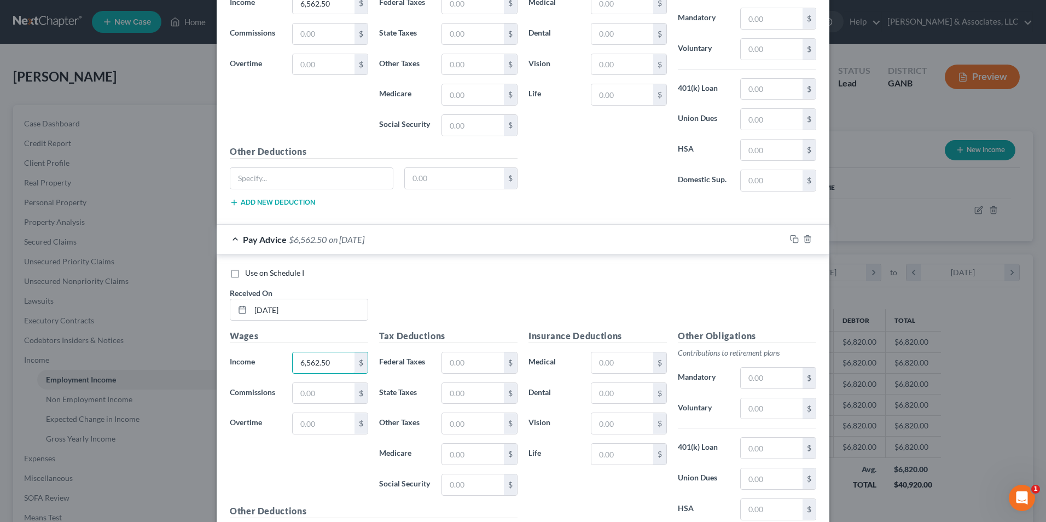
scroll to position [964, 0]
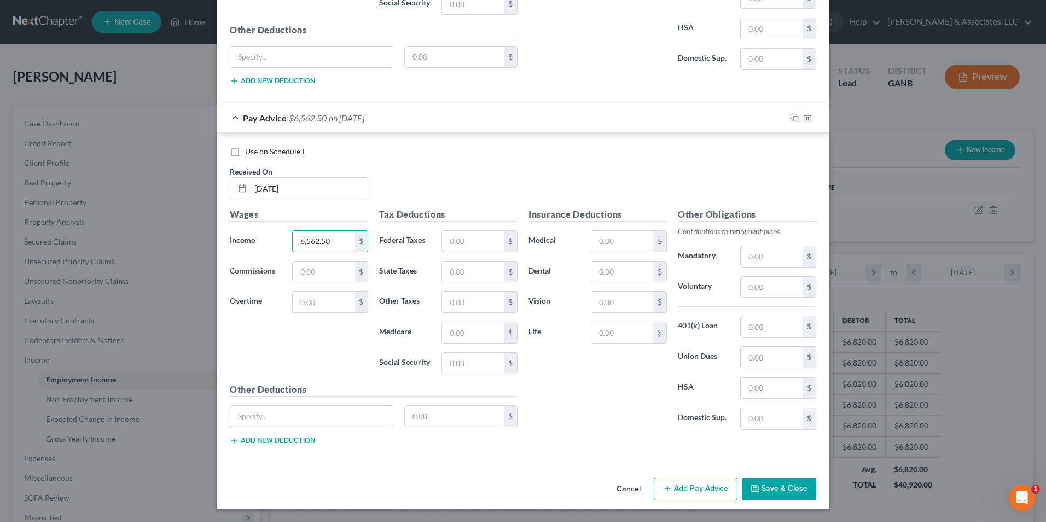
type input "6,562.50"
click at [699, 495] on button "Add Pay Advice" at bounding box center [696, 489] width 84 height 23
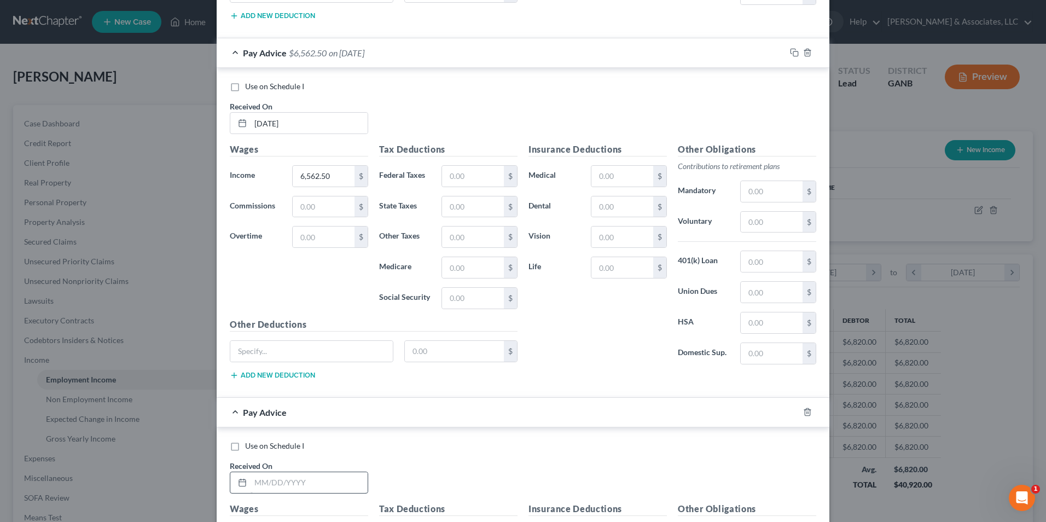
scroll to position [1125, 0]
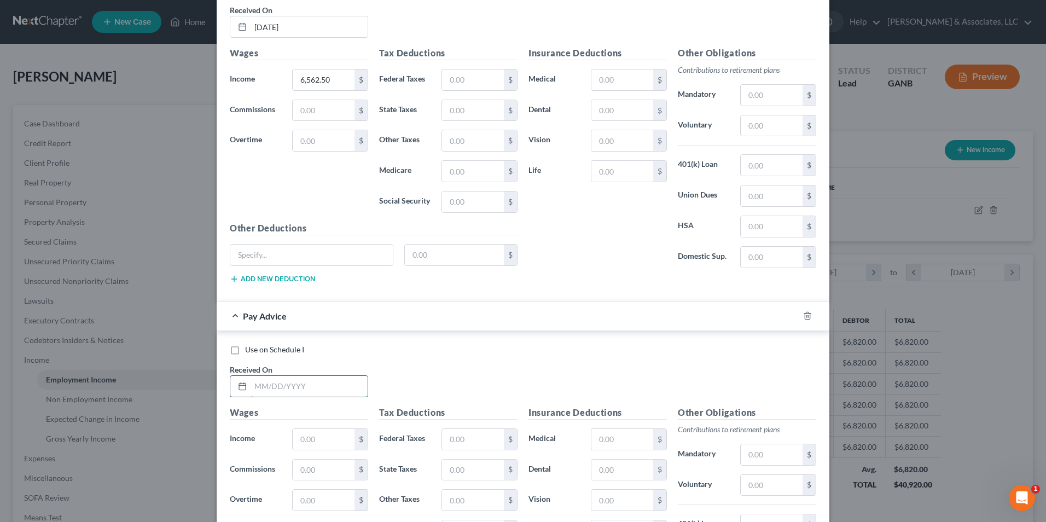
click at [304, 382] on input "text" at bounding box center [309, 386] width 117 height 21
type input "05/01/2025"
paste input "6,562.50"
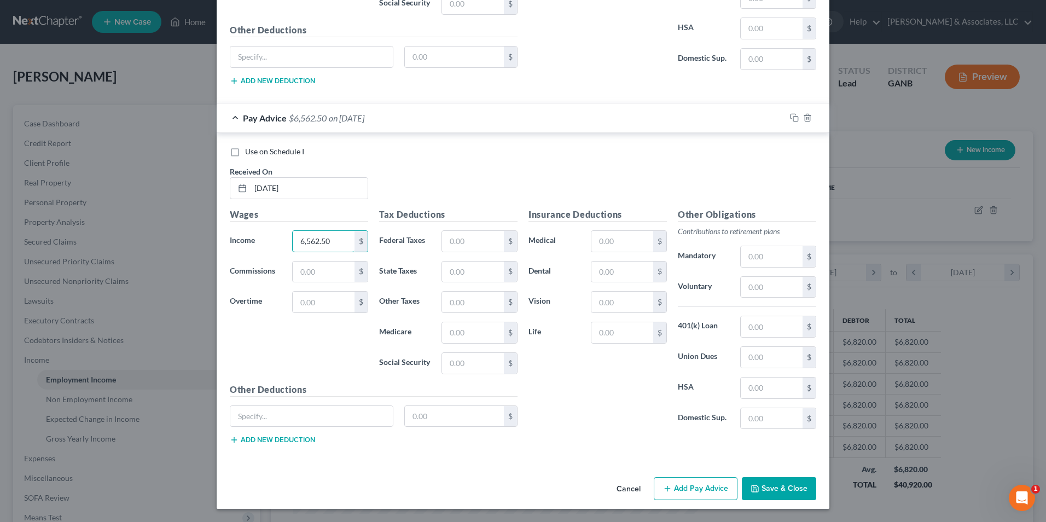
type input "6,562.50"
click at [702, 493] on button "Add Pay Advice" at bounding box center [696, 488] width 84 height 23
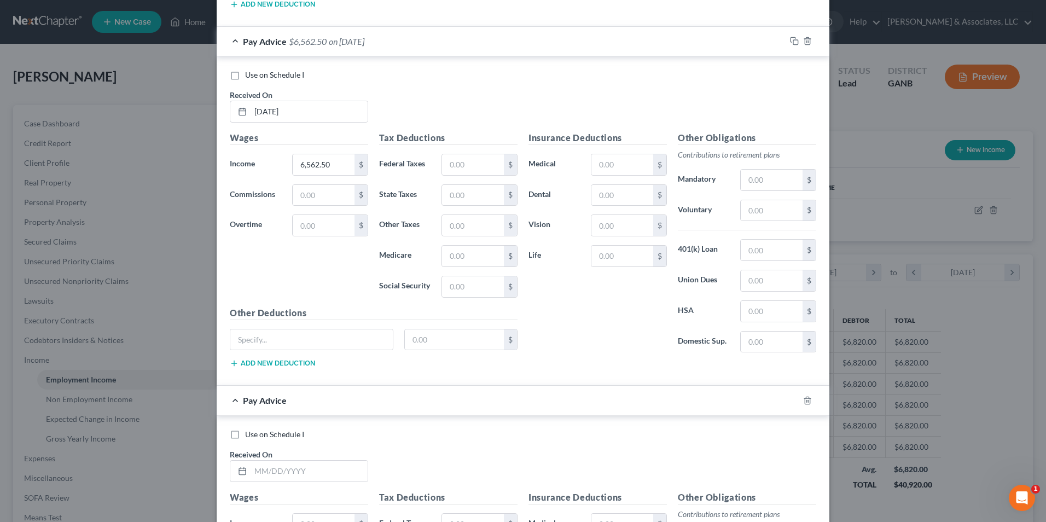
scroll to position [1485, 0]
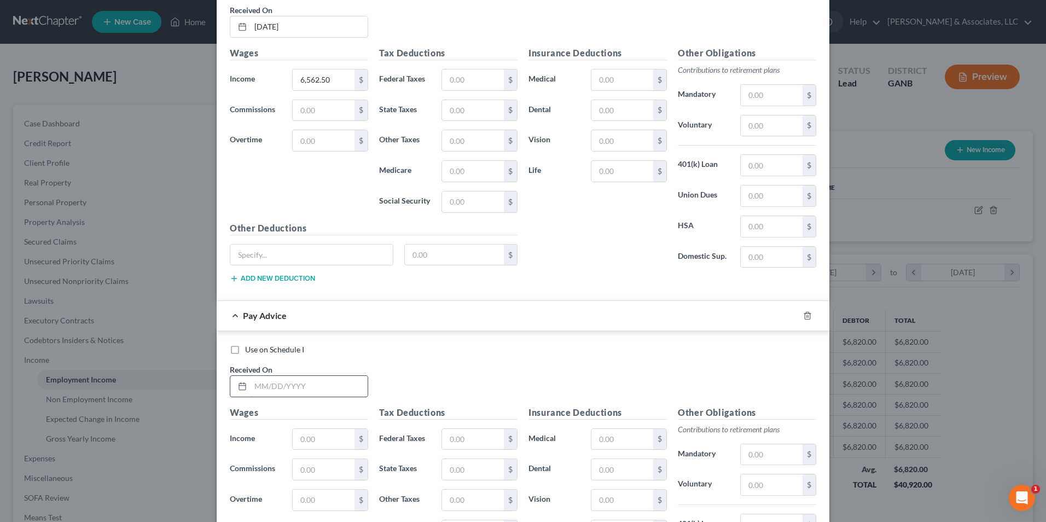
click at [329, 387] on input "text" at bounding box center [309, 386] width 117 height 21
type input "04/01/2025"
paste input "6,562.50"
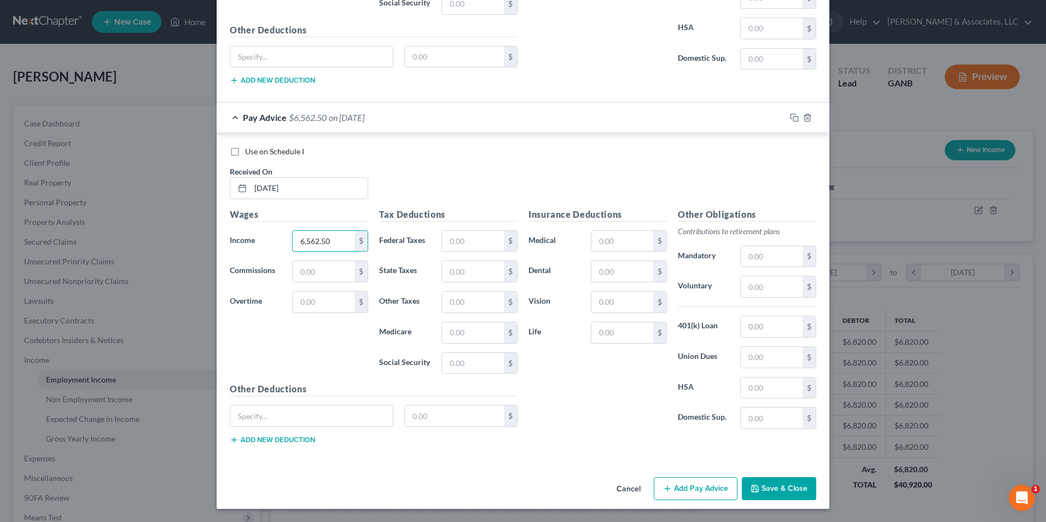
type input "6,562.50"
click at [691, 488] on button "Add Pay Advice" at bounding box center [696, 488] width 84 height 23
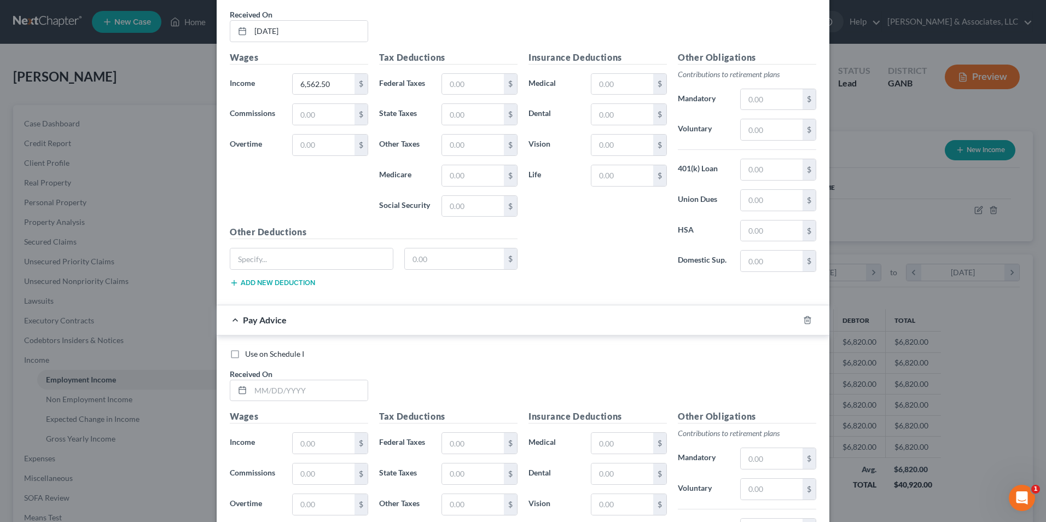
scroll to position [1844, 0]
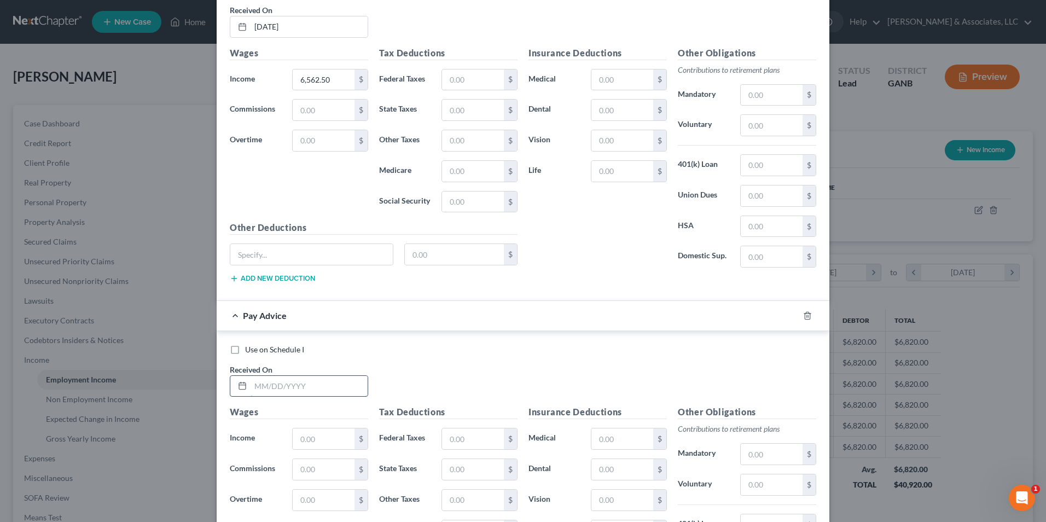
click at [295, 383] on input "text" at bounding box center [309, 386] width 117 height 21
type input "03/01/2025"
paste input "6,562.50"
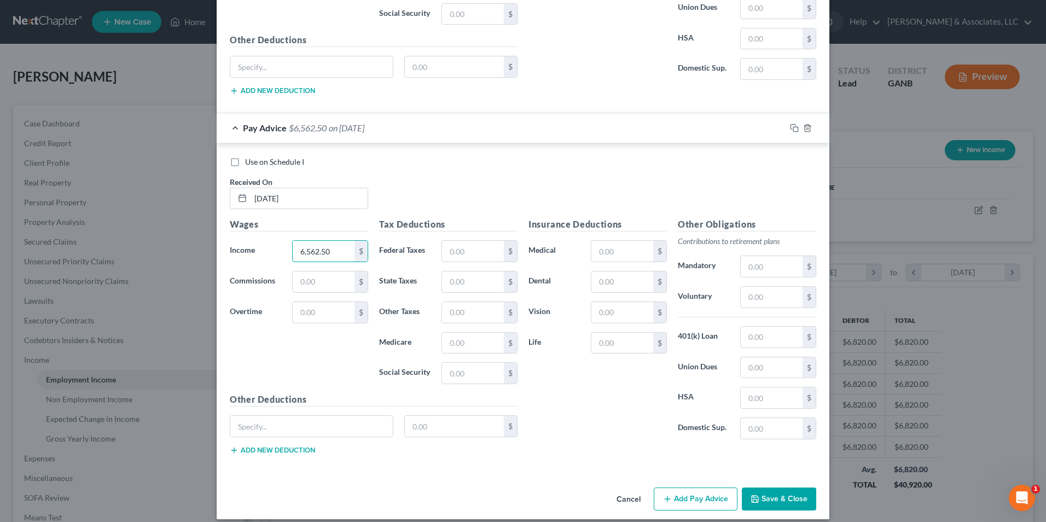
scroll to position [2042, 0]
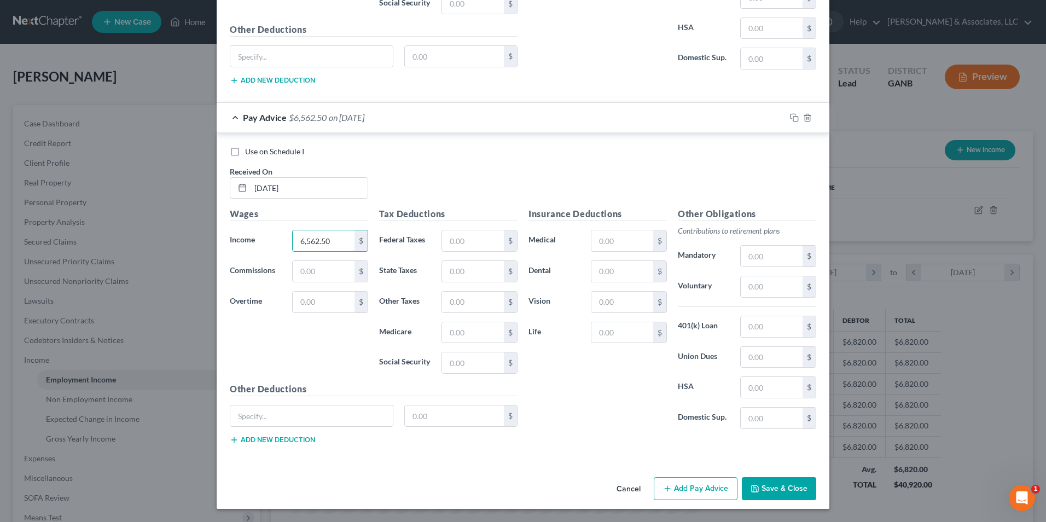
type input "6,562.50"
click at [698, 496] on button "Add Pay Advice" at bounding box center [696, 488] width 84 height 23
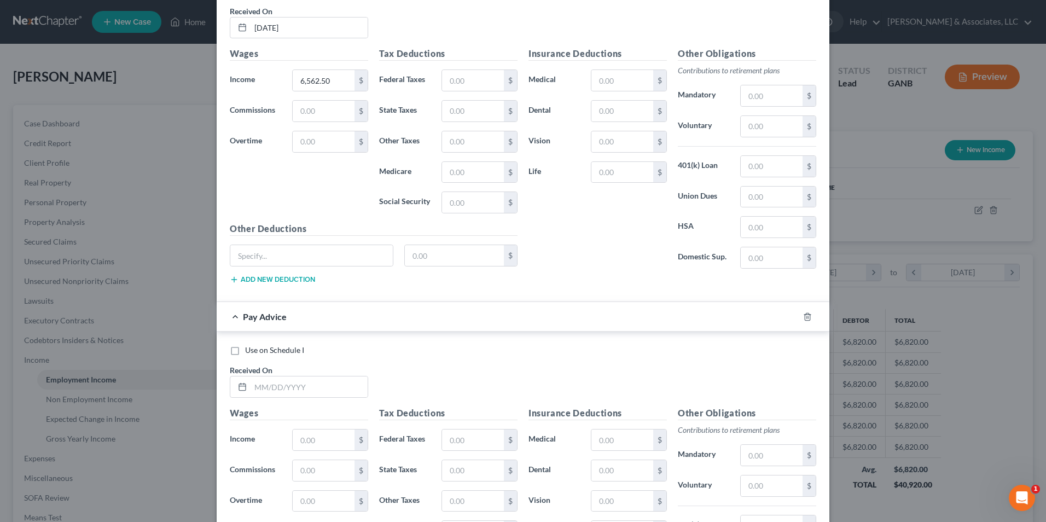
scroll to position [2206, 0]
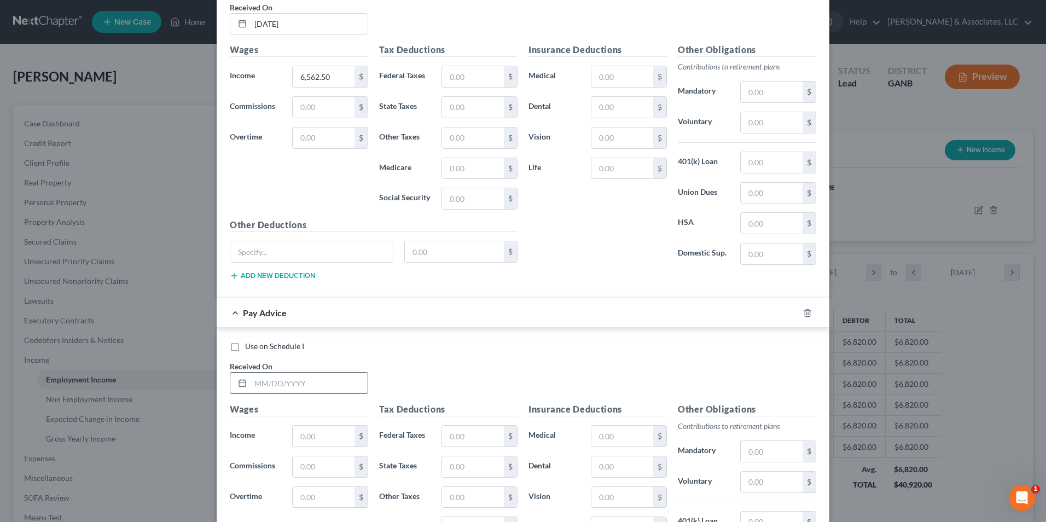
click at [306, 372] on div at bounding box center [299, 383] width 138 height 22
click at [306, 389] on input "text" at bounding box center [309, 383] width 117 height 21
type input "02/01/2025"
paste input "6,562.50"
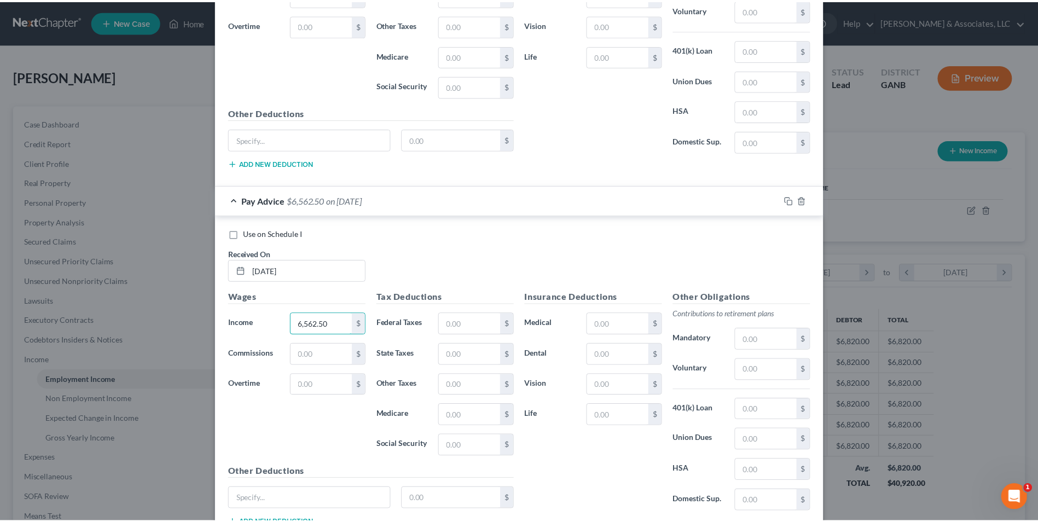
scroll to position [2401, 0]
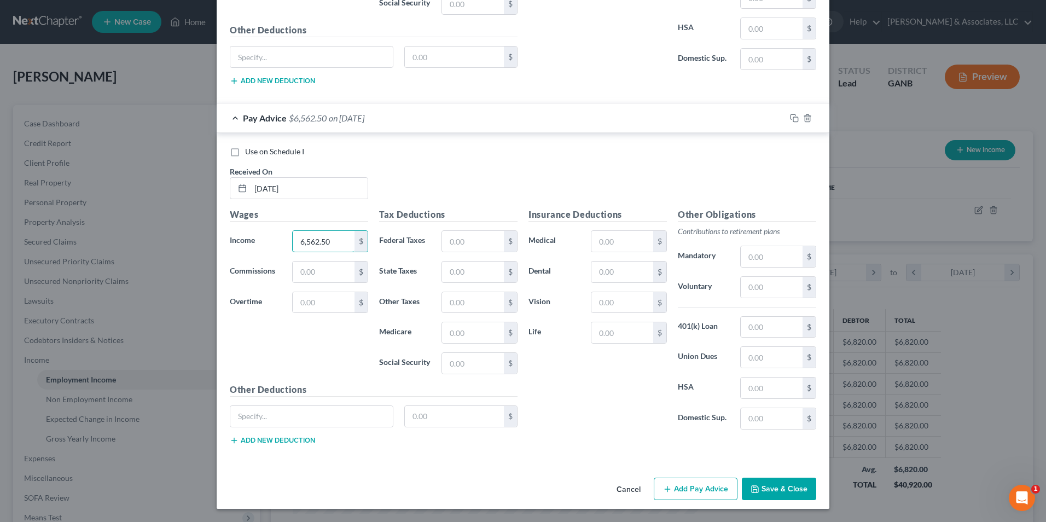
type input "6,562.50"
click at [772, 493] on button "Save & Close" at bounding box center [779, 489] width 74 height 23
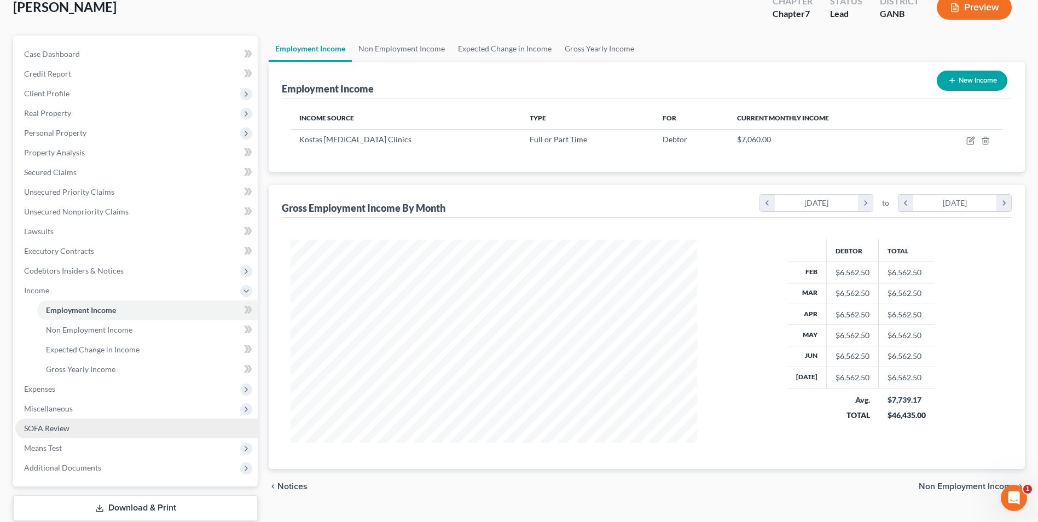
scroll to position [138, 0]
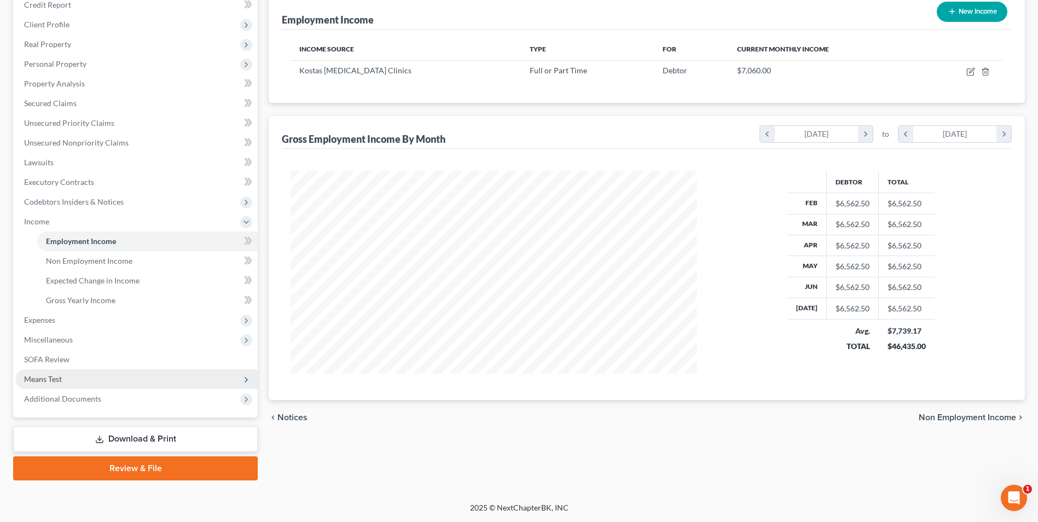
click at [34, 385] on span "Means Test" at bounding box center [136, 379] width 242 height 20
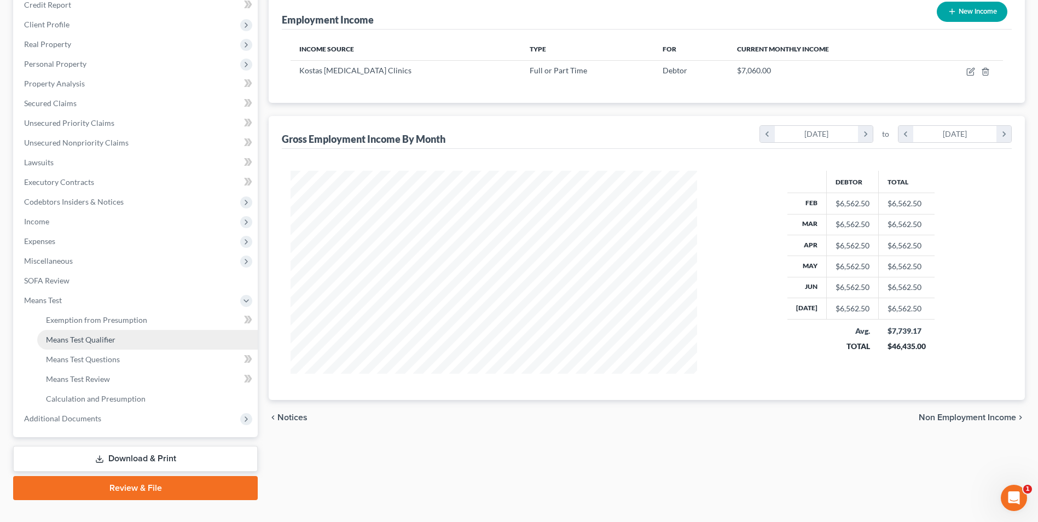
click at [107, 341] on span "Means Test Qualifier" at bounding box center [80, 339] width 69 height 9
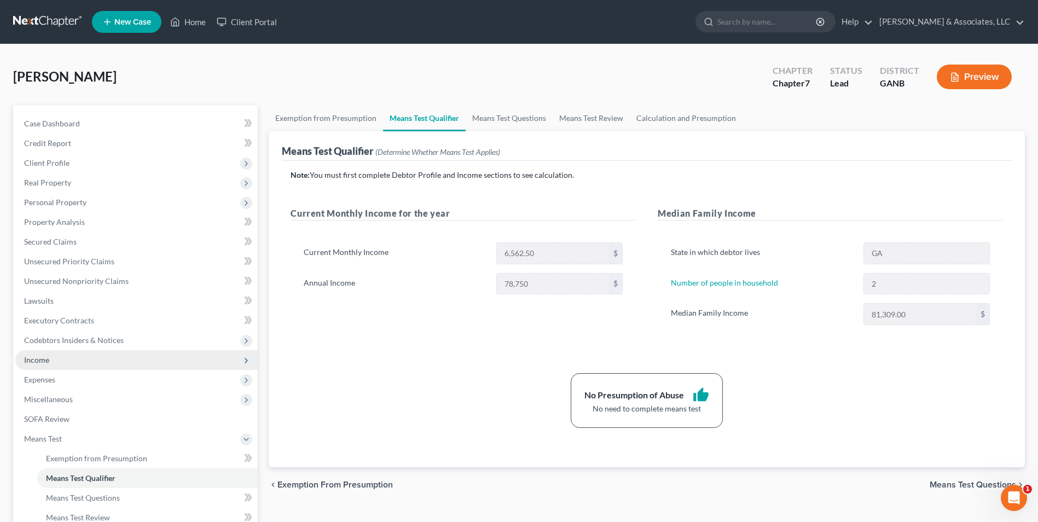
click at [25, 354] on span "Income" at bounding box center [136, 360] width 242 height 20
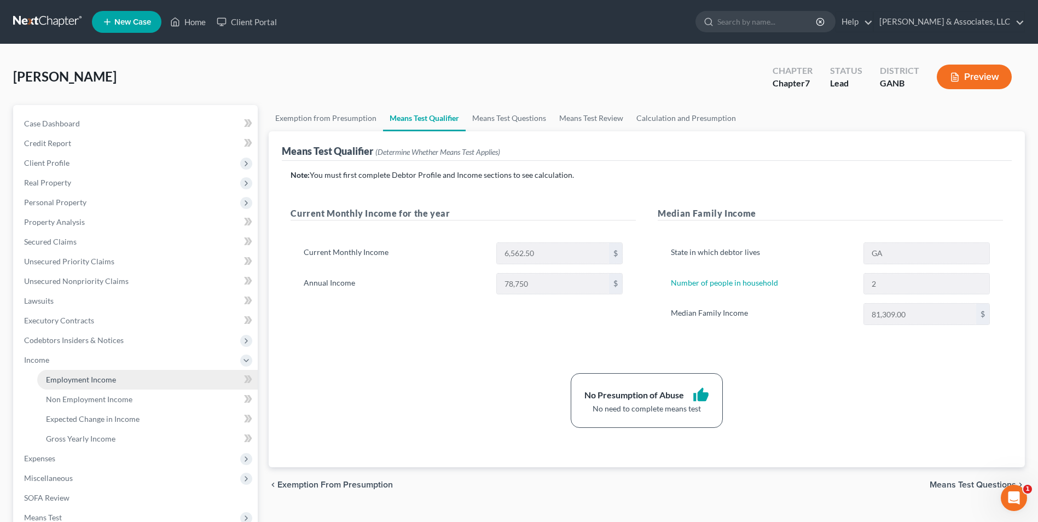
click at [90, 380] on span "Employment Income" at bounding box center [81, 379] width 70 height 9
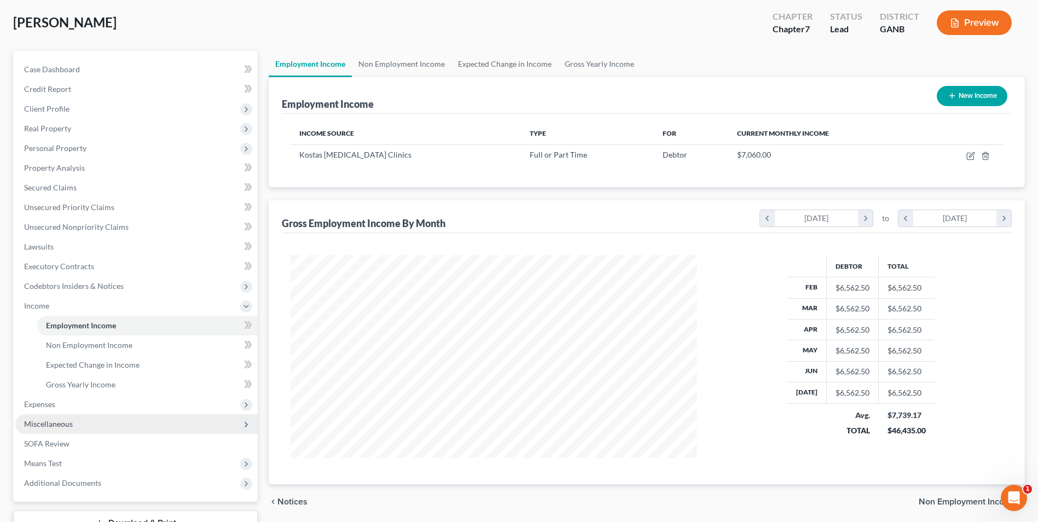
scroll to position [55, 0]
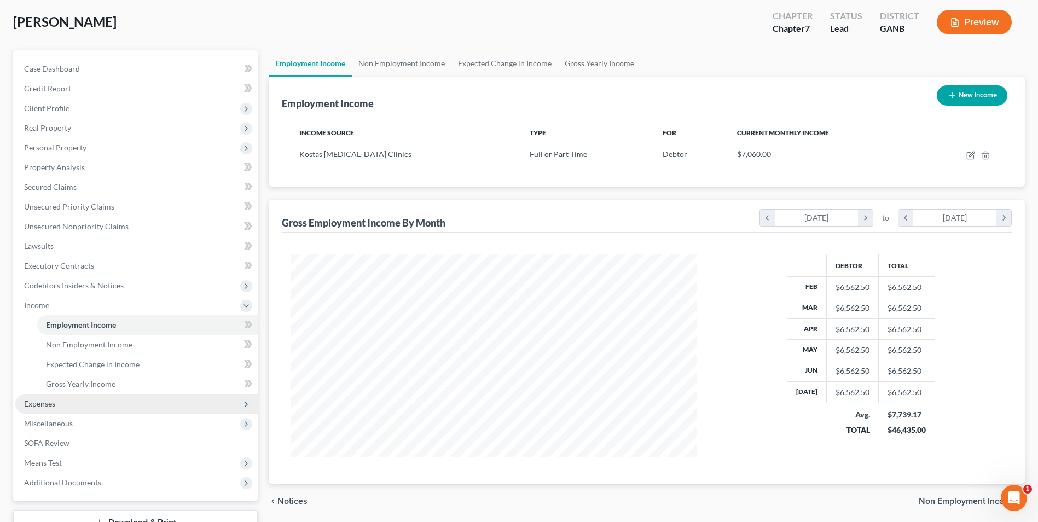
click at [46, 409] on span "Expenses" at bounding box center [136, 404] width 242 height 20
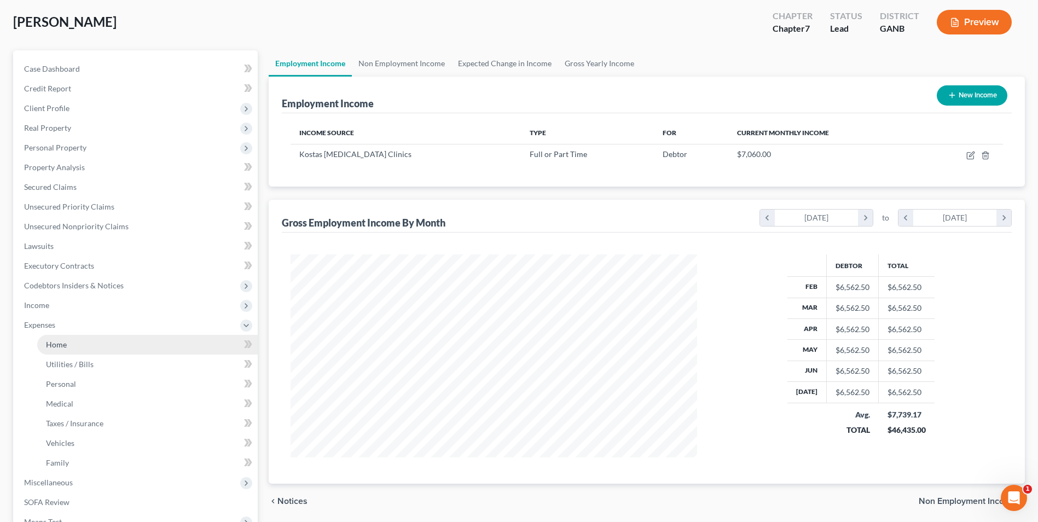
click at [63, 350] on link "Home" at bounding box center [147, 345] width 221 height 20
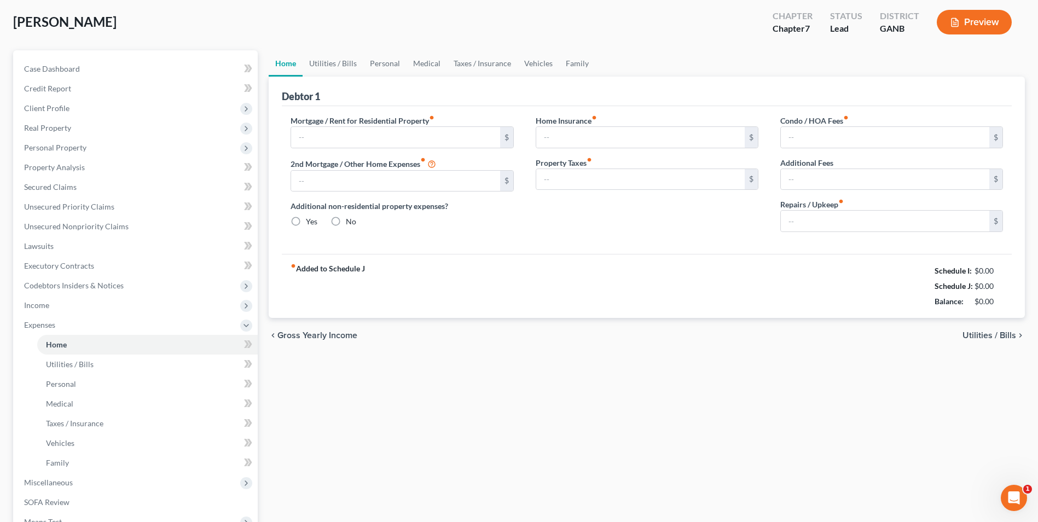
type input "2,135.00"
type input "0.00"
radio input "true"
type input "25.00"
type input "0.00"
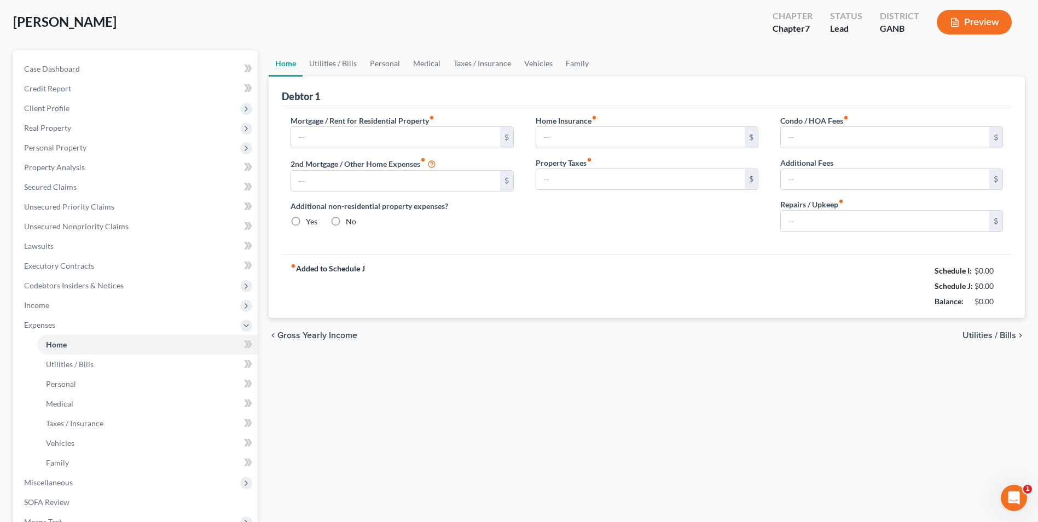
type input "0.00"
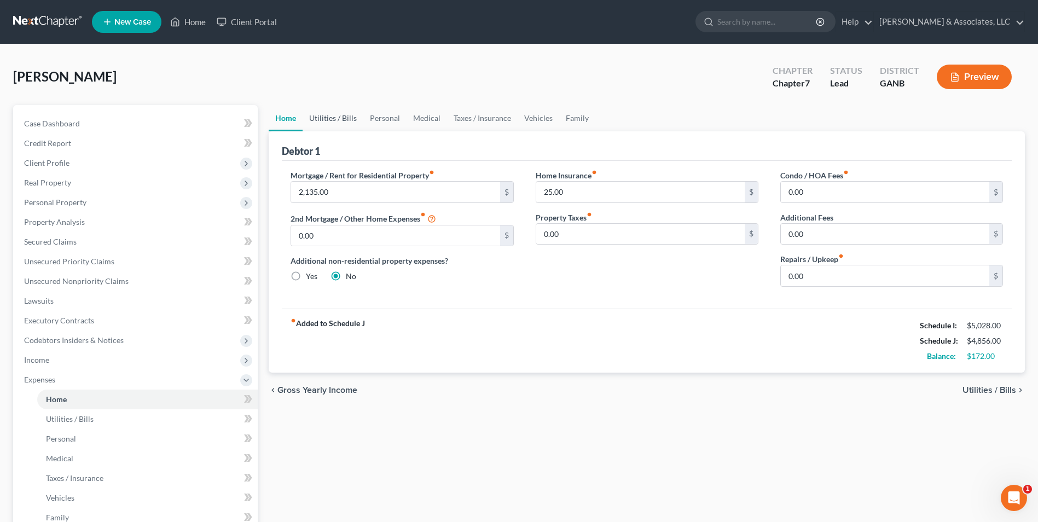
click at [349, 120] on link "Utilities / Bills" at bounding box center [333, 118] width 61 height 26
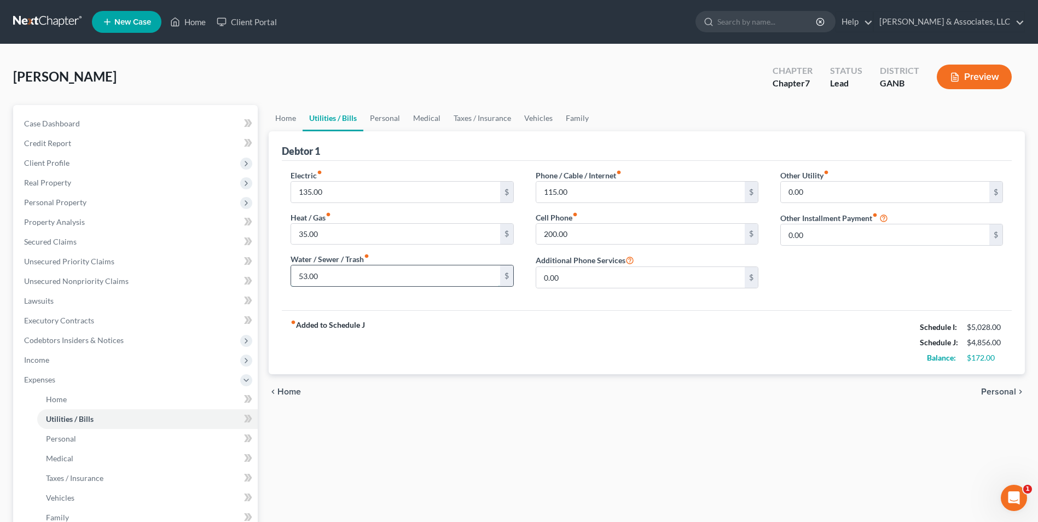
click at [300, 277] on input "53.00" at bounding box center [395, 275] width 208 height 21
click at [296, 279] on input "53.00" at bounding box center [395, 275] width 208 height 21
type input "153.00"
click at [481, 326] on div "fiber_manual_record Added to Schedule J Schedule I: $5,028.00 Schedule J: $4,95…" at bounding box center [647, 342] width 730 height 64
click at [384, 121] on link "Personal" at bounding box center [384, 118] width 43 height 26
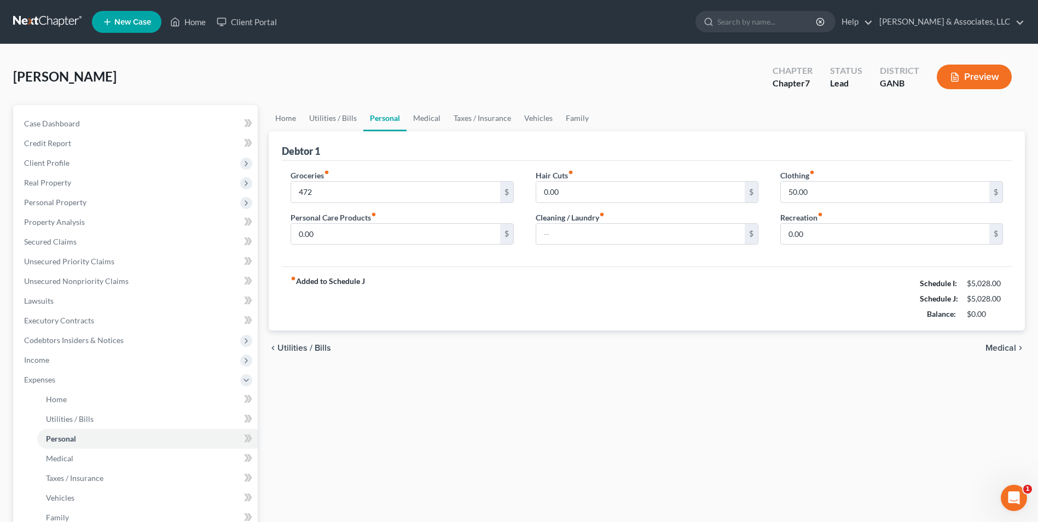
click at [611, 335] on div "chevron_left Utilities / Bills Medical chevron_right" at bounding box center [647, 348] width 756 height 35
click at [648, 302] on div "fiber_manual_record Added to Schedule J Schedule I: $5,028.00 Schedule J: $5,02…" at bounding box center [647, 298] width 730 height 64
click at [53, 225] on span "Property Analysis" at bounding box center [54, 221] width 61 height 9
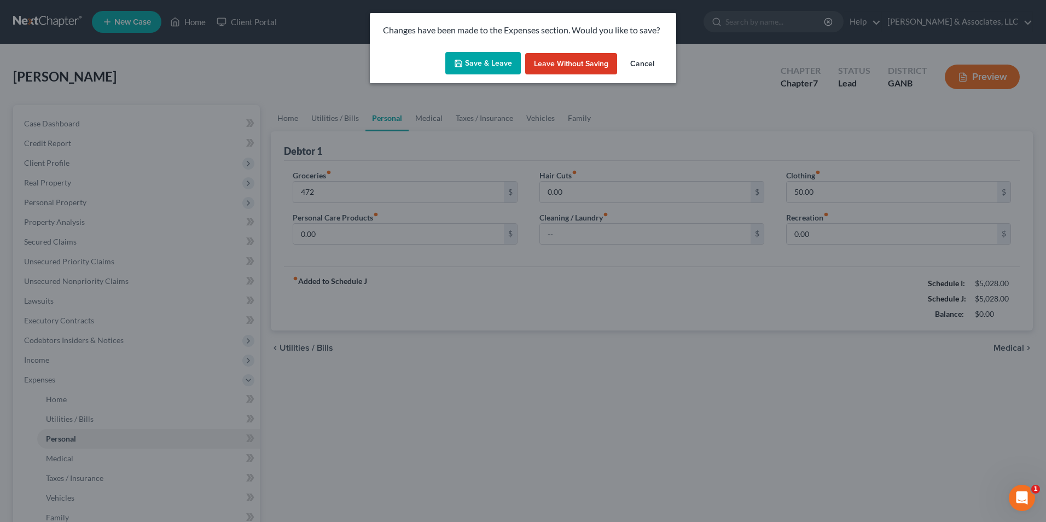
click at [486, 61] on button "Save & Leave" at bounding box center [483, 63] width 76 height 23
type input "472.00"
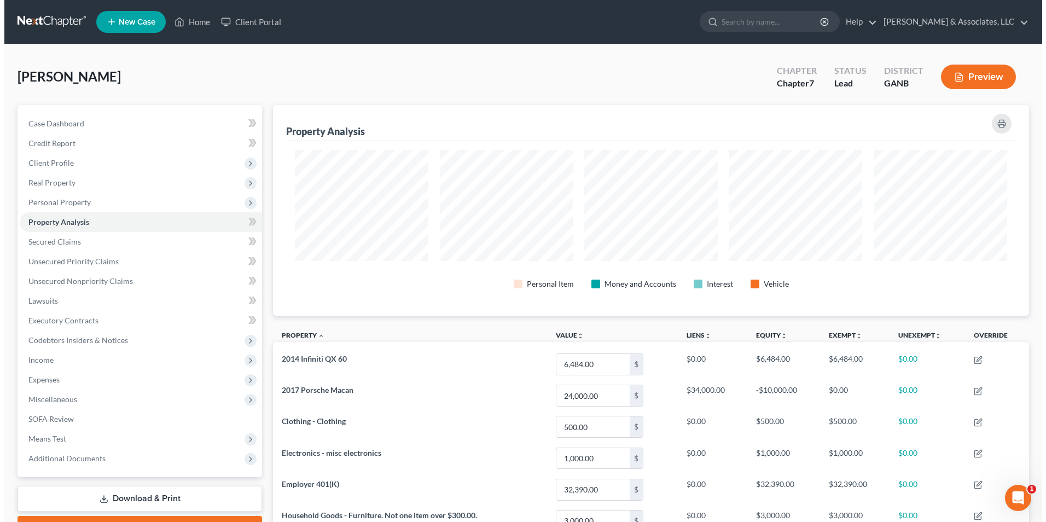
scroll to position [211, 756]
click at [982, 74] on button "Preview" at bounding box center [974, 77] width 75 height 25
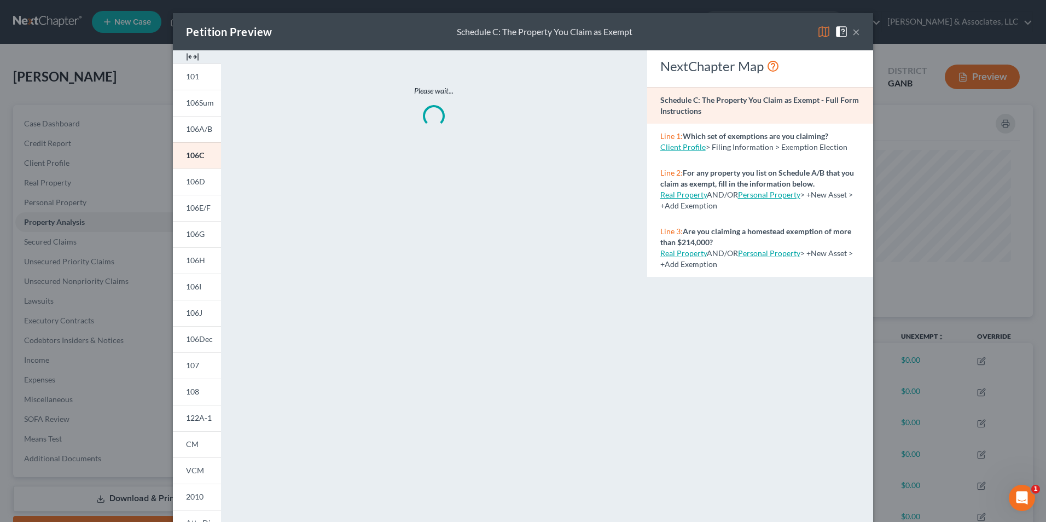
click at [186, 51] on img at bounding box center [192, 56] width 13 height 13
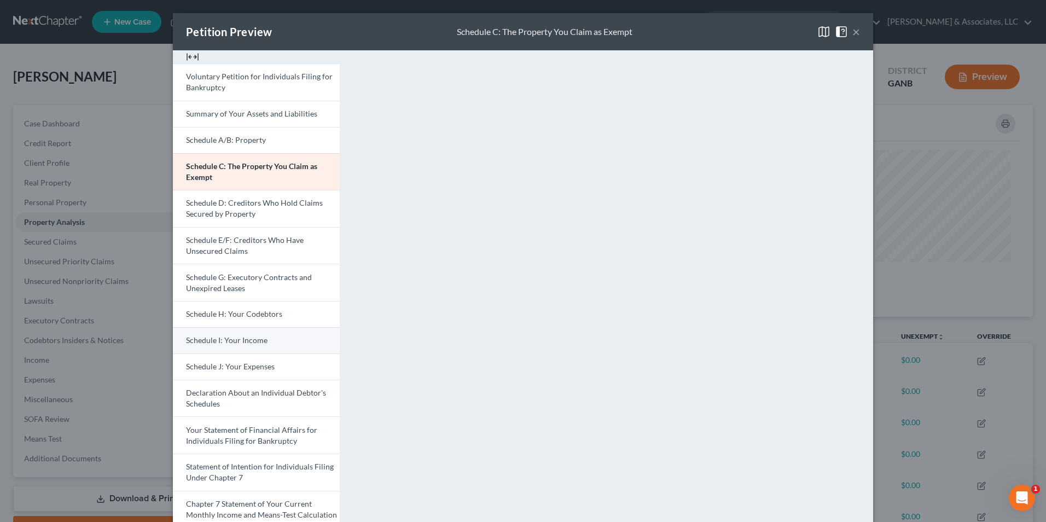
click at [270, 344] on link "Schedule I: Your Income" at bounding box center [256, 340] width 167 height 26
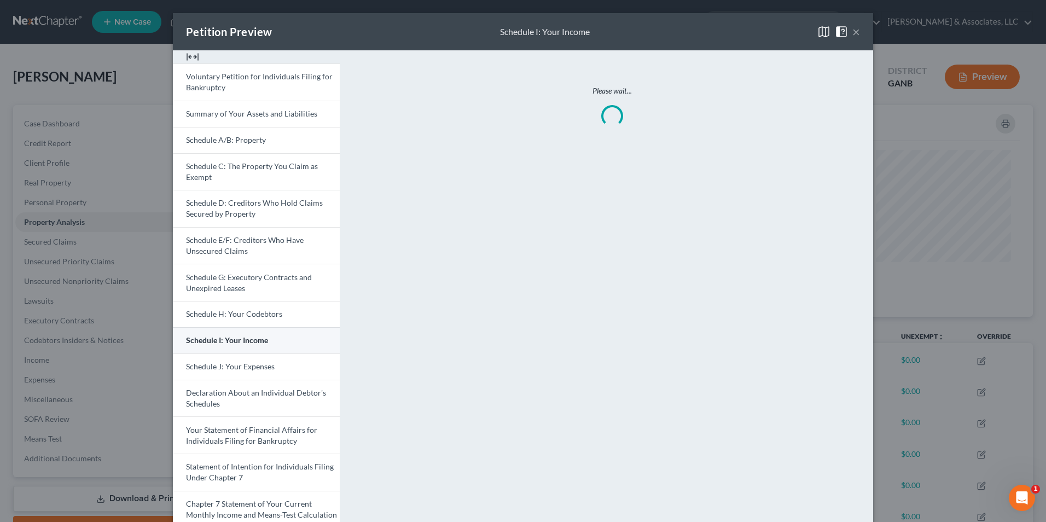
click at [270, 344] on link "Schedule I: Your Income" at bounding box center [256, 340] width 167 height 26
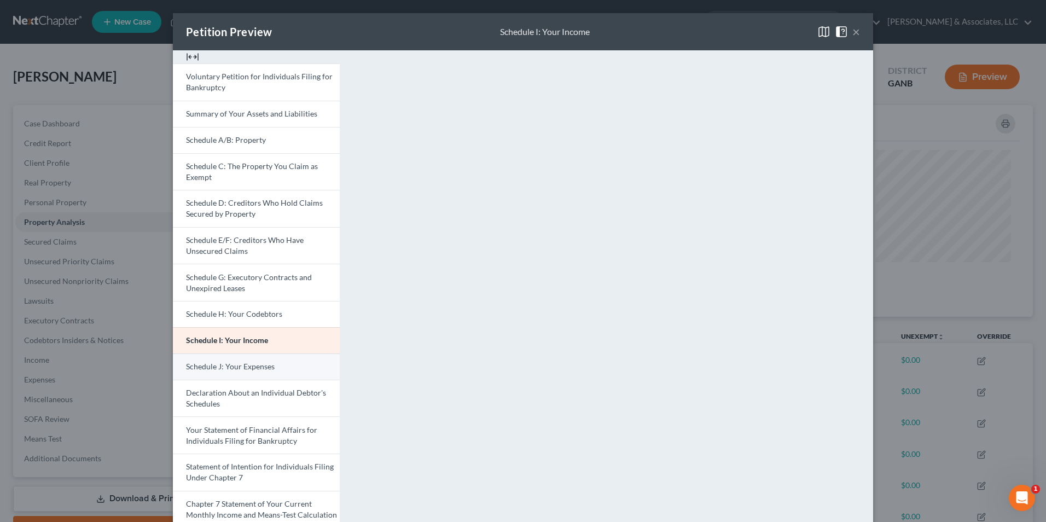
click at [276, 366] on link "Schedule J: Your Expenses" at bounding box center [256, 366] width 167 height 26
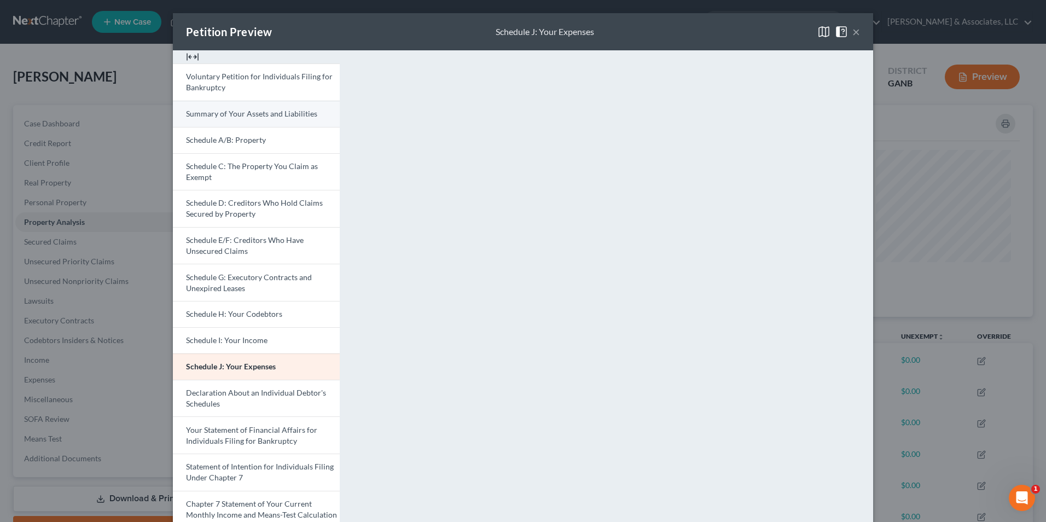
click at [254, 114] on span "Summary of Your Assets and Liabilities" at bounding box center [251, 113] width 131 height 9
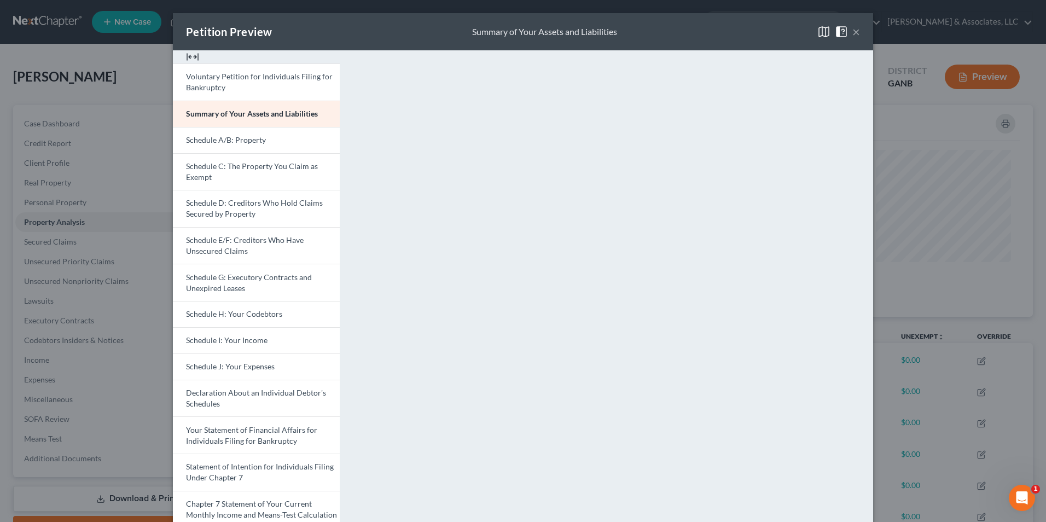
scroll to position [164, 0]
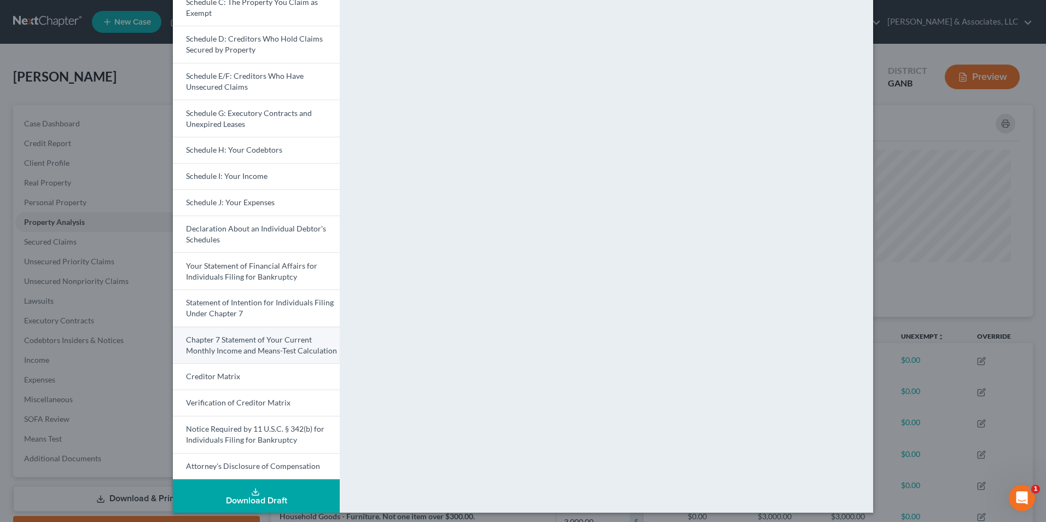
click at [251, 344] on link "Chapter 7 Statement of Your Current Monthly Income and Means-Test Calculation" at bounding box center [256, 345] width 167 height 37
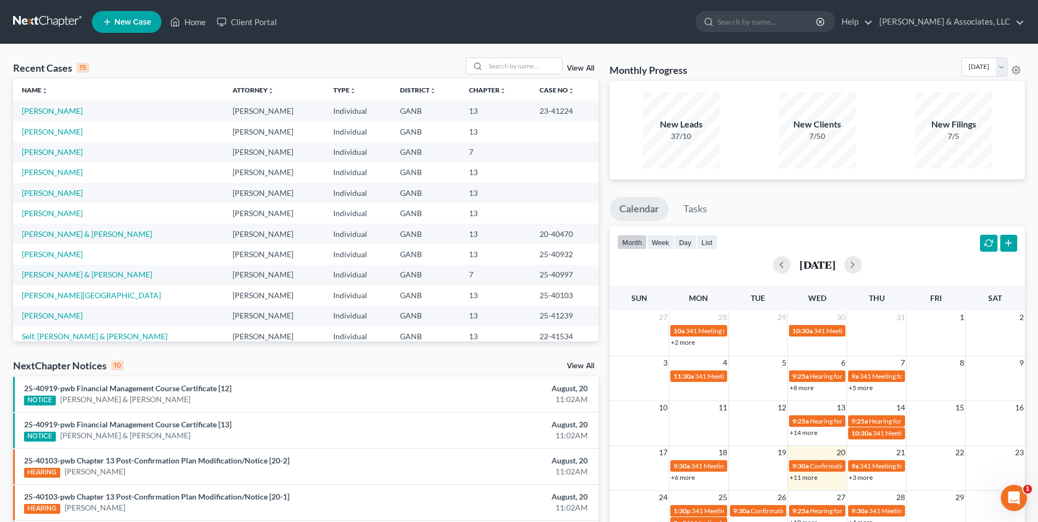
click at [37, 136] on td "[PERSON_NAME]" at bounding box center [118, 131] width 211 height 20
click at [37, 131] on link "[PERSON_NAME]" at bounding box center [52, 131] width 61 height 9
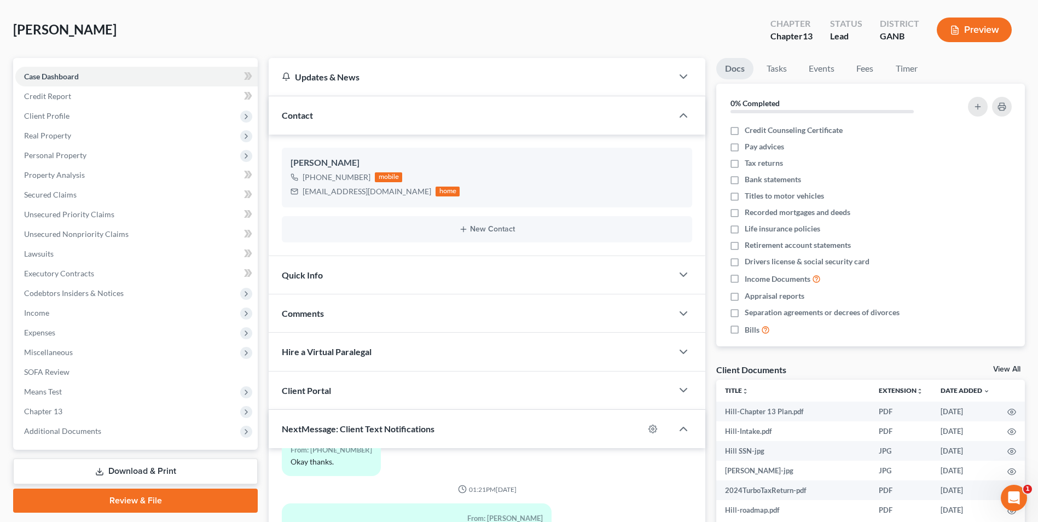
scroll to position [109, 0]
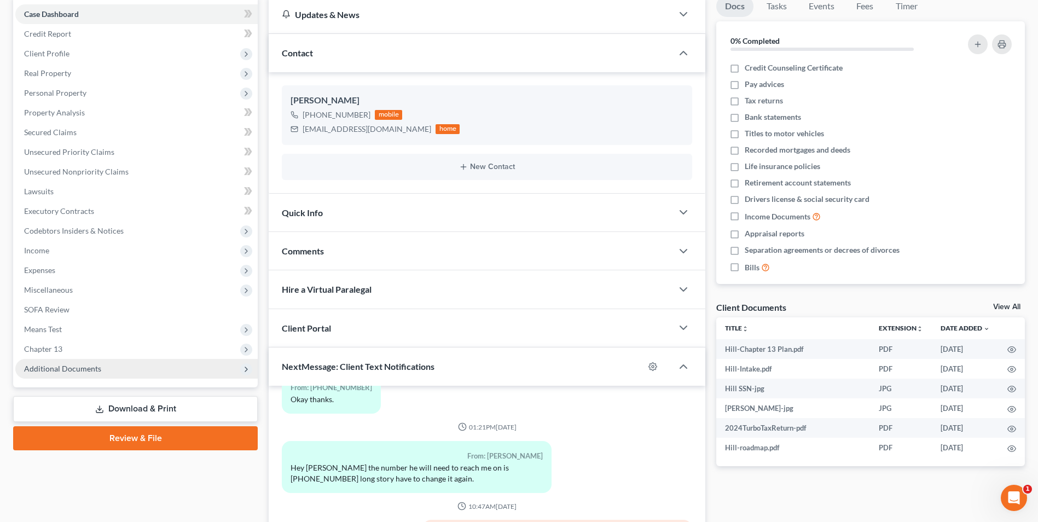
click at [92, 374] on span "Additional Documents" at bounding box center [136, 369] width 242 height 20
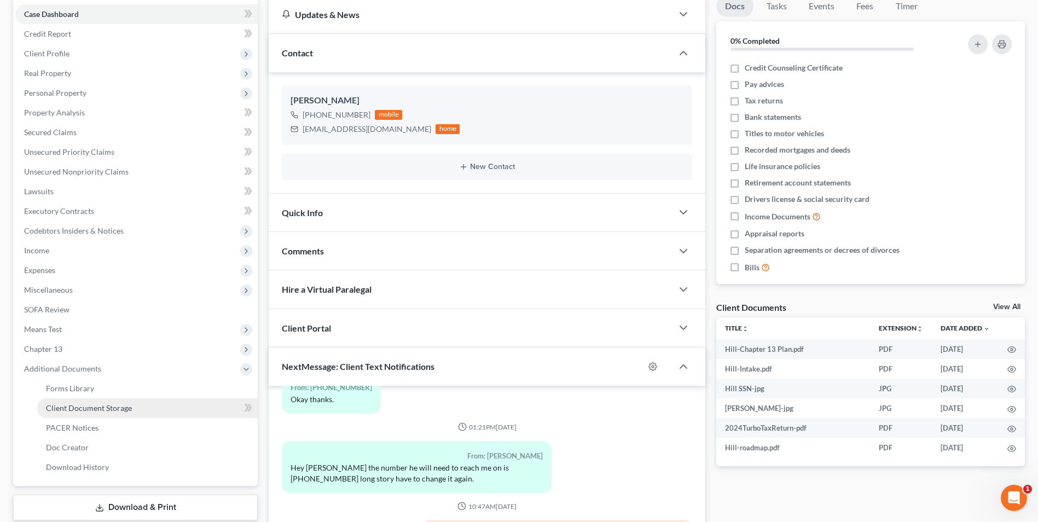
click at [124, 411] on span "Client Document Storage" at bounding box center [89, 407] width 86 height 9
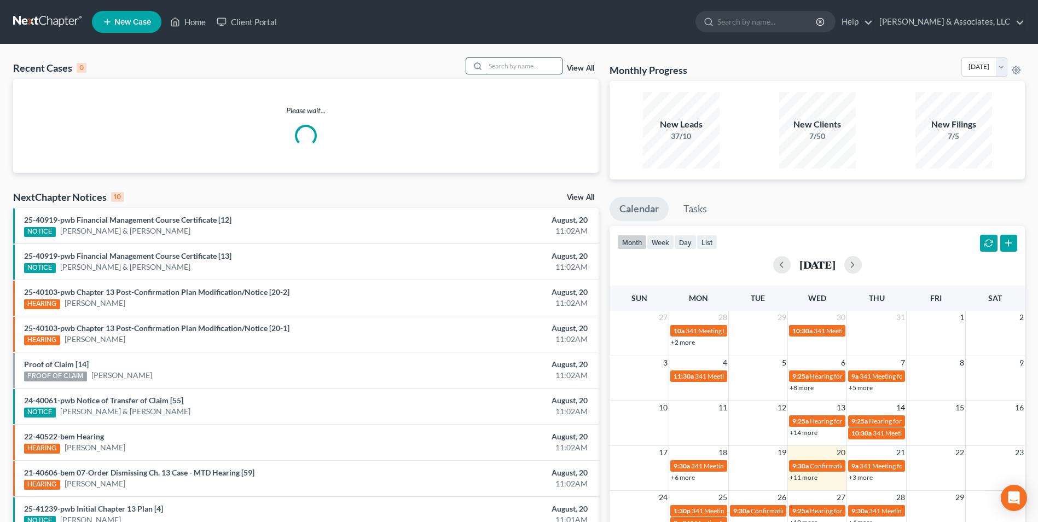
click at [523, 70] on input "search" at bounding box center [523, 66] width 77 height 16
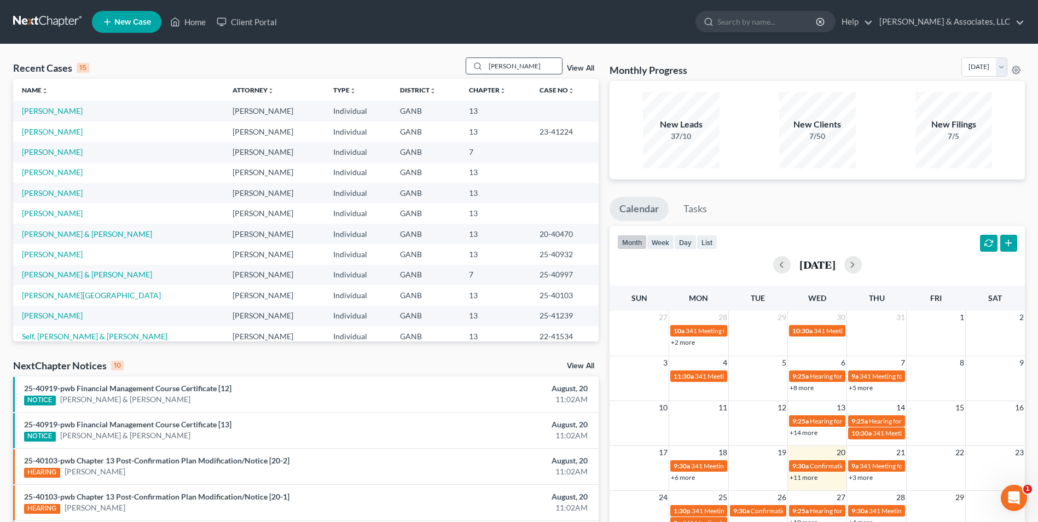
type input "[PERSON_NAME]"
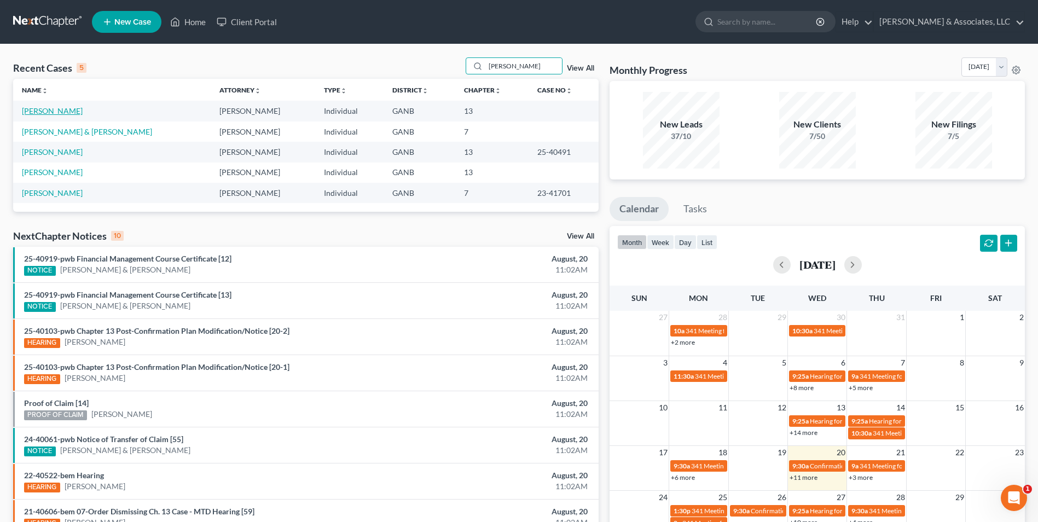
click at [49, 112] on link "[PERSON_NAME]" at bounding box center [52, 110] width 61 height 9
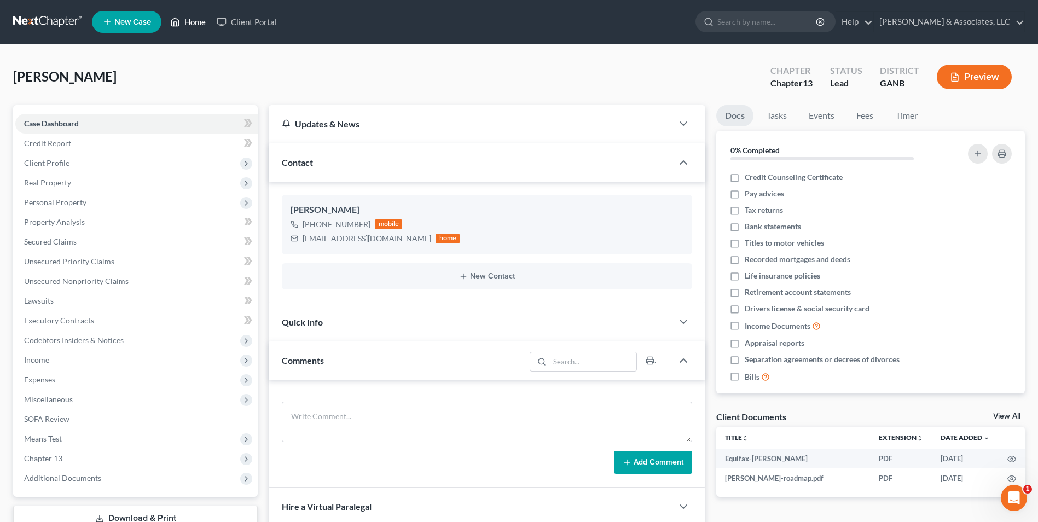
click at [188, 17] on link "Home" at bounding box center [188, 22] width 47 height 20
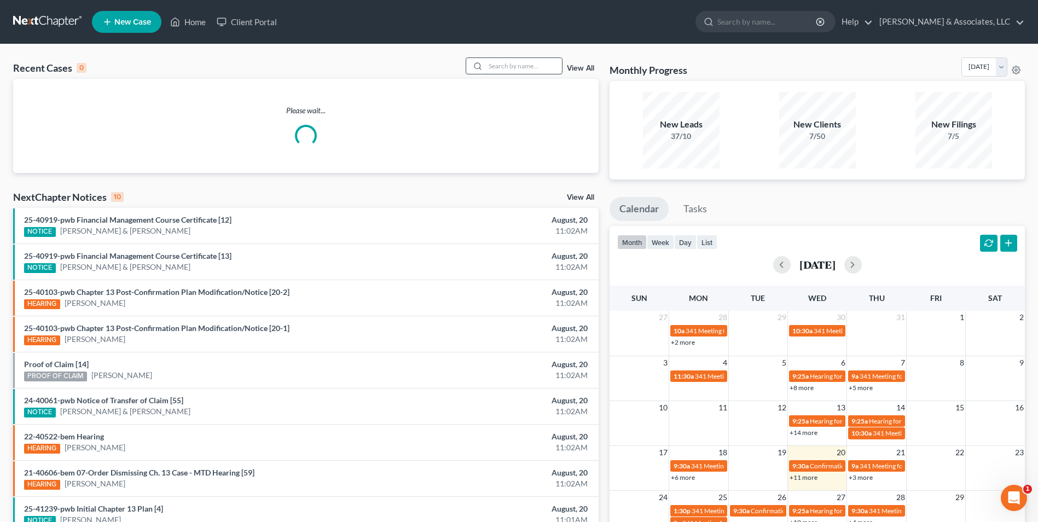
click at [519, 69] on input "search" at bounding box center [523, 66] width 77 height 16
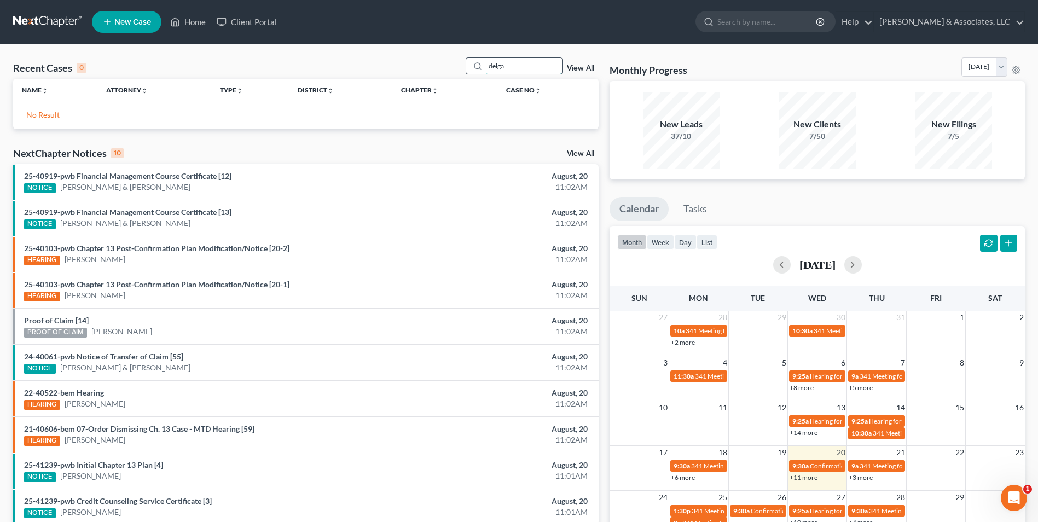
type input "delga"
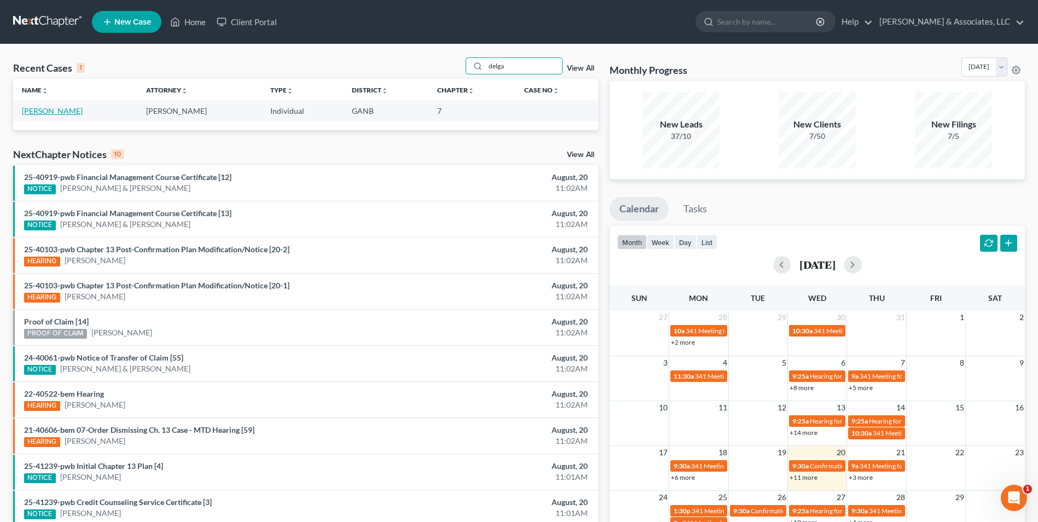
click at [59, 115] on link "[PERSON_NAME]" at bounding box center [52, 110] width 61 height 9
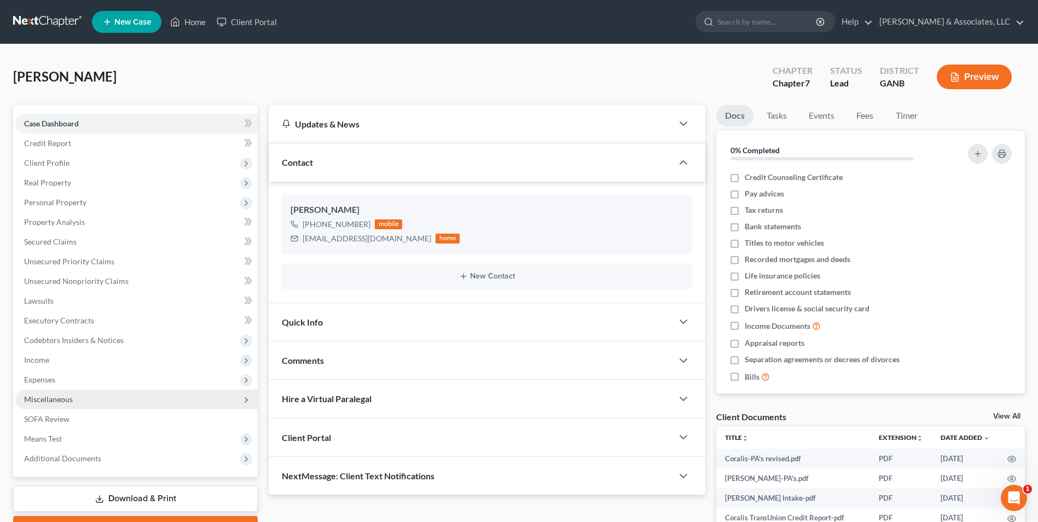
scroll to position [113, 0]
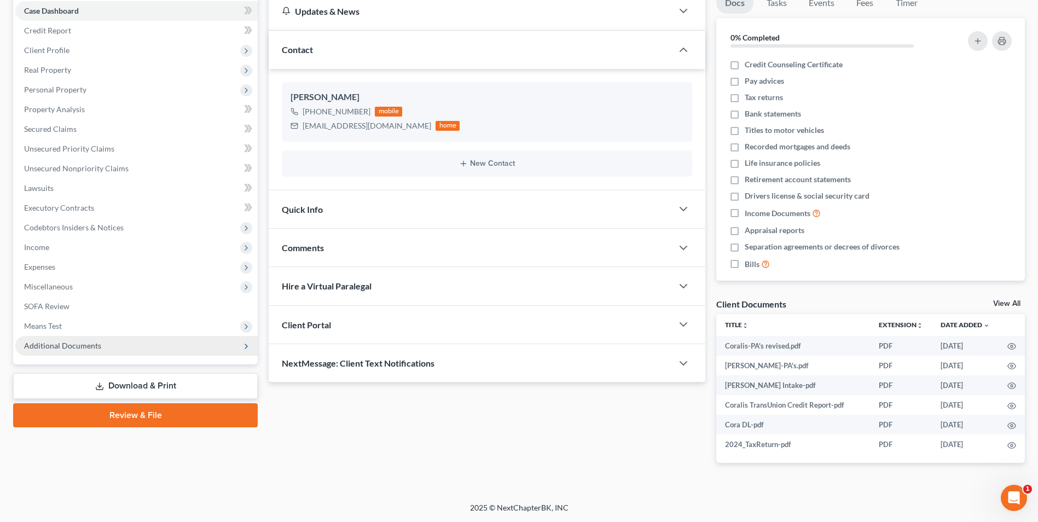
click at [77, 351] on span "Additional Documents" at bounding box center [136, 346] width 242 height 20
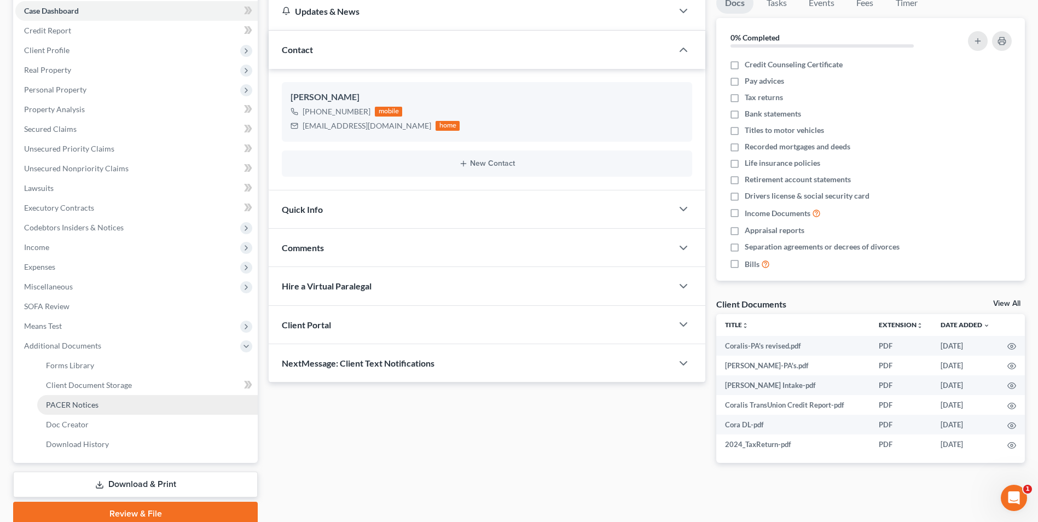
click at [82, 406] on span "PACER Notices" at bounding box center [72, 404] width 53 height 9
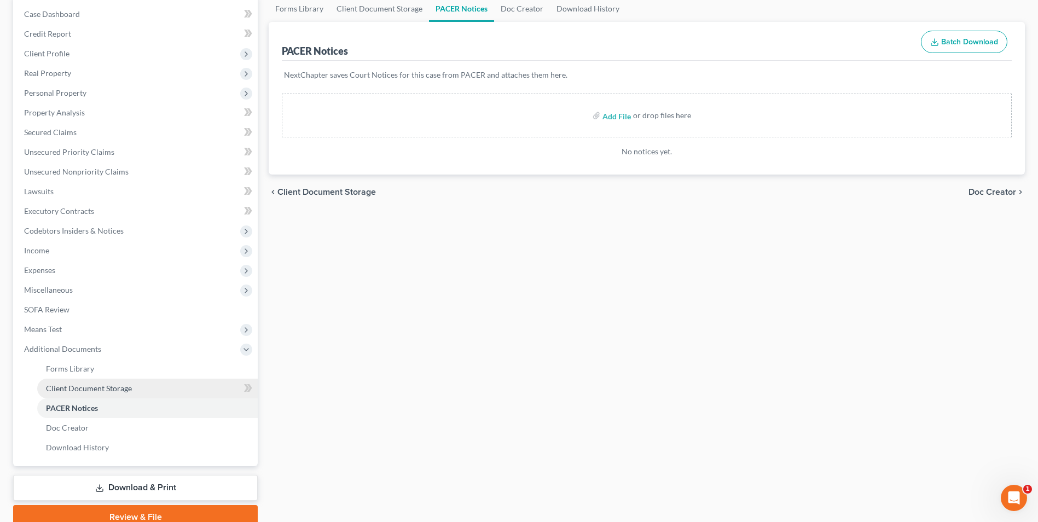
click at [126, 392] on span "Client Document Storage" at bounding box center [89, 388] width 86 height 9
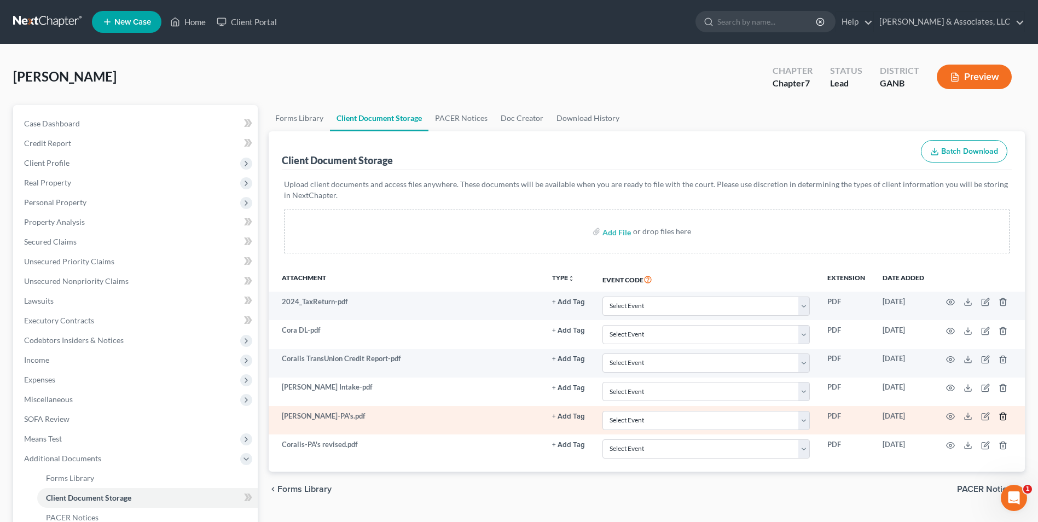
click at [1001, 416] on icon "button" at bounding box center [1003, 416] width 9 height 9
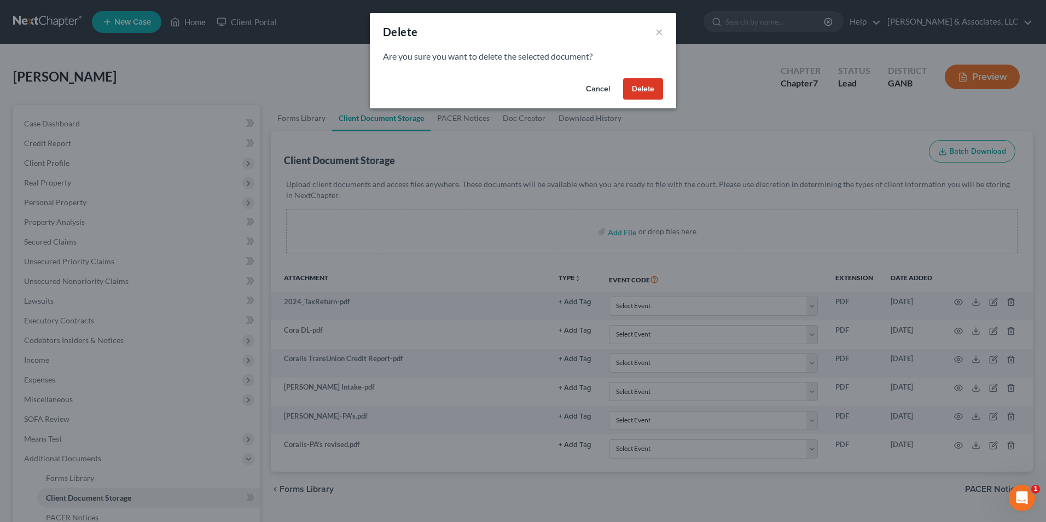
click at [651, 92] on button "Delete" at bounding box center [643, 89] width 40 height 22
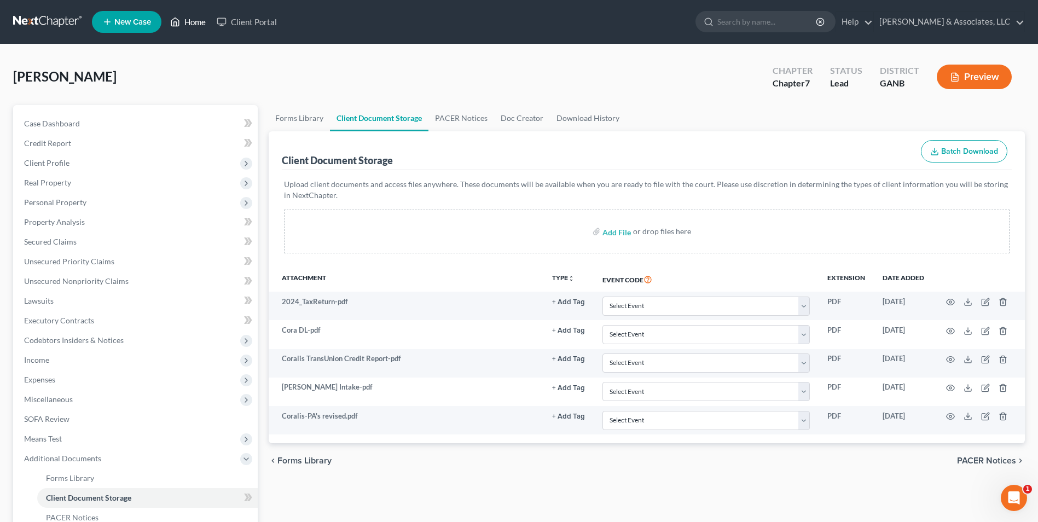
click at [196, 22] on link "Home" at bounding box center [188, 22] width 47 height 20
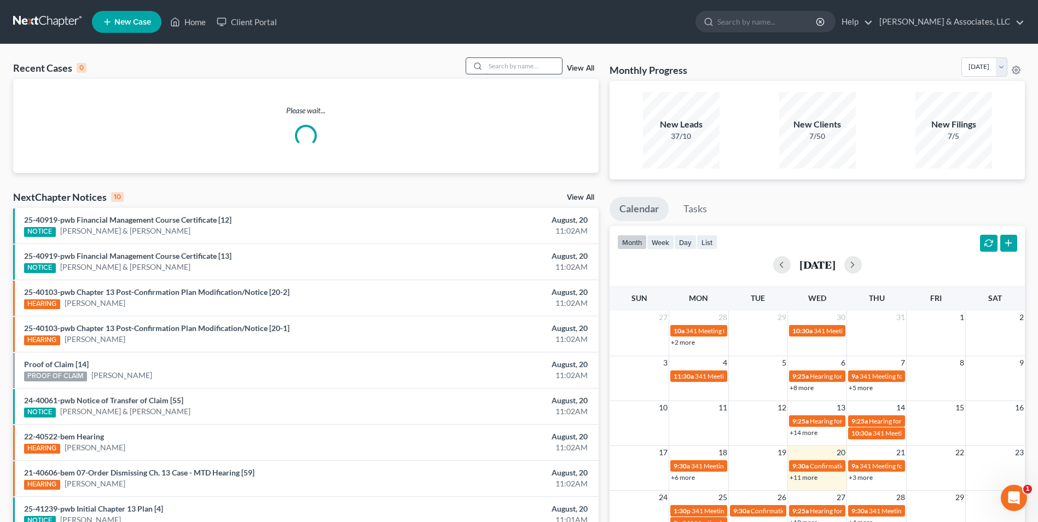
click at [533, 65] on input "search" at bounding box center [523, 66] width 77 height 16
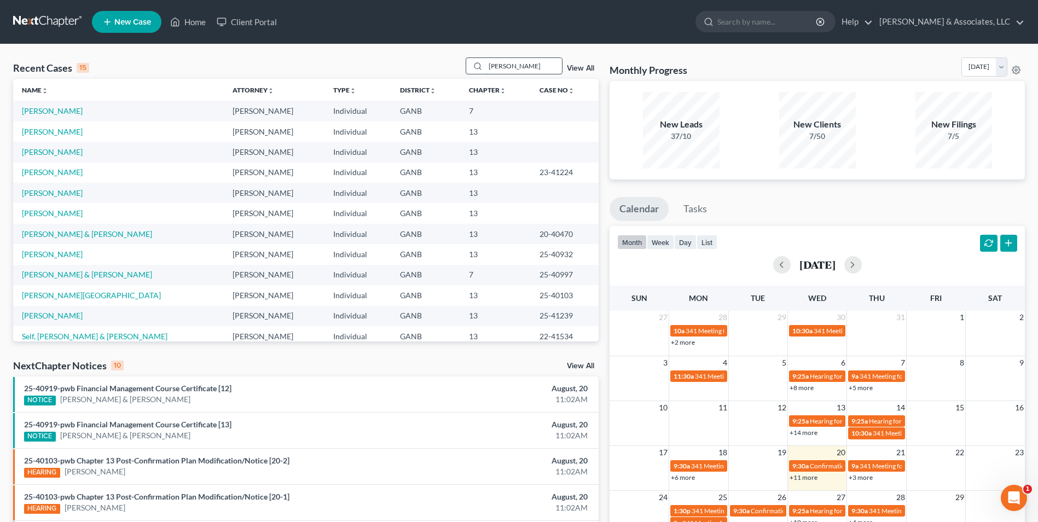
type input "[PERSON_NAME]"
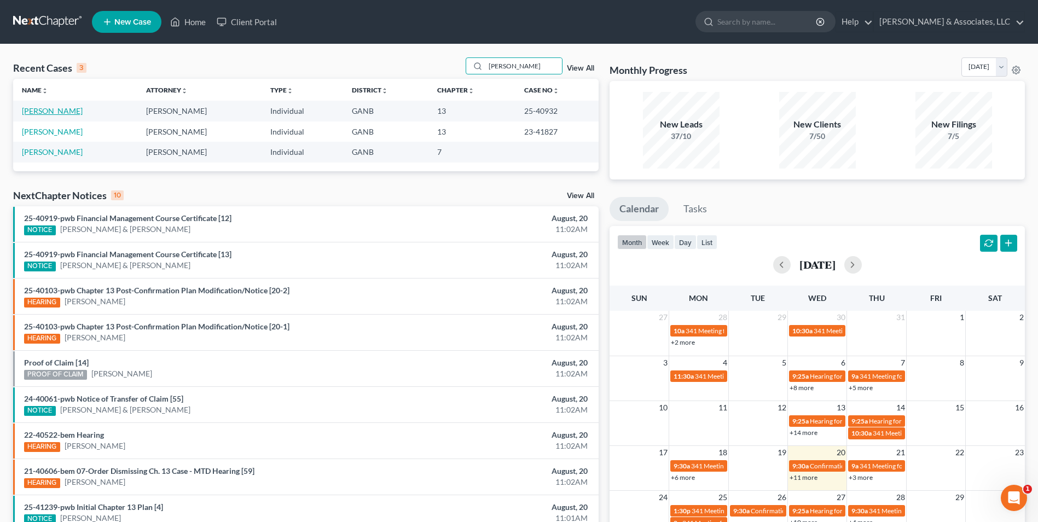
click at [66, 115] on link "[PERSON_NAME]" at bounding box center [52, 110] width 61 height 9
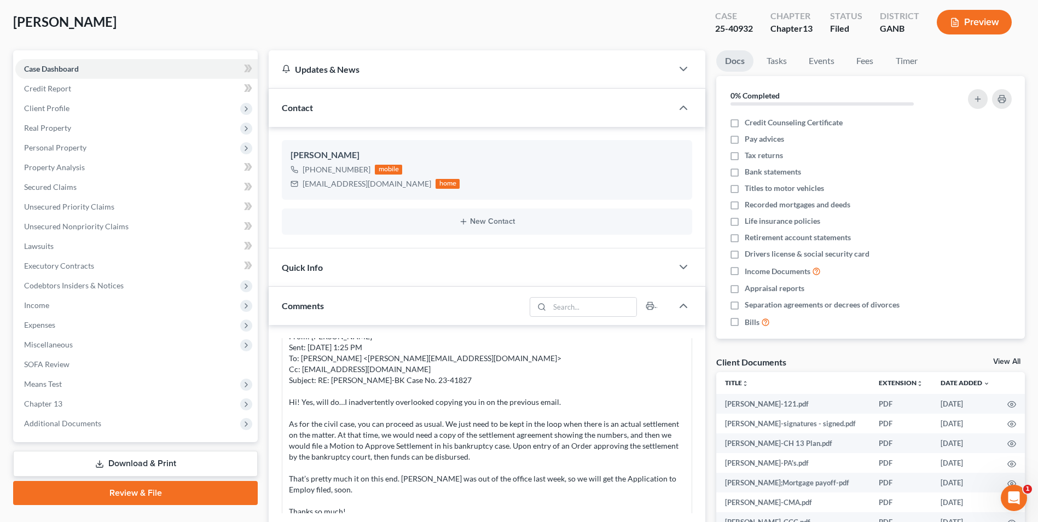
scroll to position [1267, 0]
click at [85, 430] on span "Additional Documents" at bounding box center [136, 424] width 242 height 20
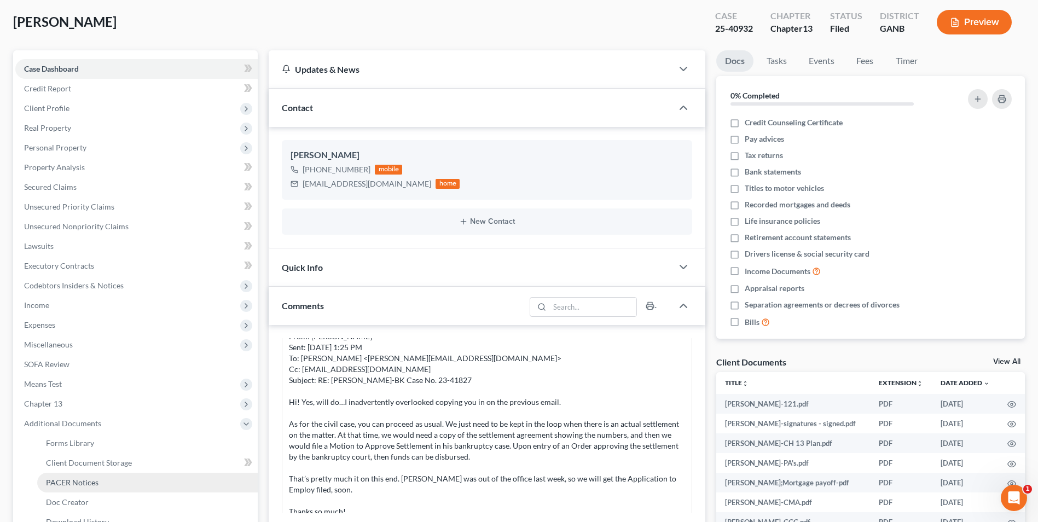
click at [80, 482] on span "PACER Notices" at bounding box center [72, 482] width 53 height 9
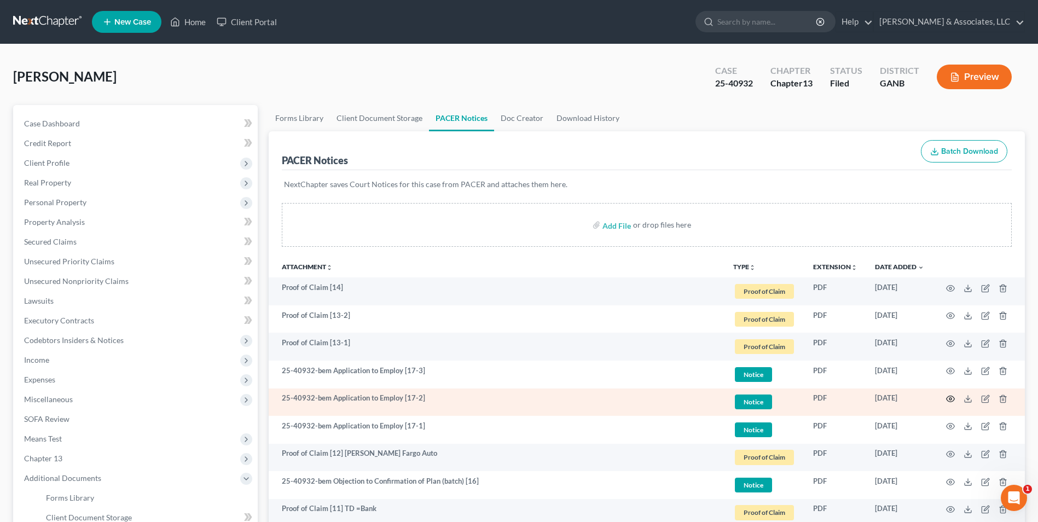
click at [949, 401] on icon "button" at bounding box center [950, 399] width 9 height 9
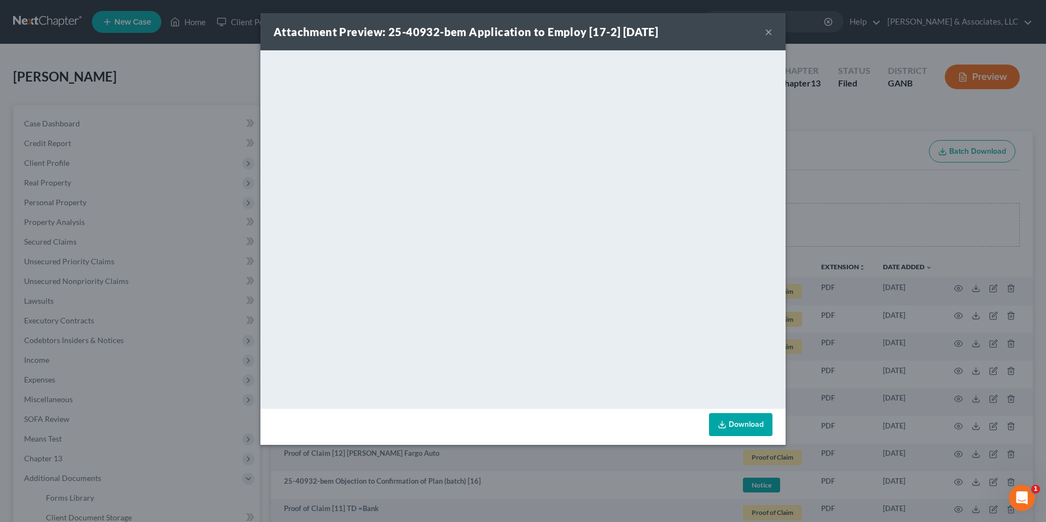
click at [767, 32] on button "×" at bounding box center [769, 31] width 8 height 13
